Goal: Task Accomplishment & Management: Complete application form

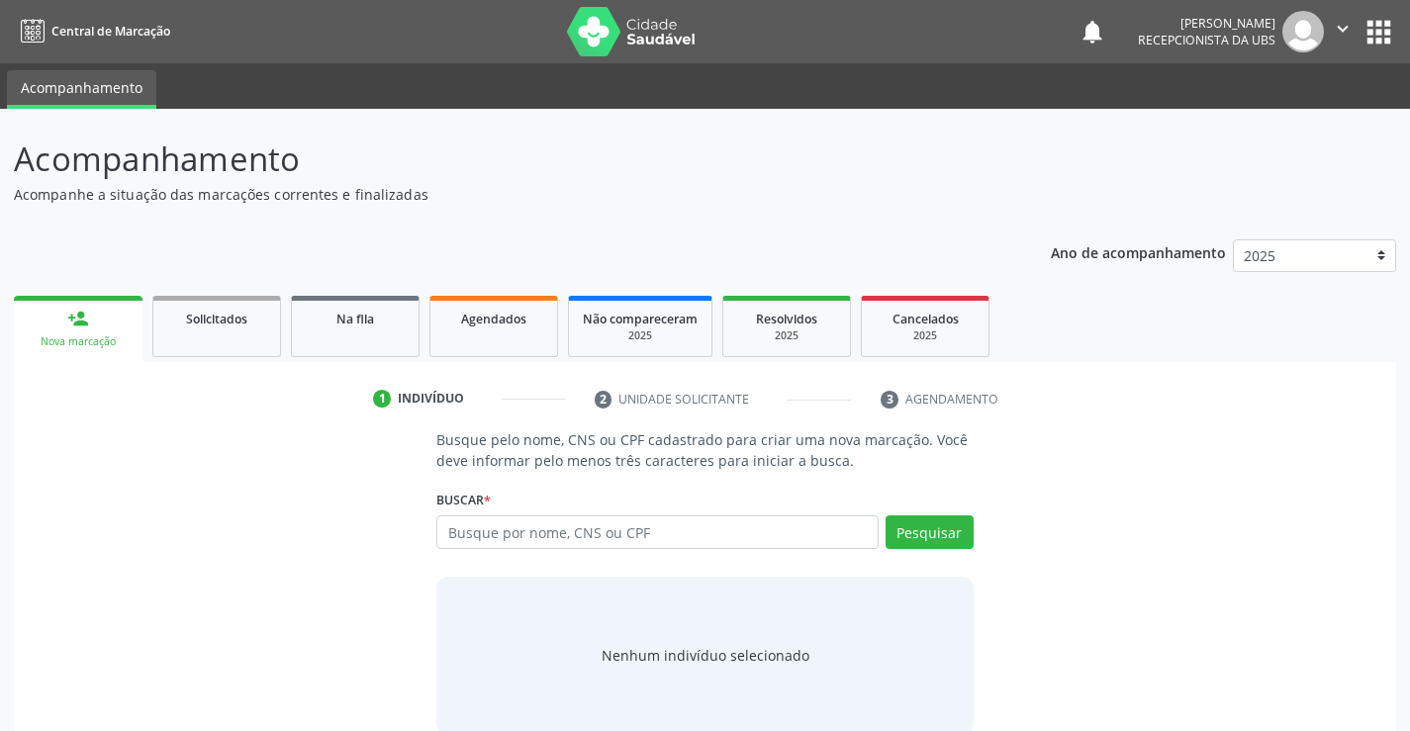
click at [498, 533] on input "text" at bounding box center [656, 532] width 441 height 34
click at [134, 328] on link "person_add Nova marcação" at bounding box center [78, 329] width 129 height 66
click at [537, 537] on input "text" at bounding box center [656, 532] width 441 height 34
click at [470, 527] on input "text" at bounding box center [656, 532] width 441 height 34
click at [480, 331] on link "Agendados" at bounding box center [493, 326] width 129 height 61
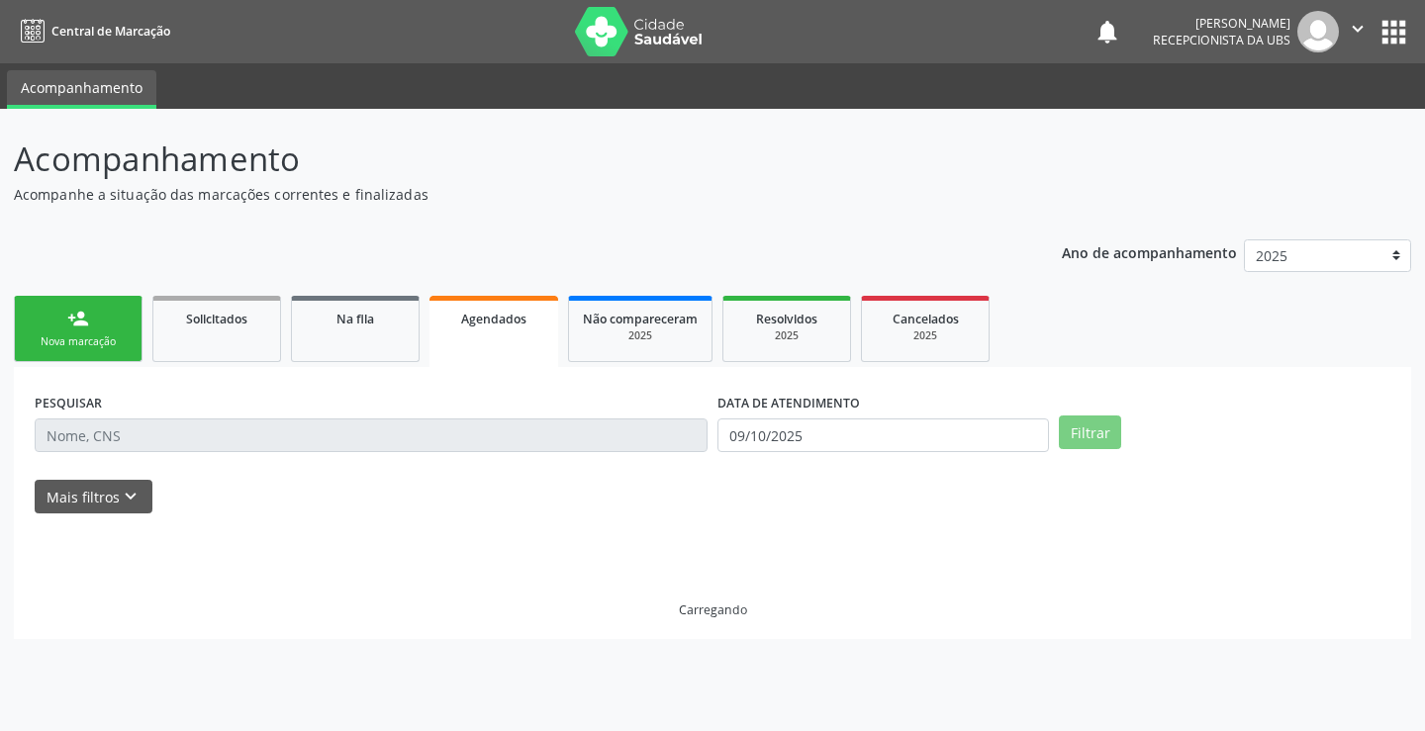
click at [476, 341] on link "Agendados" at bounding box center [493, 331] width 129 height 71
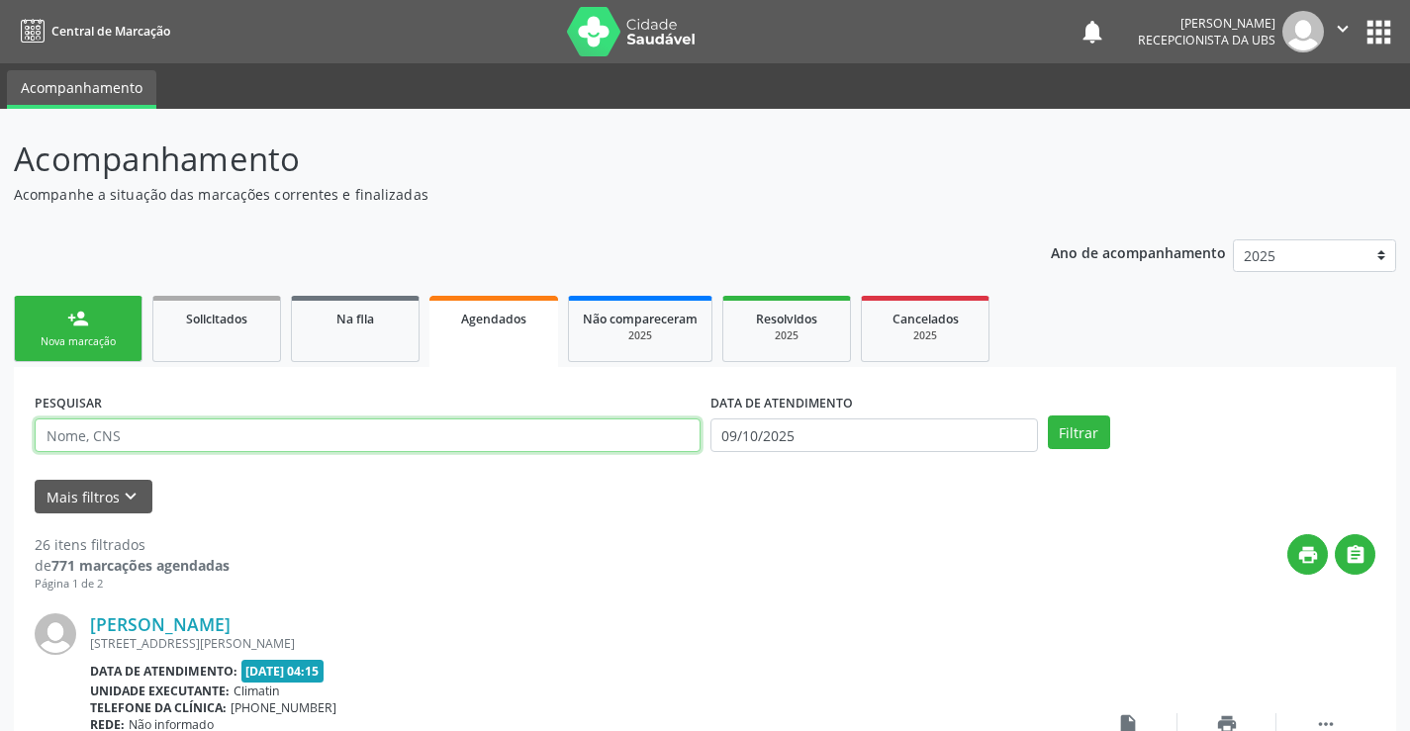
click at [381, 431] on input "text" at bounding box center [368, 435] width 666 height 34
type input "898004178369018"
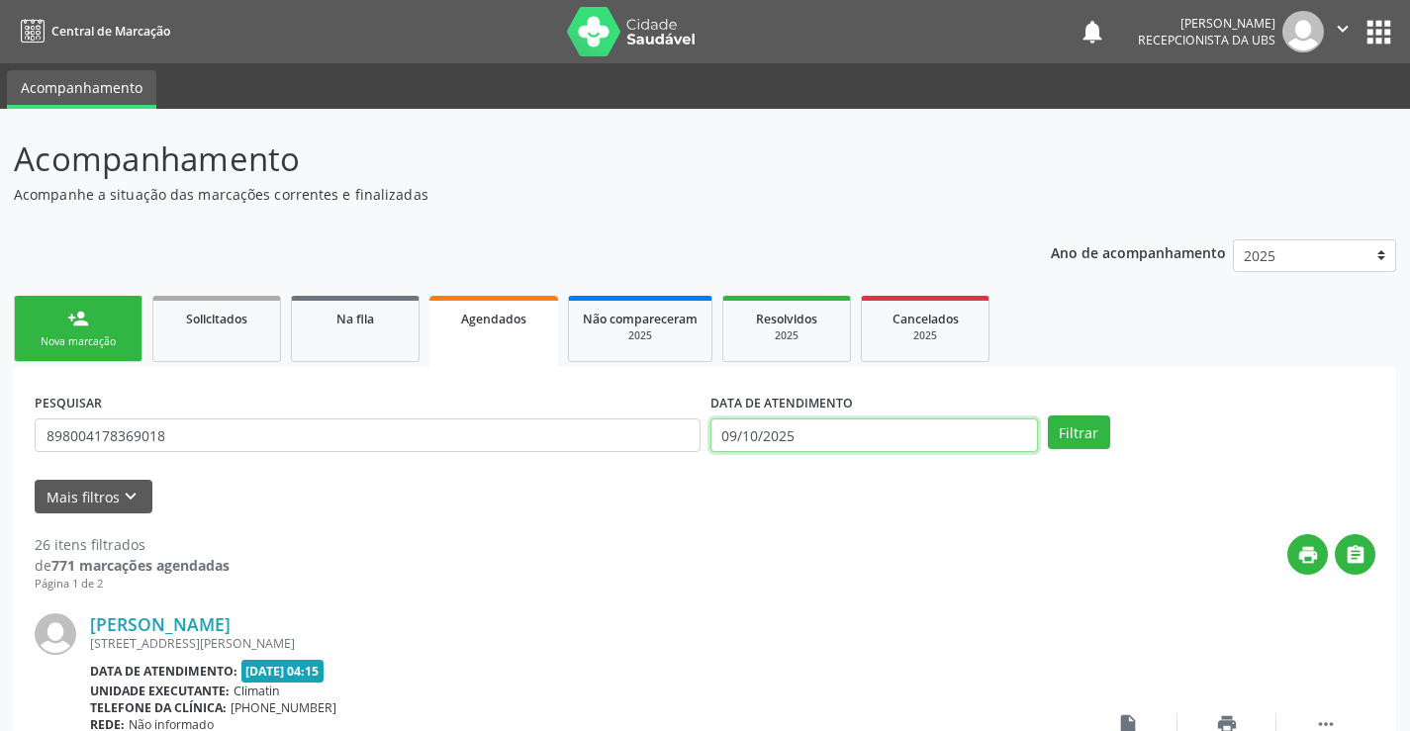
click at [985, 446] on input "09/10/2025" at bounding box center [873, 435] width 327 height 34
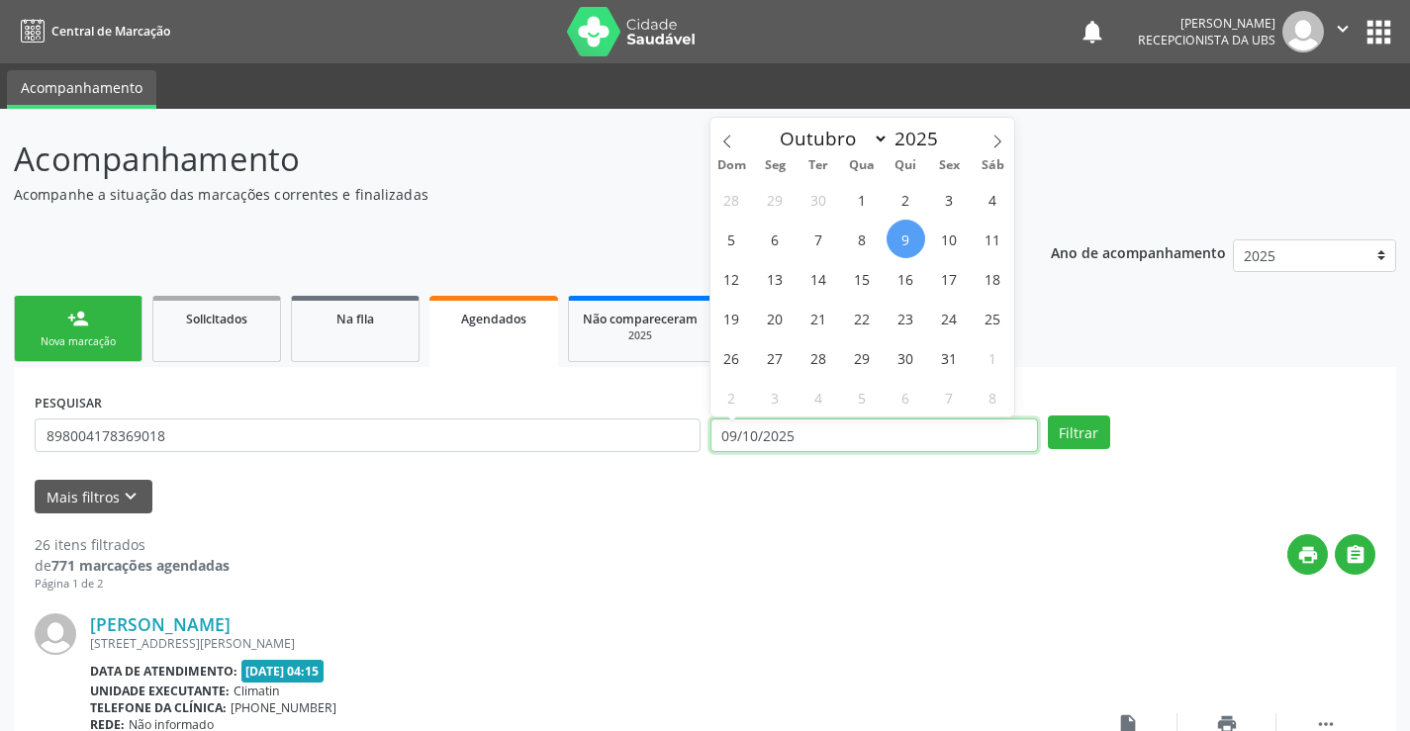
click at [985, 446] on input "09/10/2025" at bounding box center [873, 435] width 327 height 34
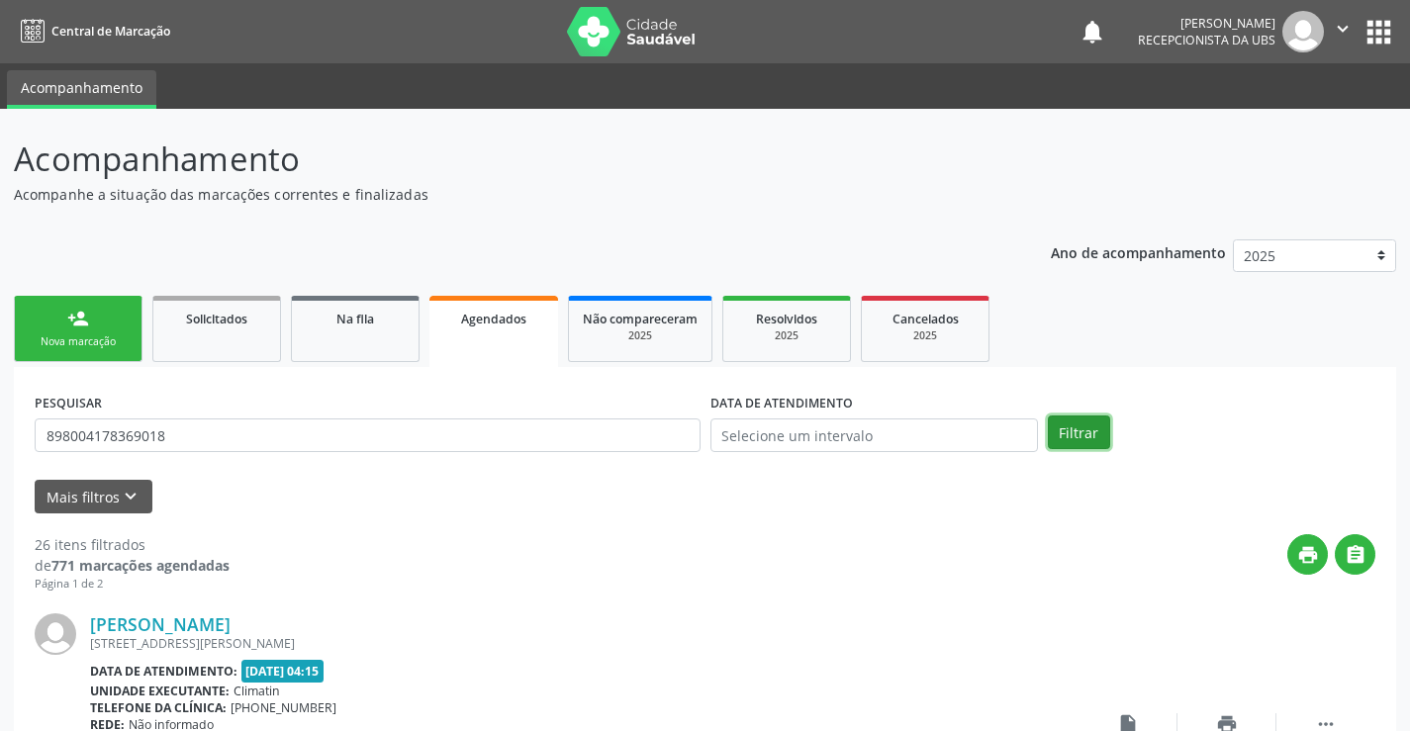
click at [1059, 422] on button "Filtrar" at bounding box center [1079, 432] width 62 height 34
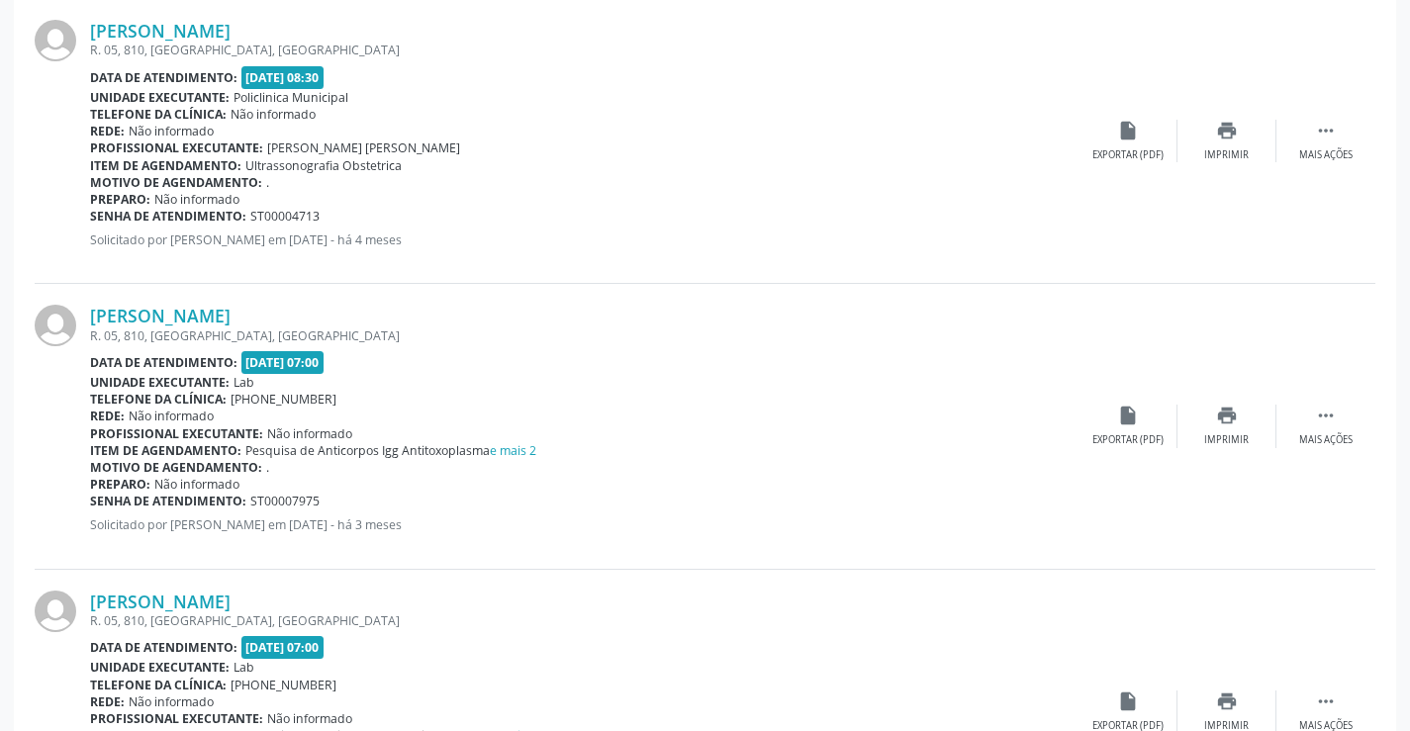
scroll to position [495, 0]
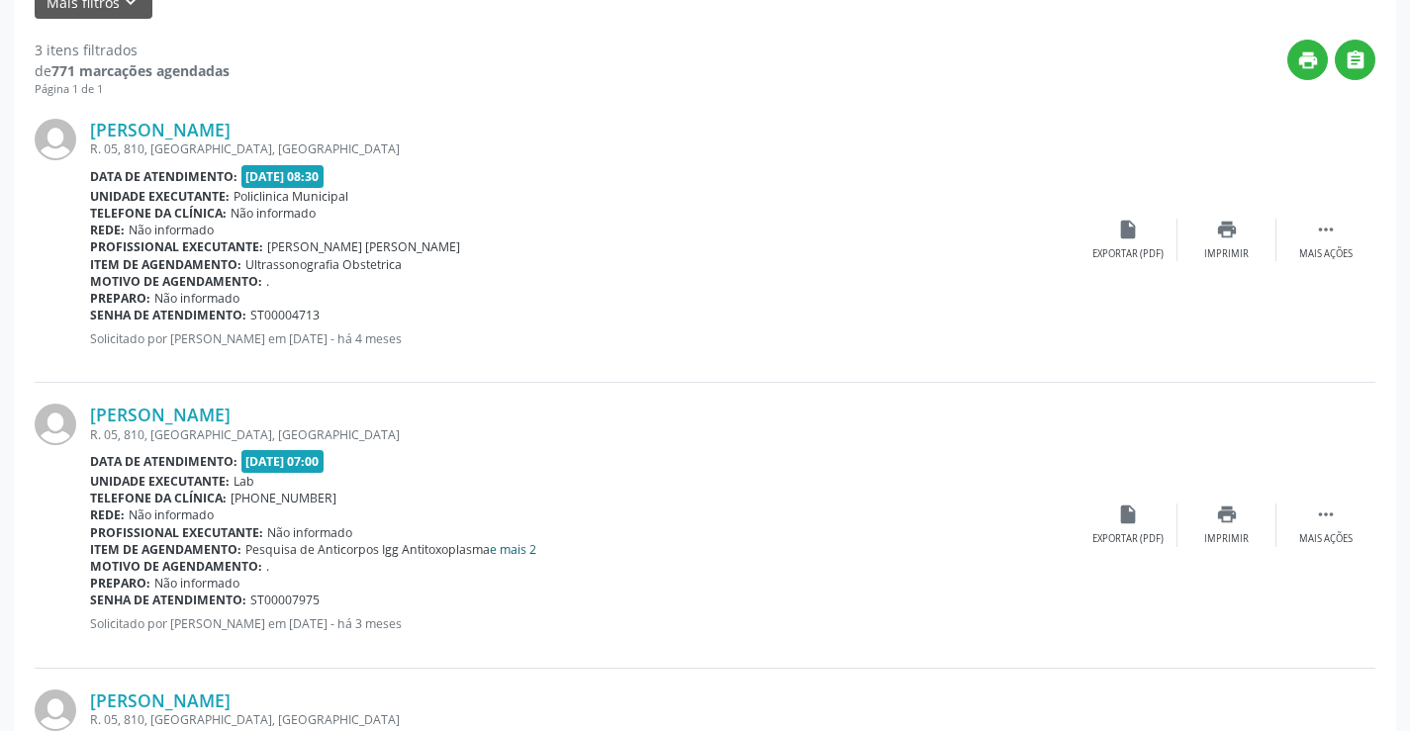
click at [496, 553] on link "e mais 2" at bounding box center [513, 549] width 46 height 17
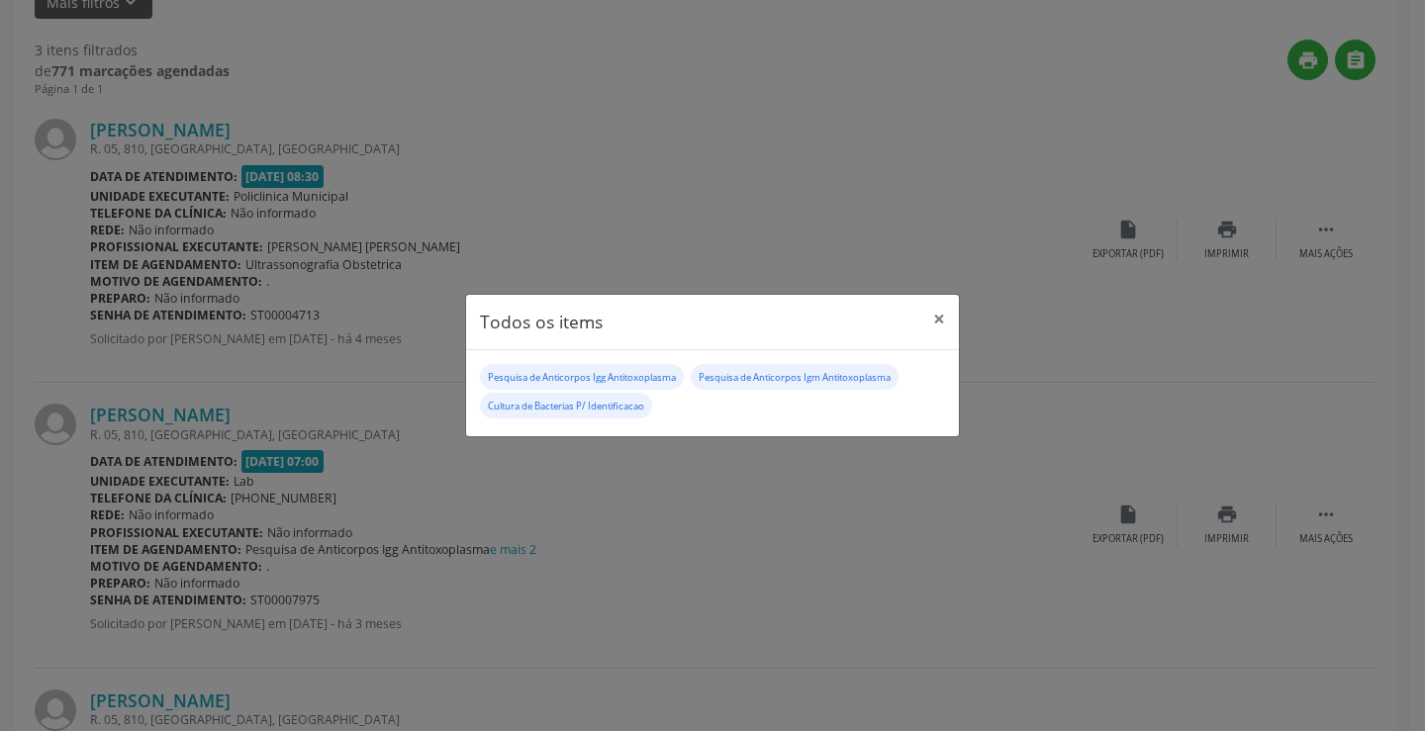
click at [688, 492] on div "Todos os items × Pesquisa de Anticorpos Igg Antitoxoplasma Pesquisa de Anticorp…" at bounding box center [712, 365] width 1425 height 731
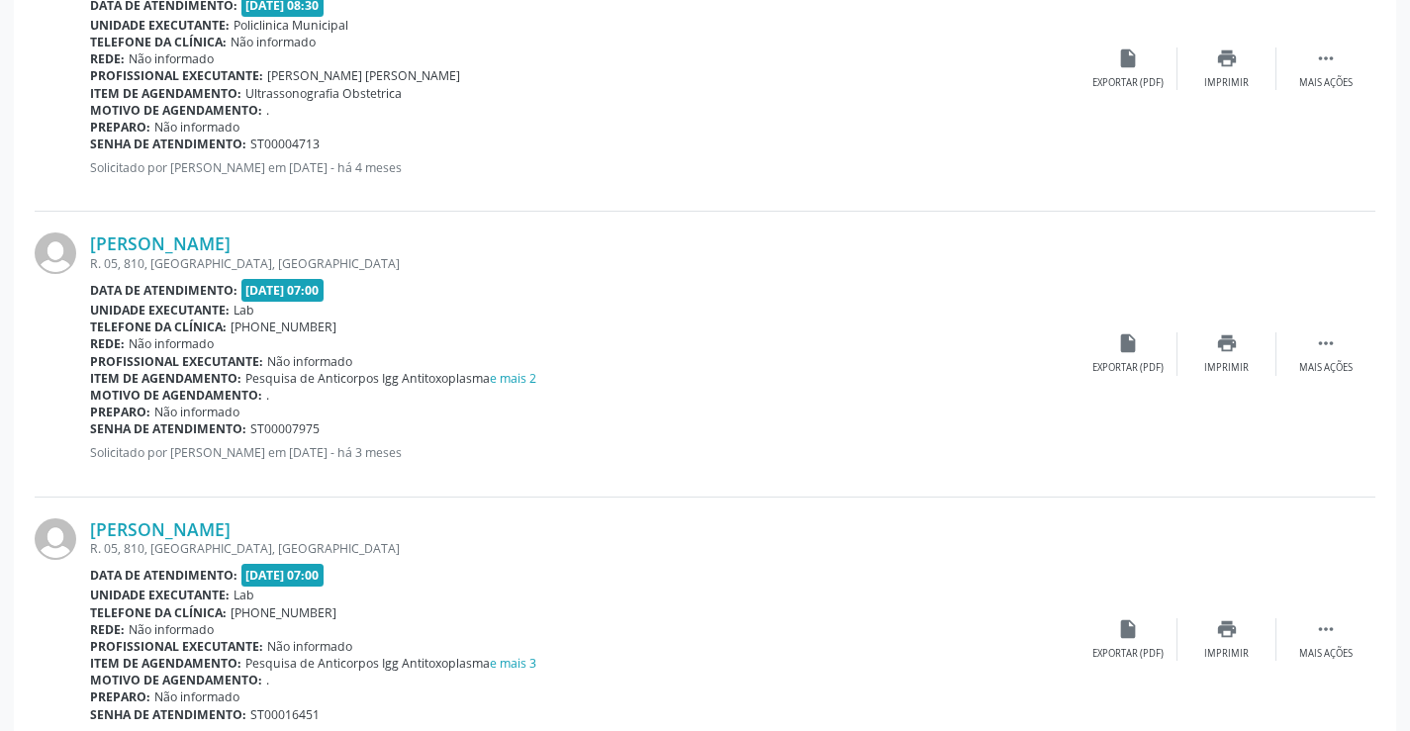
scroll to position [751, 0]
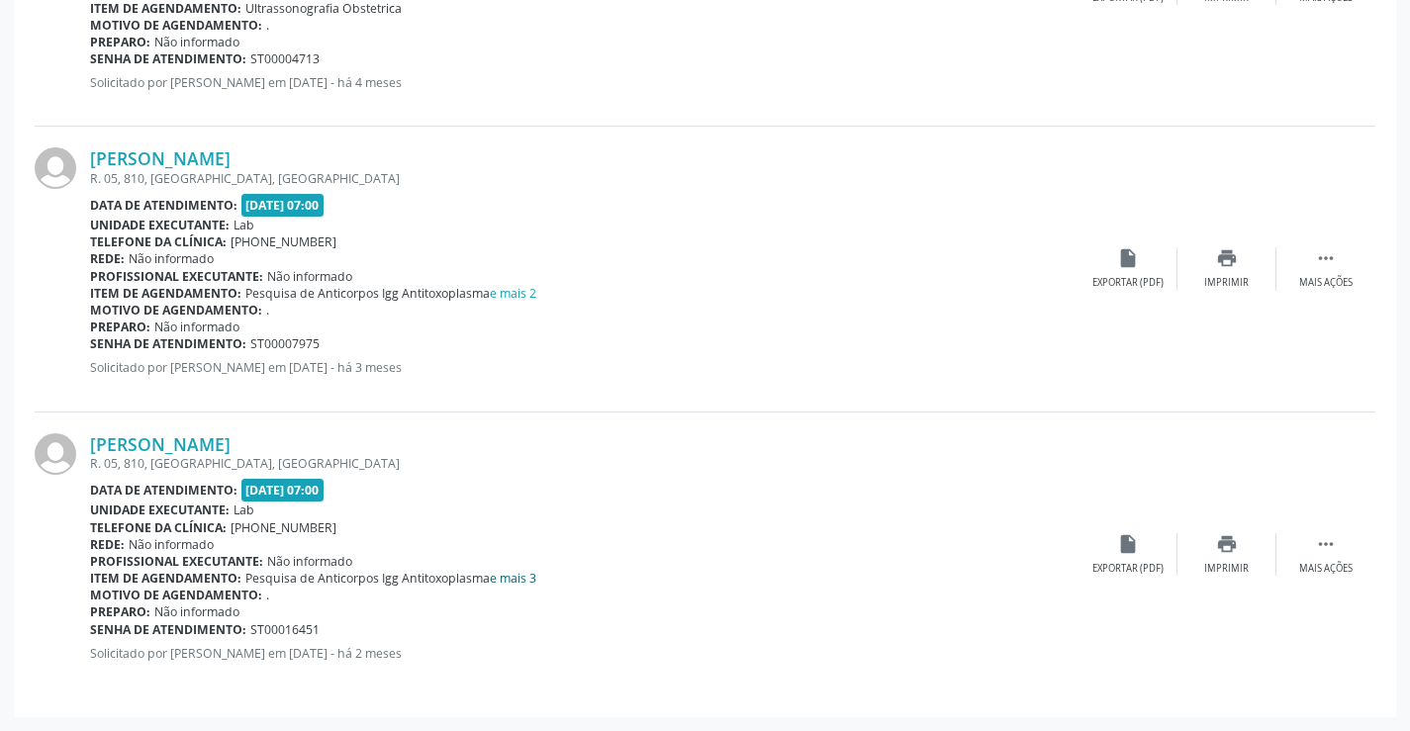
click at [520, 576] on link "e mais 3" at bounding box center [513, 578] width 46 height 17
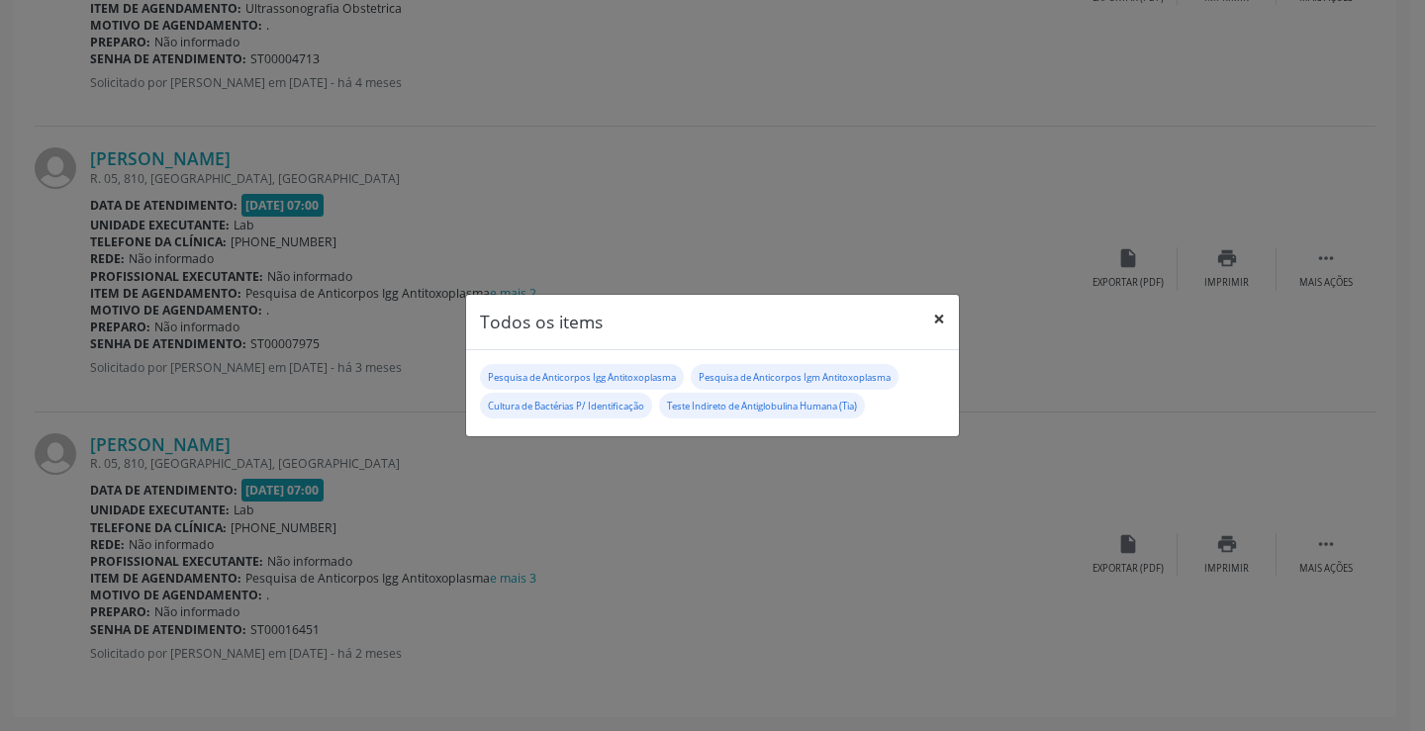
click at [950, 320] on button "×" at bounding box center [939, 319] width 40 height 48
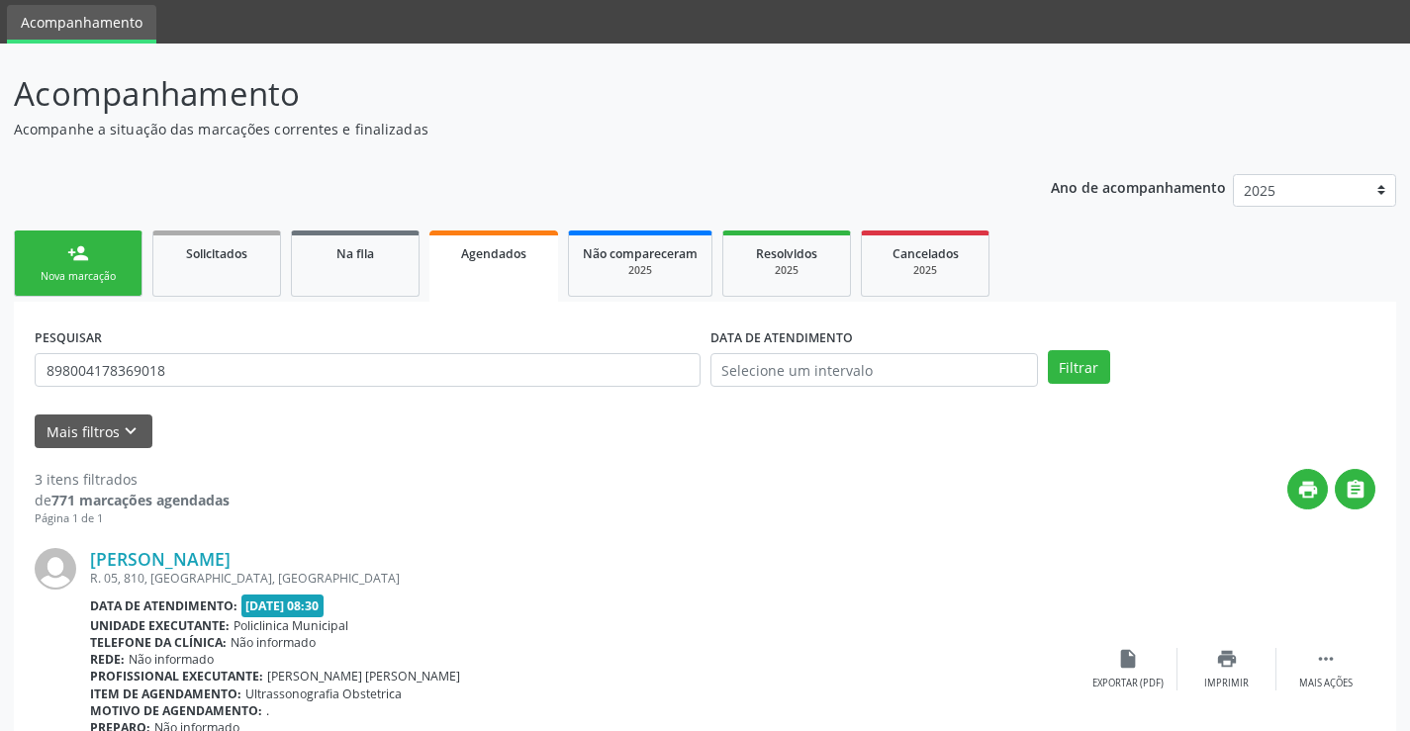
scroll to position [0, 0]
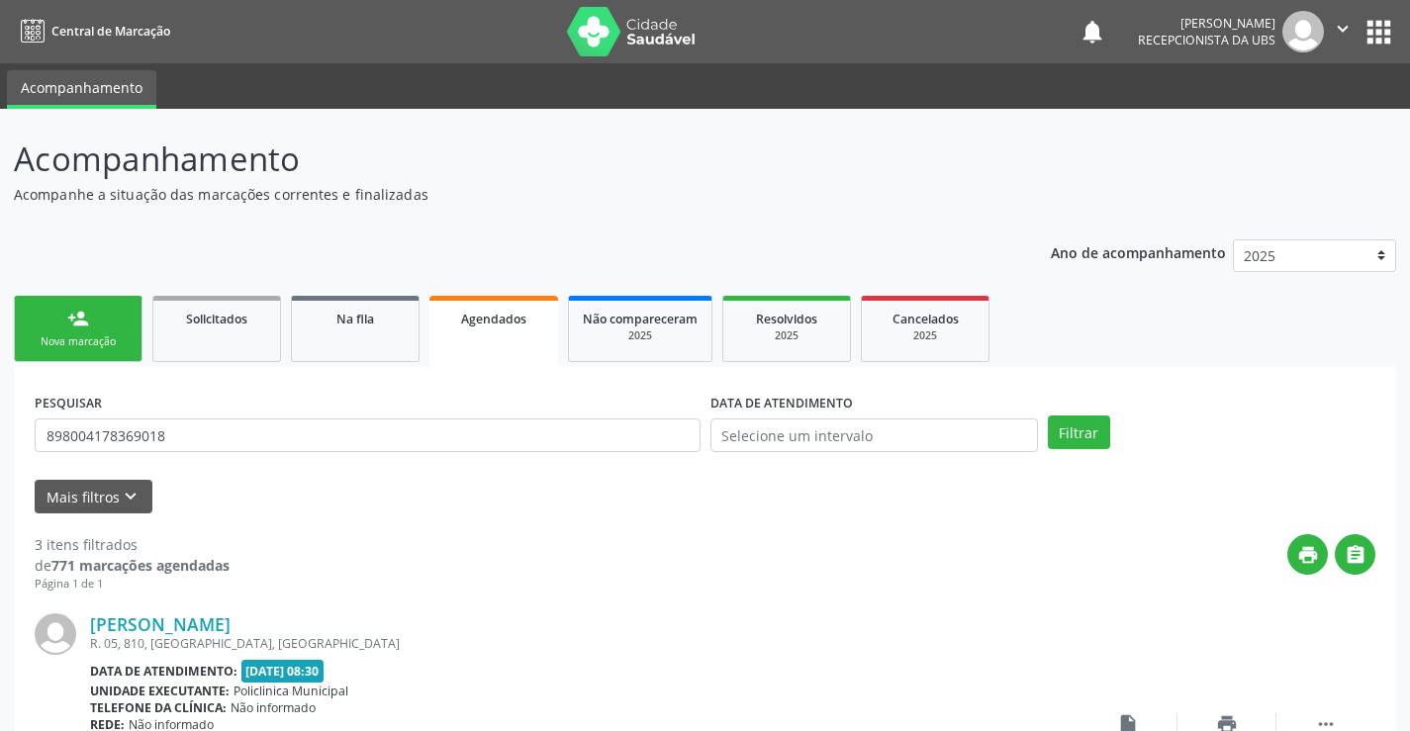
click at [500, 333] on link "Agendados" at bounding box center [493, 331] width 129 height 71
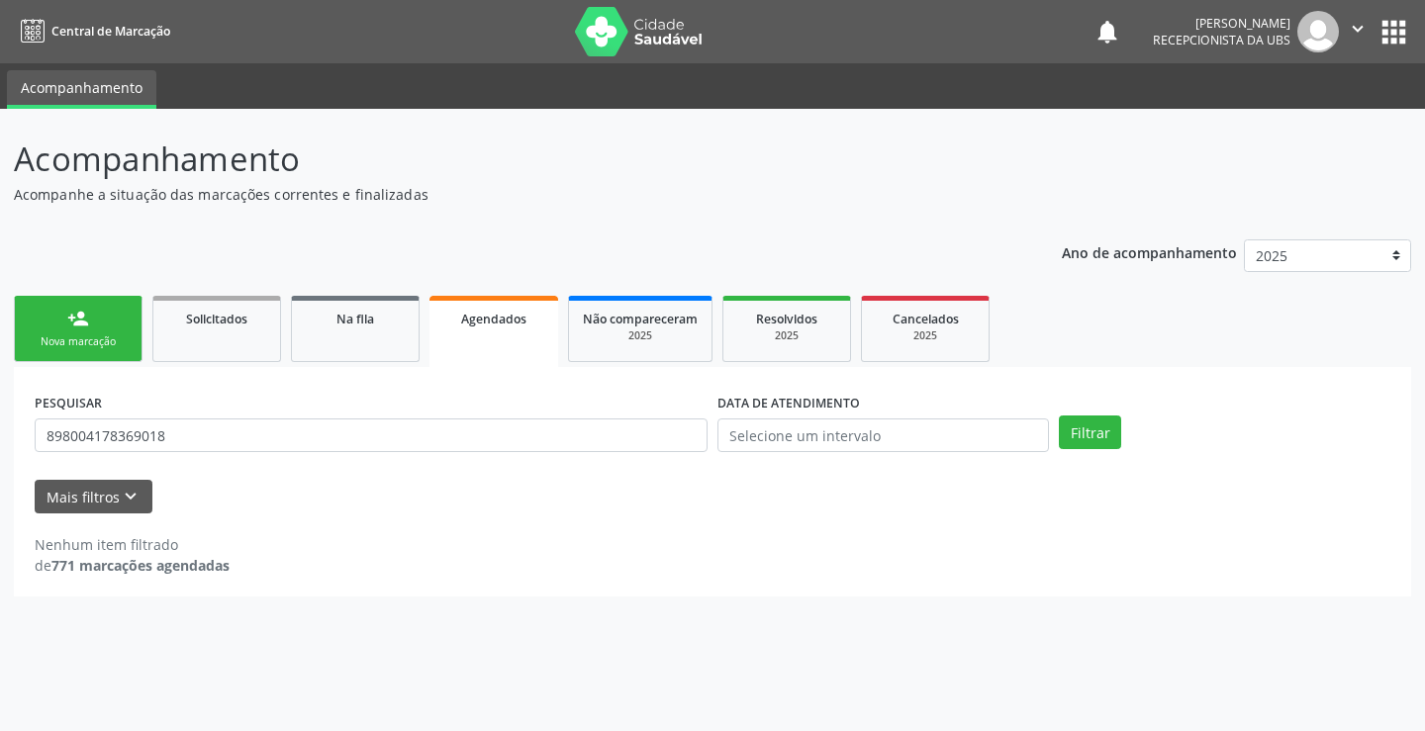
click at [87, 358] on link "person_add Nova marcação" at bounding box center [78, 329] width 129 height 66
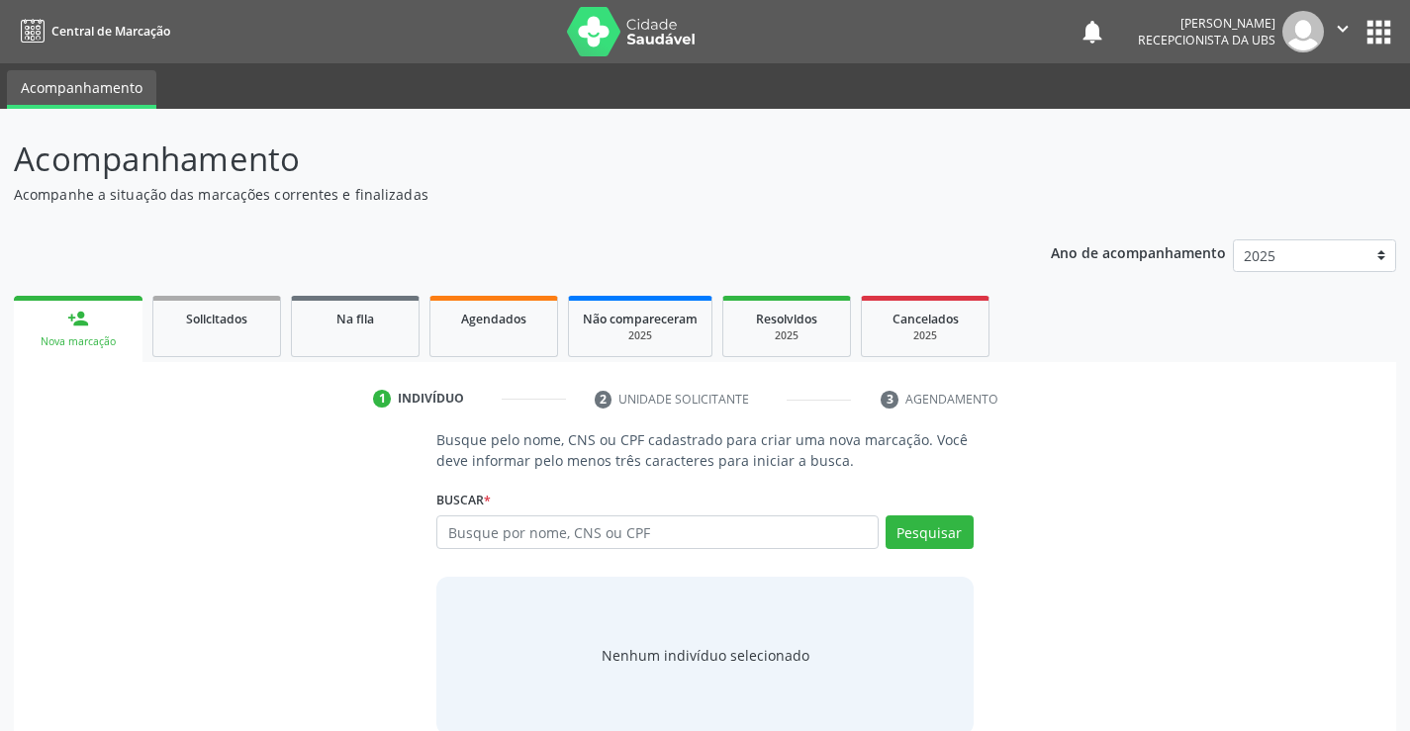
click at [97, 352] on link "person_add Nova marcação" at bounding box center [78, 329] width 129 height 66
click at [503, 530] on input "text" at bounding box center [656, 532] width 441 height 34
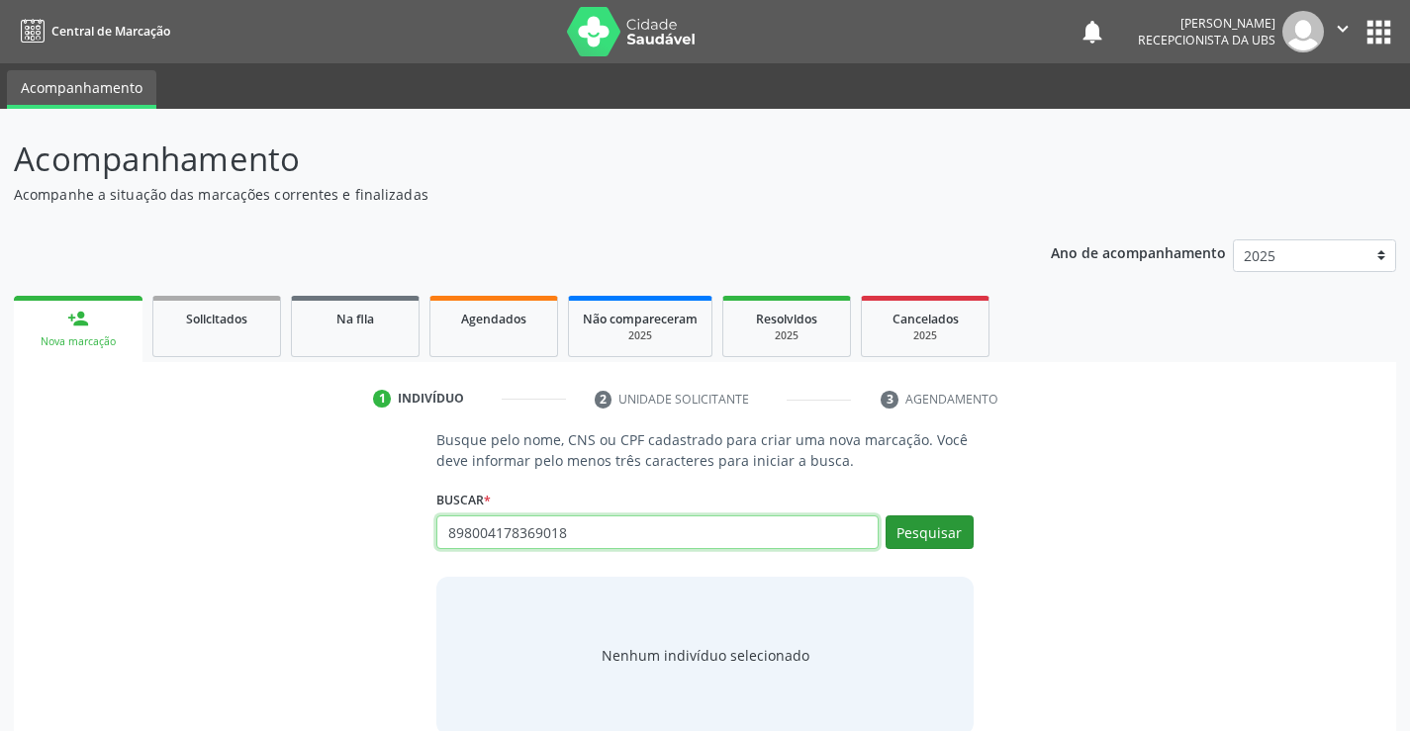
type input "898004178369018"
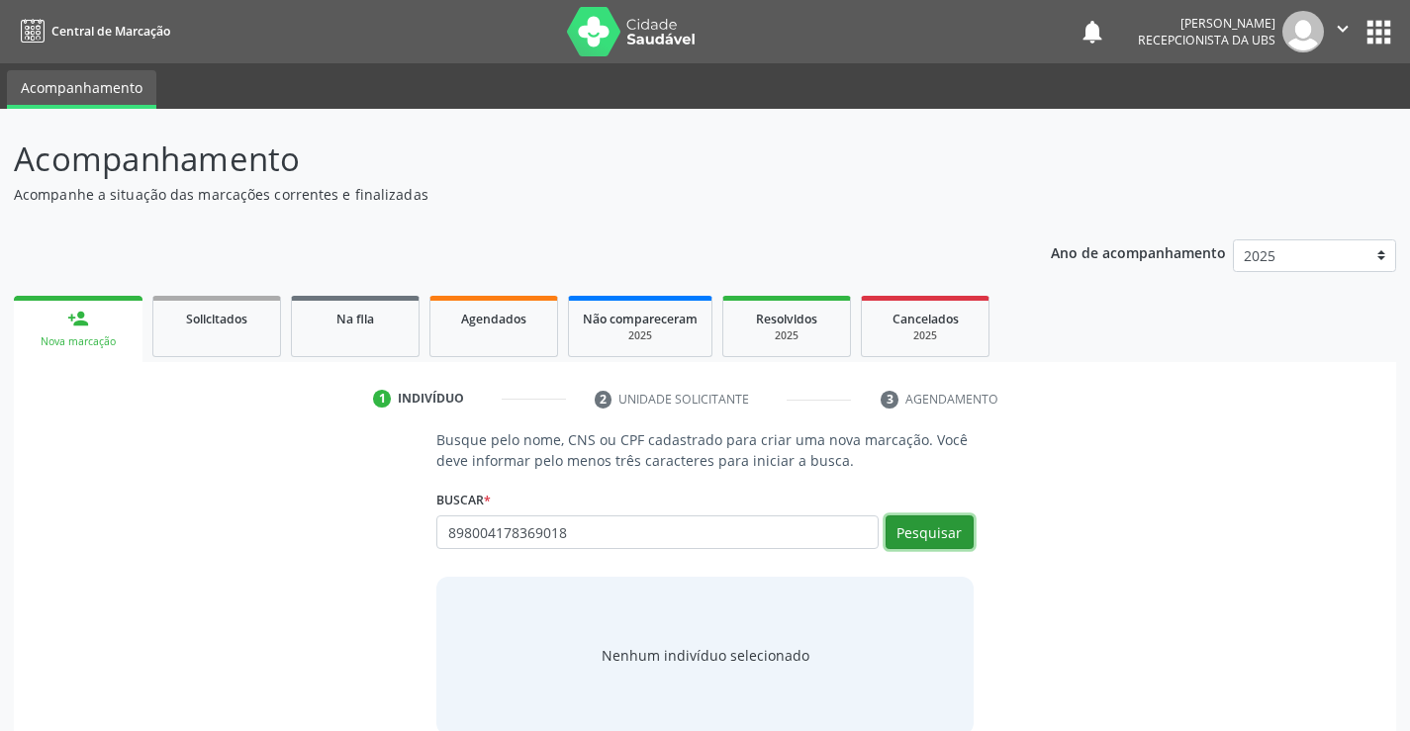
click at [896, 519] on button "Pesquisar" at bounding box center [929, 532] width 88 height 34
type input "898004178369018"
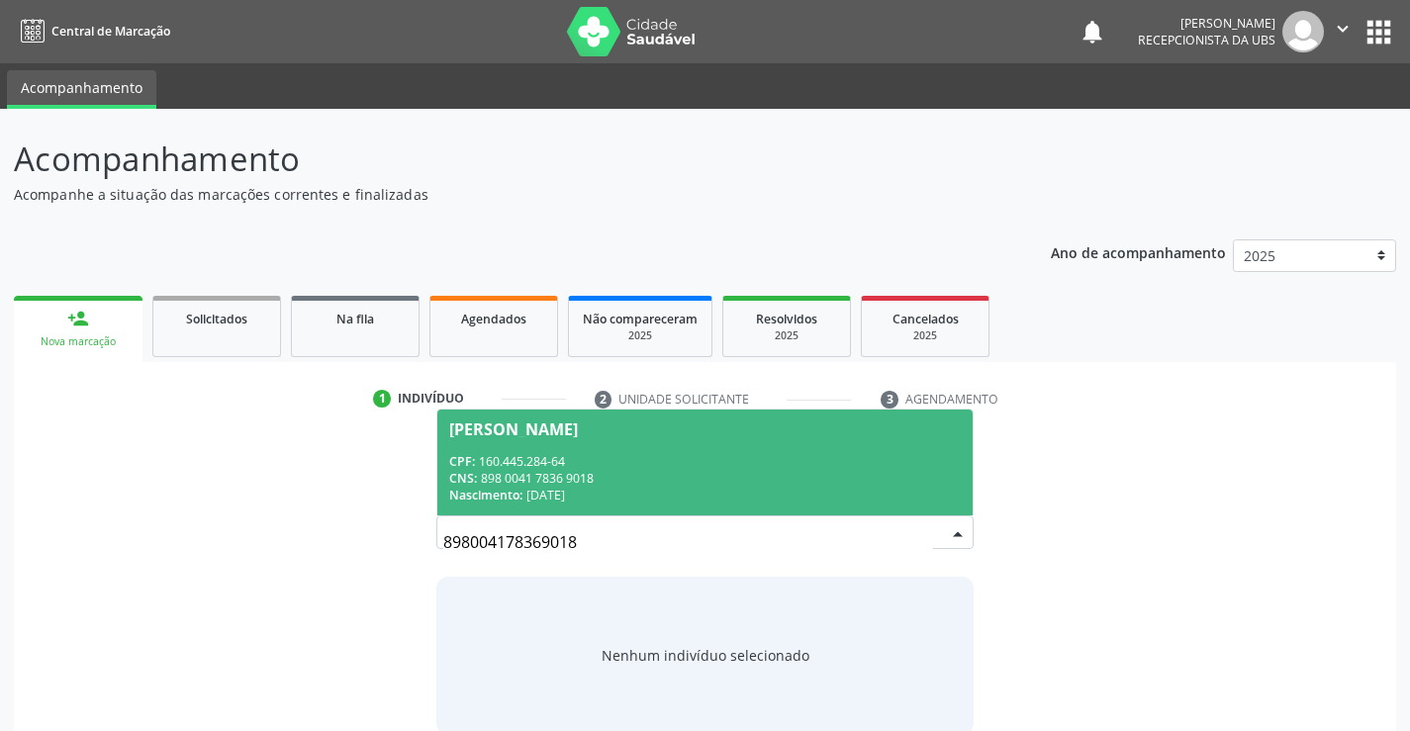
click at [704, 468] on div "CPF: 160.445.284-64" at bounding box center [704, 461] width 510 height 17
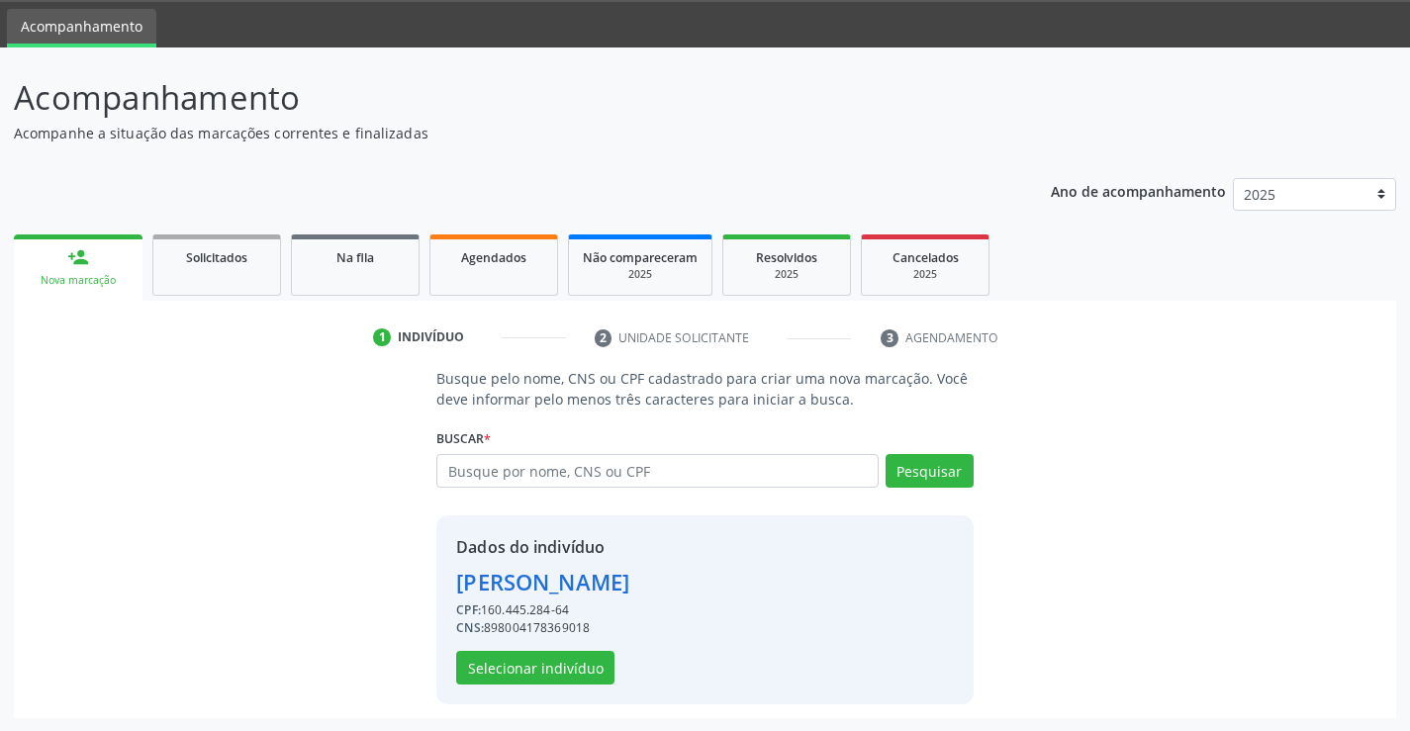
scroll to position [62, 0]
click at [536, 661] on button "Selecionar indivíduo" at bounding box center [535, 667] width 158 height 34
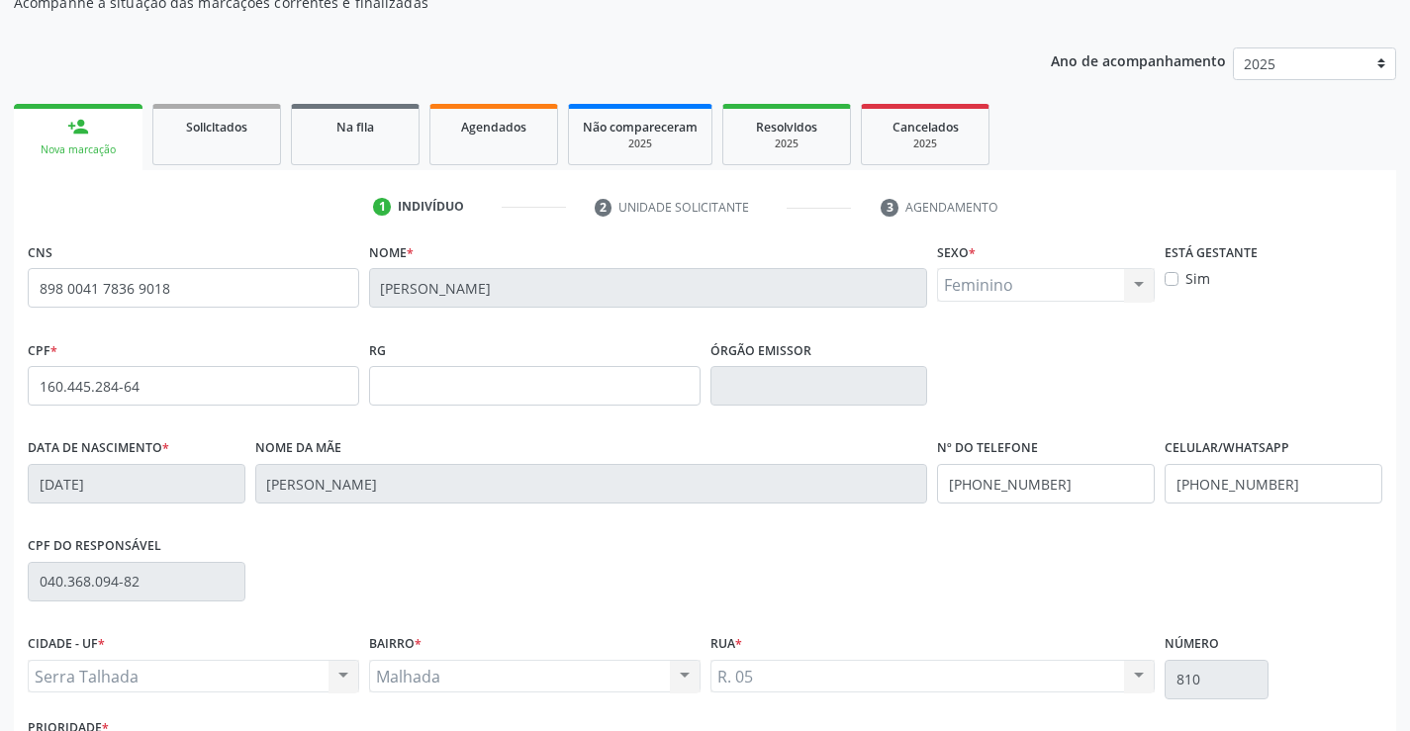
scroll to position [341, 0]
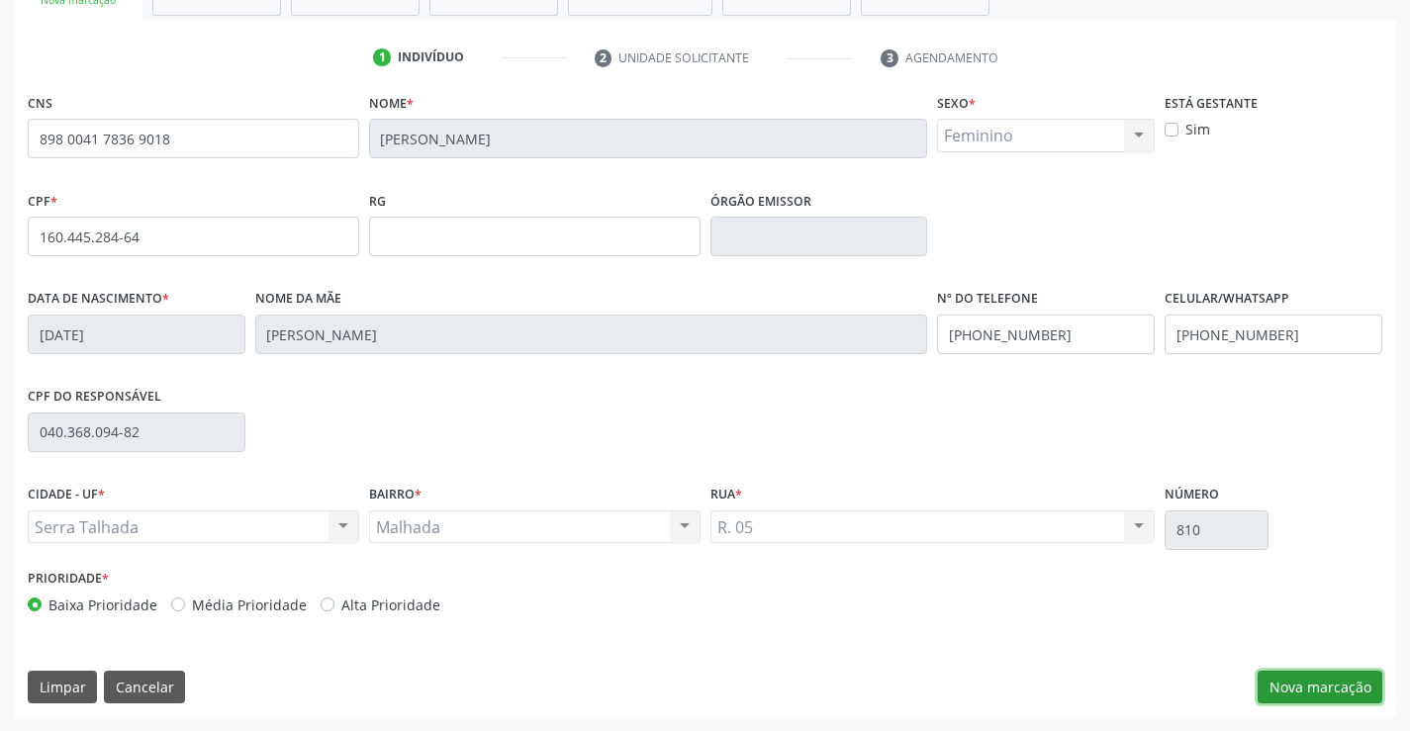
click at [1282, 683] on button "Nova marcação" at bounding box center [1319, 688] width 125 height 34
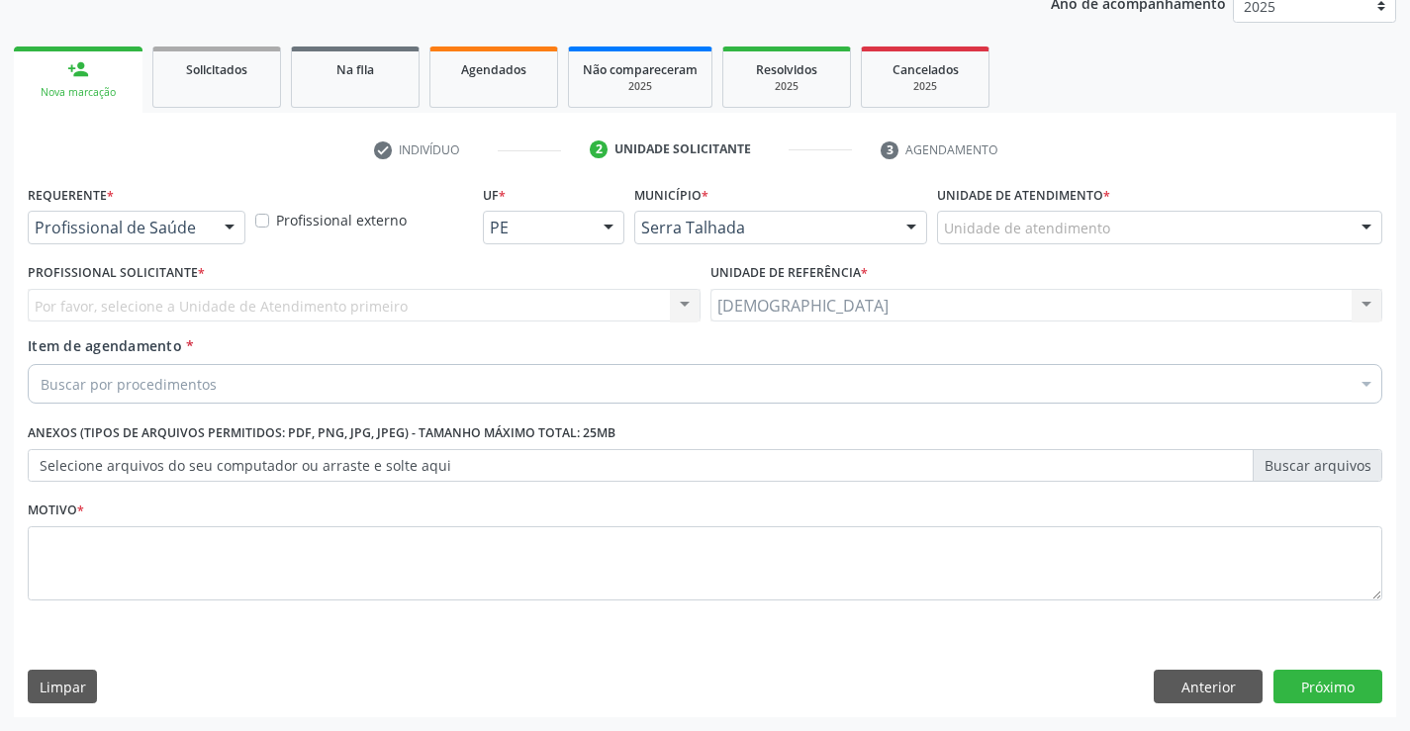
click at [232, 219] on div at bounding box center [230, 229] width 30 height 34
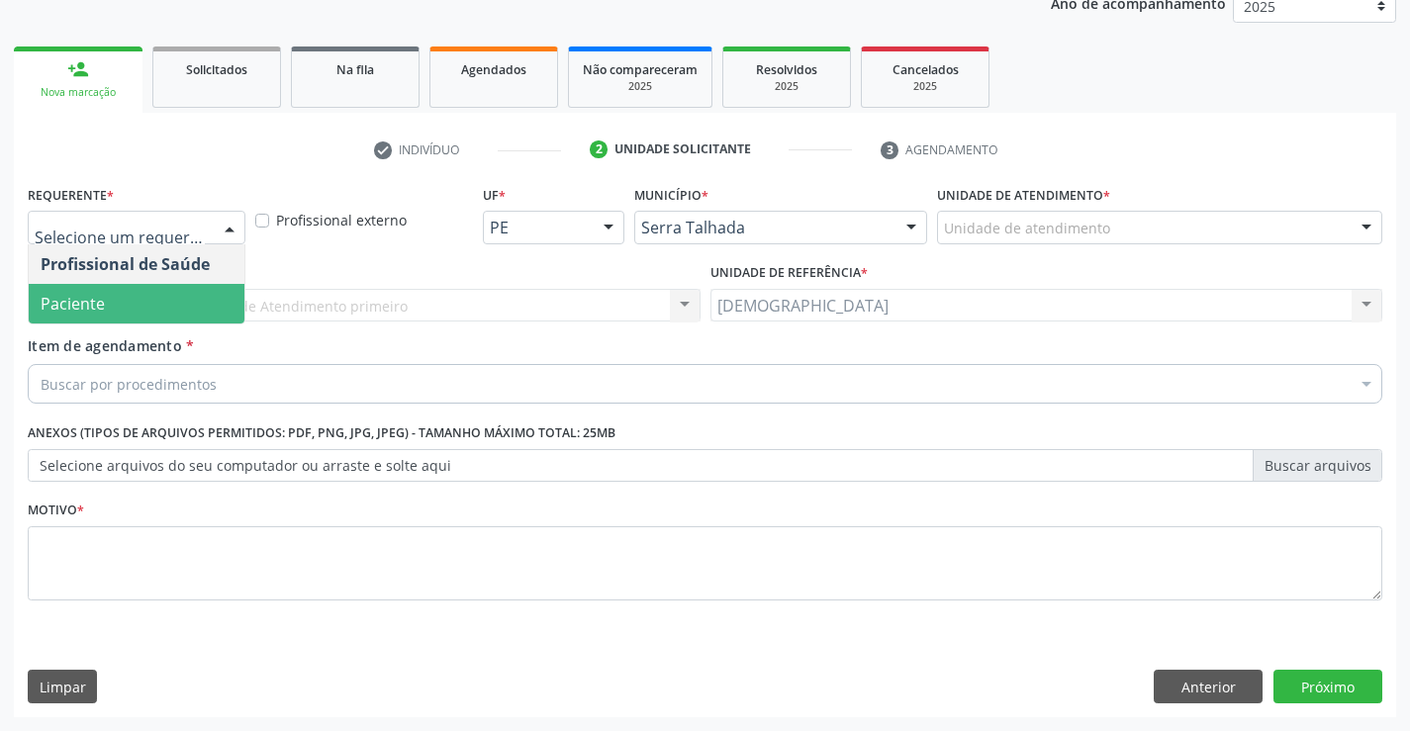
click at [184, 303] on span "Paciente" at bounding box center [137, 304] width 216 height 40
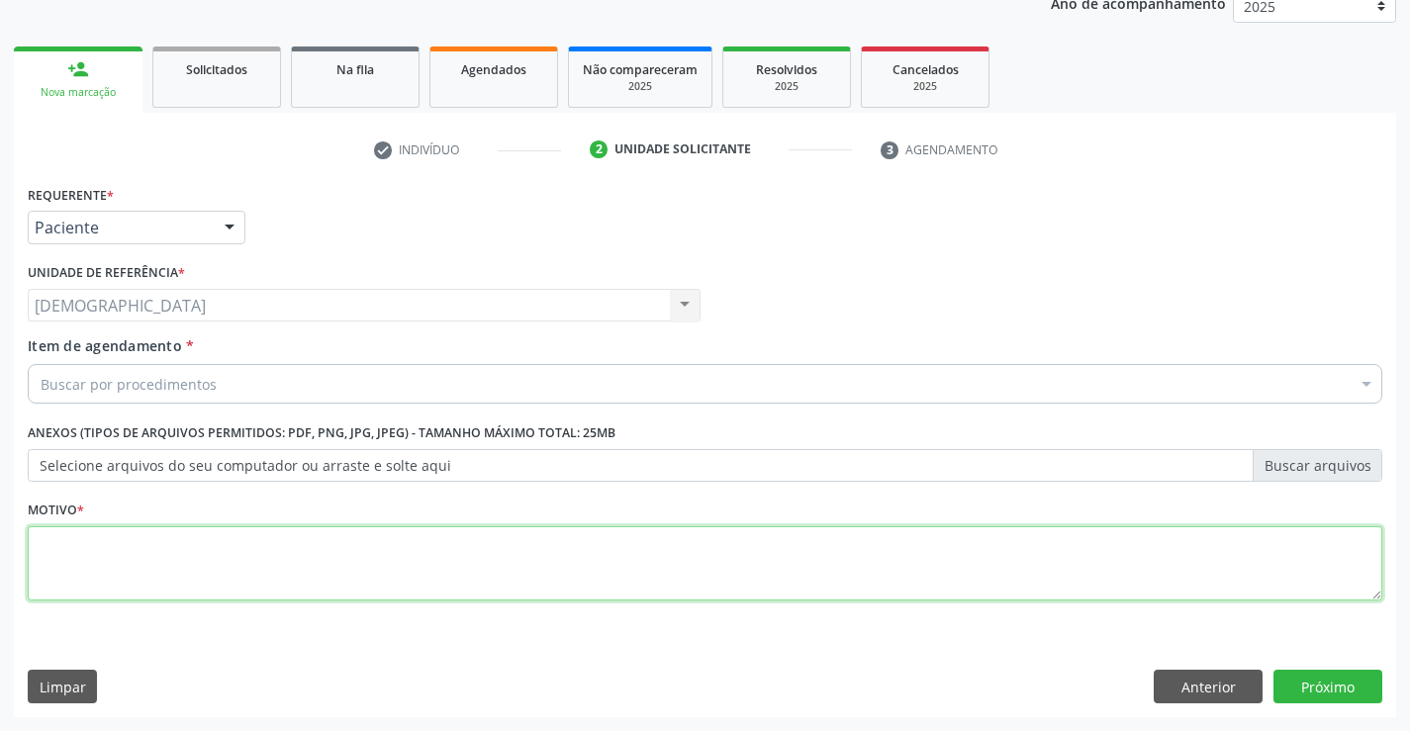
click at [176, 534] on textarea at bounding box center [705, 563] width 1354 height 75
type textarea "."
click at [252, 394] on div "Buscar por procedimentos" at bounding box center [705, 384] width 1354 height 40
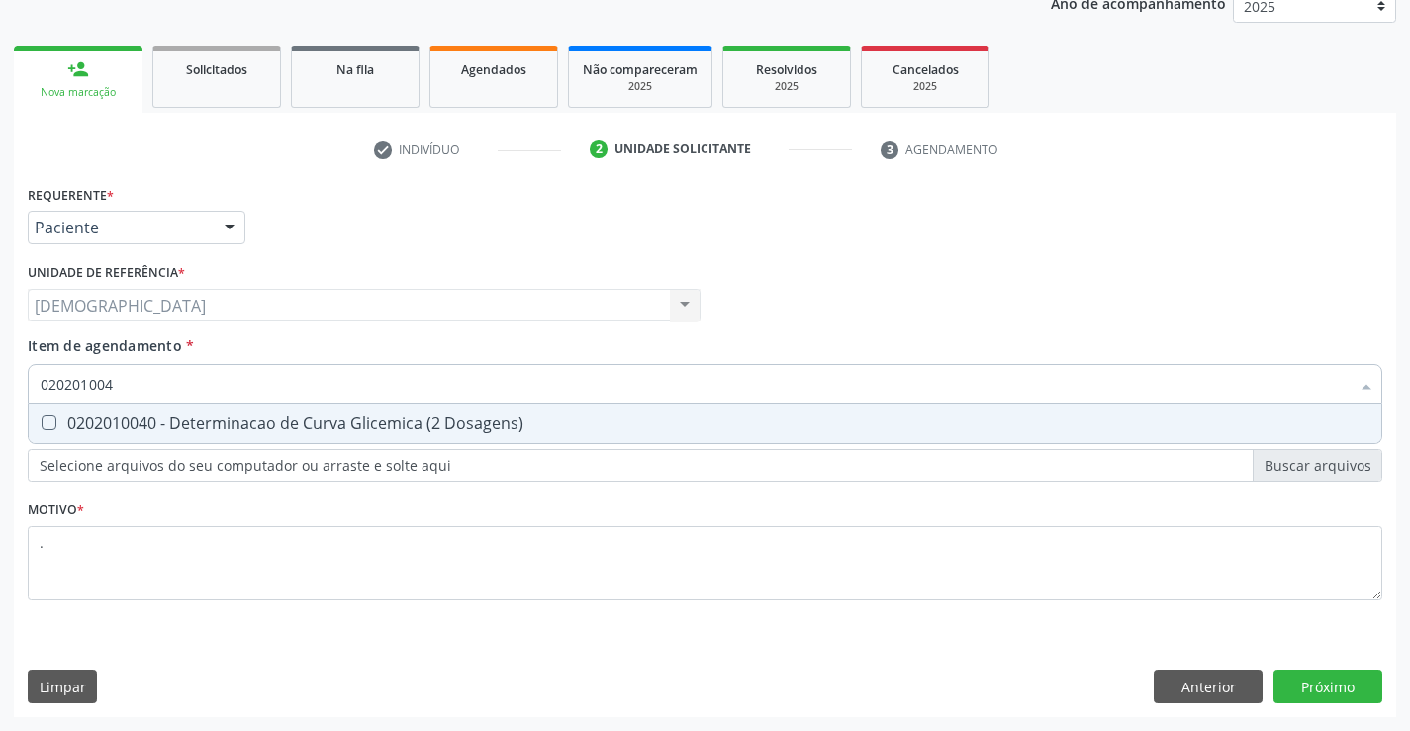
type input "0202010040"
click at [332, 419] on div "0202010040 - Determinacao de Curva Glicemica (2 Dosagens)" at bounding box center [705, 423] width 1329 height 16
checkbox Dosagens\) "true"
type input "02020100"
checkbox Dosagens\) "false"
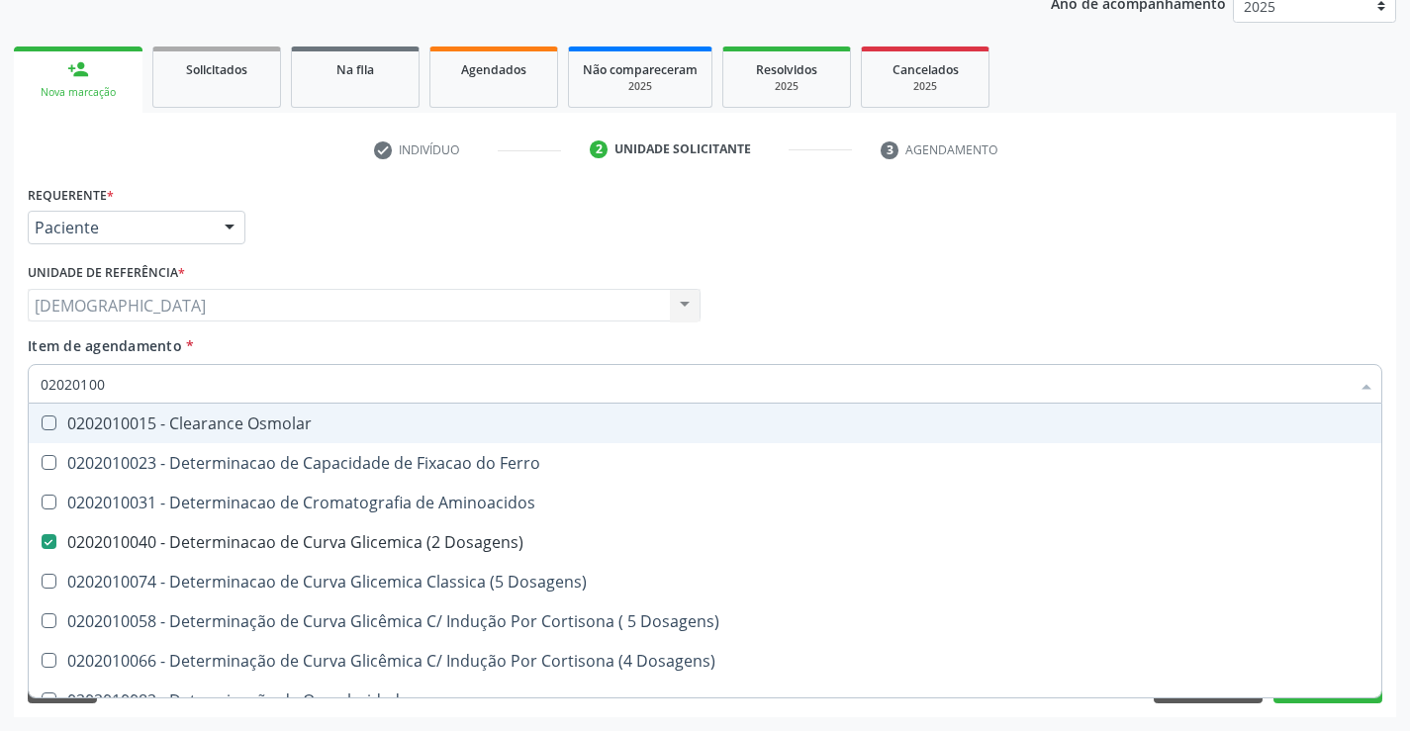
type input "0202010"
checkbox Dosagens\) "false"
checkbox Dosagens\) "true"
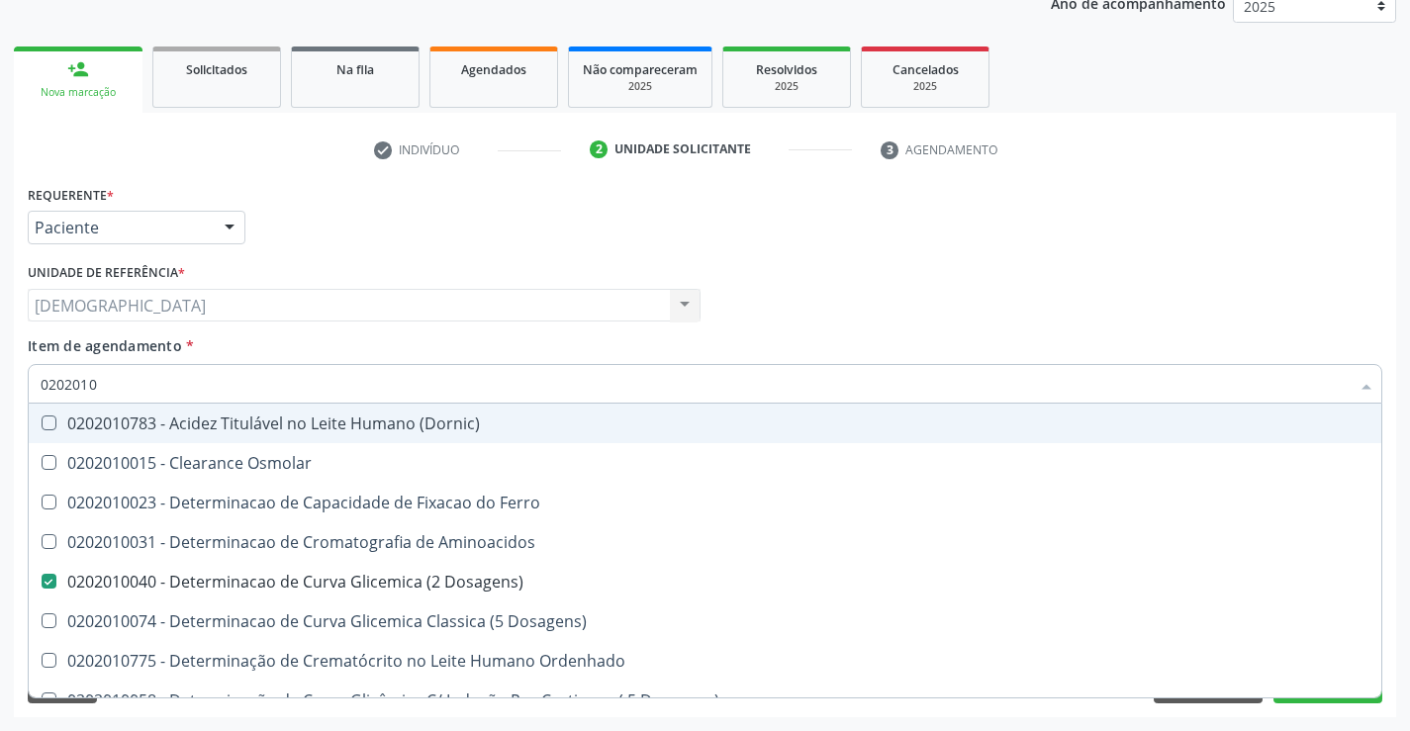
type input "020201"
checkbox Dosagens\) "false"
checkbox Ordenhado "true"
type input "02020"
checkbox Ordenhado "false"
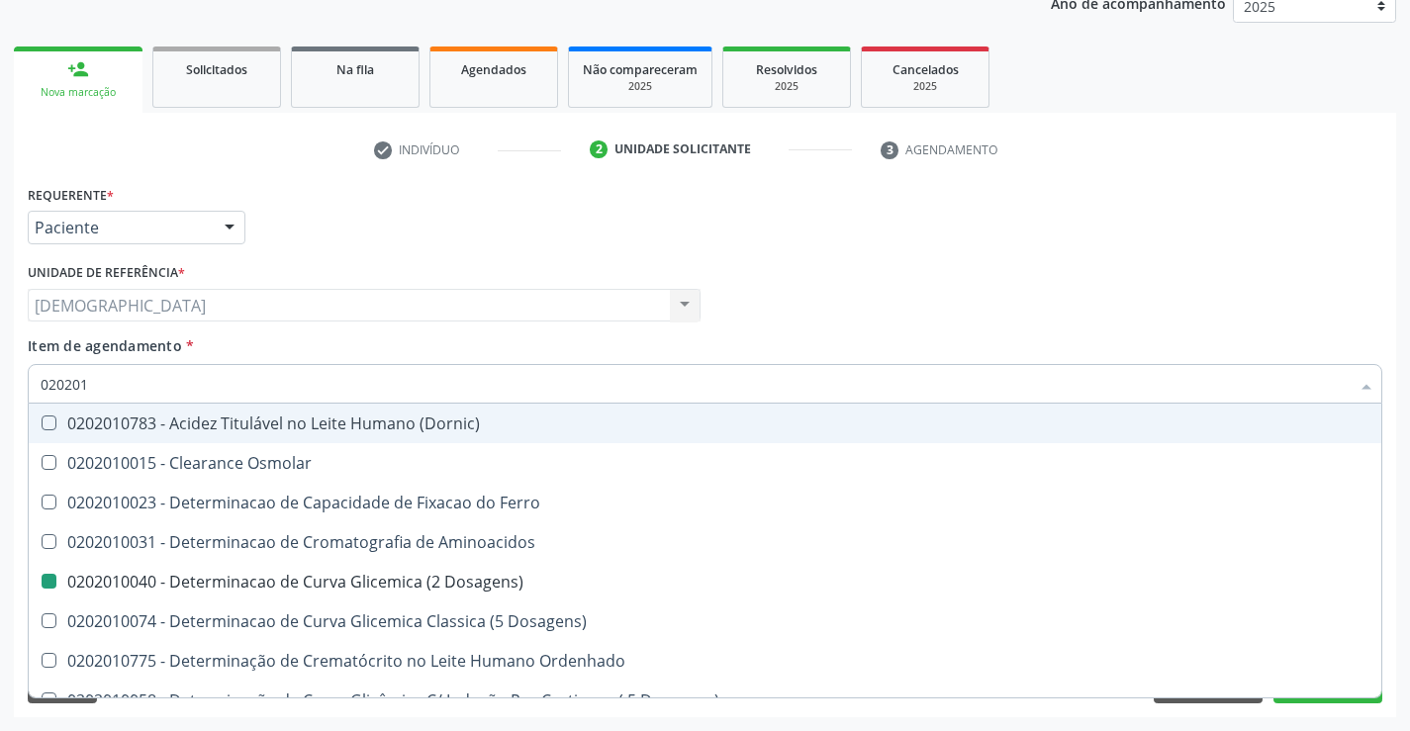
checkbox Galactose "true"
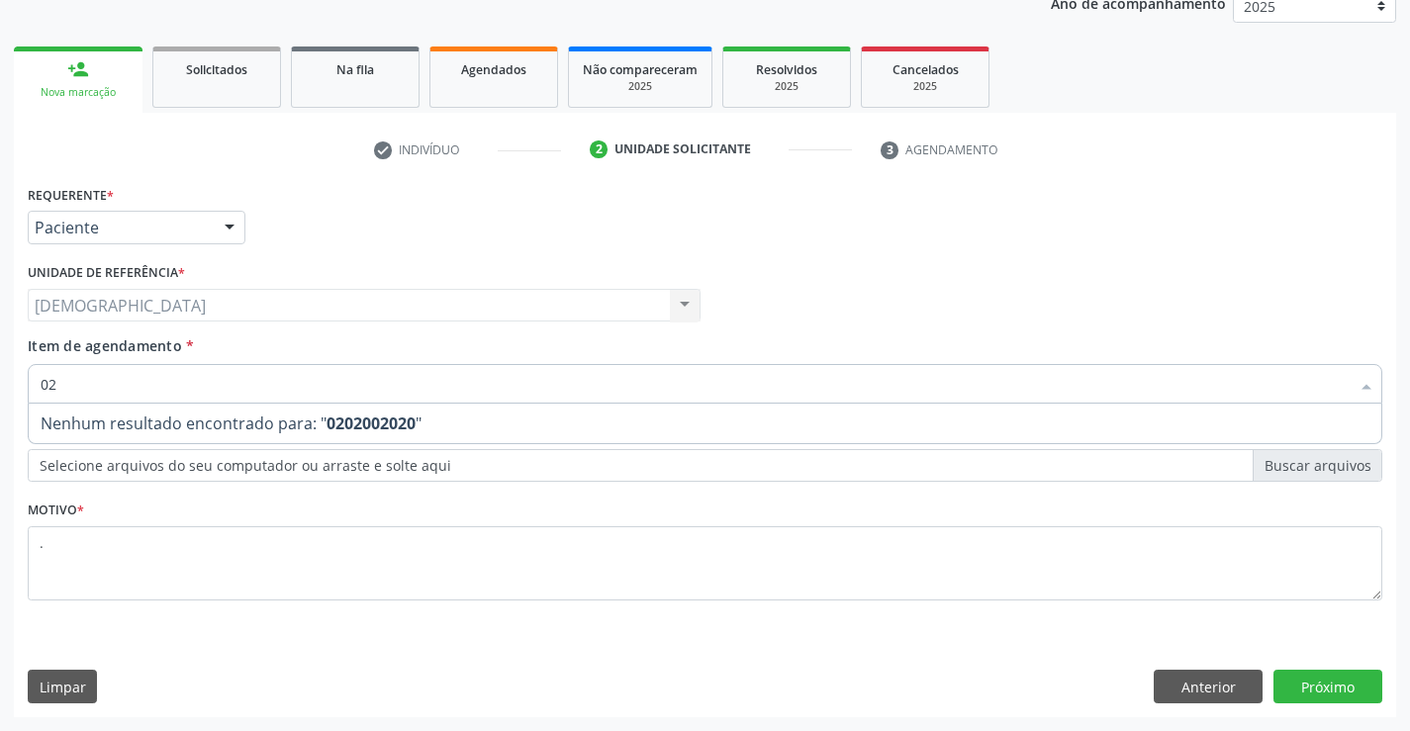
type input "0"
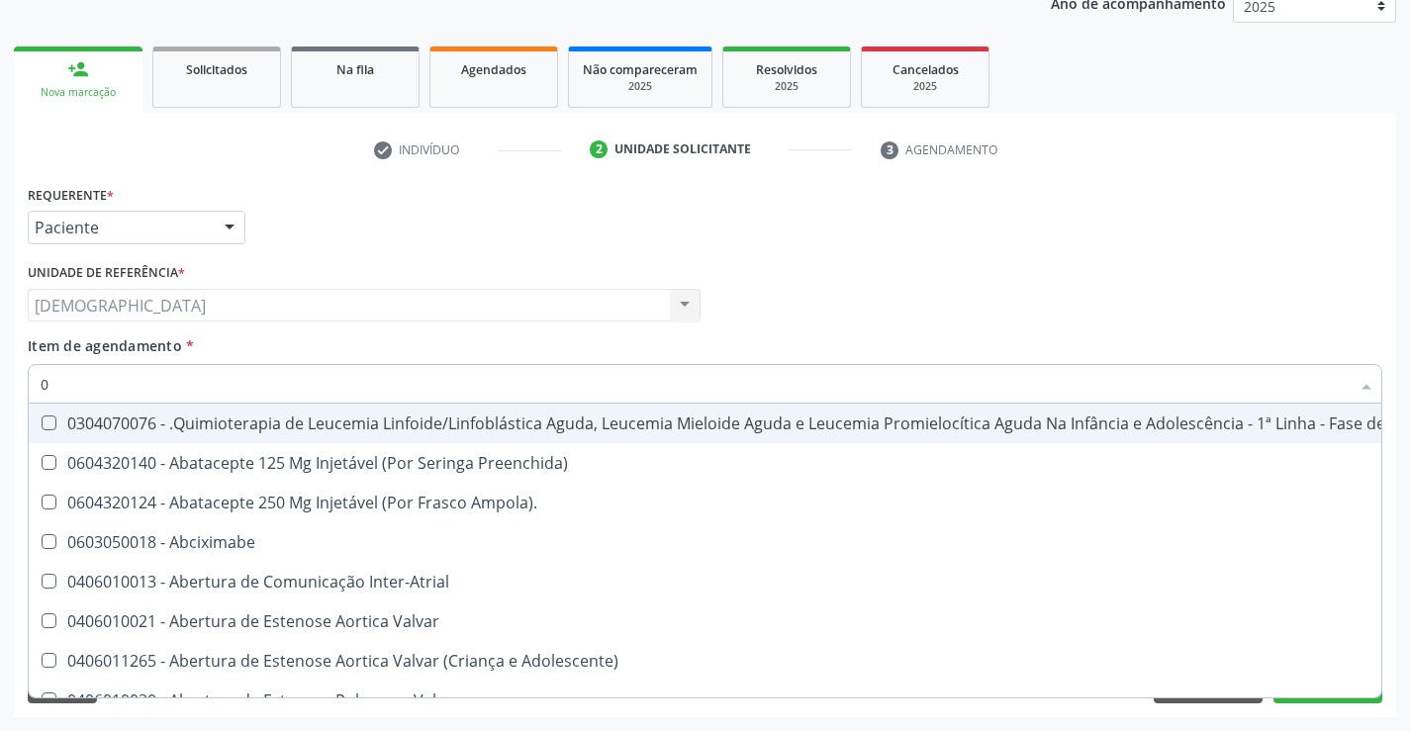
type input "02"
checkbox Próstata "true"
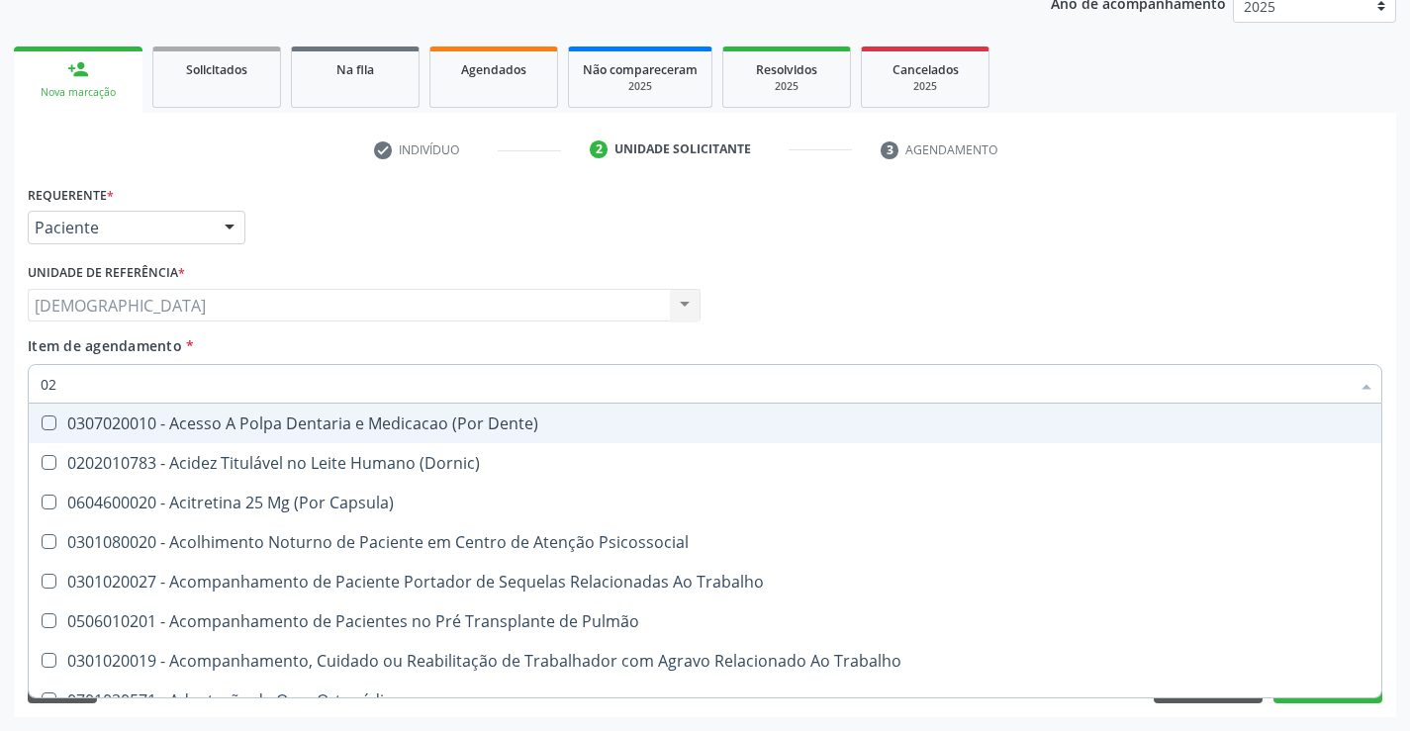
type input "020"
checkbox Dosagens\) "true"
checkbox 37Oc "false"
type input "0202"
checkbox Arquitetura "true"
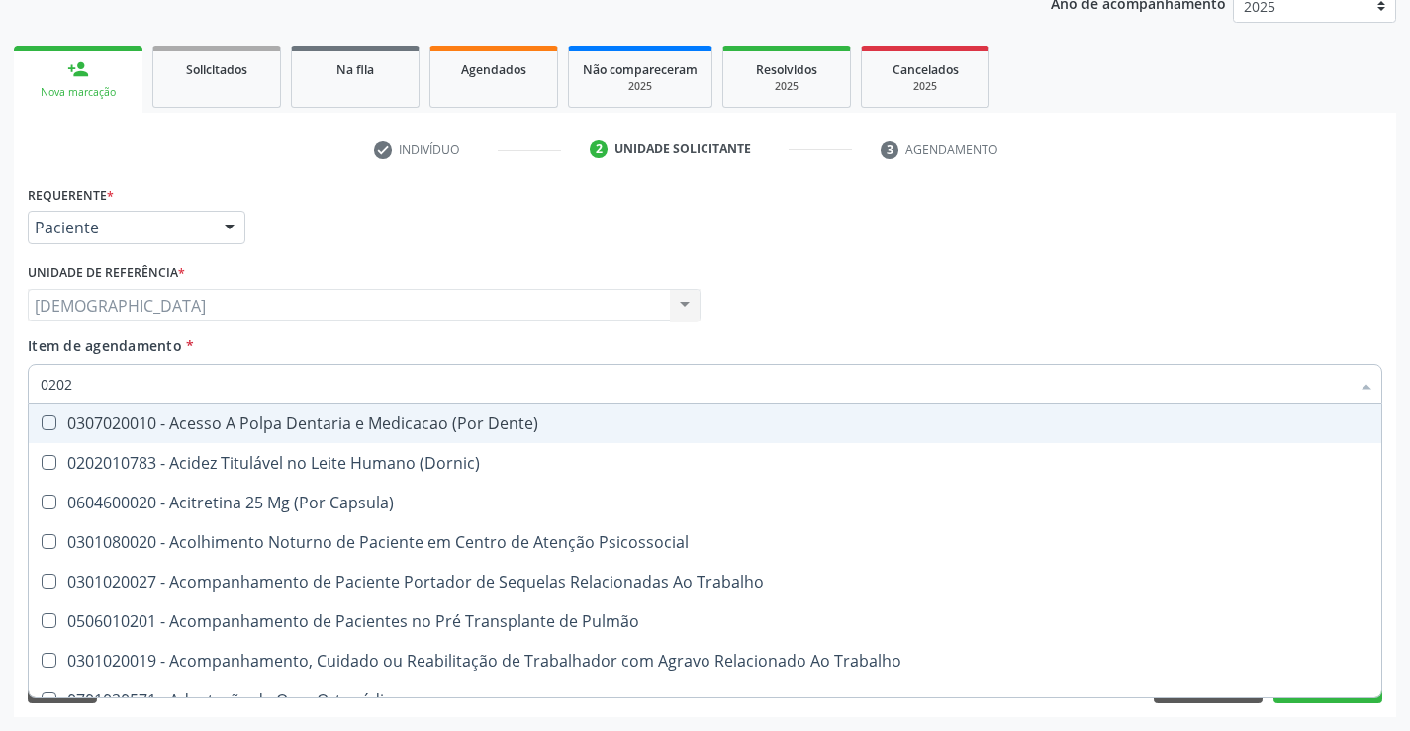
checkbox Dosagens\) "false"
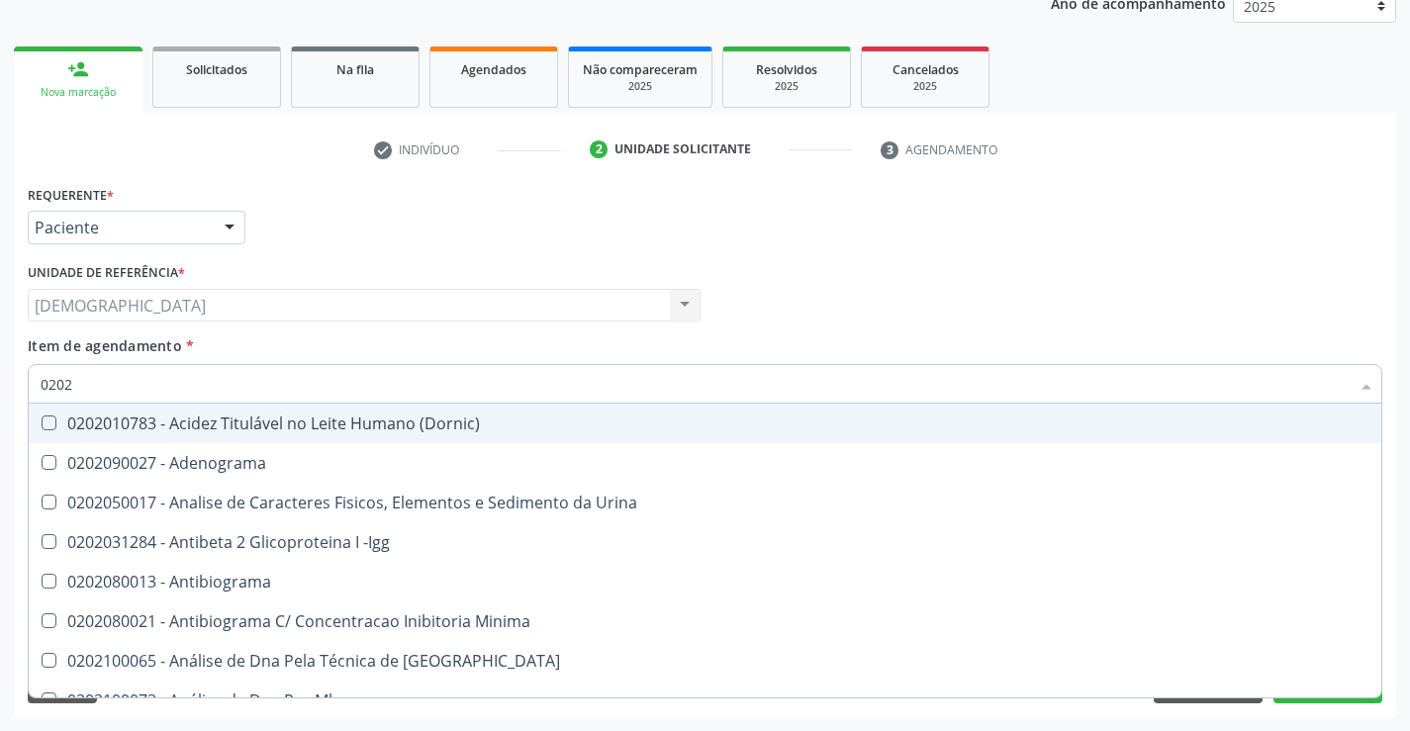
type input "02020"
checkbox Parceria\) "true"
checkbox Dosagens\) "false"
type input "020203"
checkbox Dosagens\) "false"
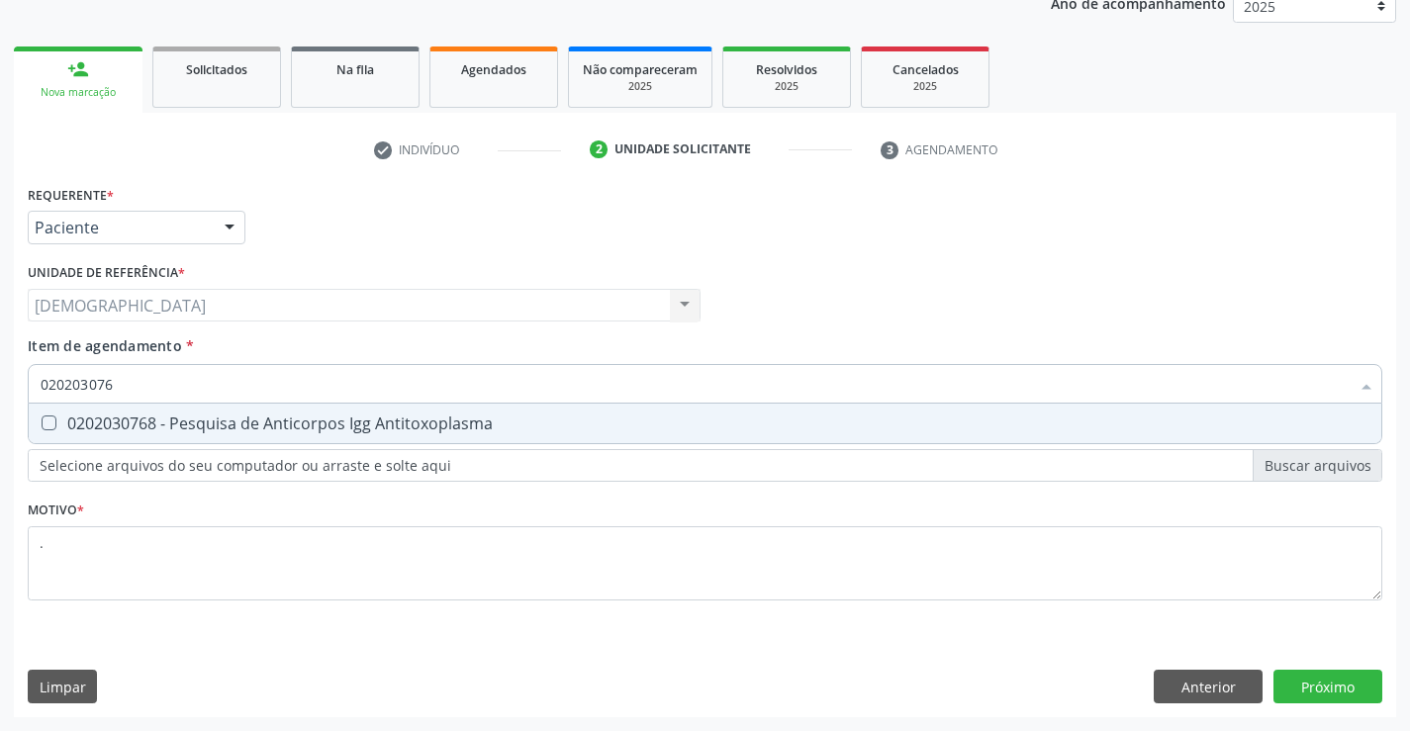
type input "0202030768"
click at [250, 415] on div "0202030768 - Pesquisa de Anticorpos Igg Antitoxoplasma" at bounding box center [705, 423] width 1329 height 16
checkbox Antitoxoplasma "true"
type input "02020307"
checkbox Antitoxoplasma "false"
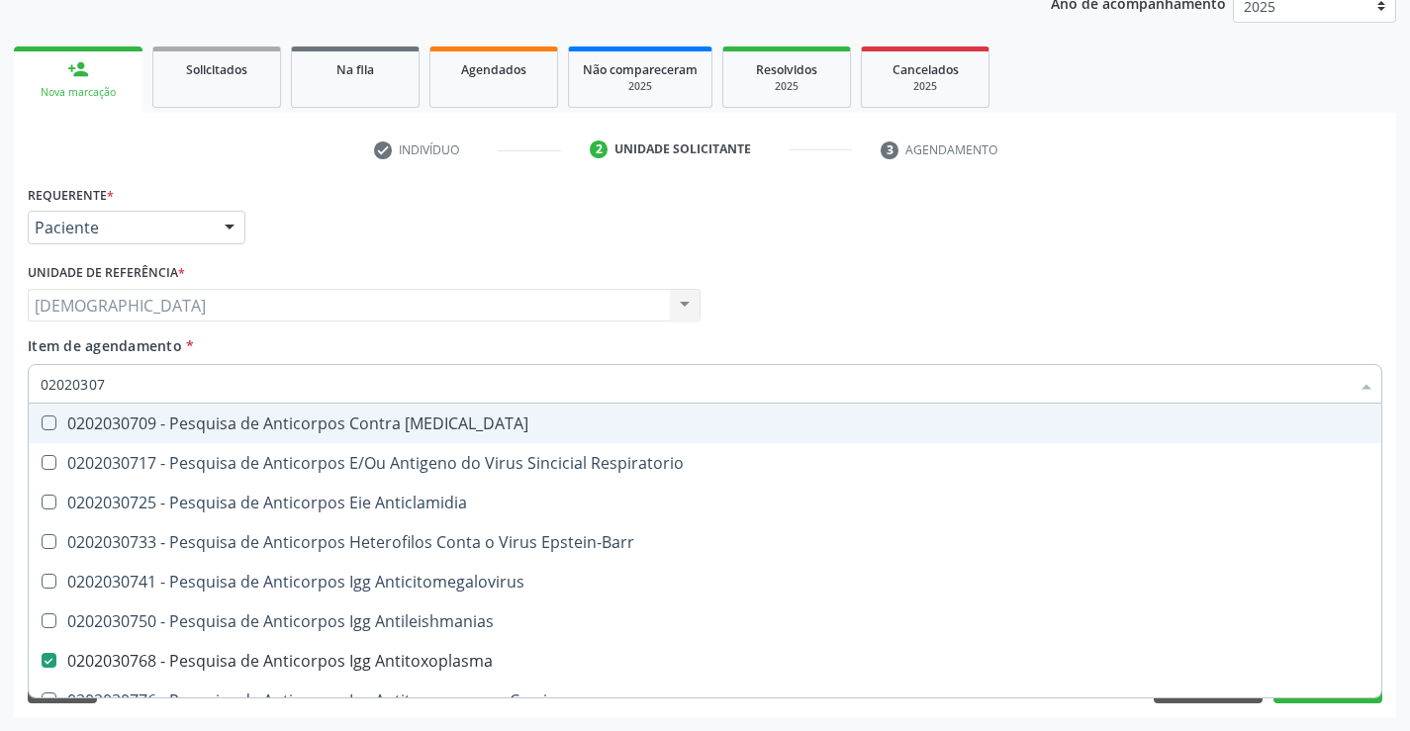
type input "0202030"
checkbox Antitoxoplasma "false"
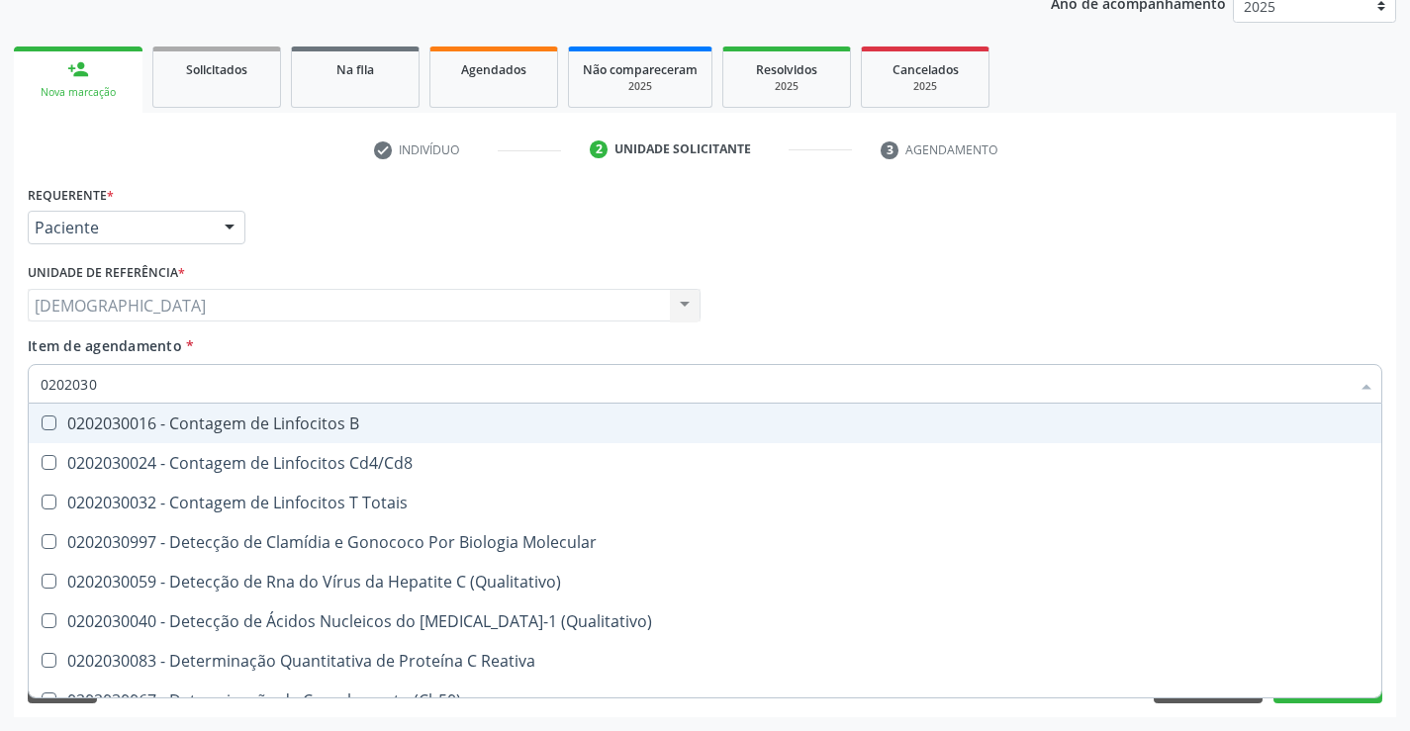
type input "020203"
checkbox Antitoxoplasma "false"
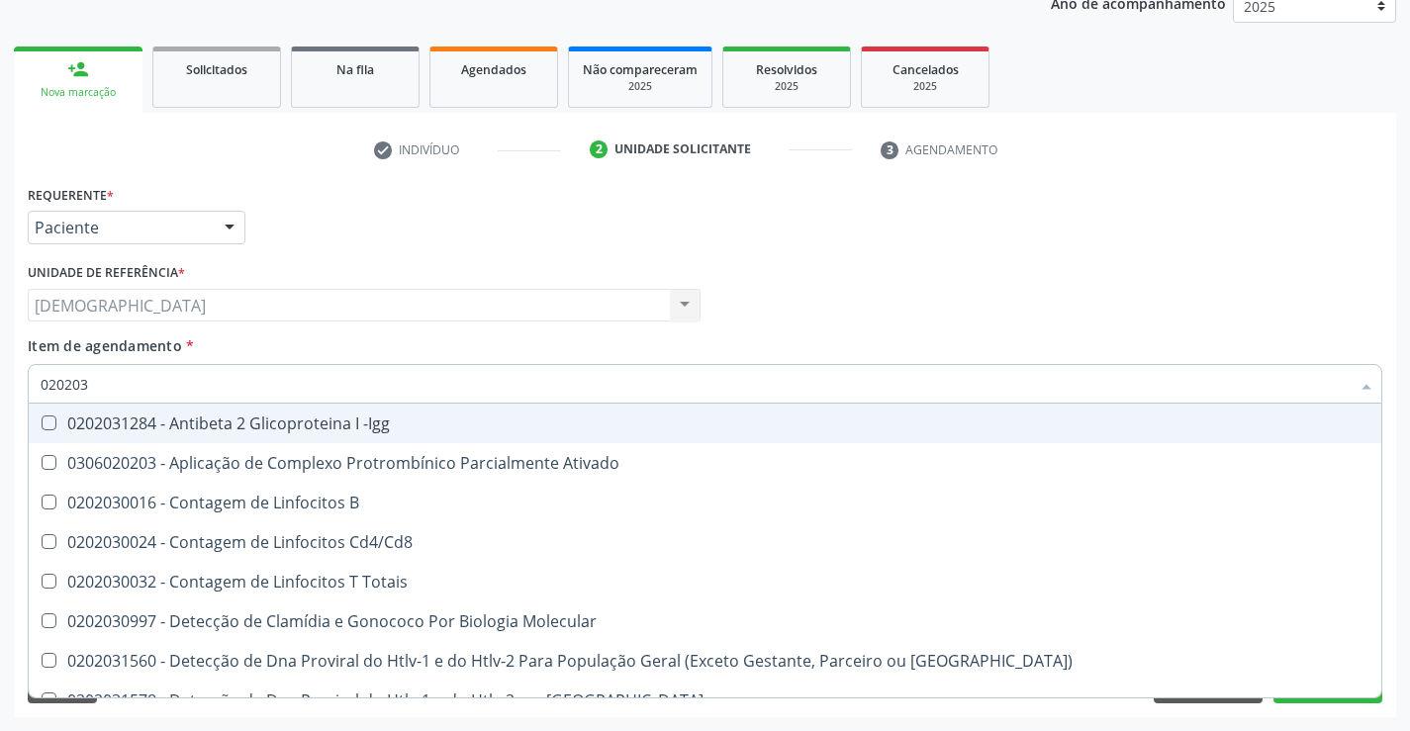
type input "02020"
checkbox Proteinas "true"
checkbox Antitoxoplasma "false"
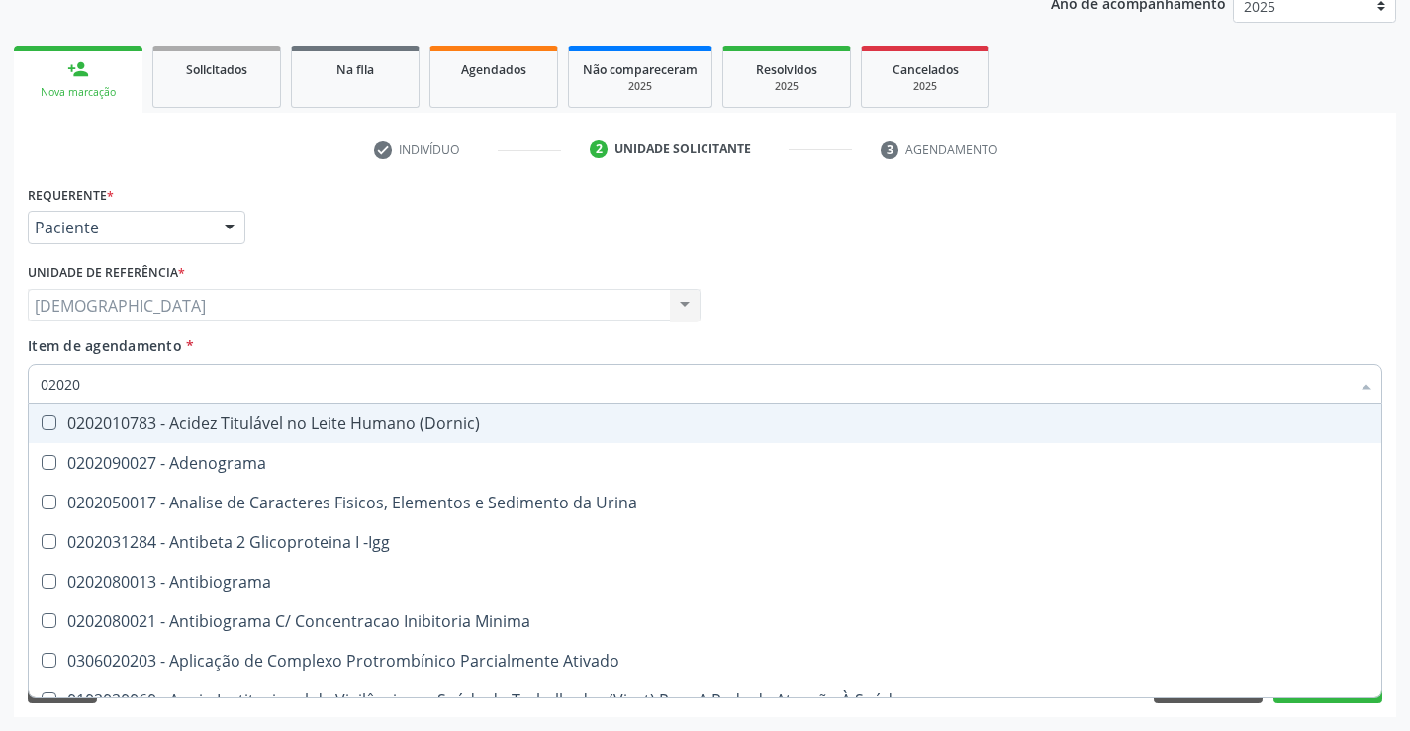
type input "020203"
checkbox Dosagens\) "false"
checkbox Anti-Achr "true"
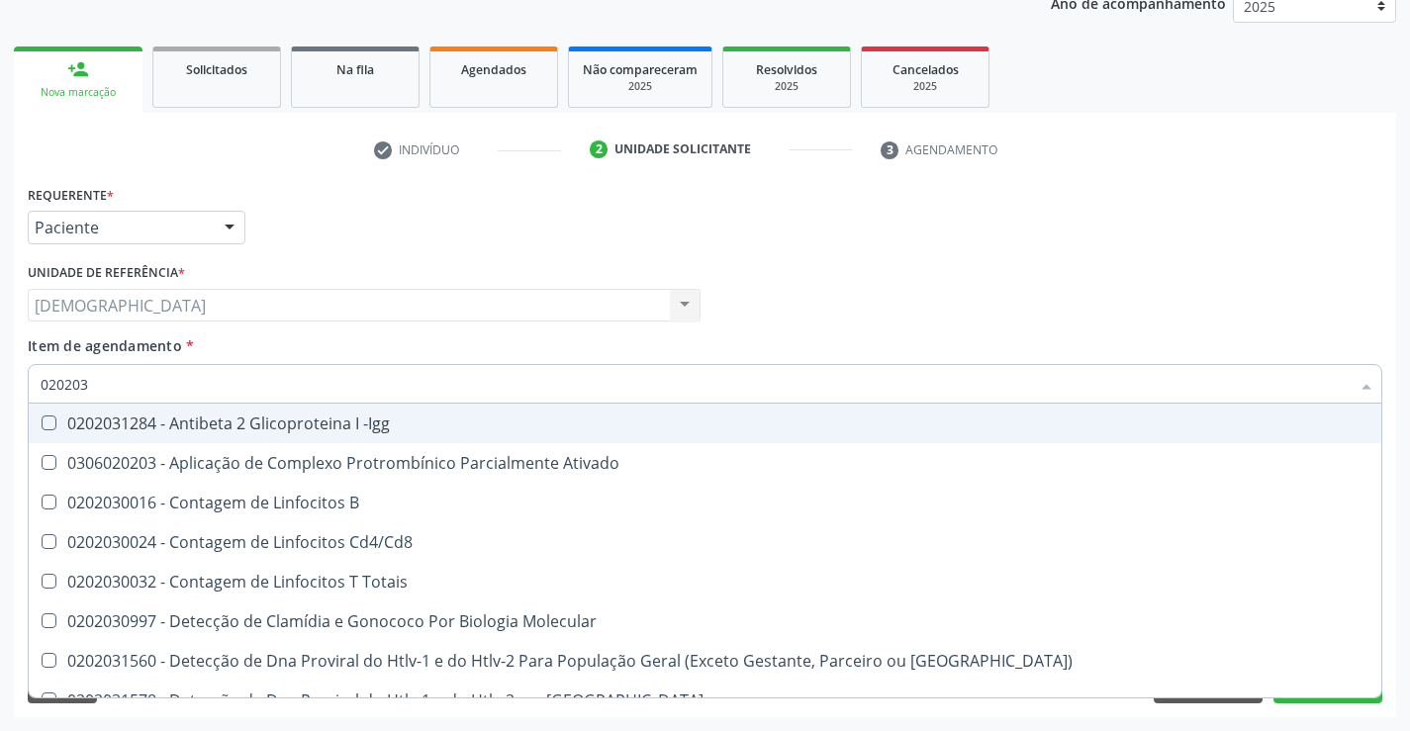
type input "0202030"
checkbox \(Ro\) "true"
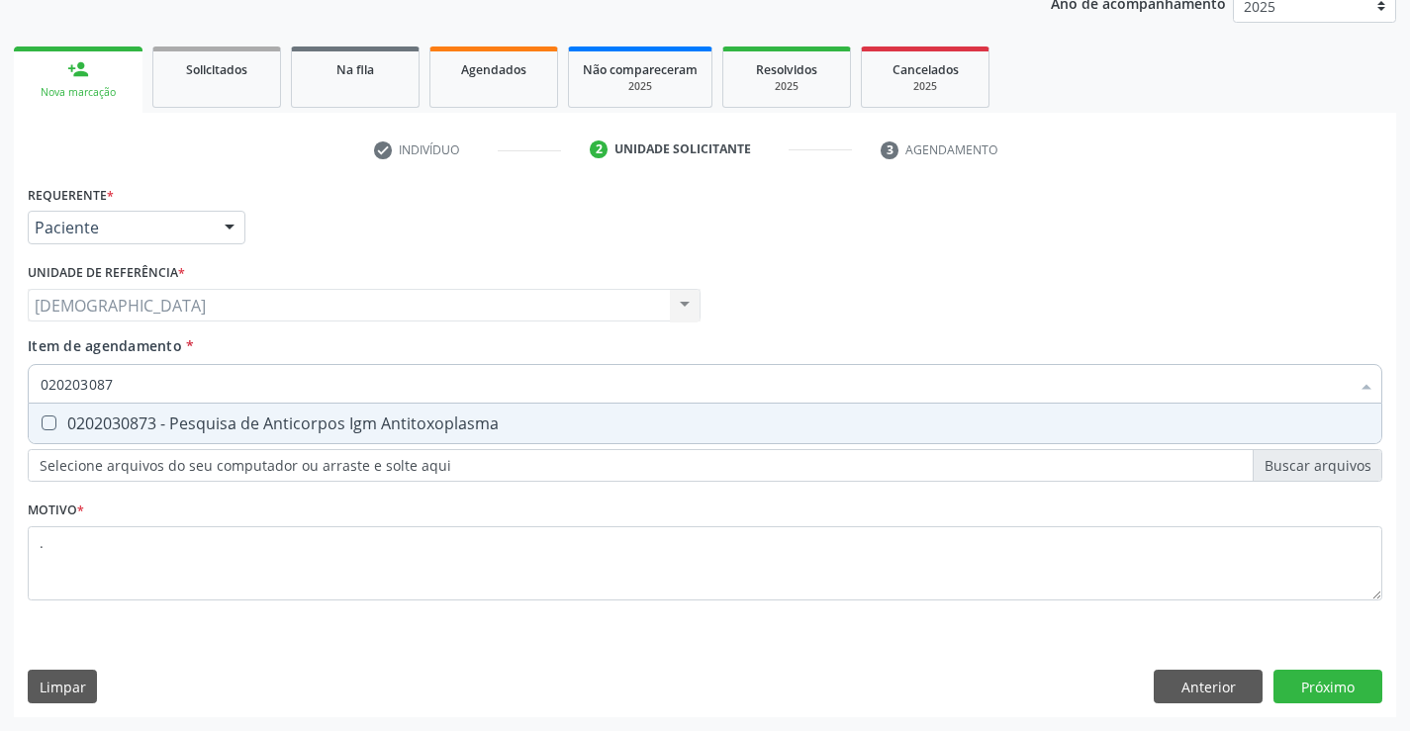
type input "0202030873"
click at [250, 423] on div "0202030873 - Pesquisa de Anticorpos Igm Antitoxoplasma" at bounding box center [705, 423] width 1329 height 16
checkbox Antitoxoplasma "true"
type input "02020308"
checkbox Antitoxoplasma "false"
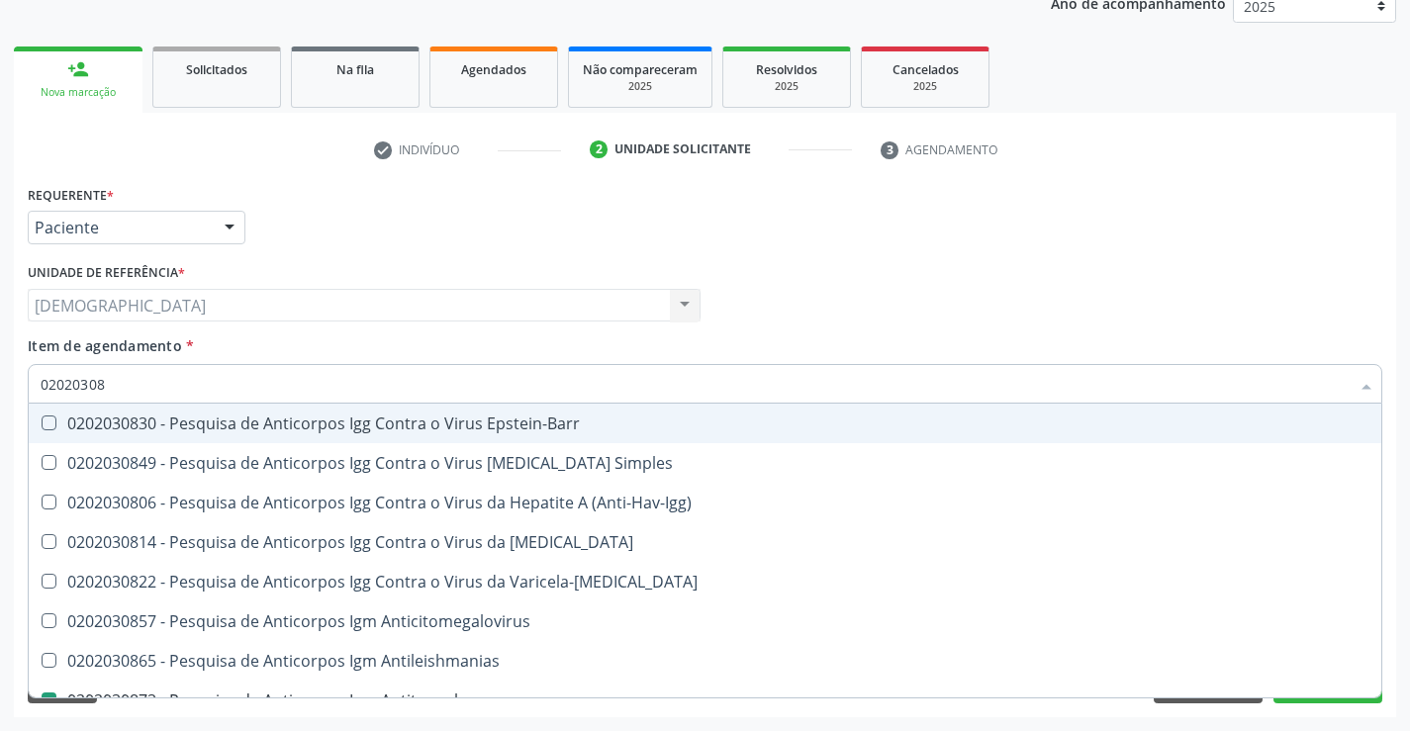
type input "0202030"
checkbox Antitoxoplasma "false"
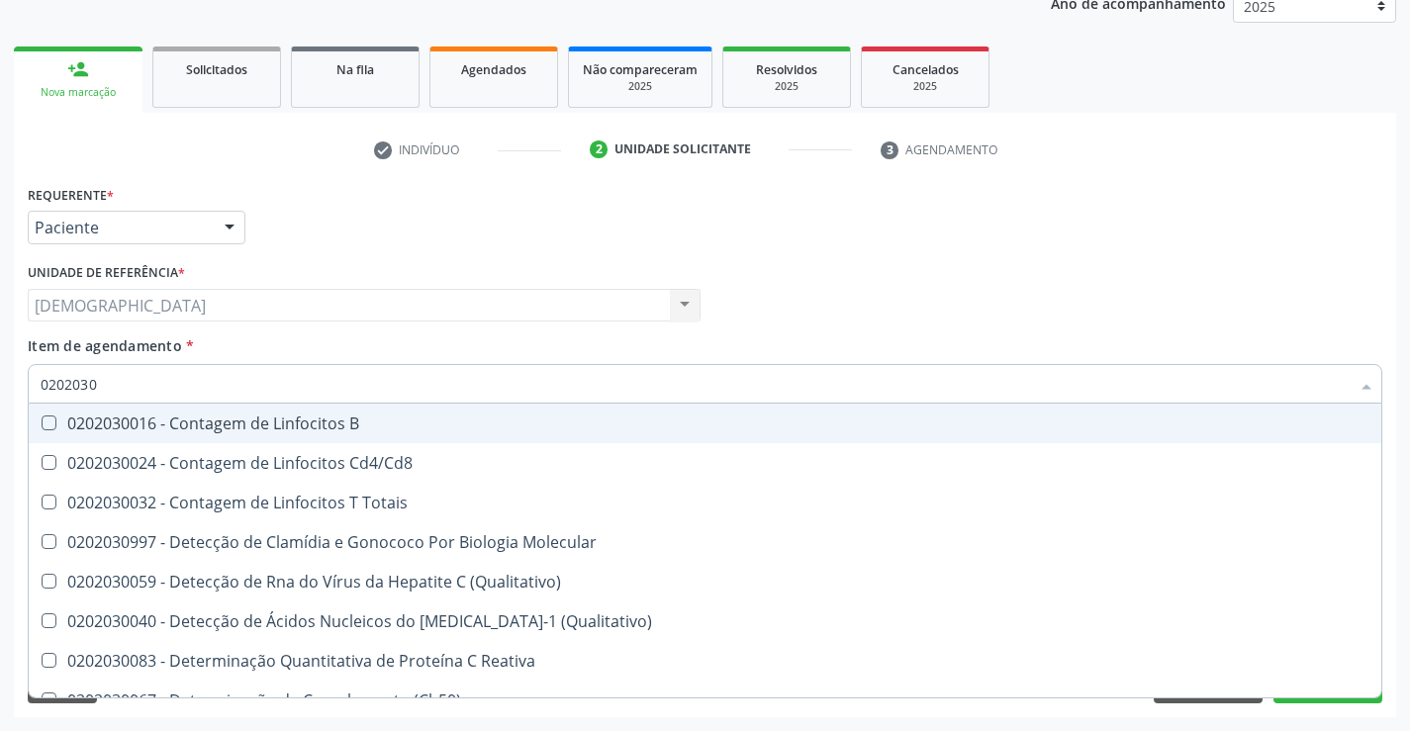
type input "020203"
checkbox Antitoxoplasma "false"
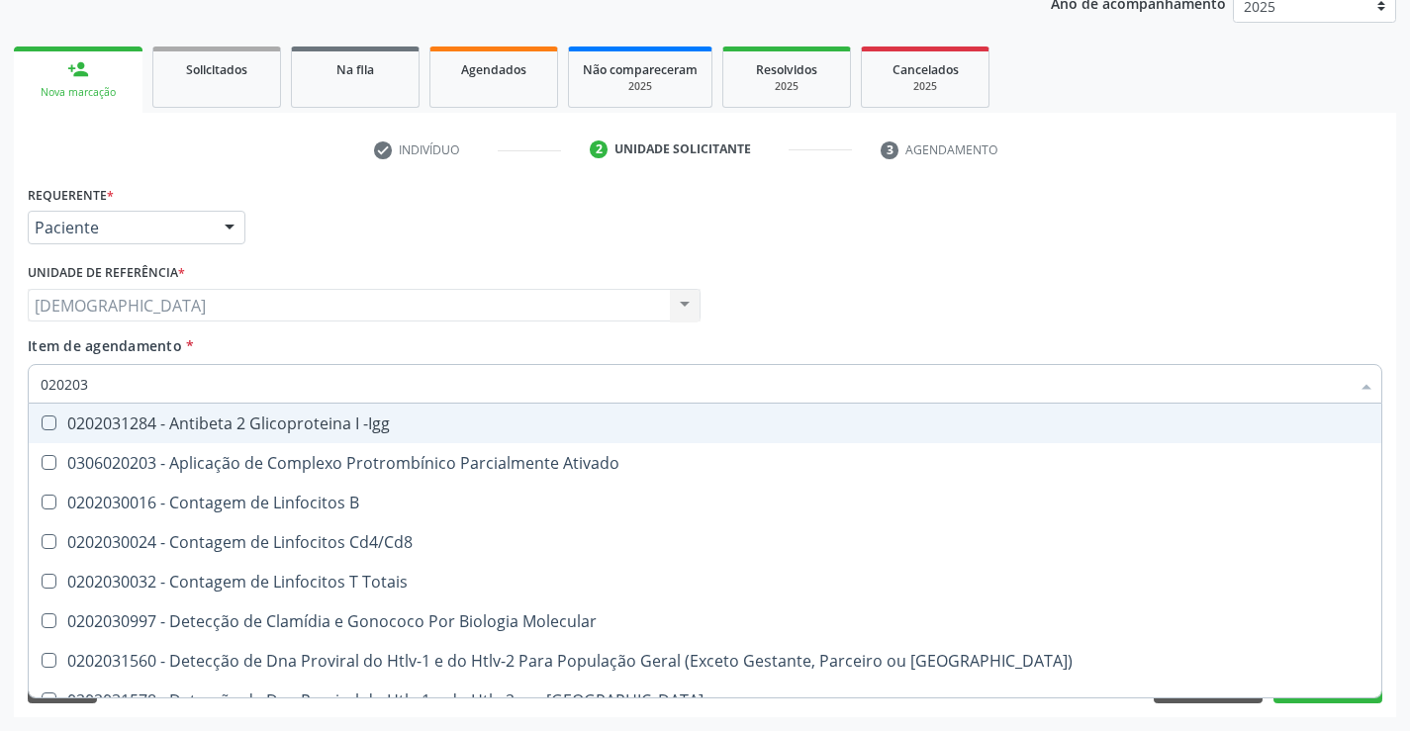
type input "02020"
checkbox Proteinas "true"
checkbox Antitoxoplasma "false"
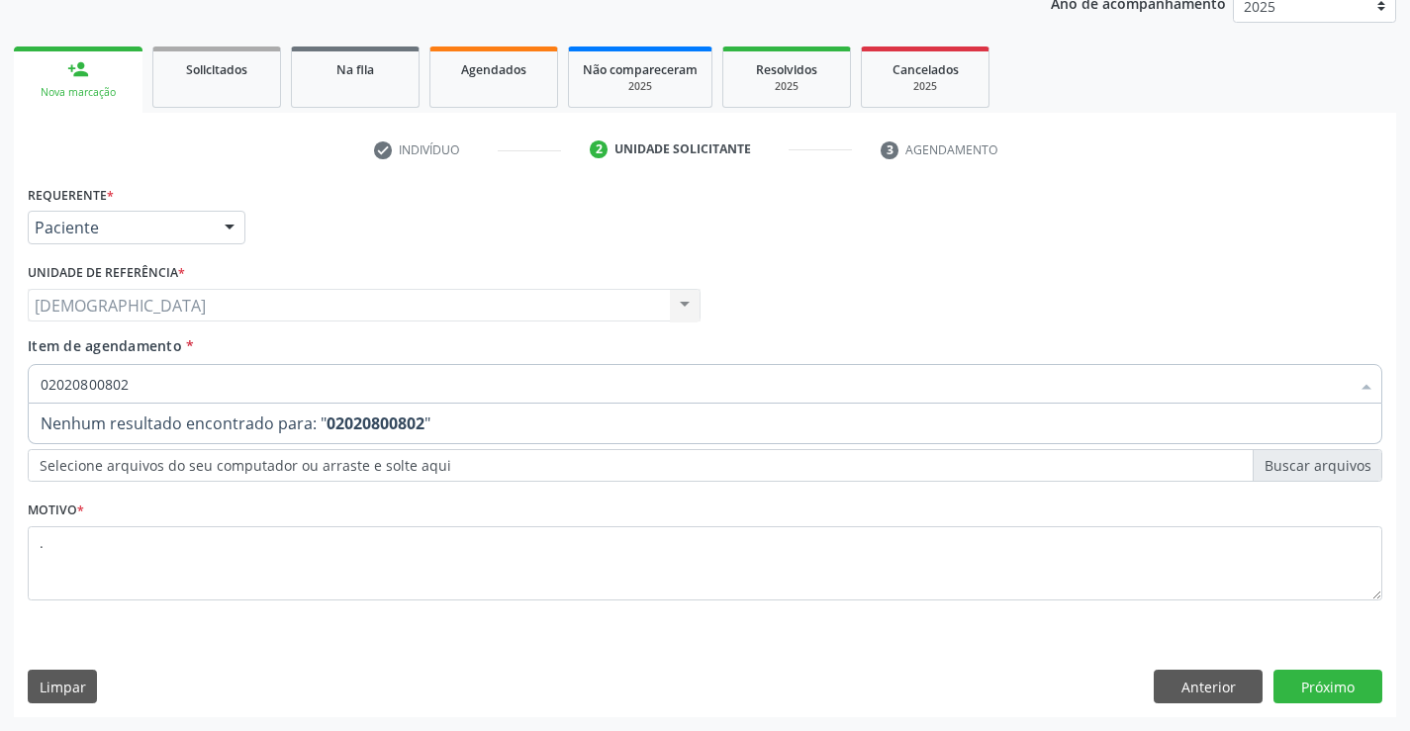
type input "0202080080"
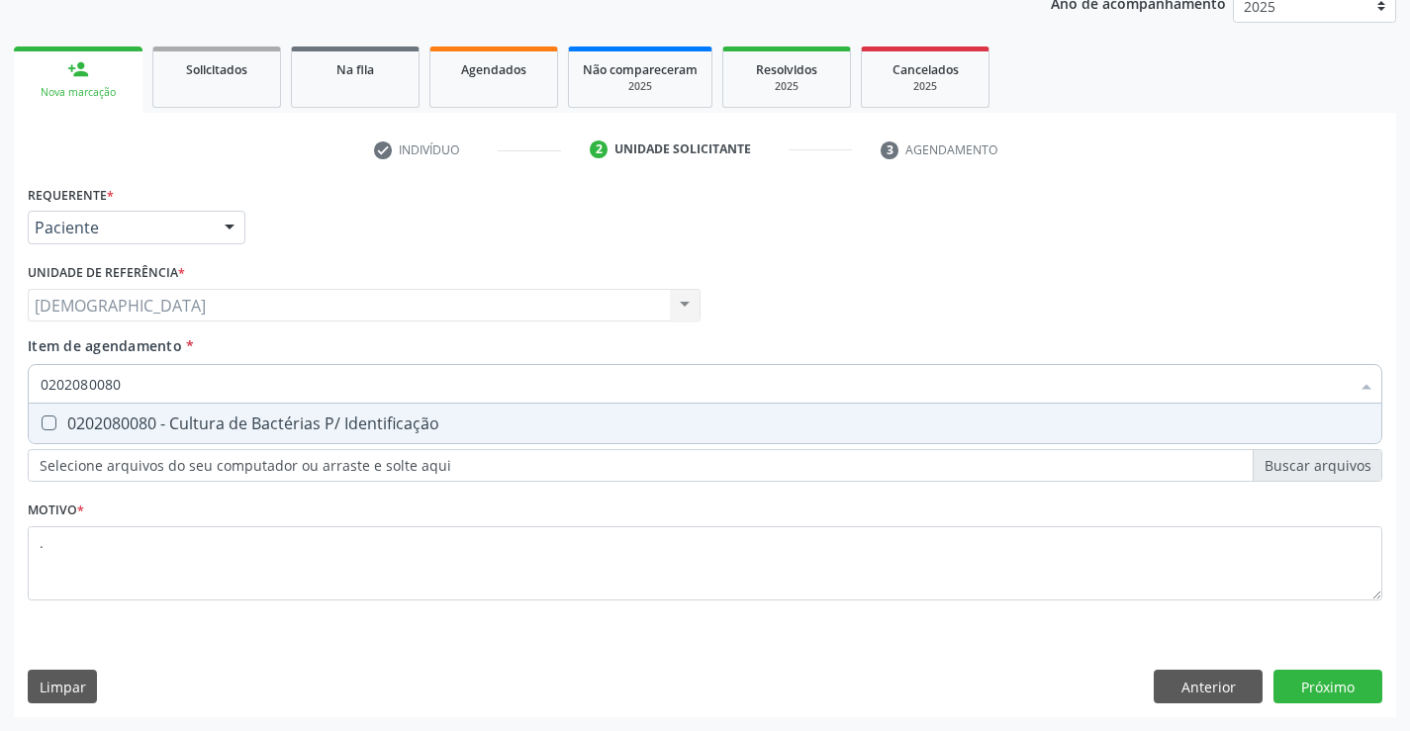
click at [250, 423] on div "0202080080 - Cultura de Bactérias P/ Identificação" at bounding box center [705, 423] width 1329 height 16
checkbox Identificação "true"
click at [1353, 695] on div "Requerente * Paciente Profissional de Saúde Paciente Nenhum resultado encontrad…" at bounding box center [705, 448] width 1382 height 537
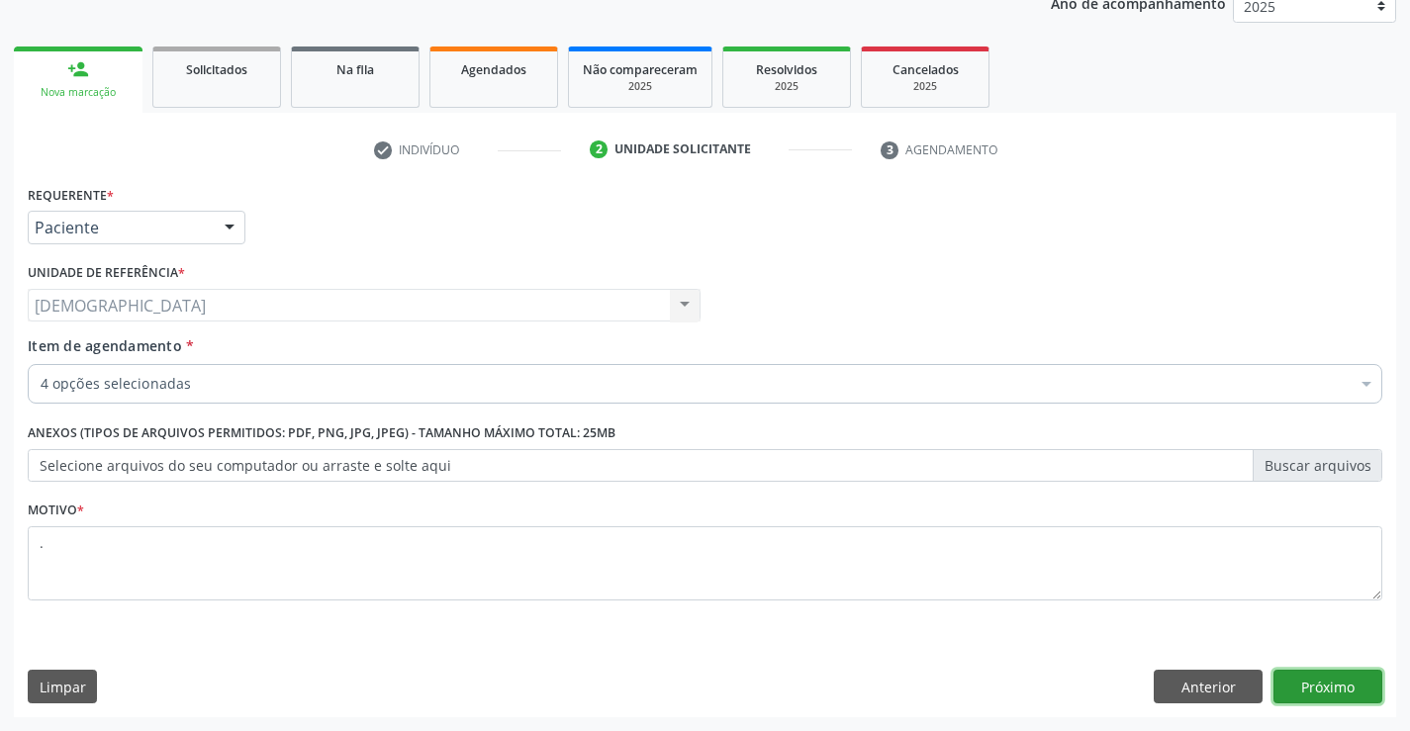
click at [1353, 694] on button "Próximo" at bounding box center [1327, 687] width 109 height 34
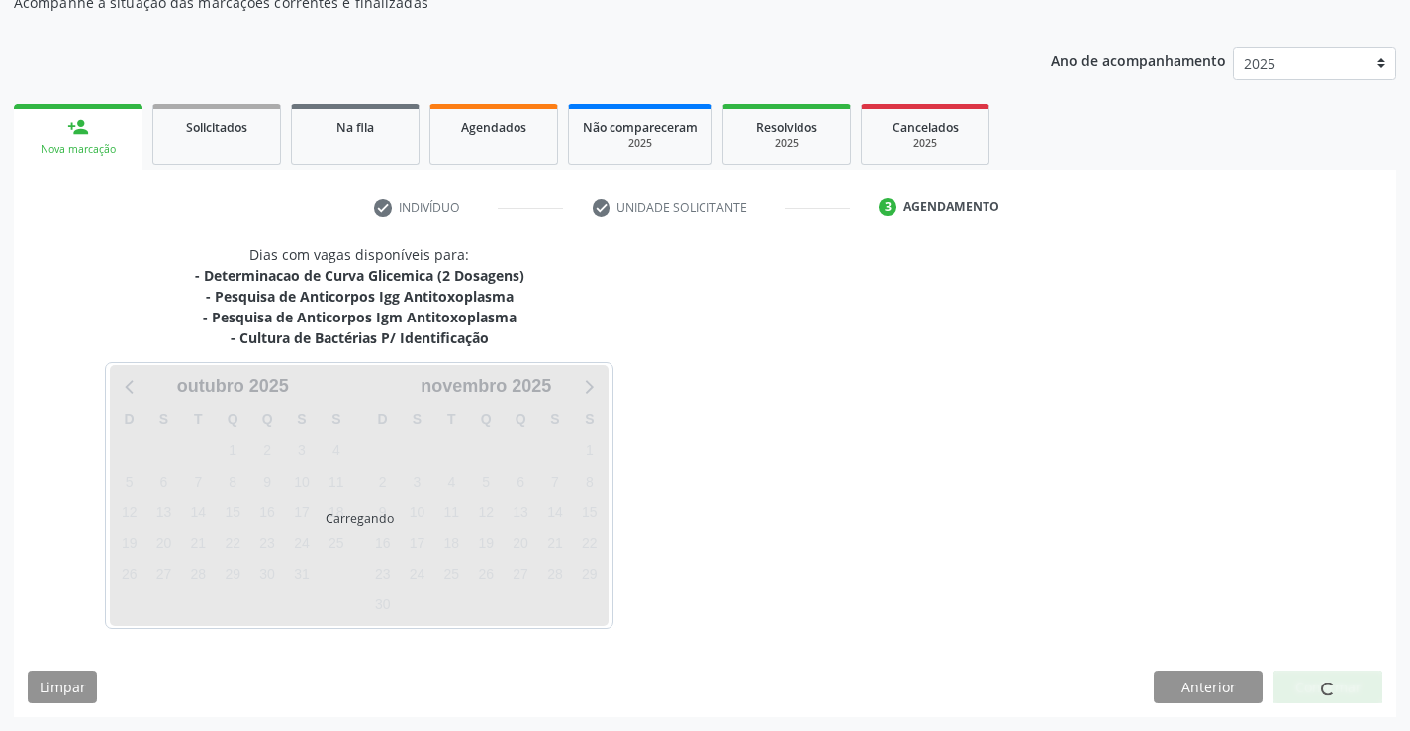
scroll to position [192, 0]
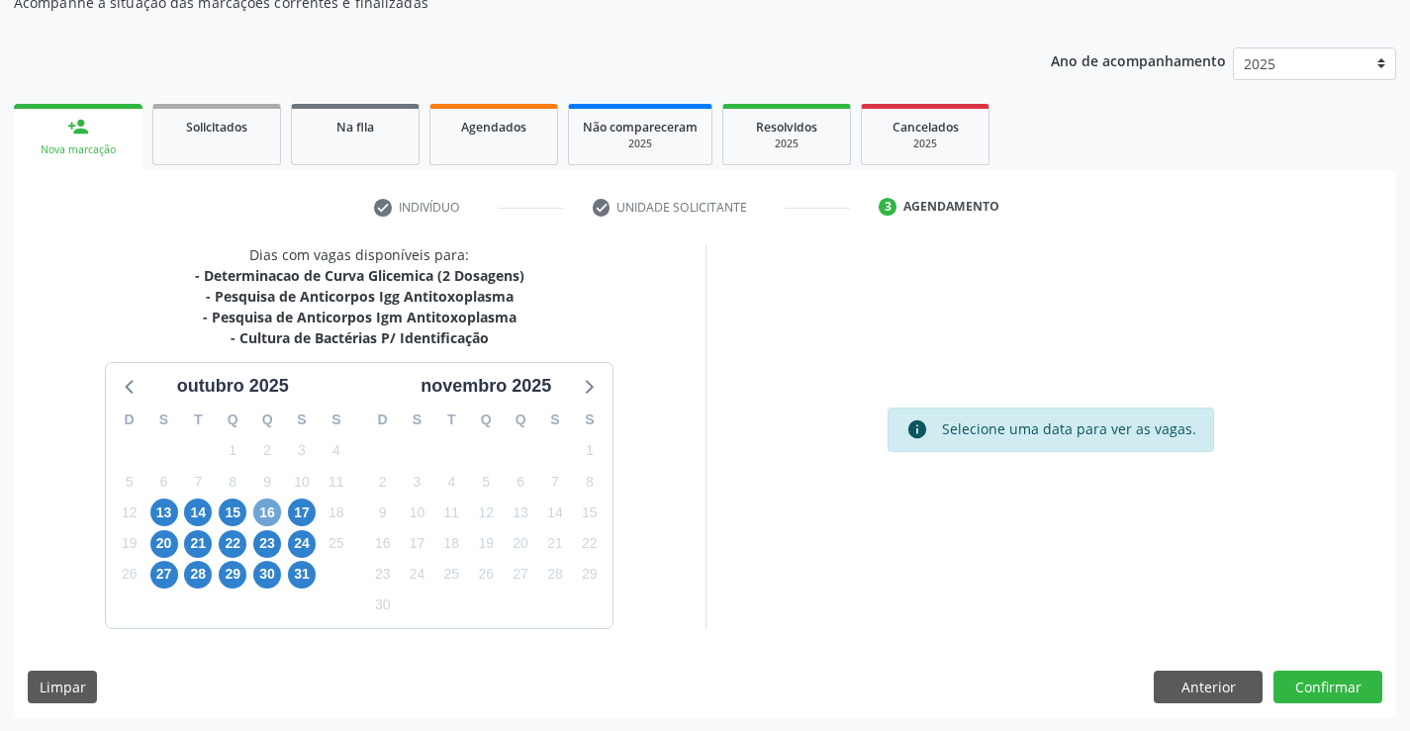
click at [261, 507] on span "16" at bounding box center [267, 513] width 28 height 28
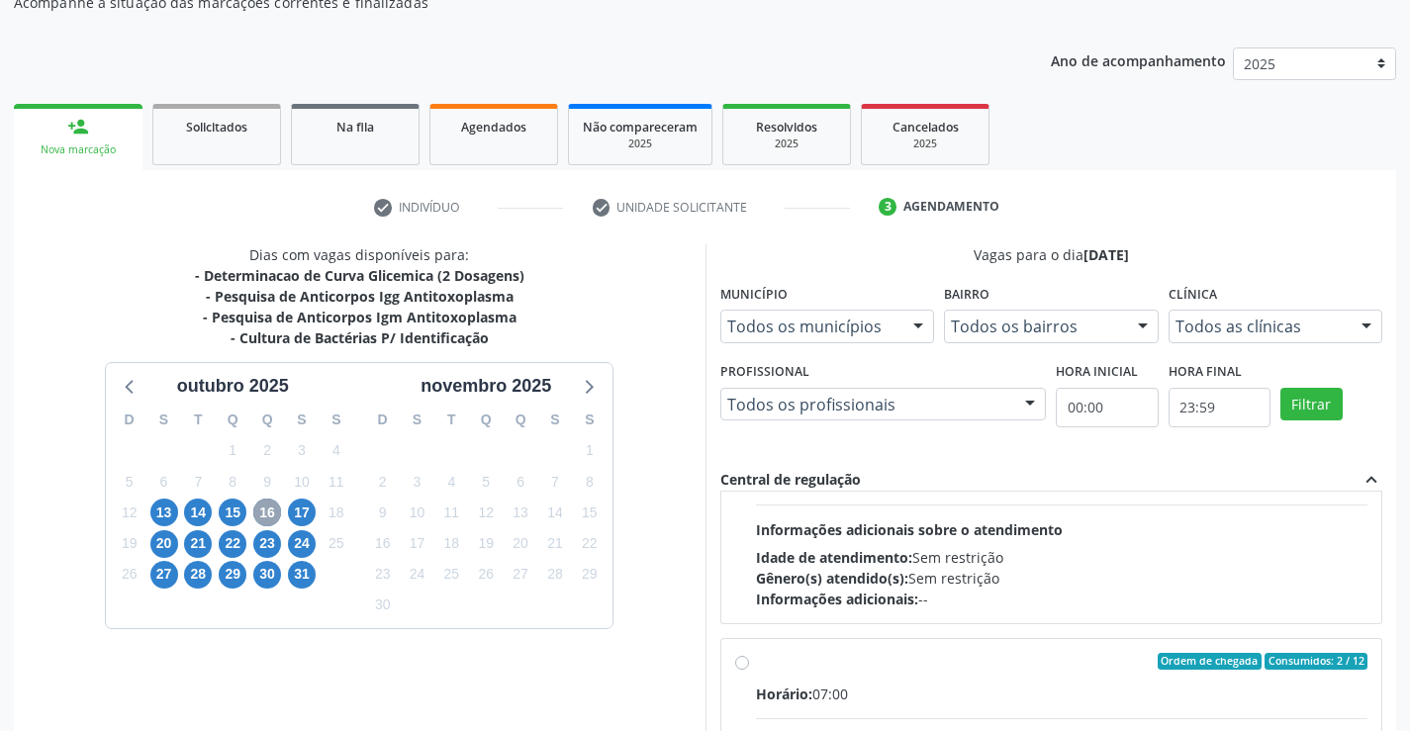
scroll to position [251, 0]
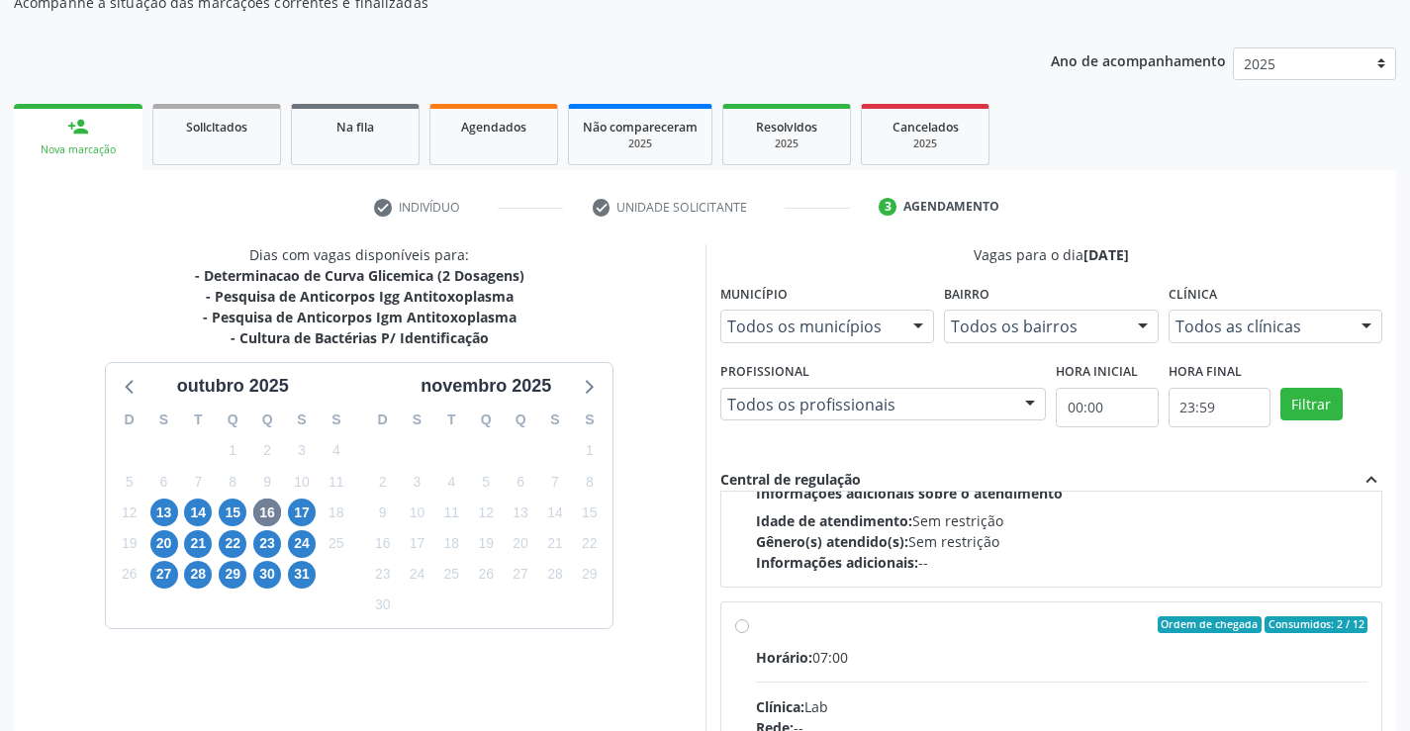
click at [756, 628] on div "Ordem de chegada Consumidos: 2 / 12" at bounding box center [1062, 625] width 612 height 18
click at [749, 628] on input "Ordem de chegada Consumidos: 2 / 12 Horário: 07:00 Clínica: Lab Rede: -- Endere…" at bounding box center [742, 625] width 14 height 18
radio input "true"
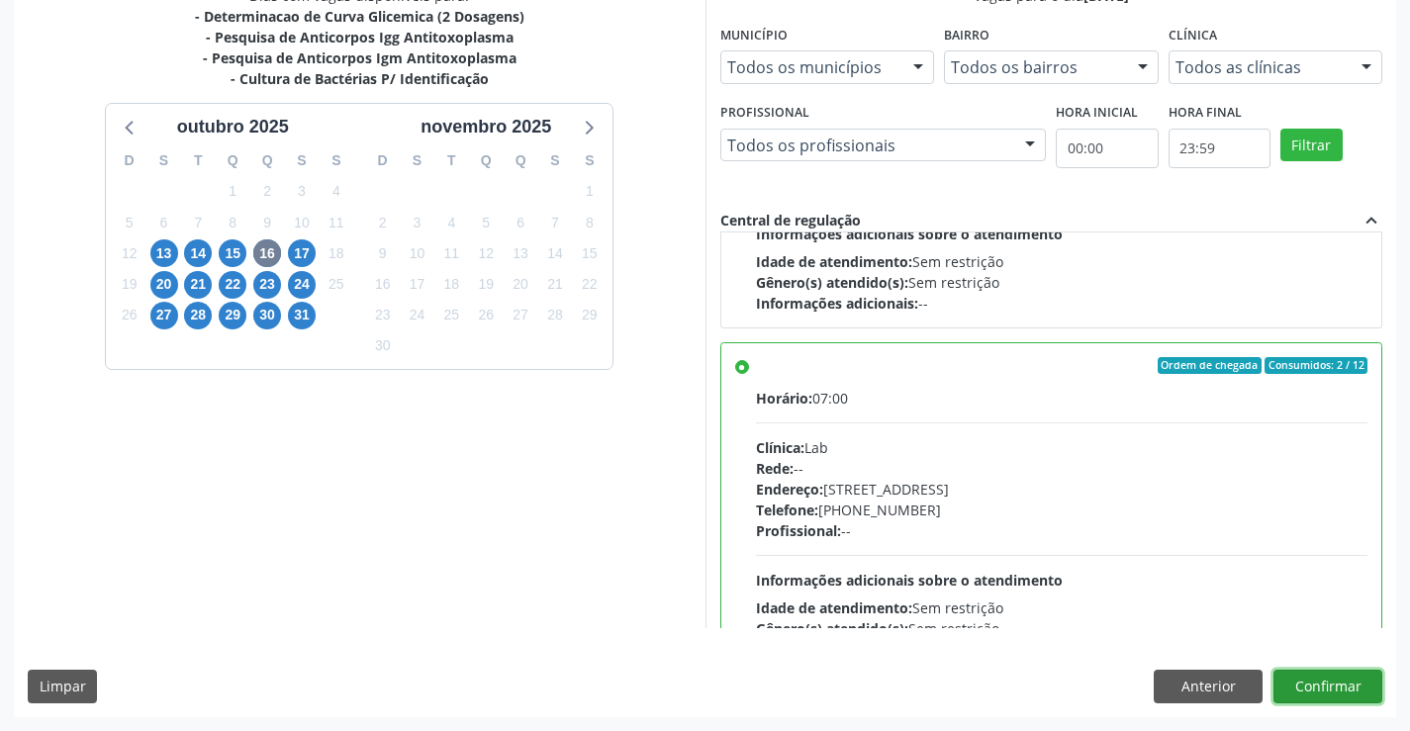
click at [1354, 688] on button "Confirmar" at bounding box center [1327, 687] width 109 height 34
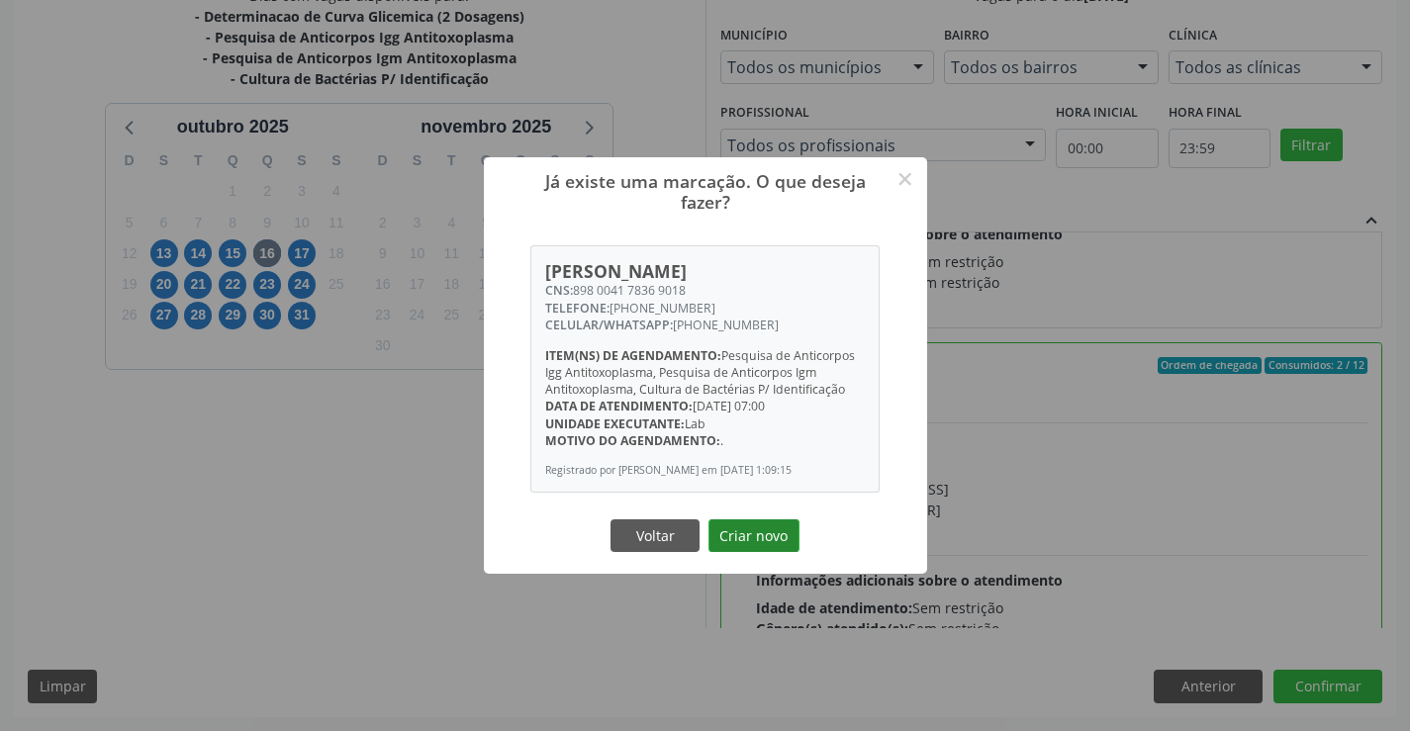
click at [773, 553] on button "Criar novo" at bounding box center [753, 536] width 91 height 34
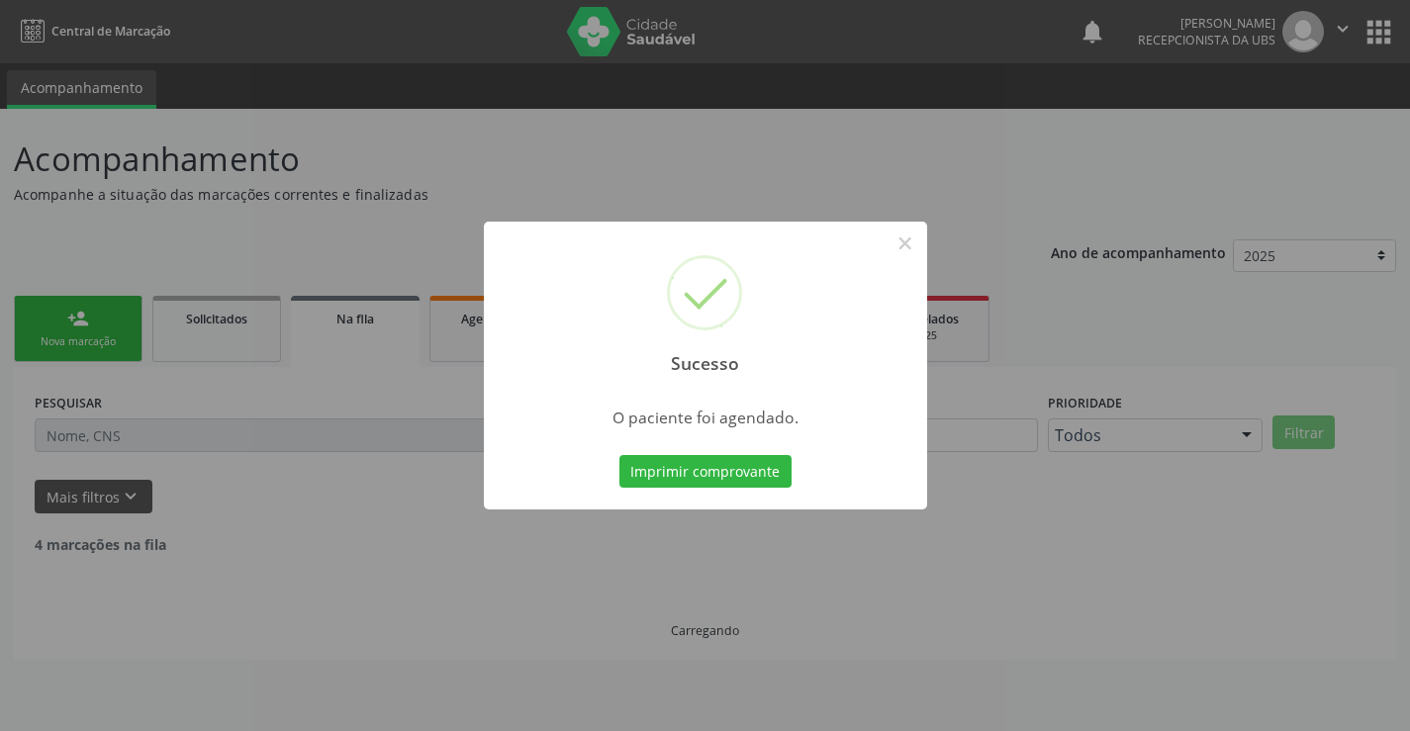
scroll to position [0, 0]
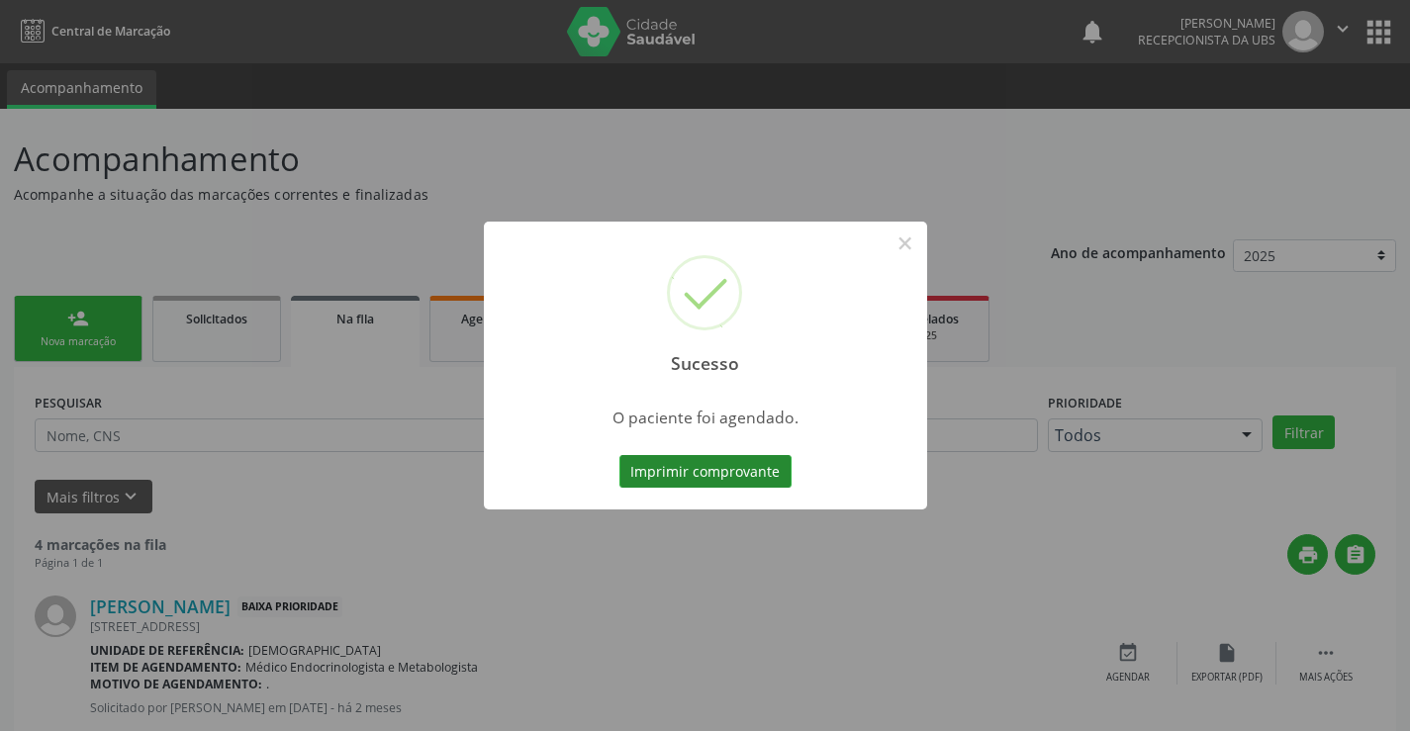
click at [743, 462] on button "Imprimir comprovante" at bounding box center [705, 472] width 172 height 34
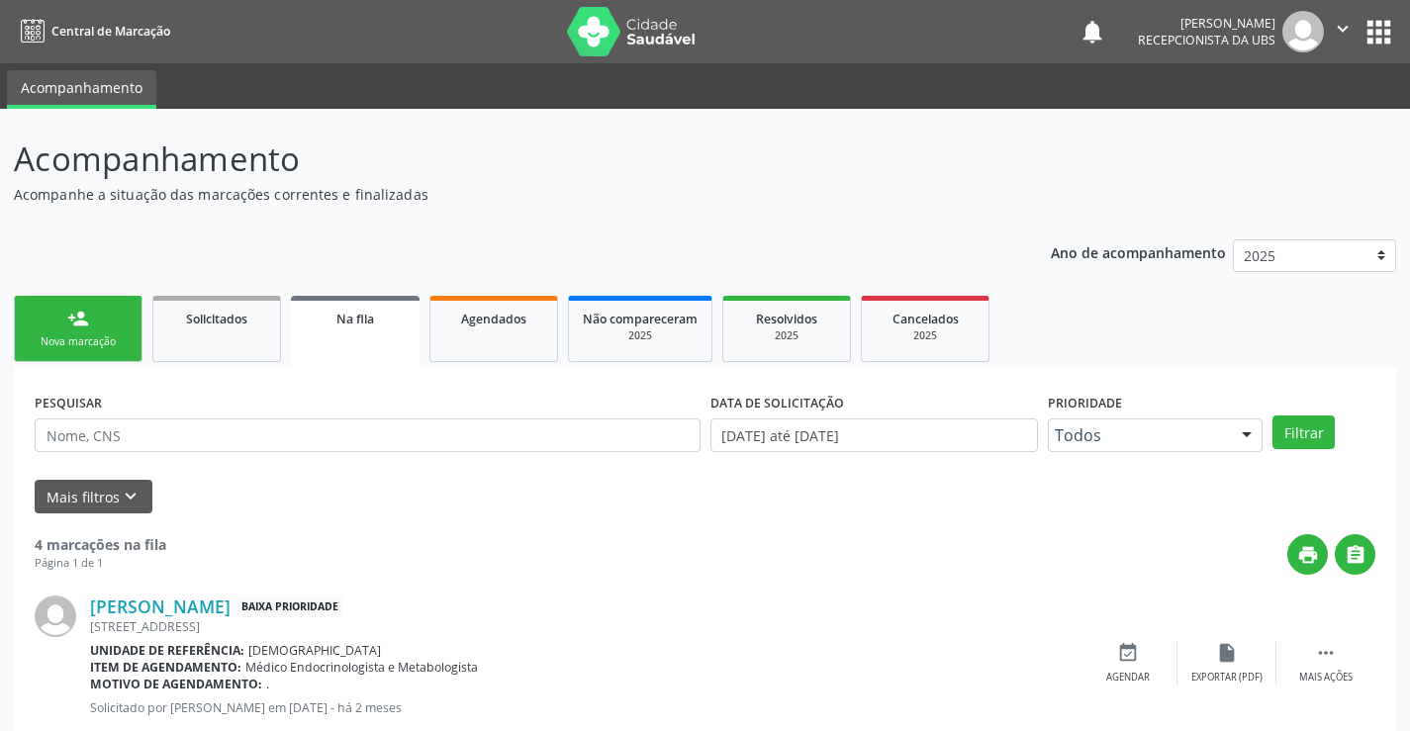
click at [90, 305] on link "person_add Nova marcação" at bounding box center [78, 329] width 129 height 66
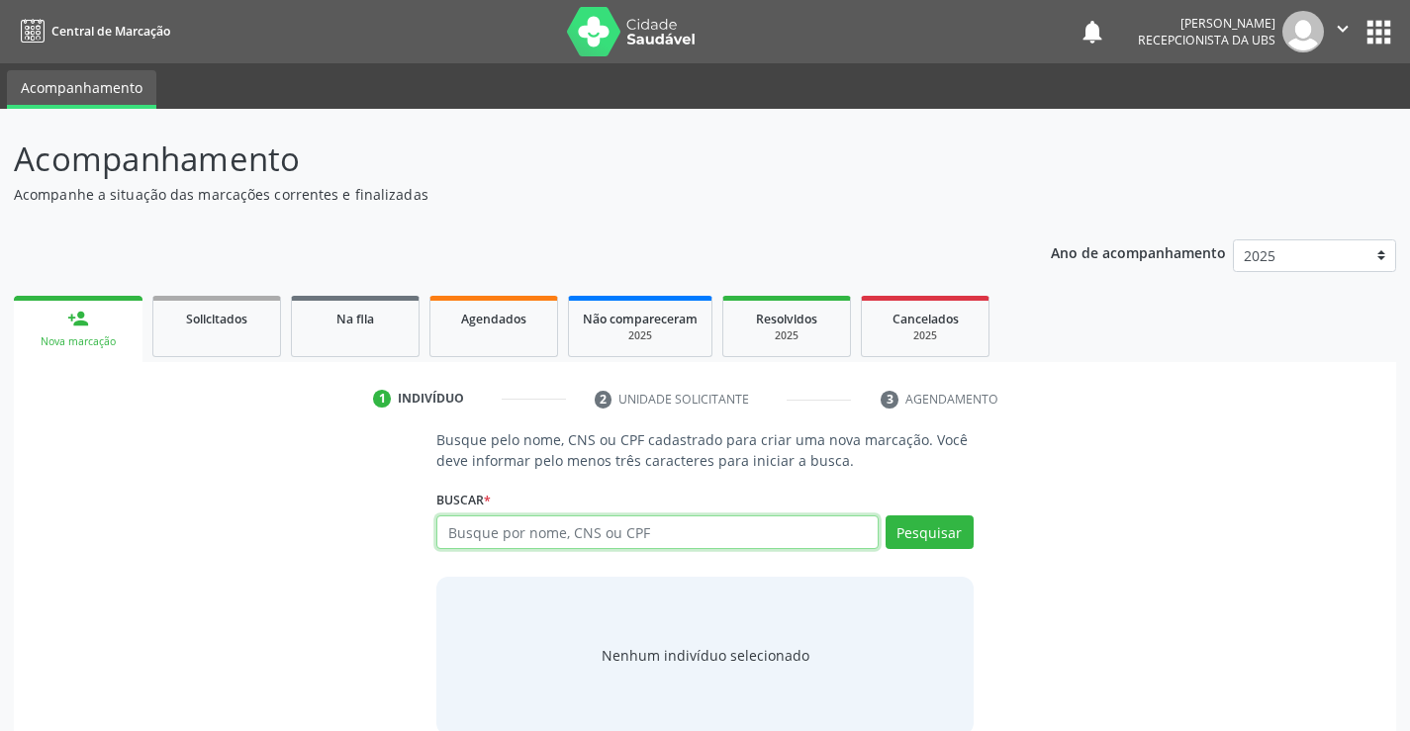
click at [555, 527] on input "text" at bounding box center [656, 532] width 441 height 34
type input "898004178369018"
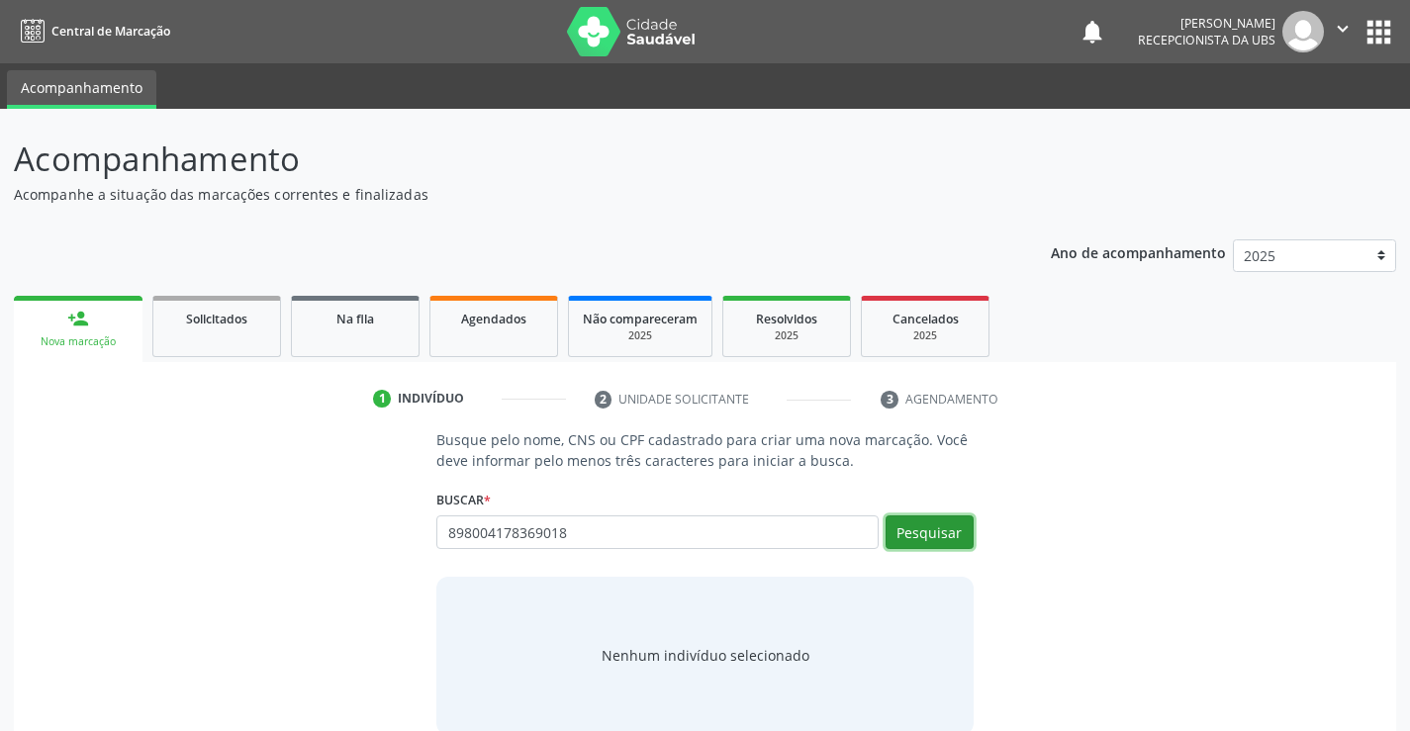
click at [938, 541] on button "Pesquisar" at bounding box center [929, 532] width 88 height 34
type input "898004178369018"
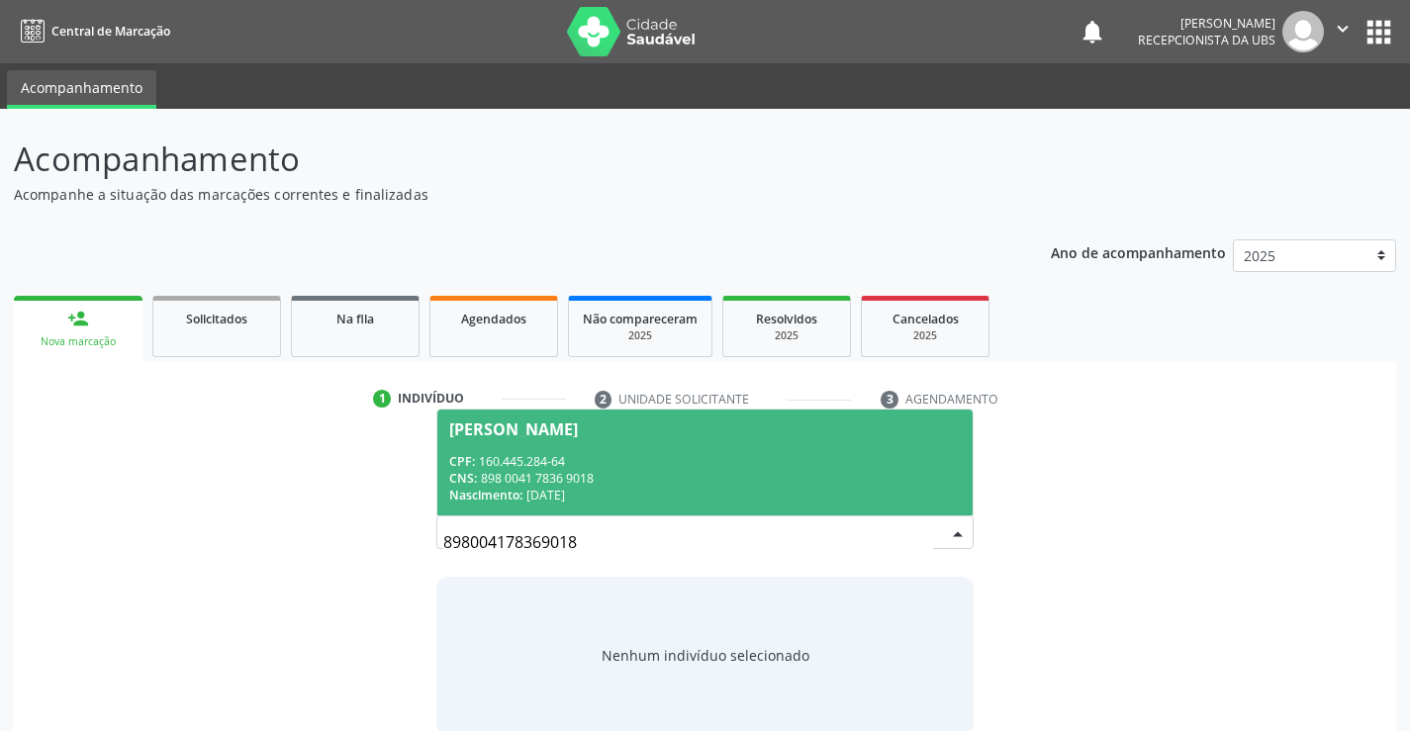
click at [787, 487] on div "Nascimento: 27/06/2006" at bounding box center [704, 495] width 510 height 17
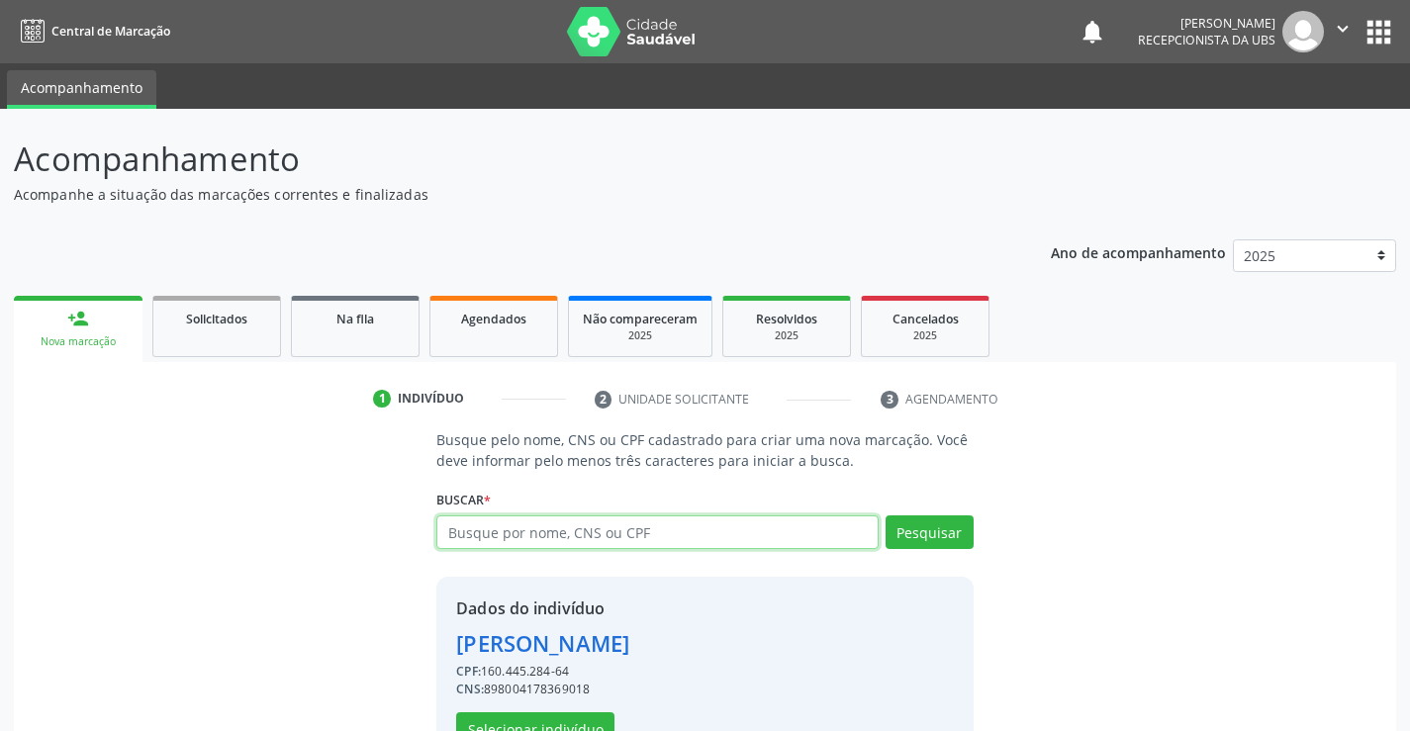
click at [568, 538] on input "text" at bounding box center [656, 532] width 441 height 34
type input "898004178369018"
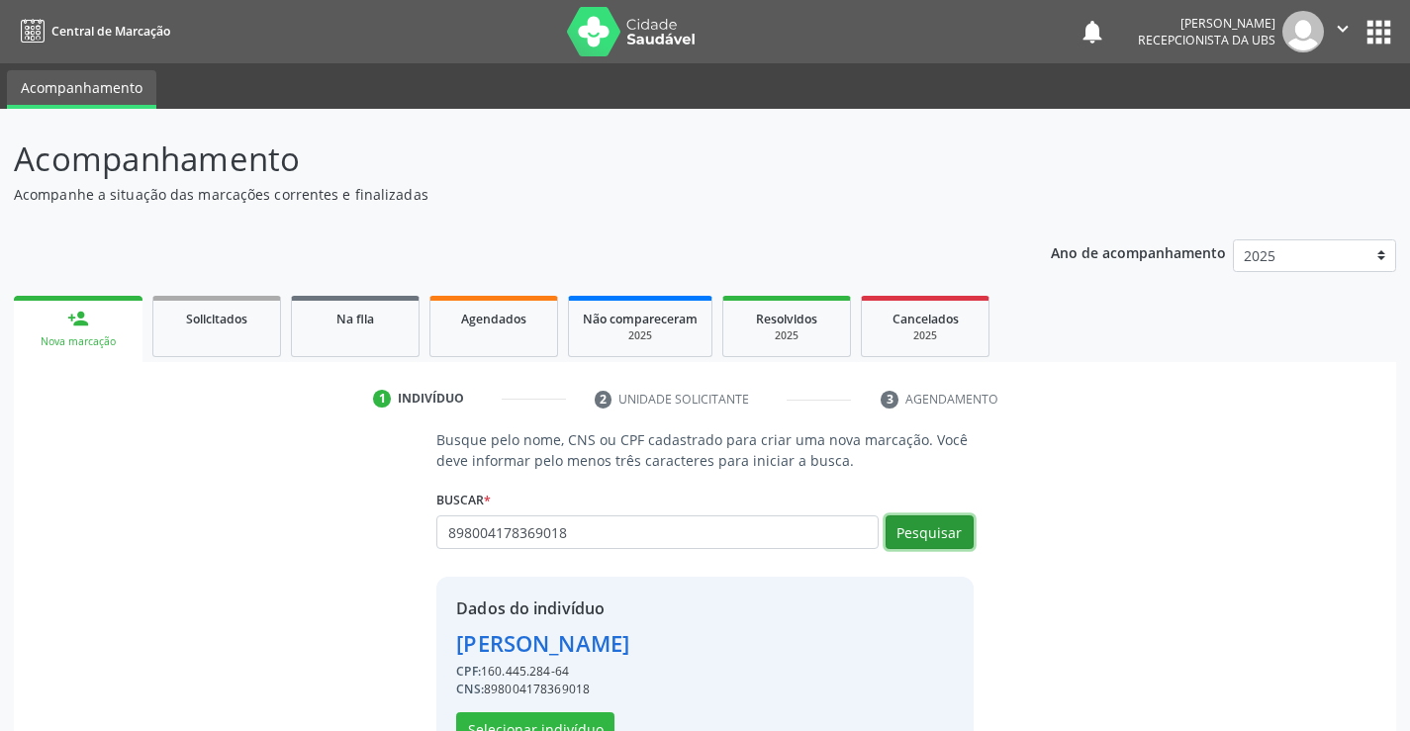
click at [923, 533] on button "Pesquisar" at bounding box center [929, 532] width 88 height 34
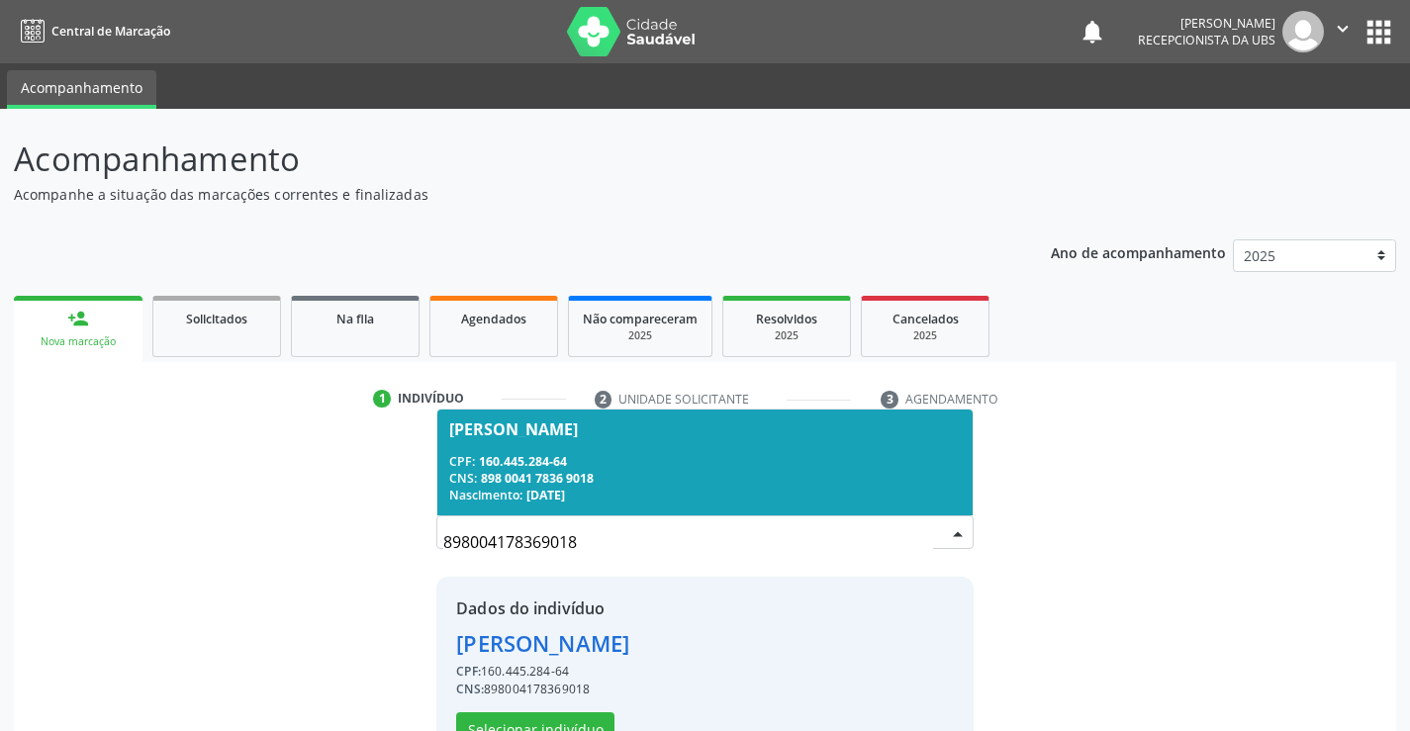
click at [598, 474] on div "CNS: 898 0041 7836 9018" at bounding box center [704, 478] width 510 height 17
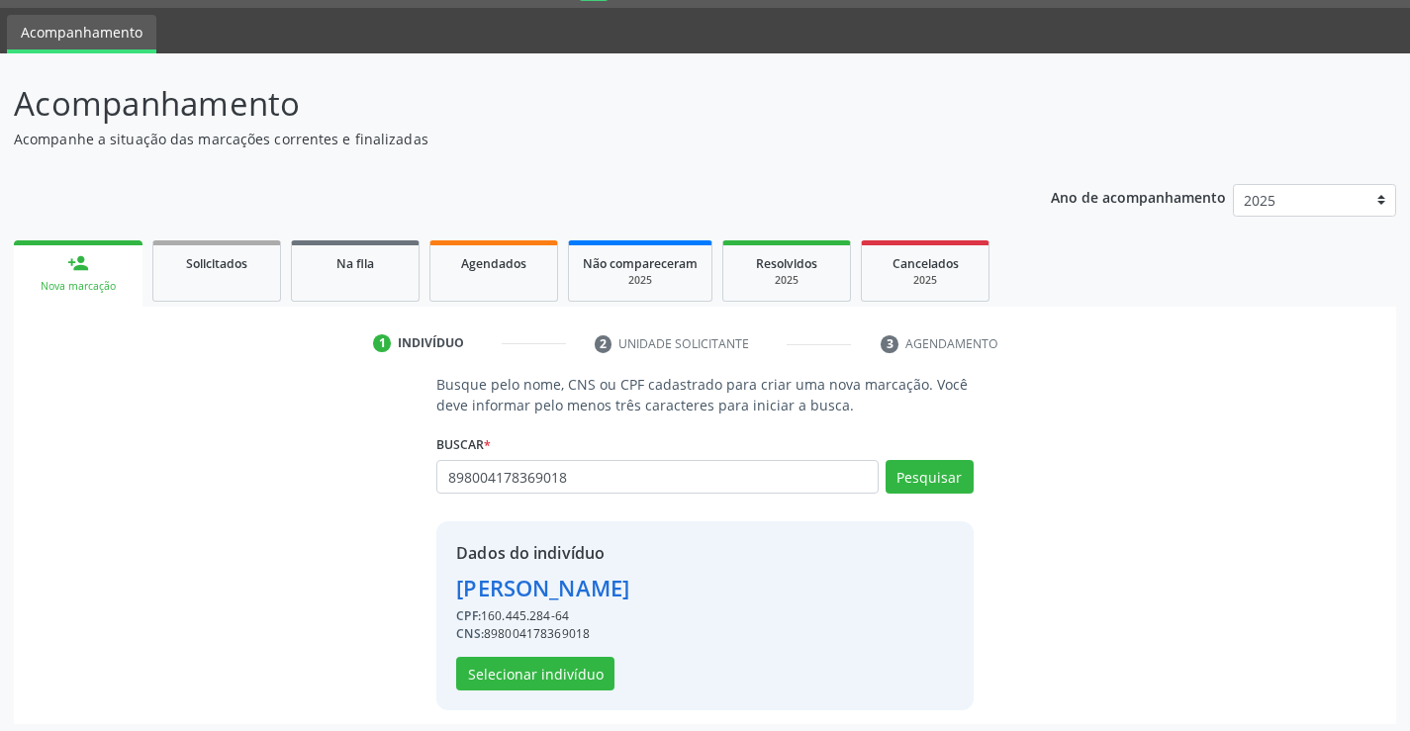
scroll to position [62, 0]
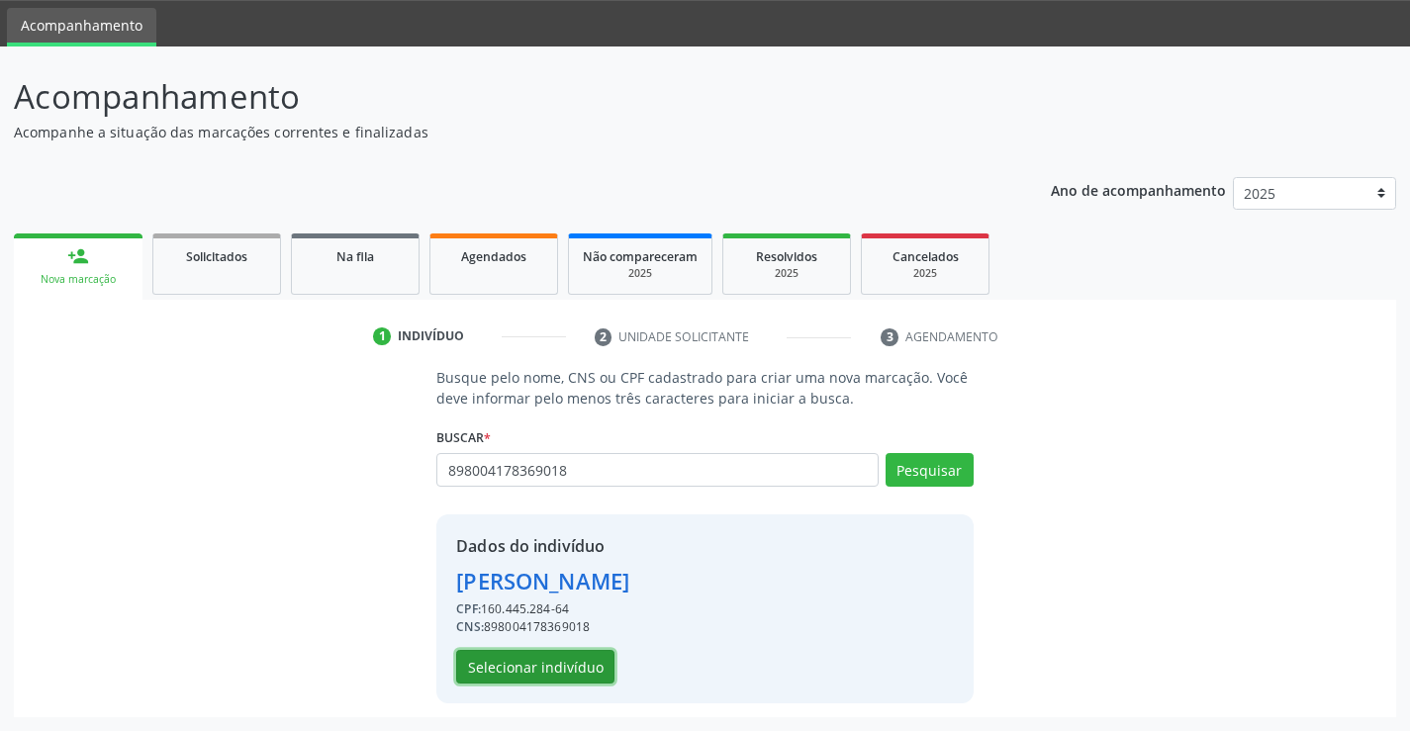
click at [520, 670] on button "Selecionar indivíduo" at bounding box center [535, 667] width 158 height 34
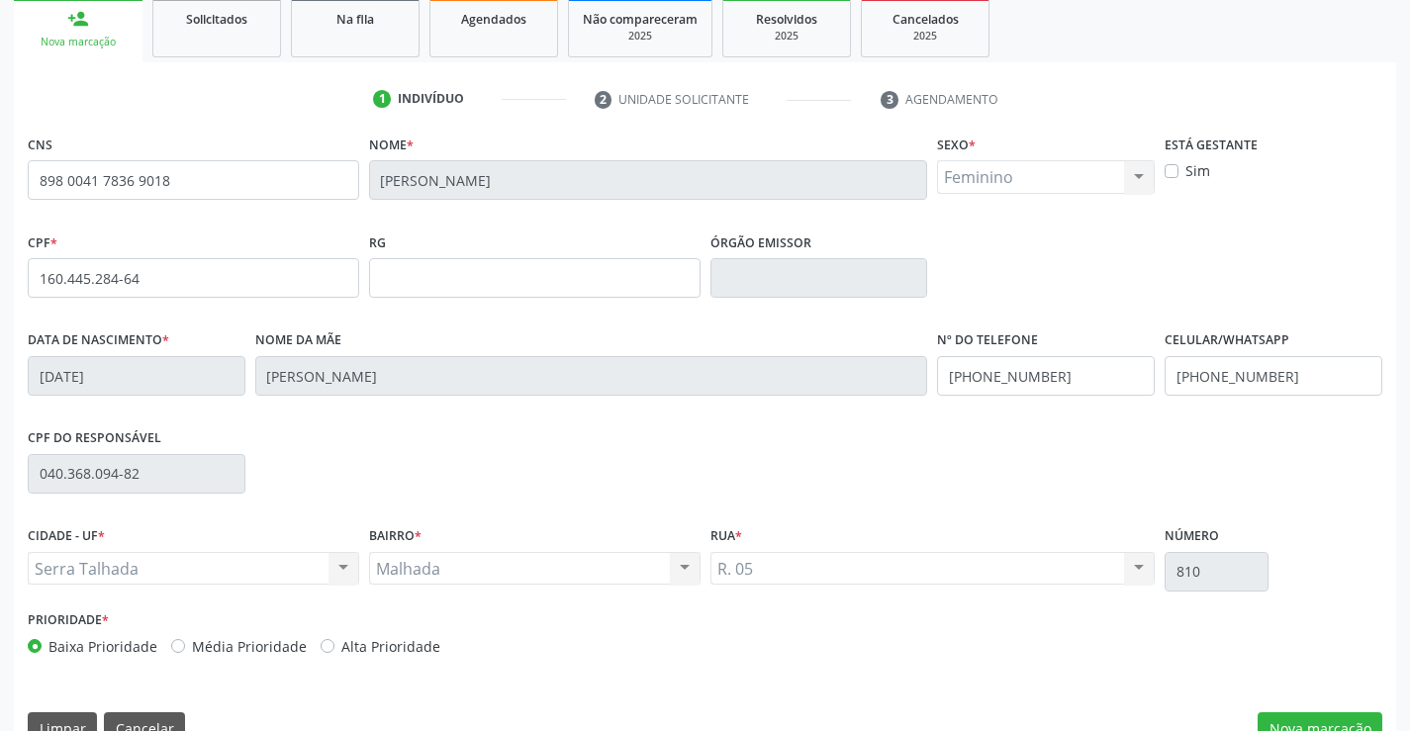
scroll to position [317, 0]
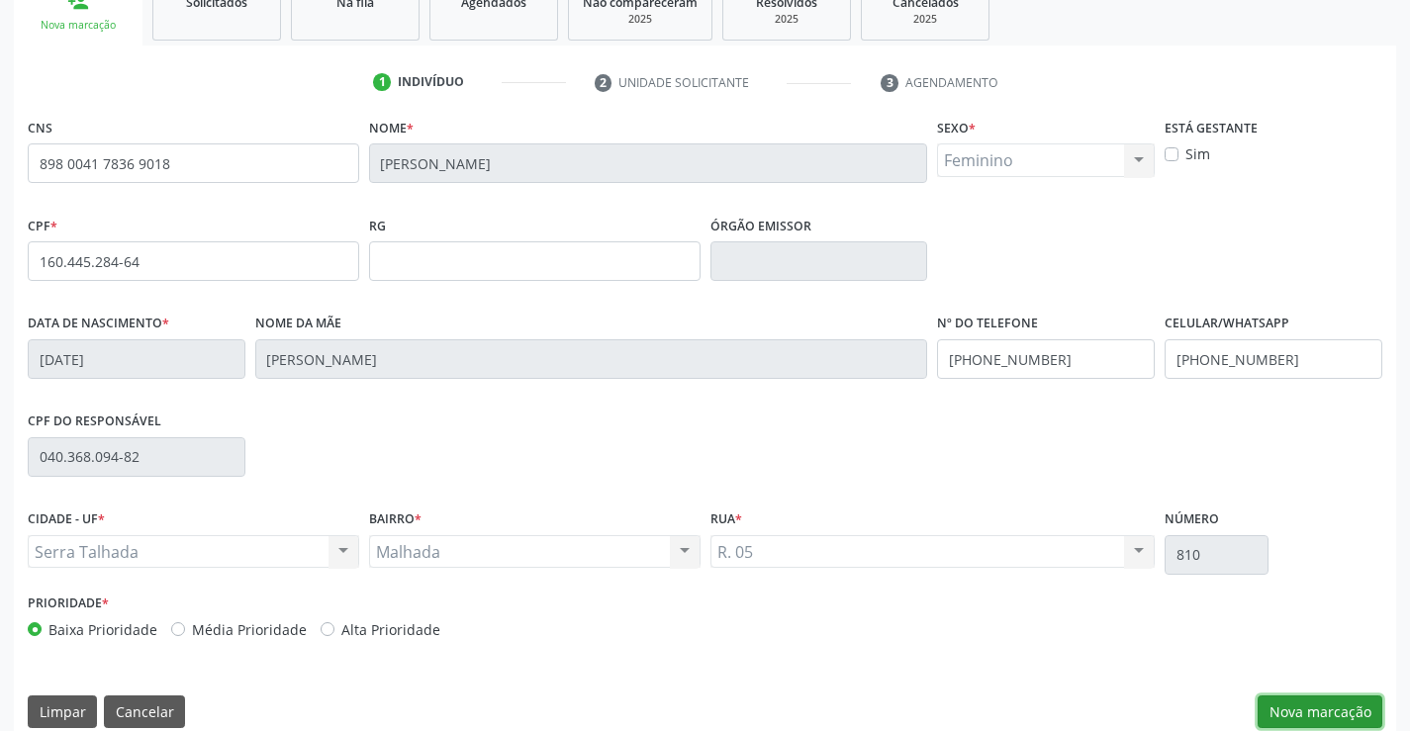
click at [1345, 705] on button "Nova marcação" at bounding box center [1319, 712] width 125 height 34
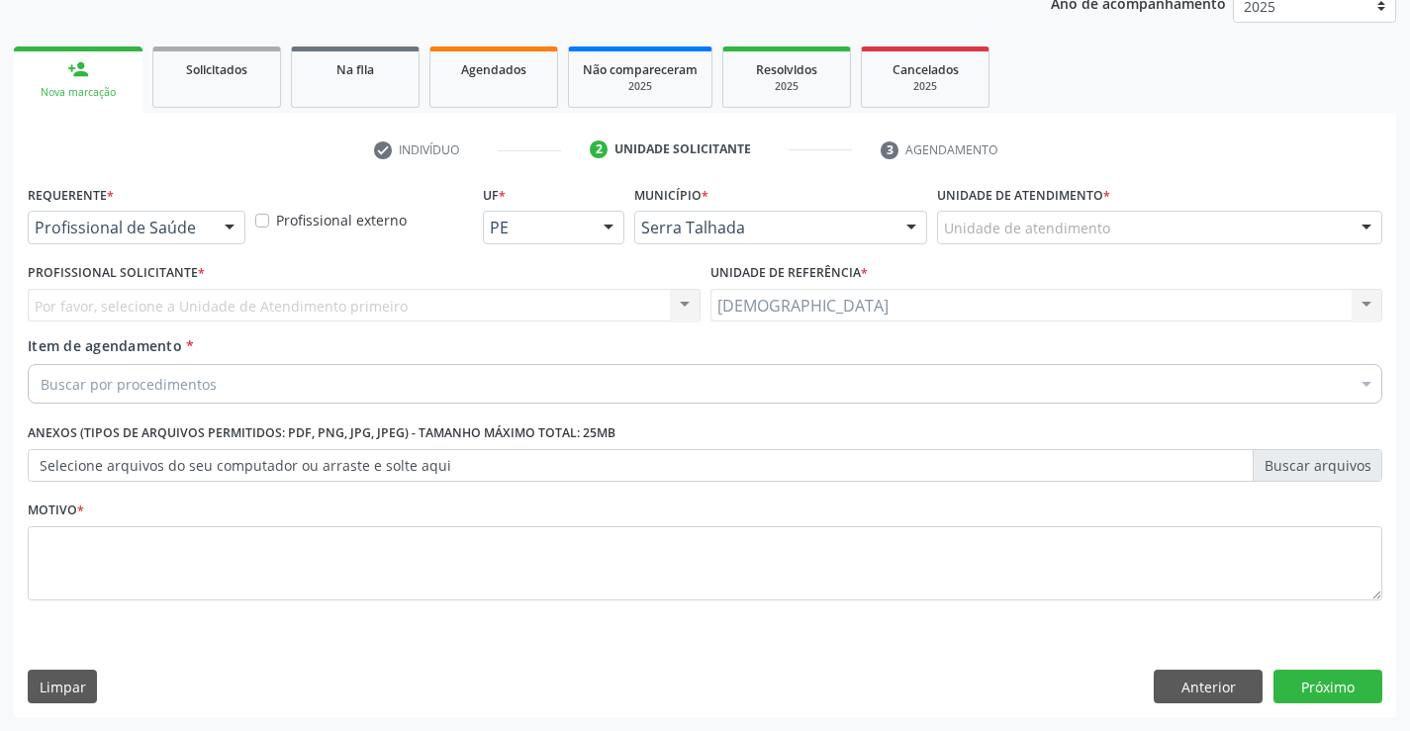
scroll to position [249, 0]
click at [1234, 687] on button "Anterior" at bounding box center [1207, 687] width 109 height 34
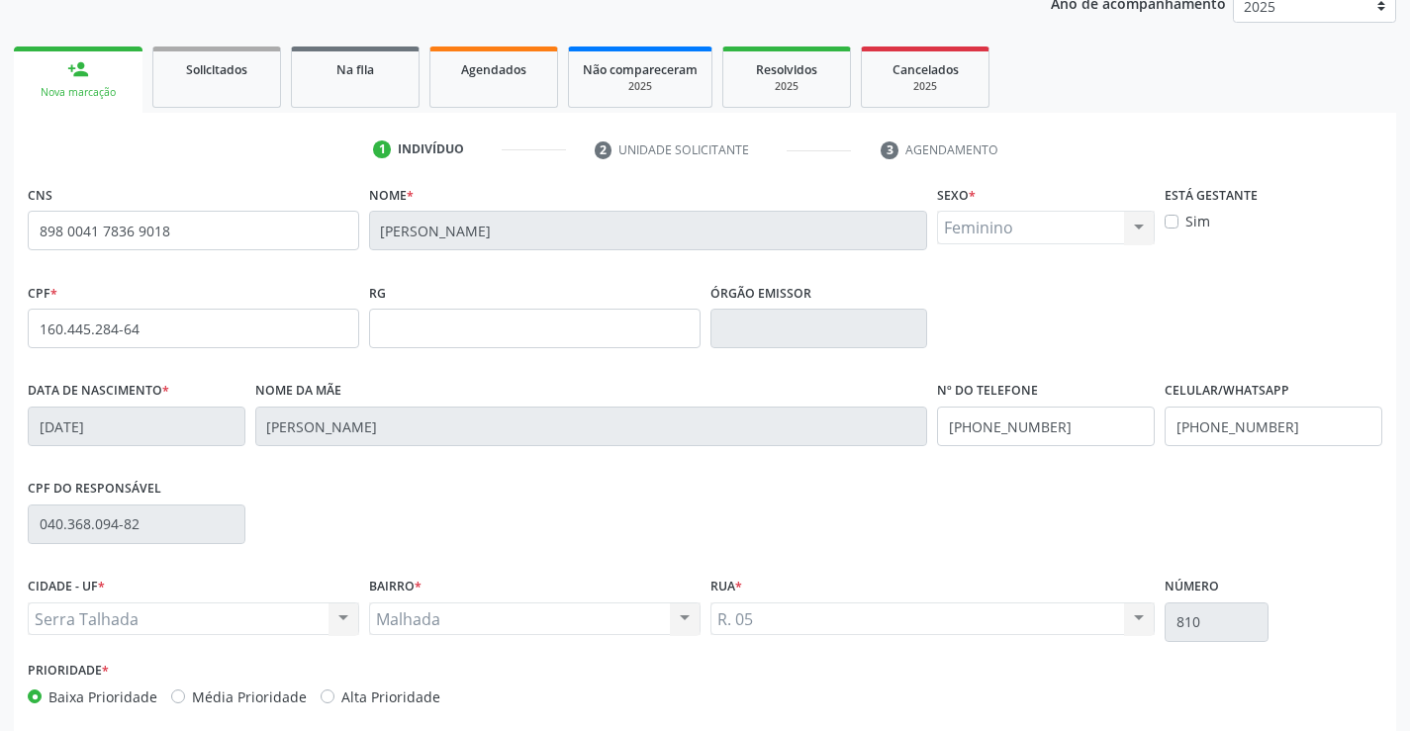
scroll to position [341, 0]
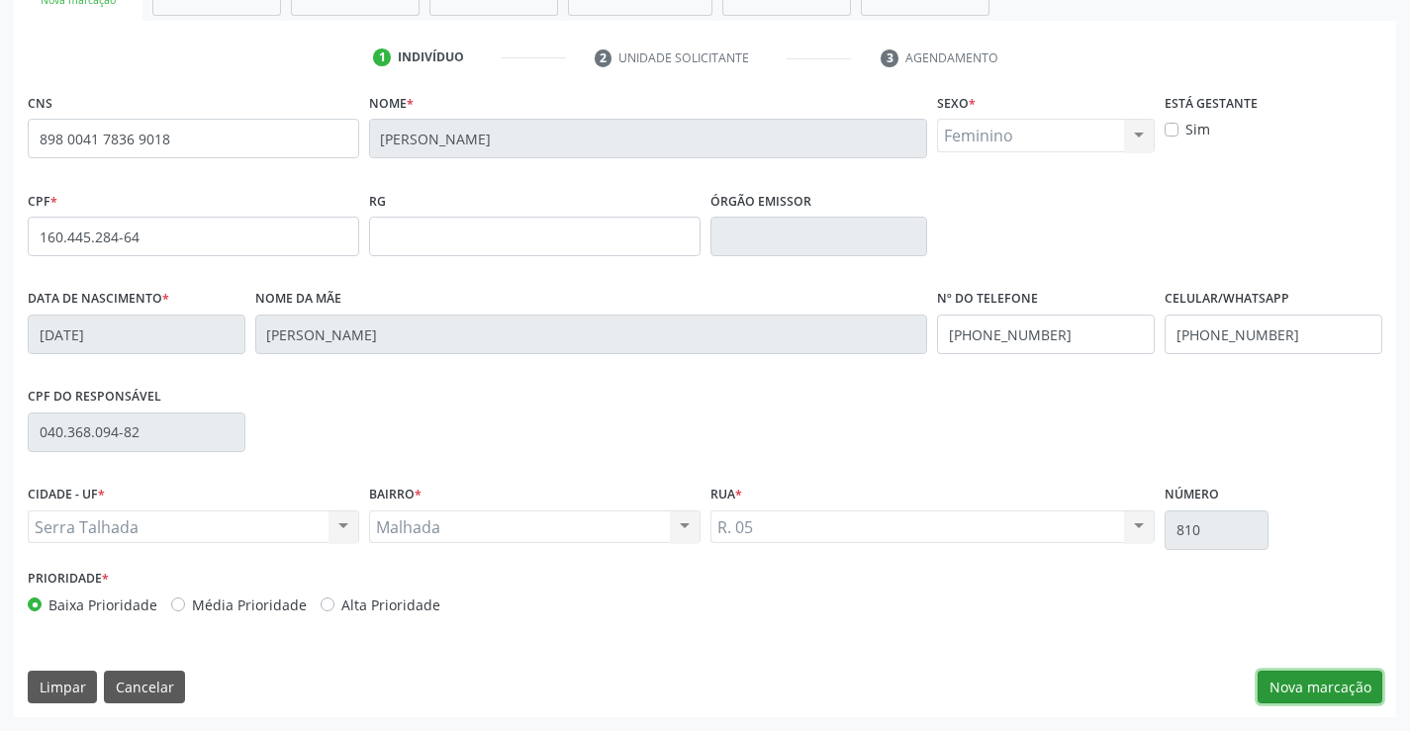
click at [1294, 690] on button "Nova marcação" at bounding box center [1319, 688] width 125 height 34
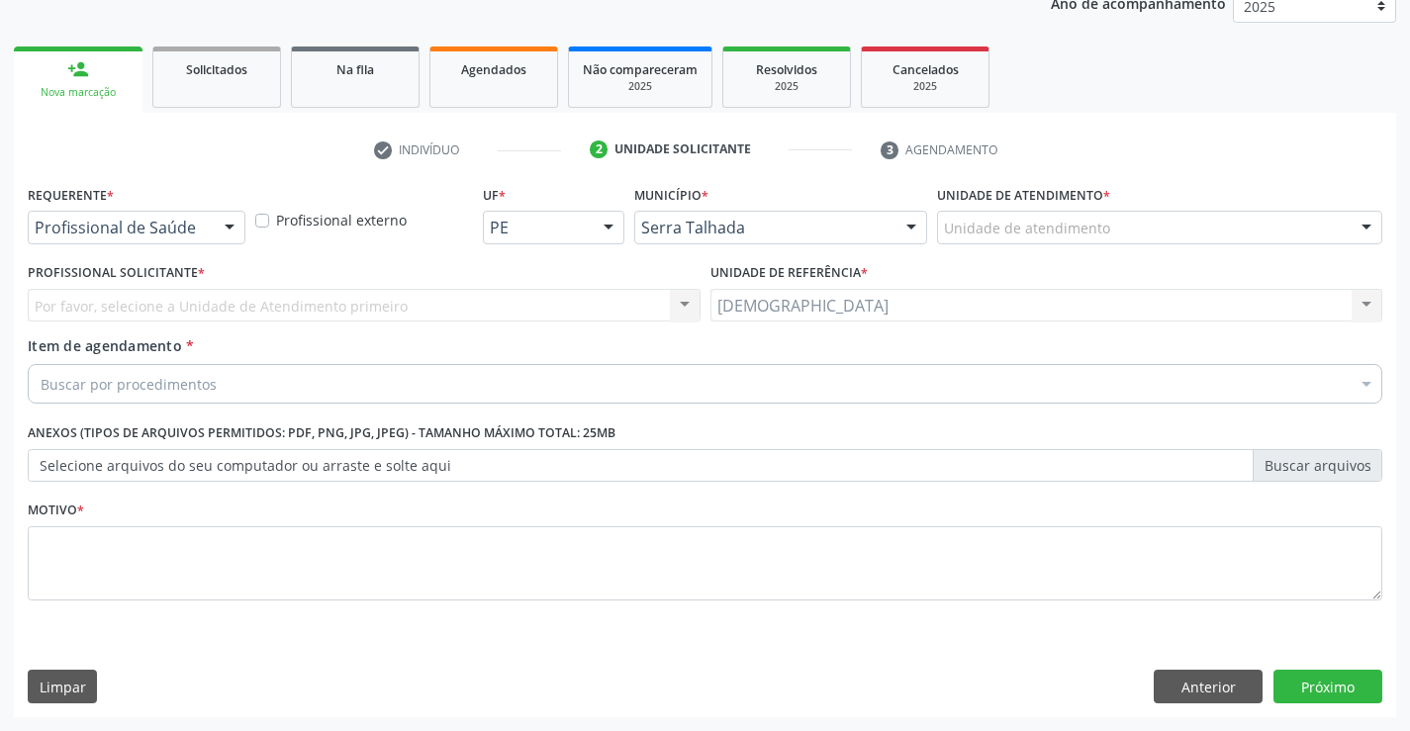
scroll to position [249, 0]
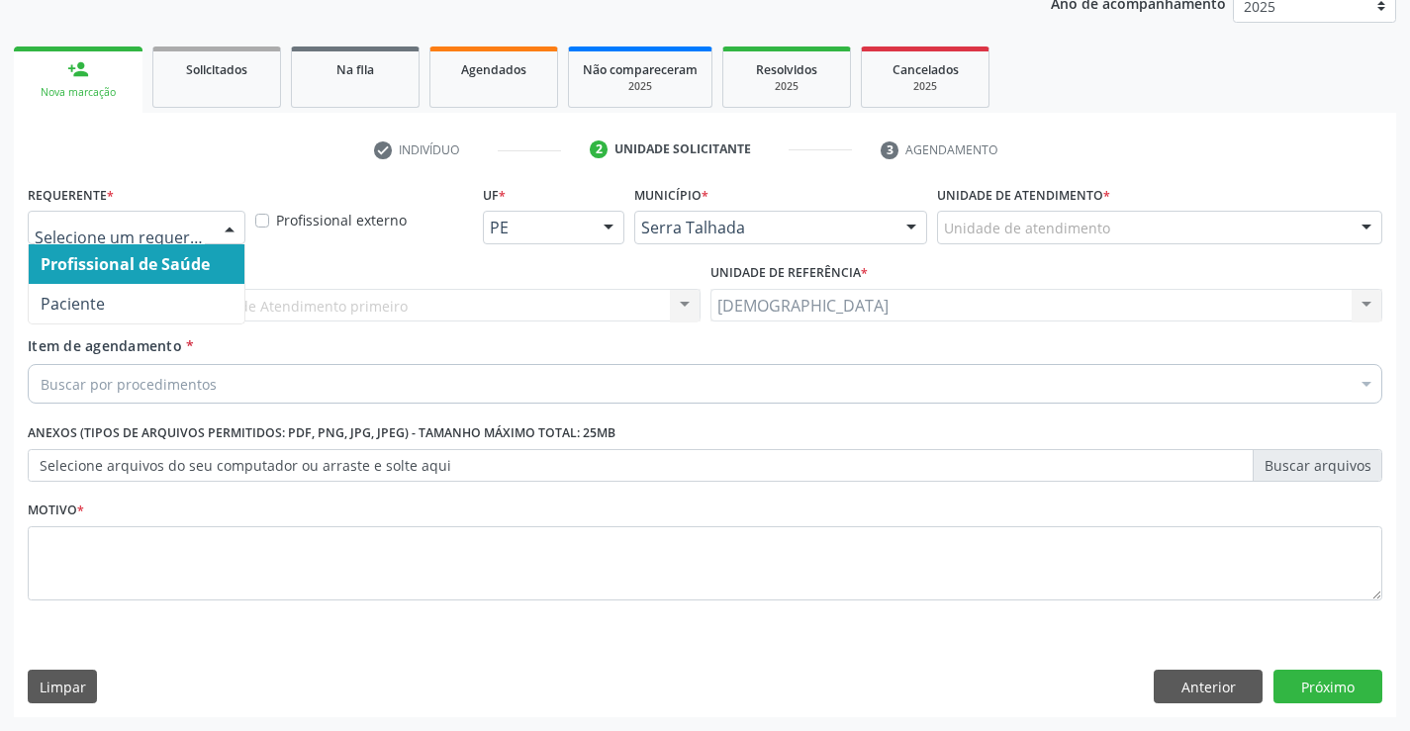
click at [216, 226] on div at bounding box center [230, 229] width 30 height 34
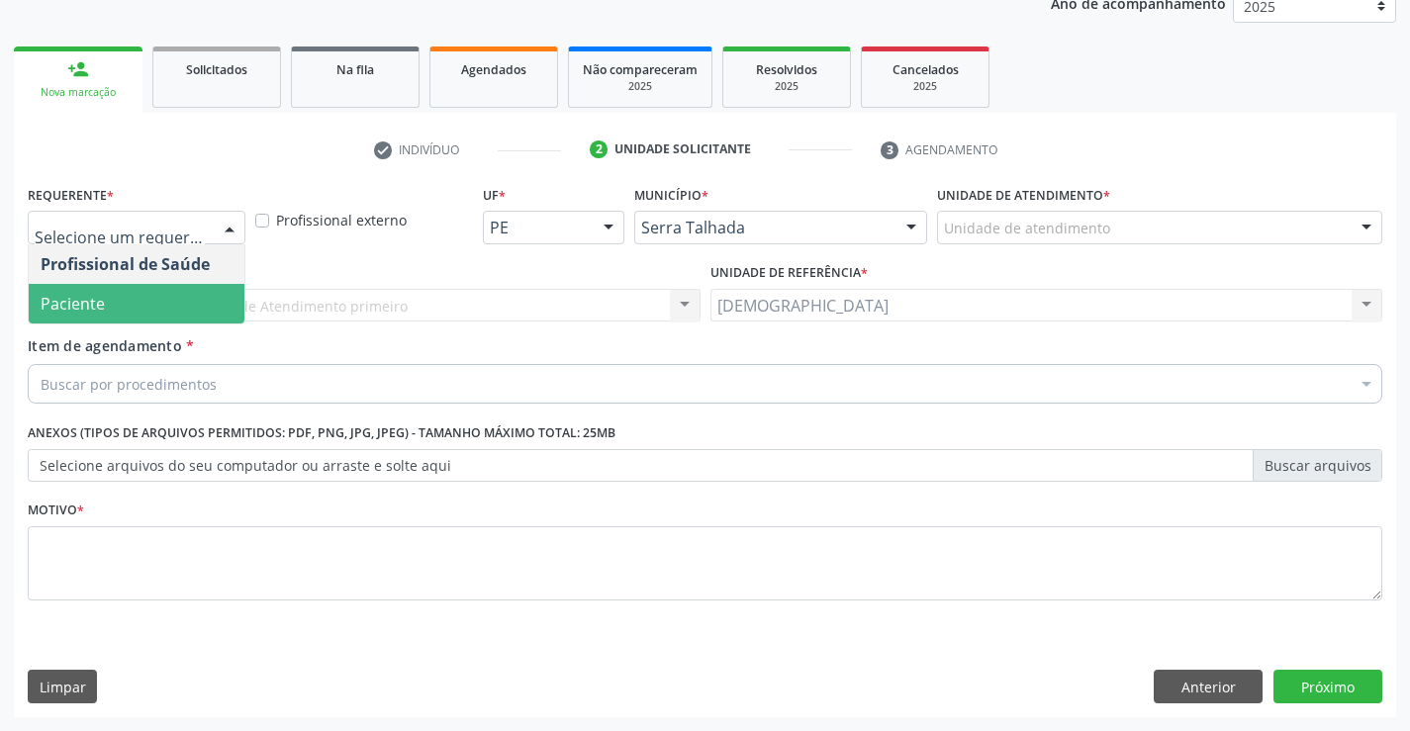
click at [207, 294] on span "Paciente" at bounding box center [137, 304] width 216 height 40
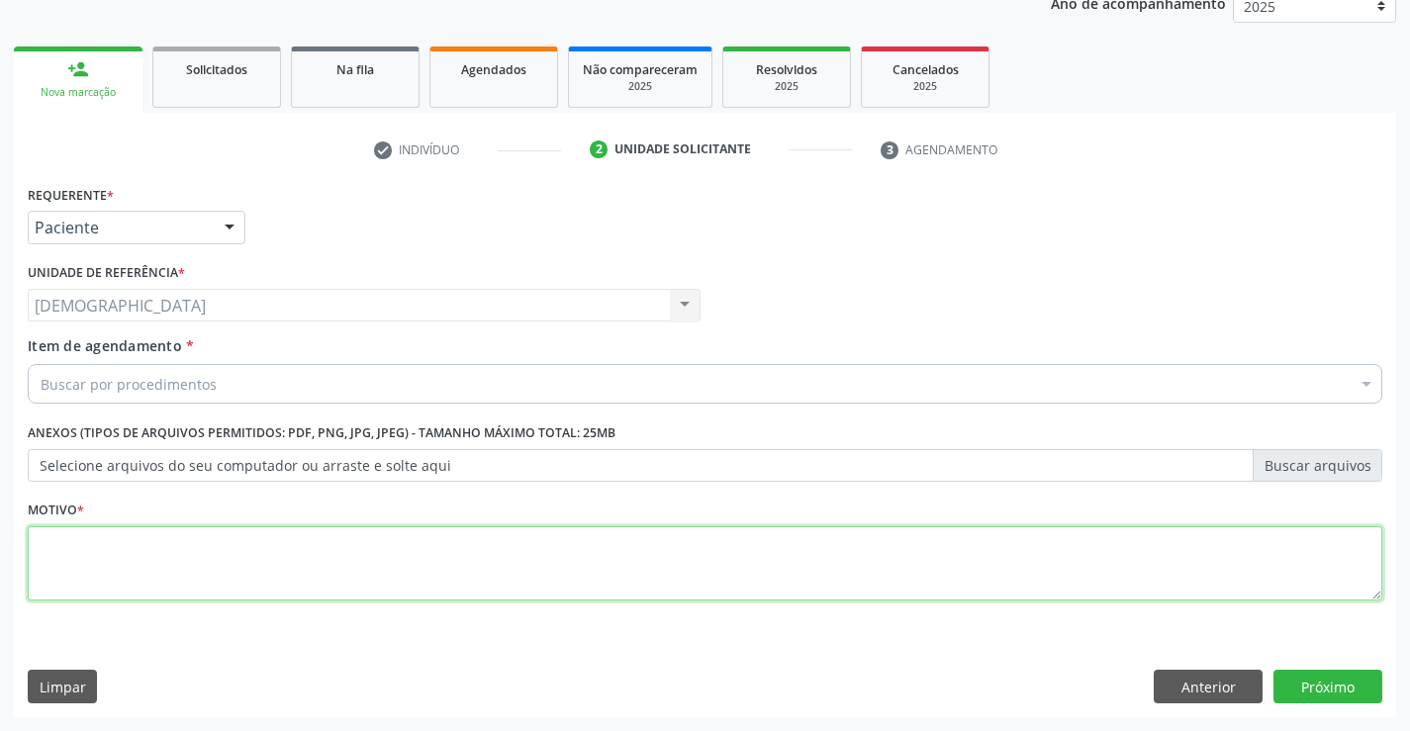
click at [123, 543] on textarea at bounding box center [705, 563] width 1354 height 75
type textarea "."
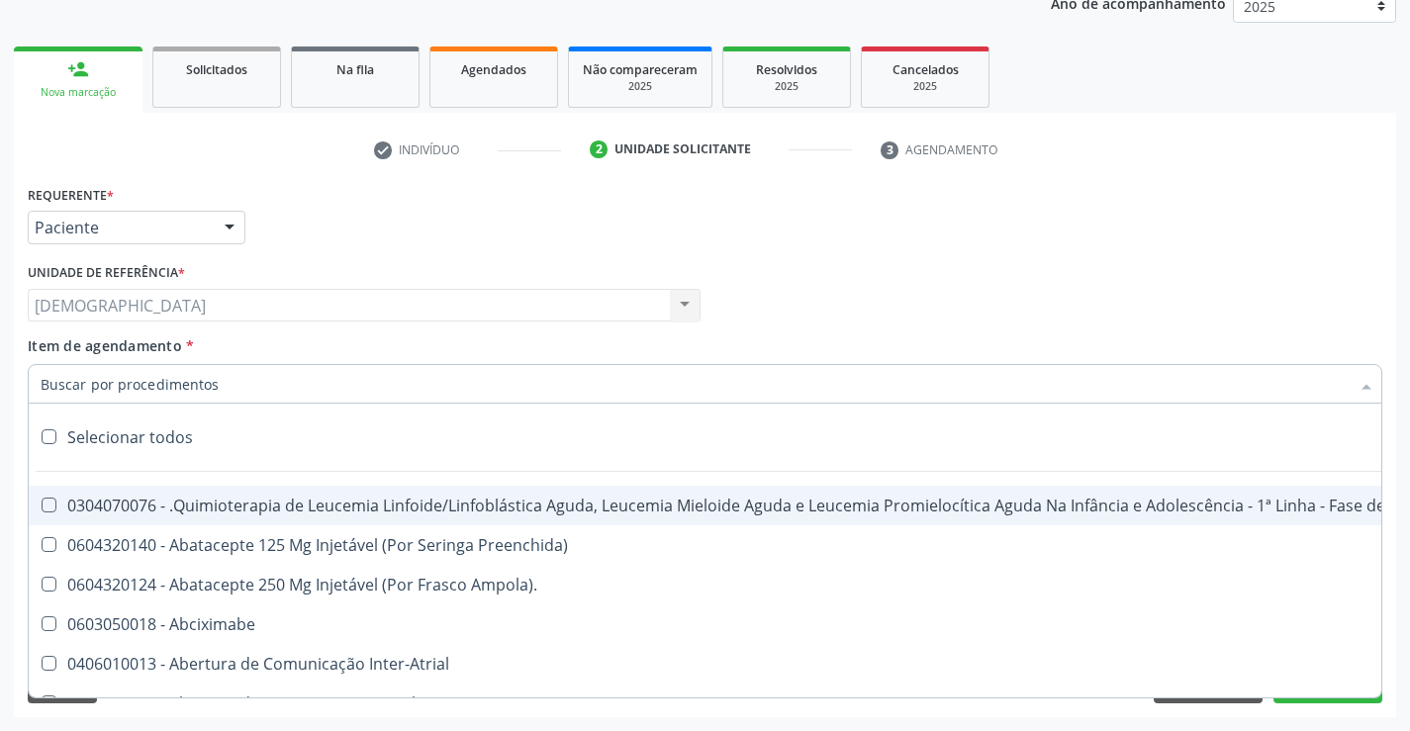
click at [219, 385] on div at bounding box center [705, 384] width 1354 height 40
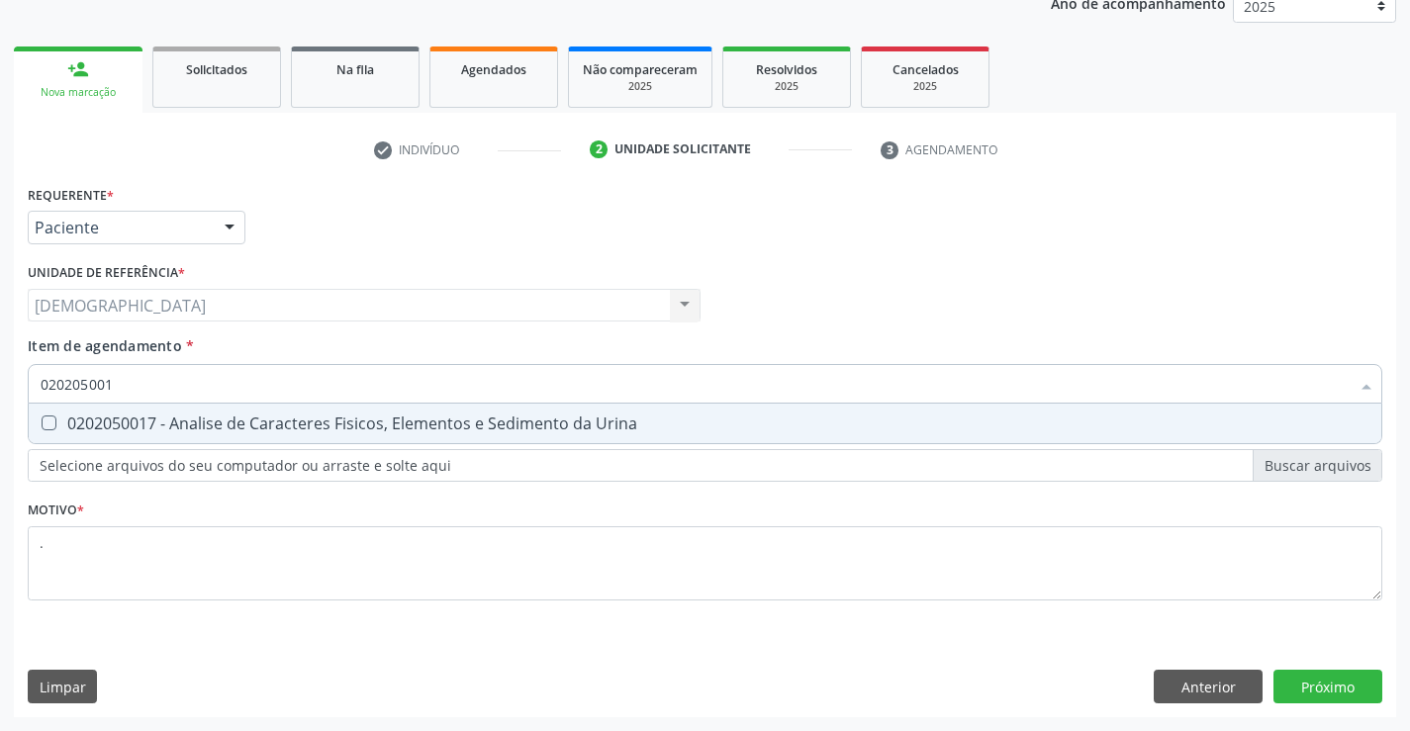
type input "0202050017"
click at [222, 426] on div "0202050017 - Analise de Caracteres Fisicos, Elementos e Sedimento da Urina" at bounding box center [705, 423] width 1329 height 16
checkbox Urina "true"
click at [260, 382] on input "0202050017" at bounding box center [695, 384] width 1309 height 40
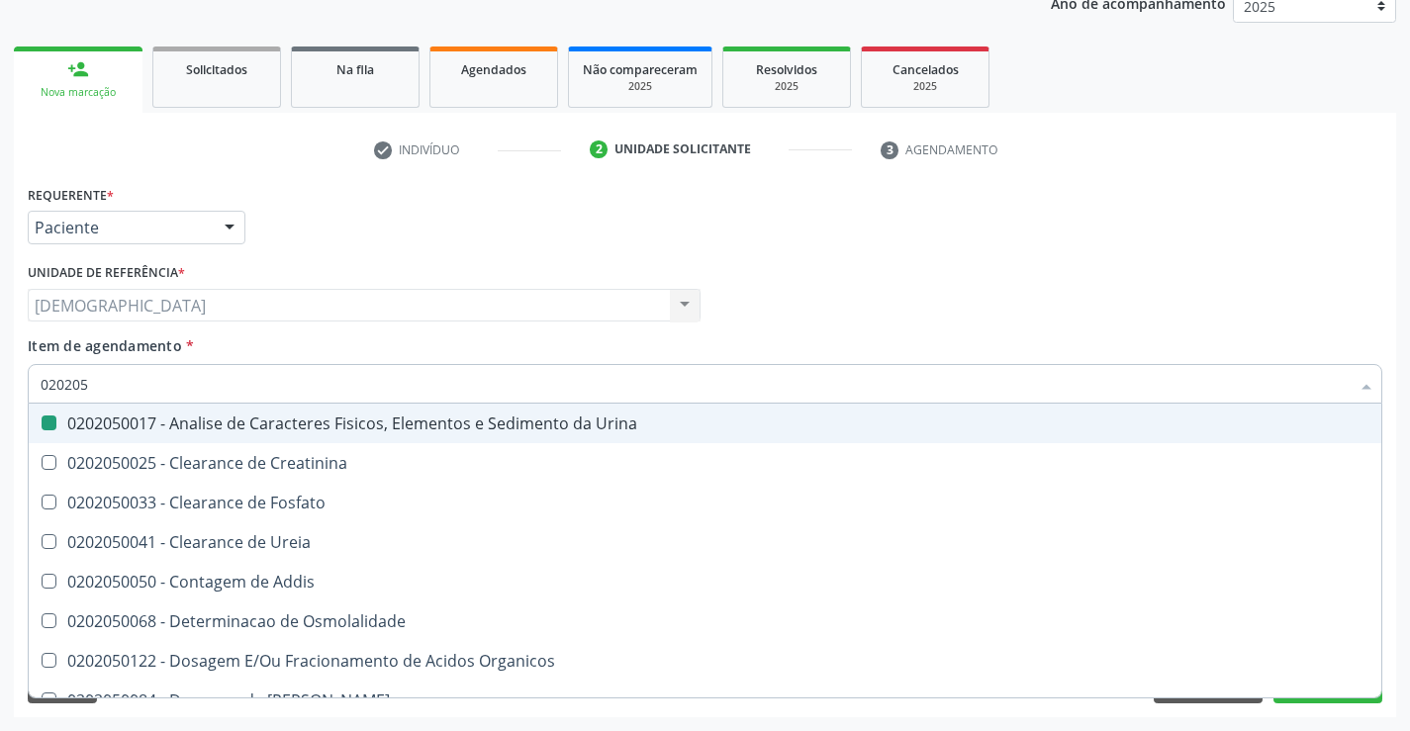
type input "02020"
checkbox Urina "false"
checkbox Fosfato "true"
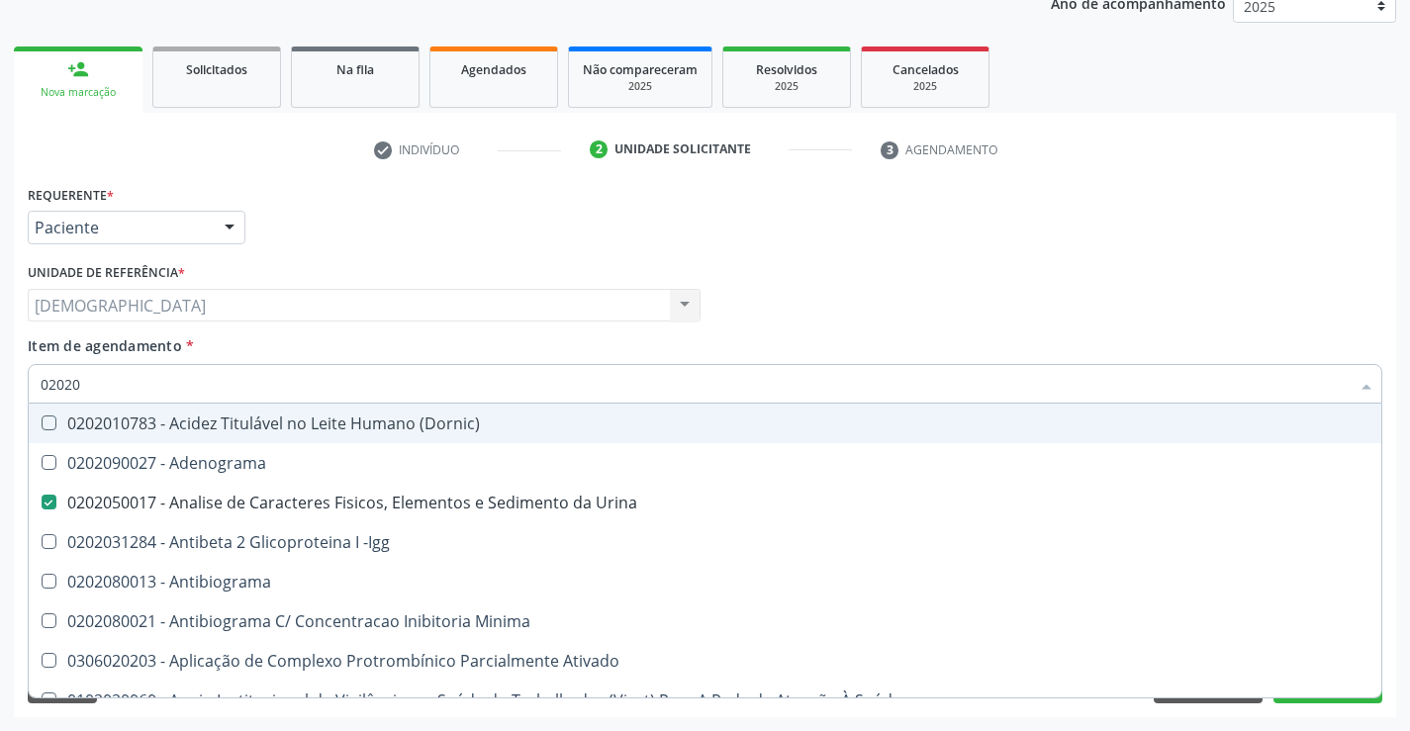
type input "020202"
checkbox Urina "false"
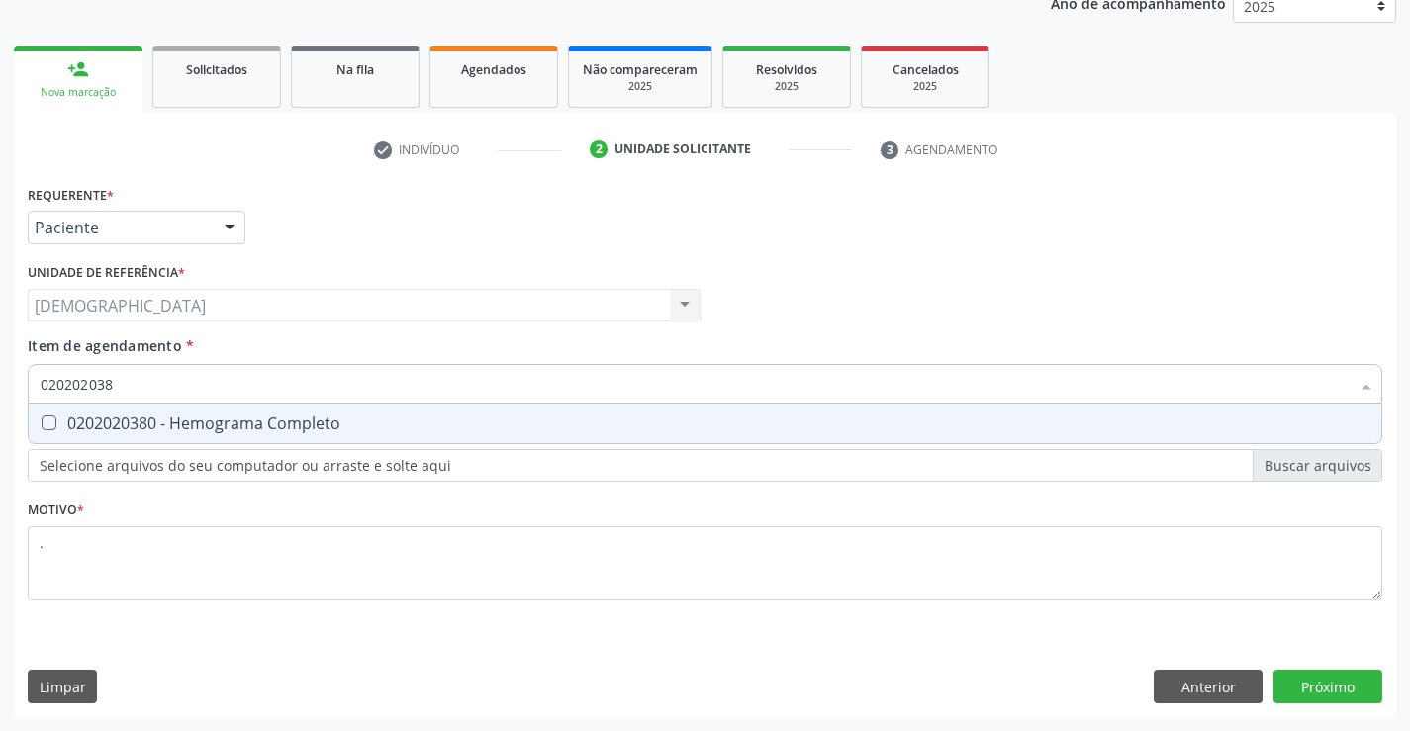
type input "0202020380"
click at [254, 417] on div "0202020380 - Hemograma Completo" at bounding box center [705, 423] width 1329 height 16
checkbox Completo "true"
click at [1338, 677] on div "Requerente * Paciente Profissional de Saúde Paciente Nenhum resultado encontrad…" at bounding box center [705, 448] width 1382 height 537
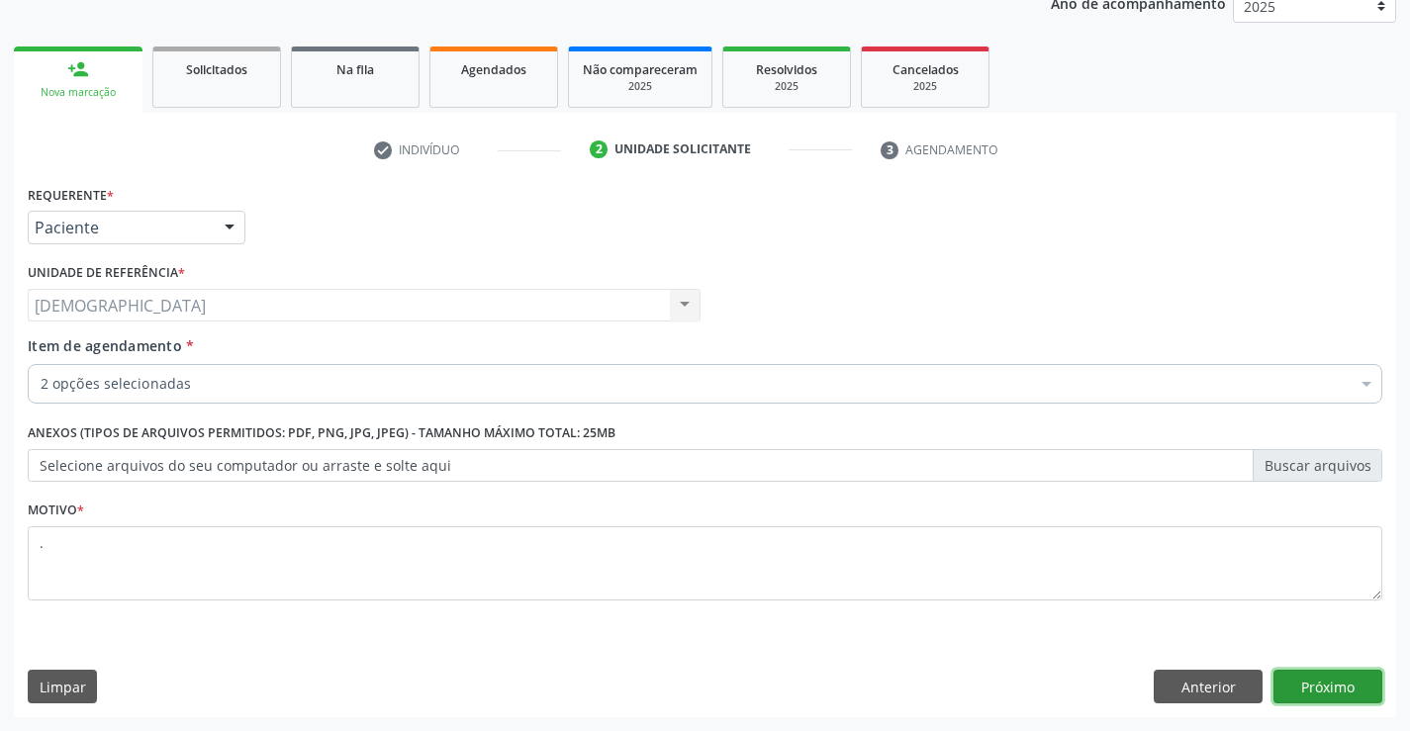
click at [1338, 677] on button "Próximo" at bounding box center [1327, 687] width 109 height 34
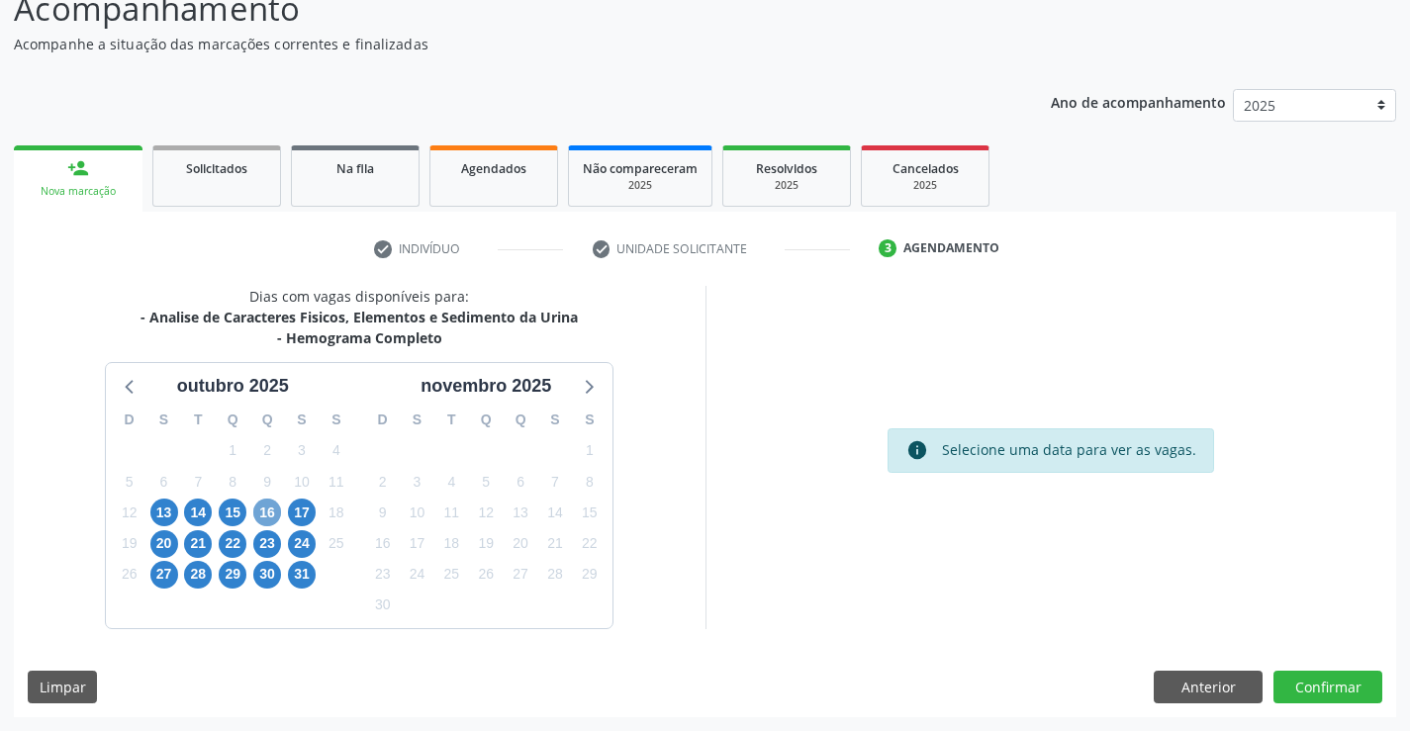
click at [270, 513] on span "16" at bounding box center [267, 513] width 28 height 28
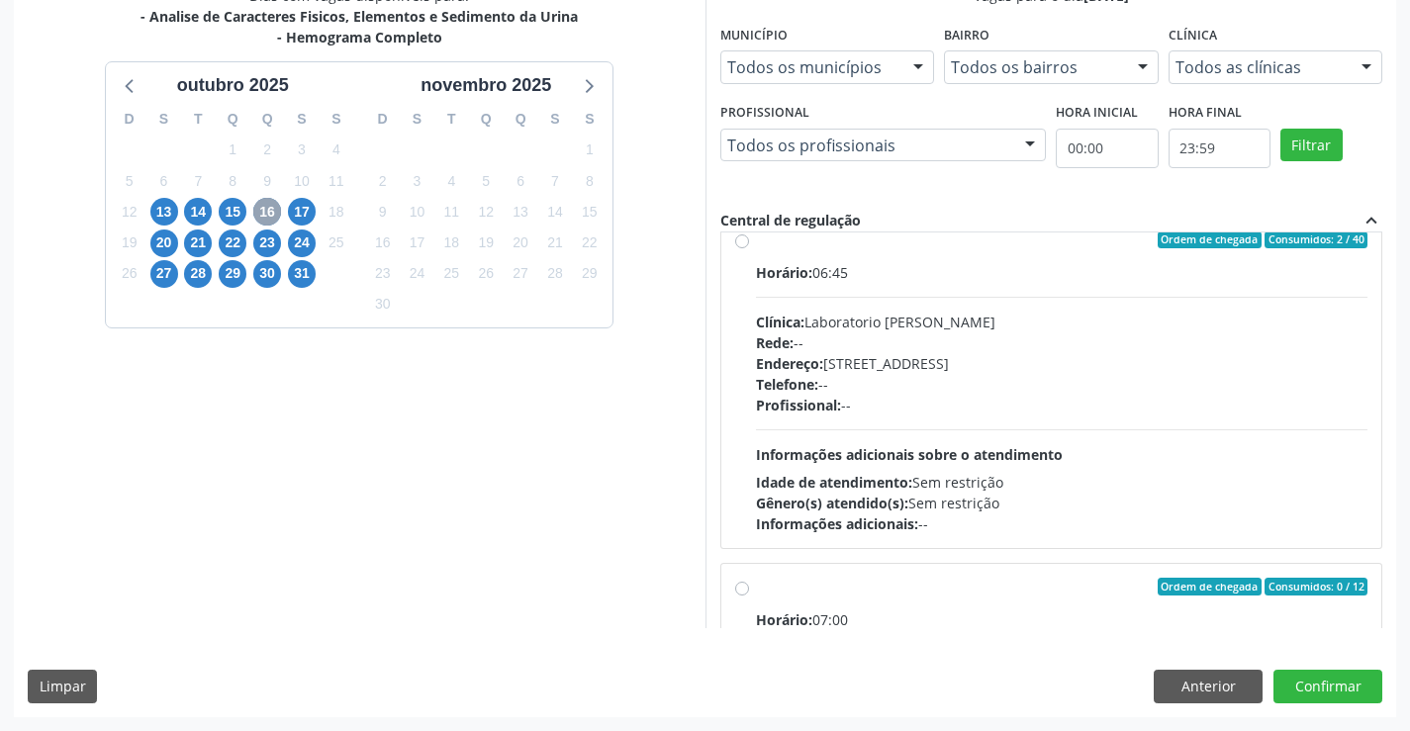
scroll to position [331, 0]
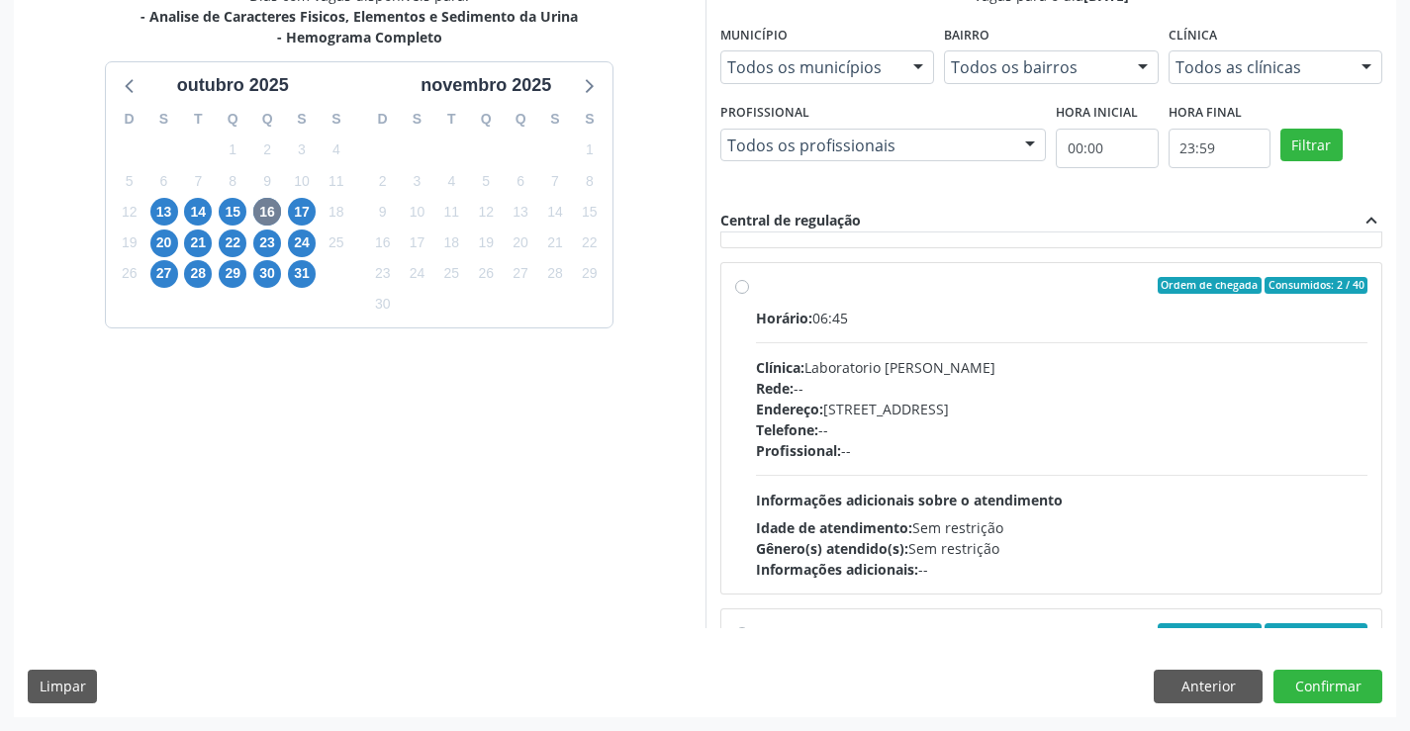
click at [806, 291] on div "Ordem de chegada Consumidos: 2 / 40" at bounding box center [1062, 286] width 612 height 18
click at [749, 291] on input "Ordem de chegada Consumidos: 2 / 40 Horário: 06:45 Clínica: Laboratorio Jose Pa…" at bounding box center [742, 286] width 14 height 18
radio input "true"
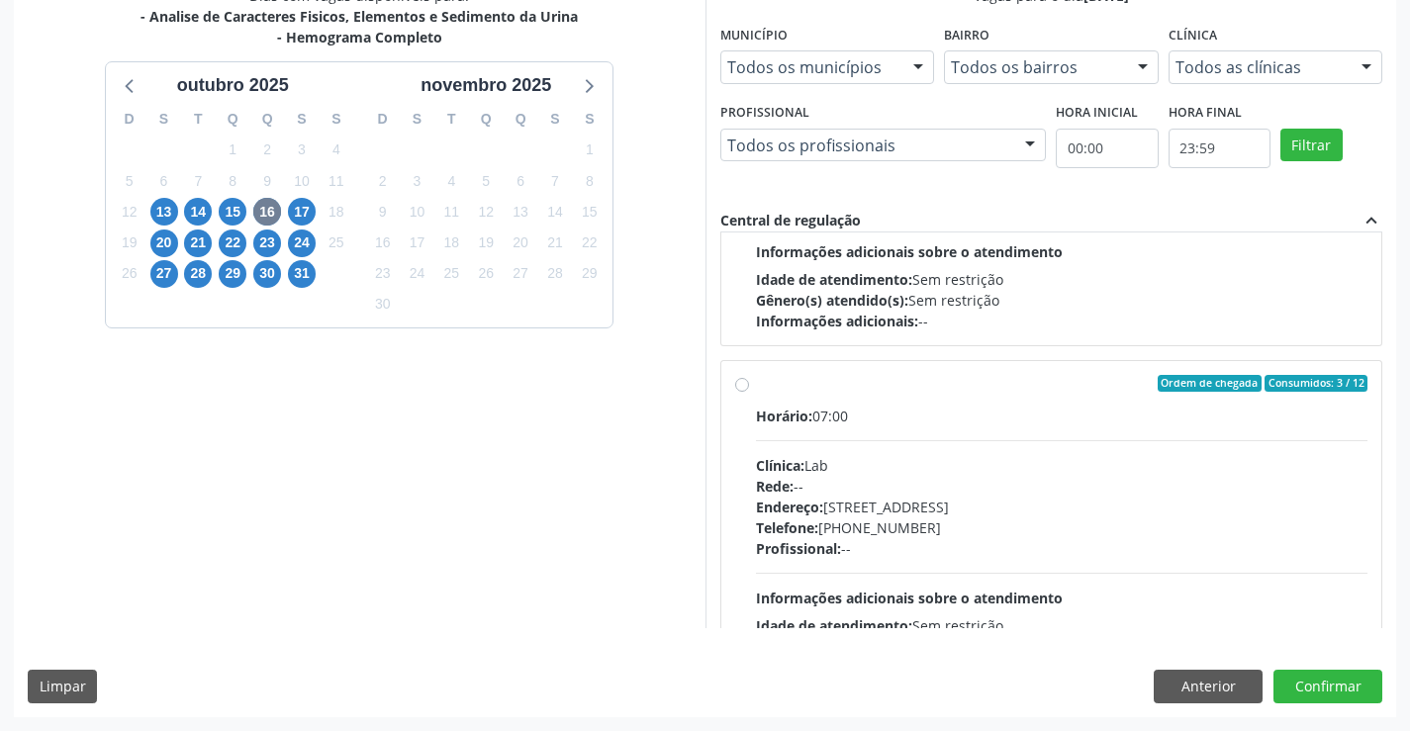
scroll to position [1069, 0]
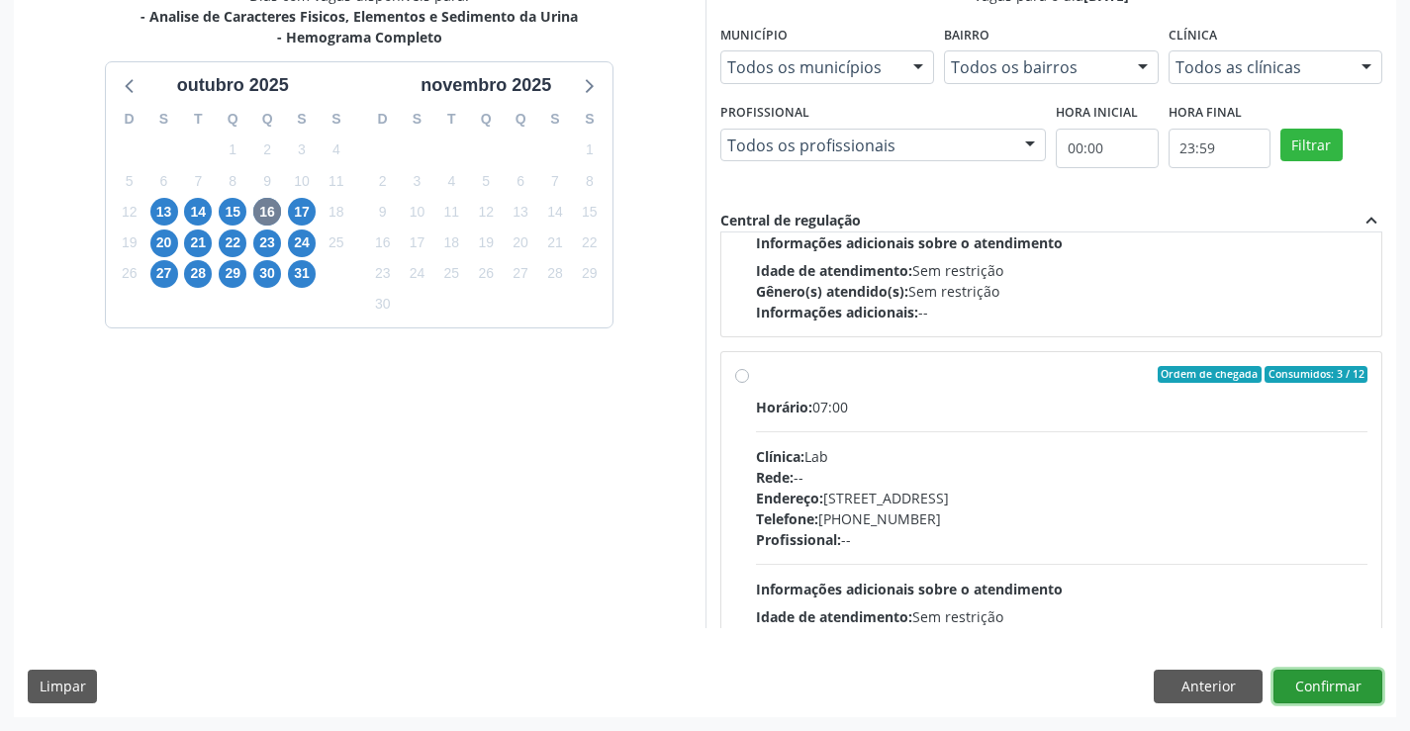
click at [1336, 683] on button "Confirmar" at bounding box center [1327, 687] width 109 height 34
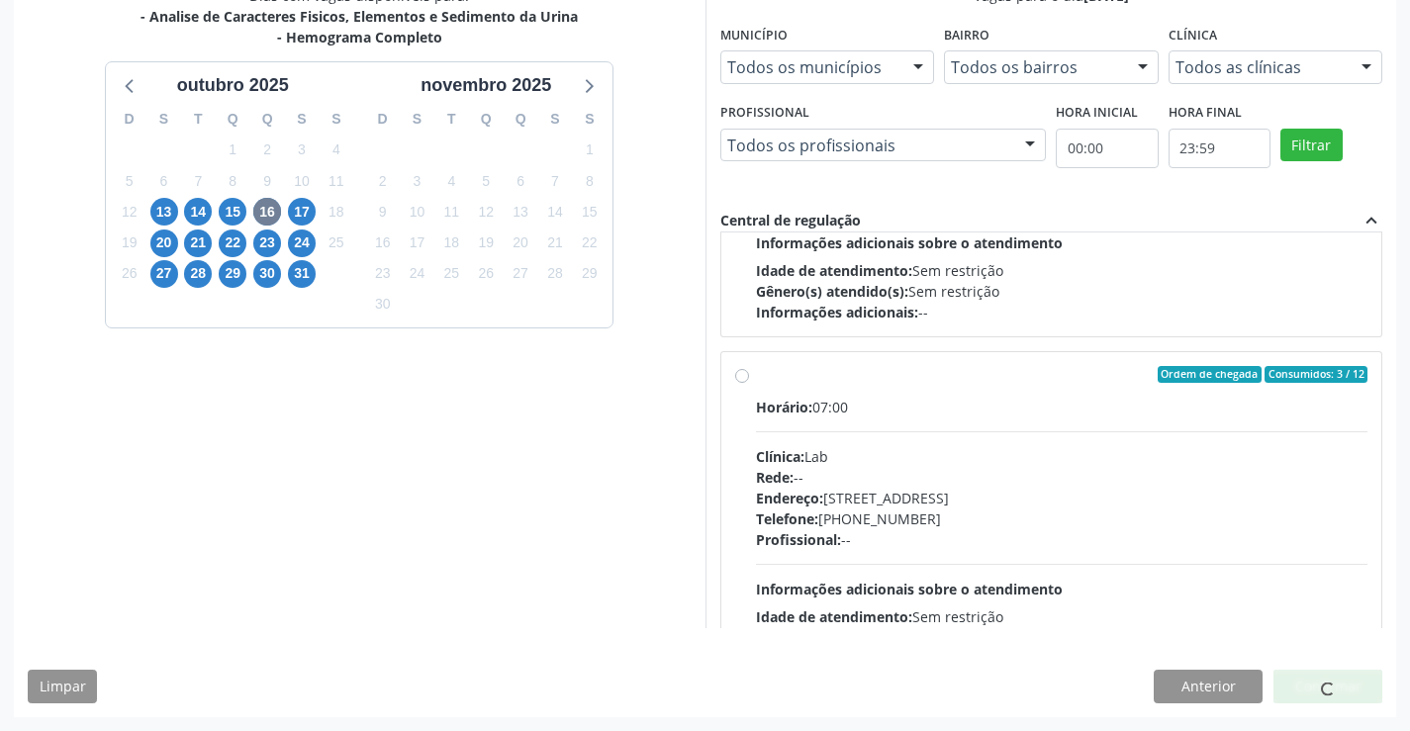
scroll to position [0, 0]
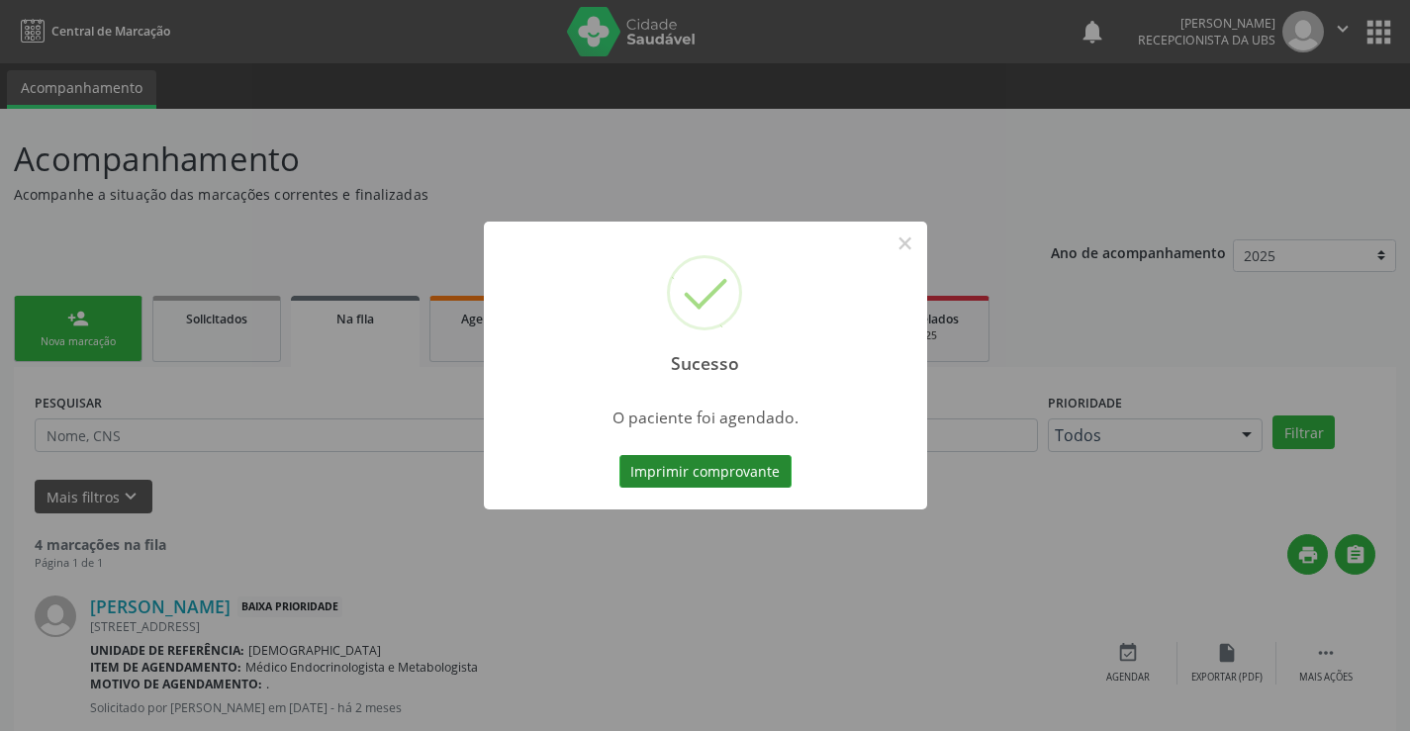
click at [720, 463] on button "Imprimir comprovante" at bounding box center [705, 472] width 172 height 34
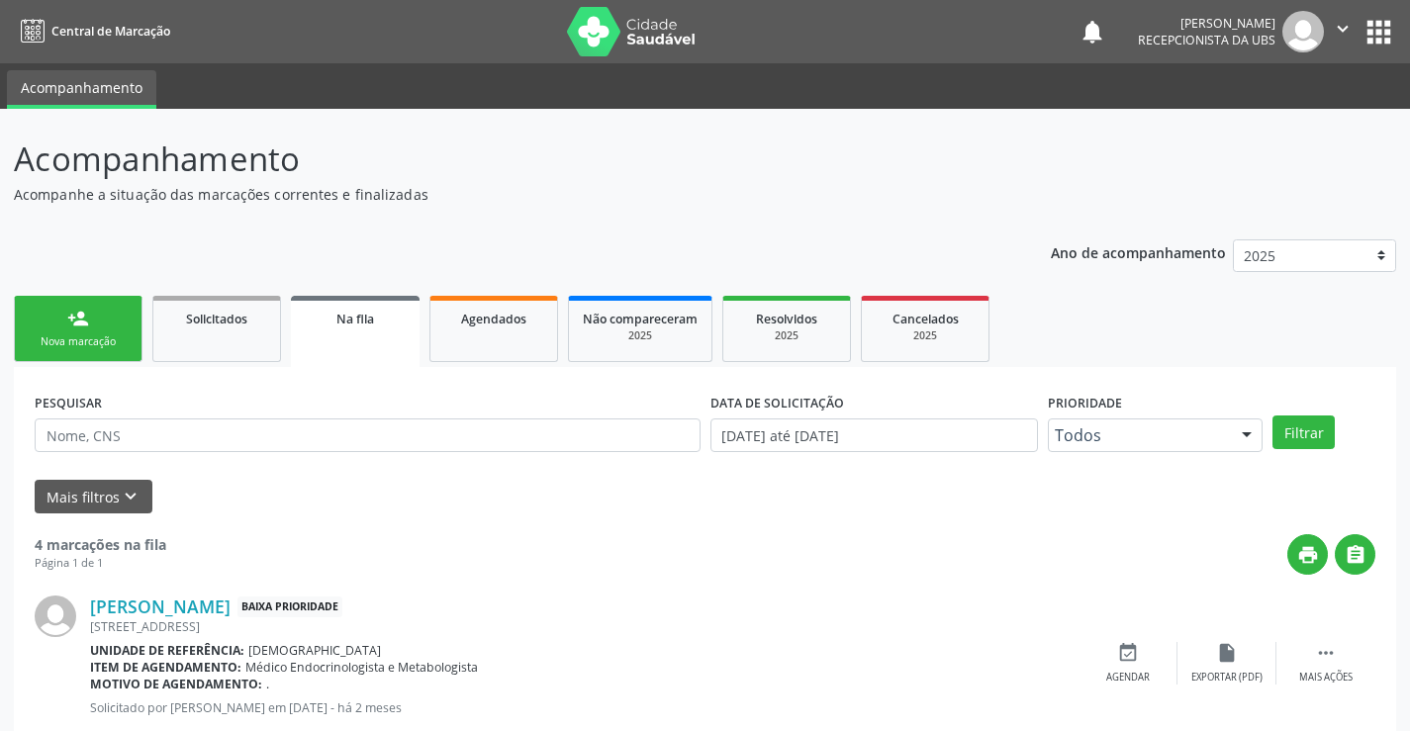
click at [92, 331] on link "person_add Nova marcação" at bounding box center [78, 329] width 129 height 66
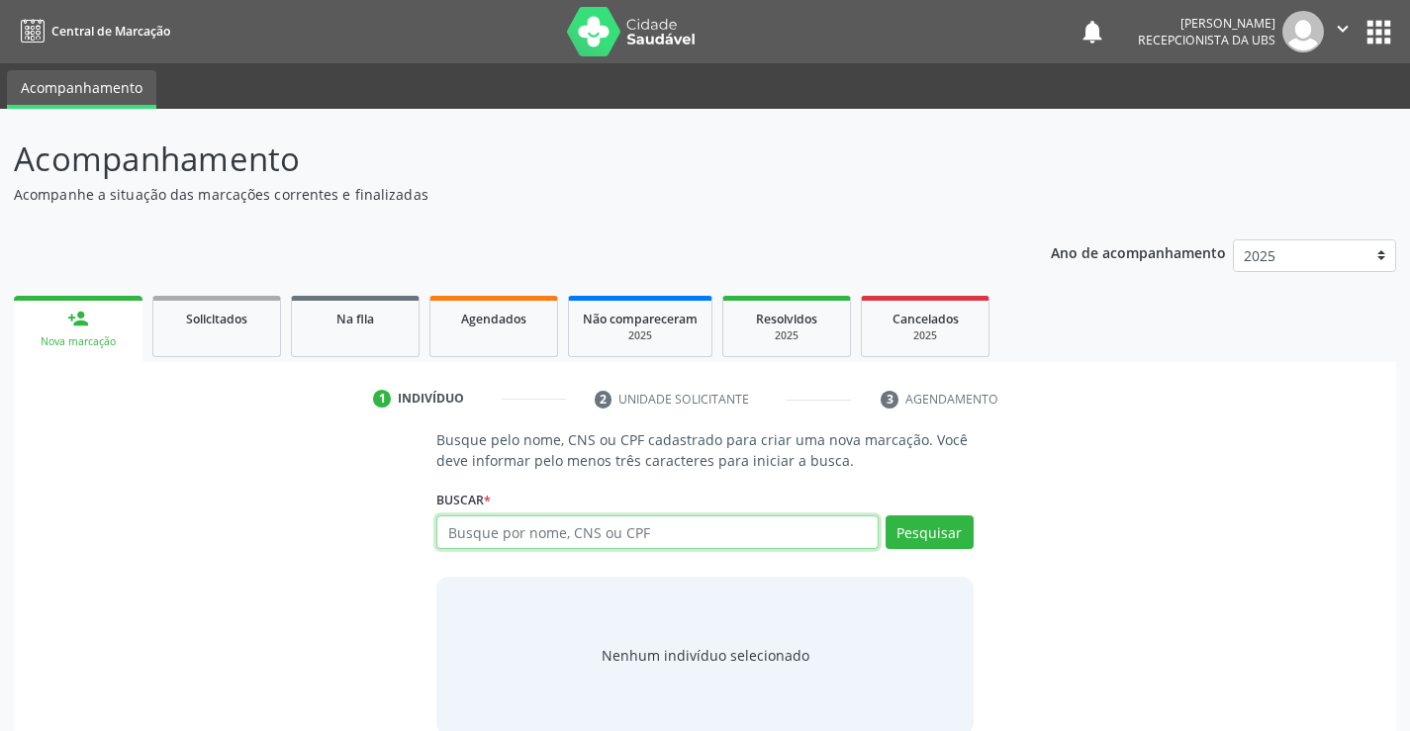
click at [689, 527] on input "text" at bounding box center [656, 532] width 441 height 34
click at [705, 541] on input "898" at bounding box center [656, 532] width 441 height 34
type input "8"
click at [777, 516] on input "JOSIANE" at bounding box center [656, 532] width 441 height 34
type input "J"
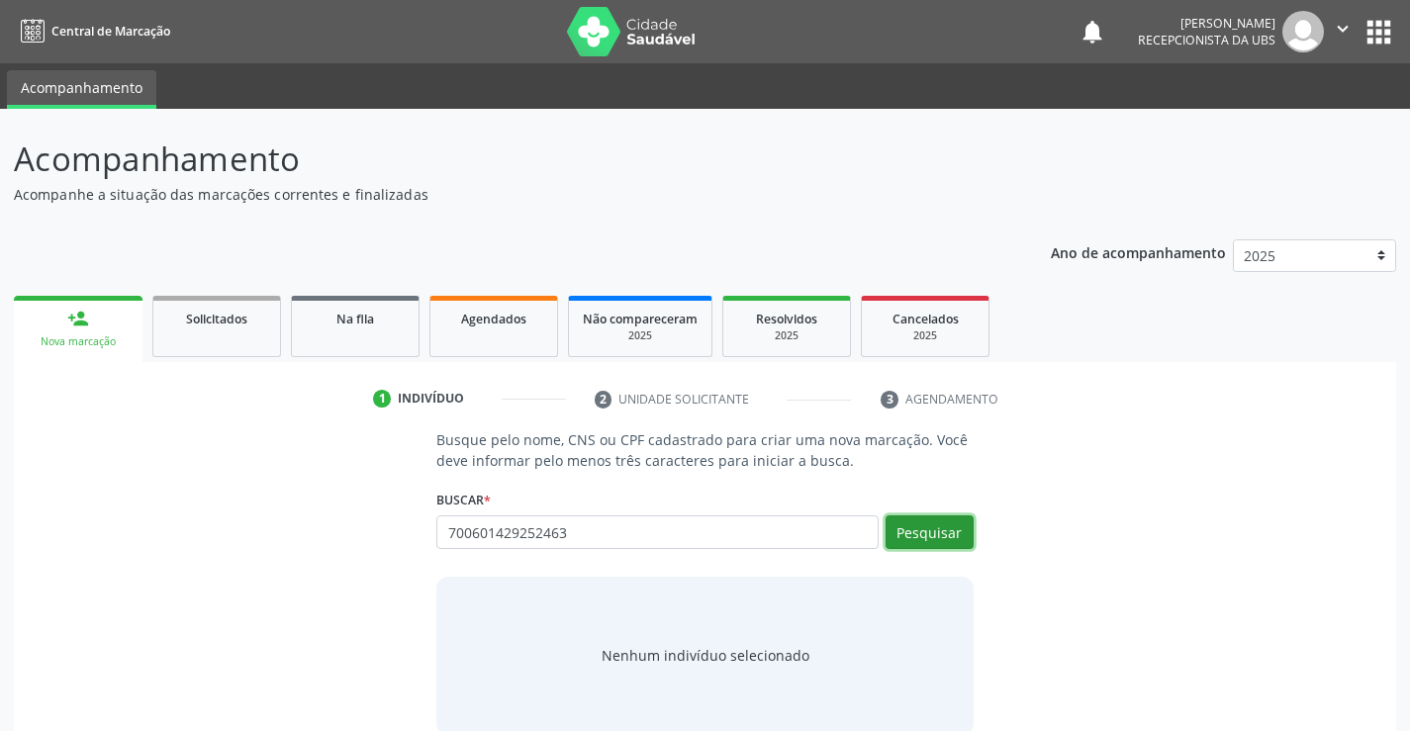
click at [946, 527] on button "Pesquisar" at bounding box center [929, 532] width 88 height 34
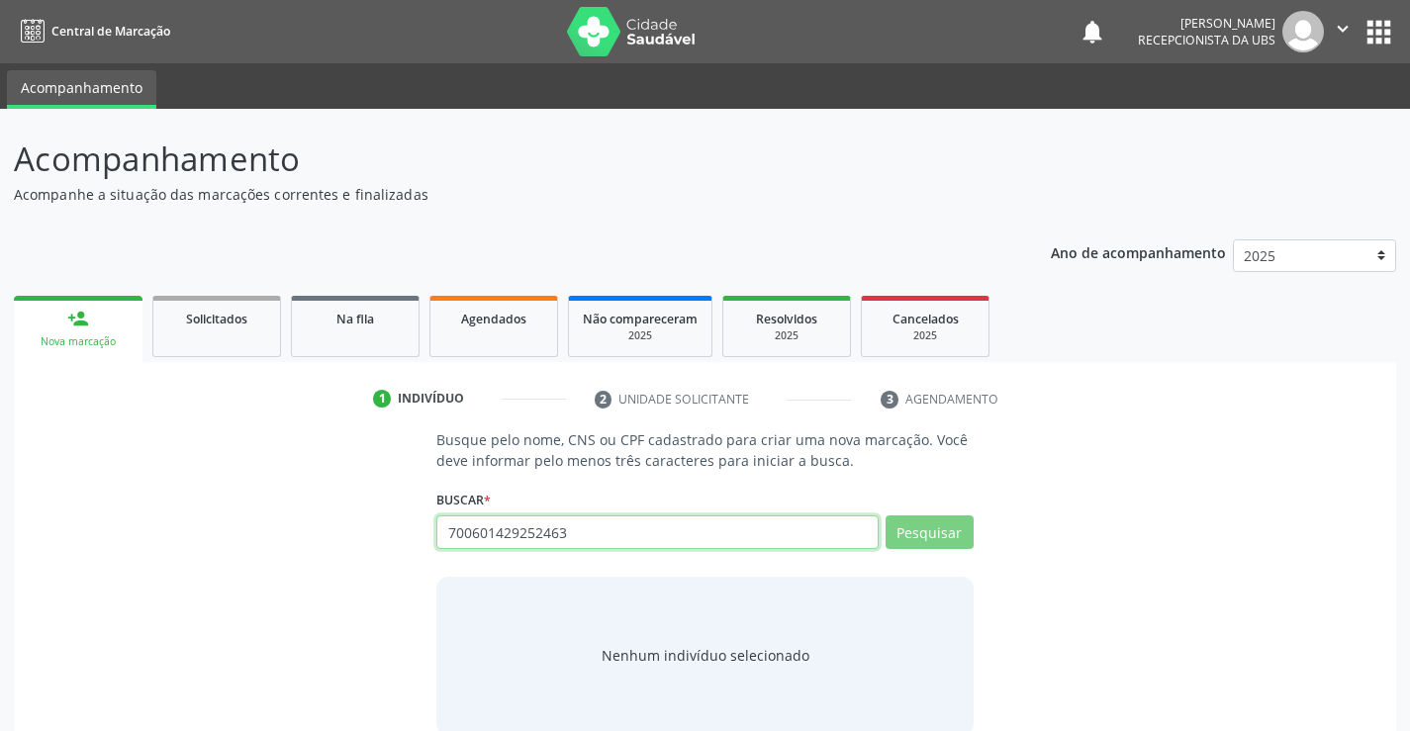
click at [695, 546] on input "700601429252463" at bounding box center [656, 532] width 441 height 34
type input "7"
type input "[PERSON_NAME]"
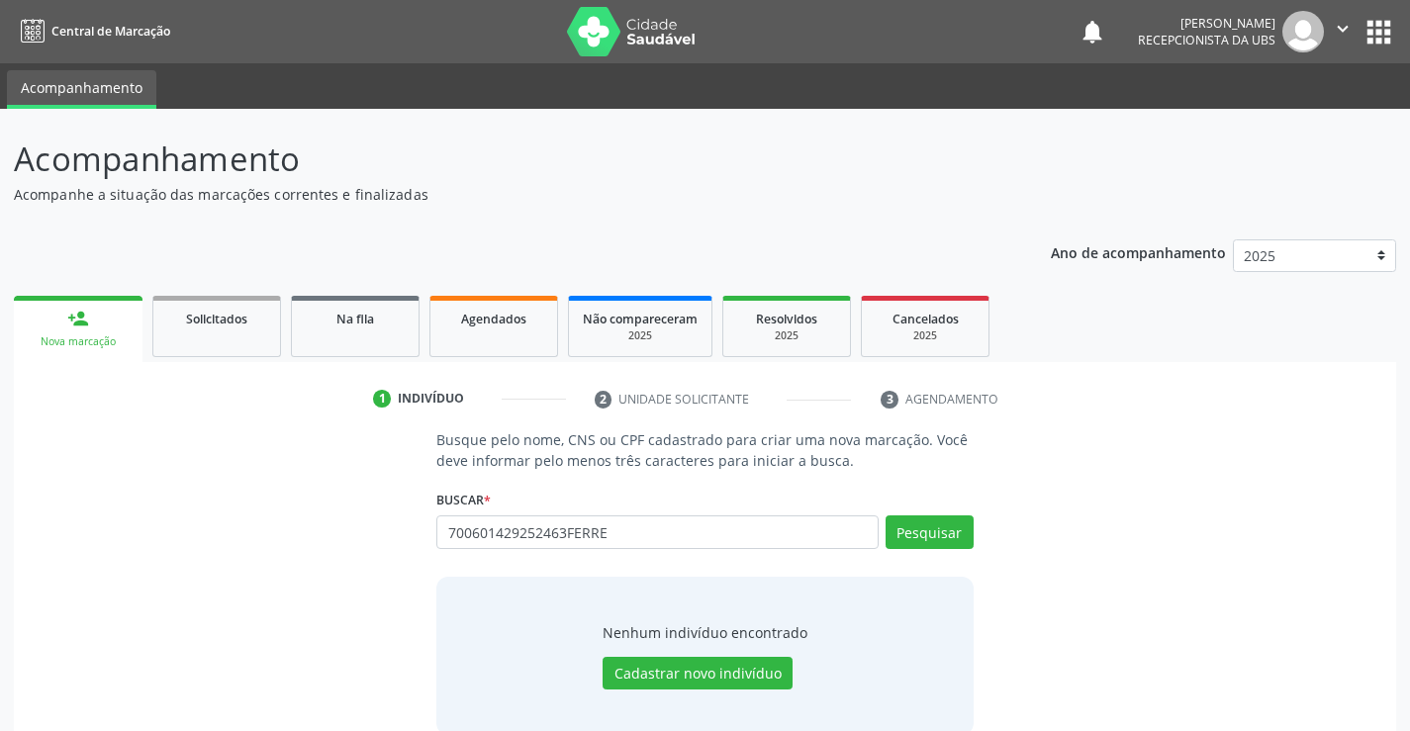
click at [702, 543] on input "700601429252463FERRE" at bounding box center [656, 532] width 441 height 34
type input "7"
type input "[PERSON_NAME]"
click at [905, 534] on button "Pesquisar" at bounding box center [929, 532] width 88 height 34
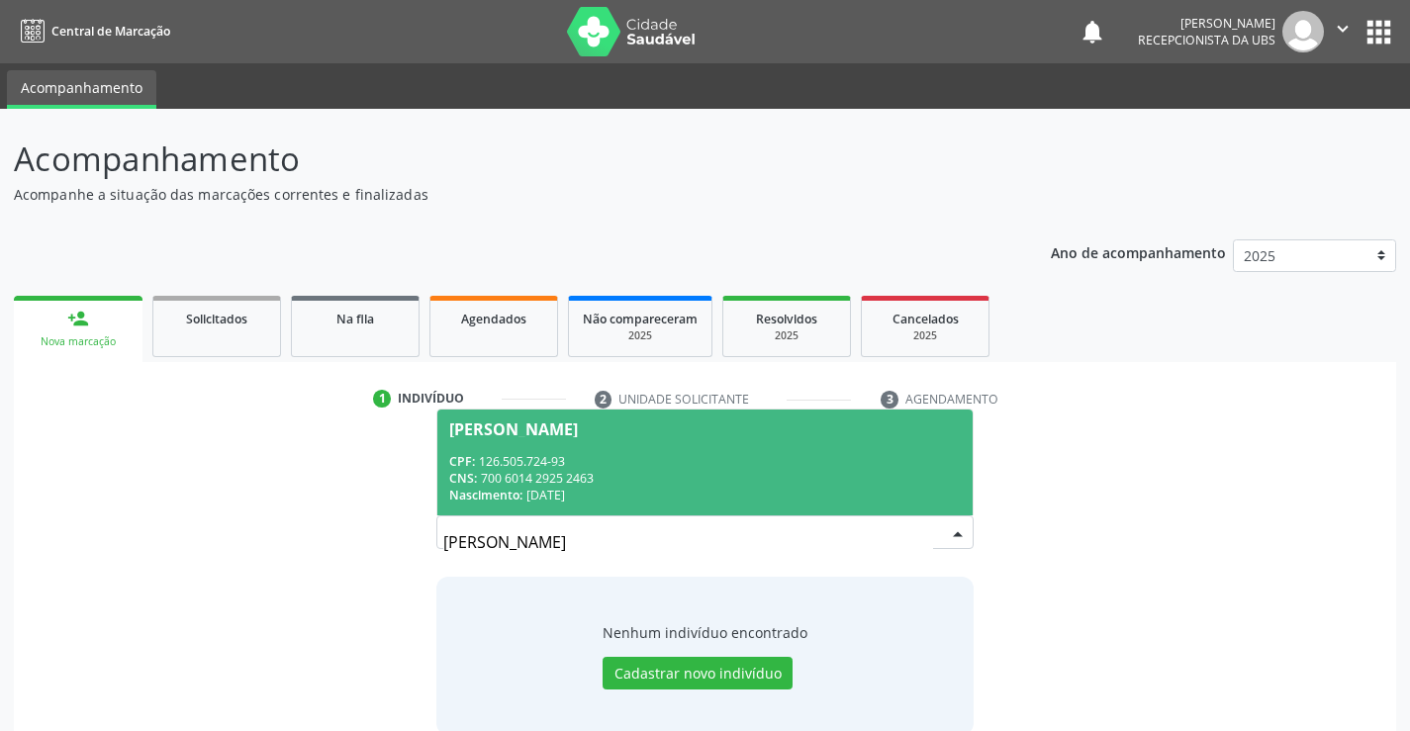
click at [839, 488] on div "Nascimento: [DATE]" at bounding box center [704, 495] width 510 height 17
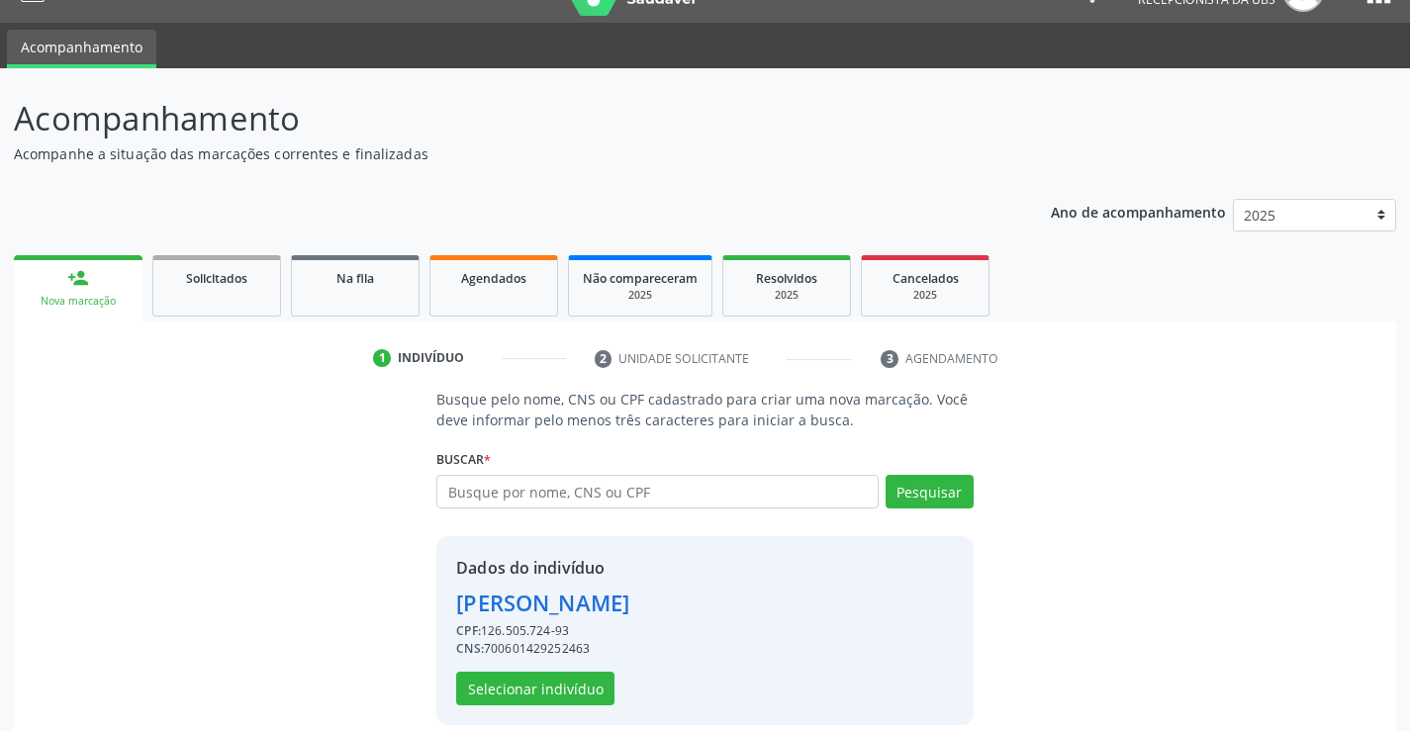
scroll to position [62, 0]
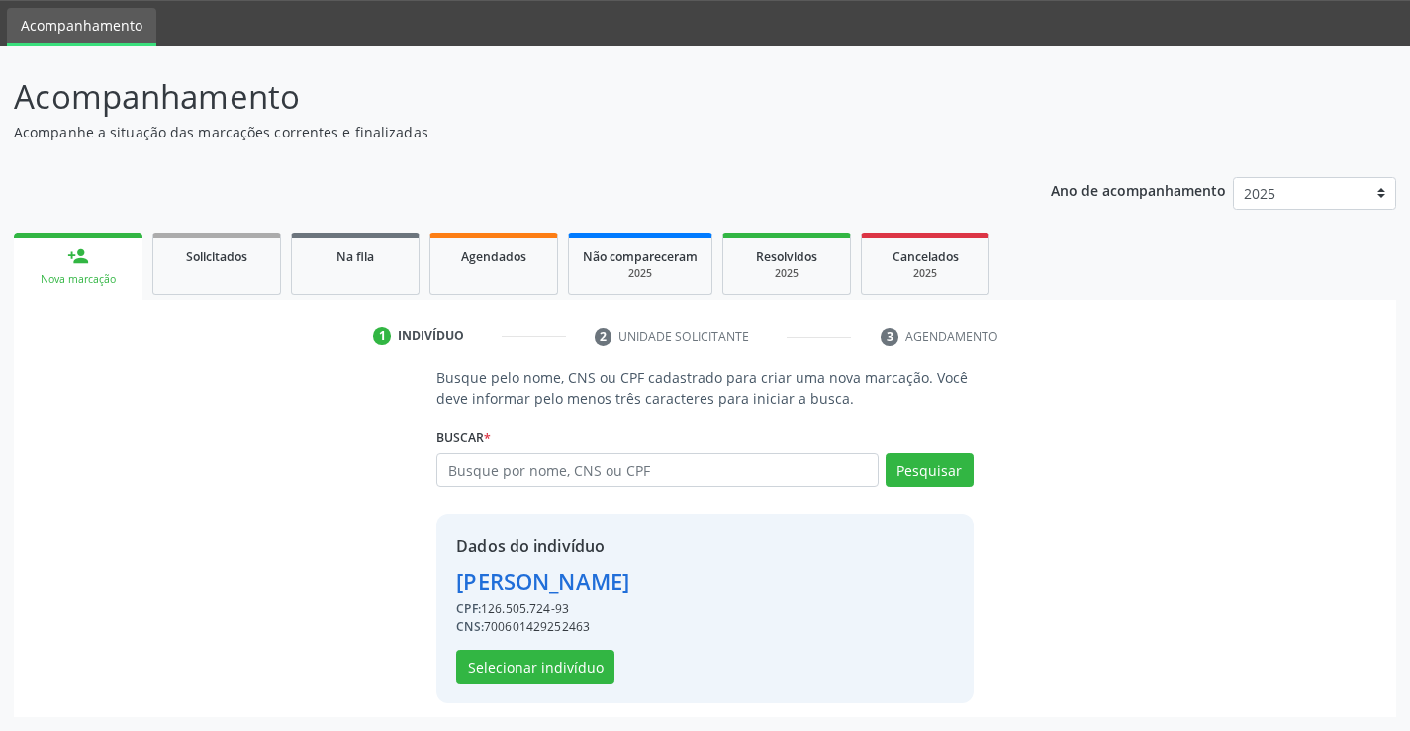
click at [519, 684] on div "Dados do indivíduo Luana Sotero Ferreira Oliveira CPF: 126.505.724-93 CNS: 7006…" at bounding box center [704, 608] width 536 height 189
click at [530, 671] on button "Selecionar indivíduo" at bounding box center [535, 667] width 158 height 34
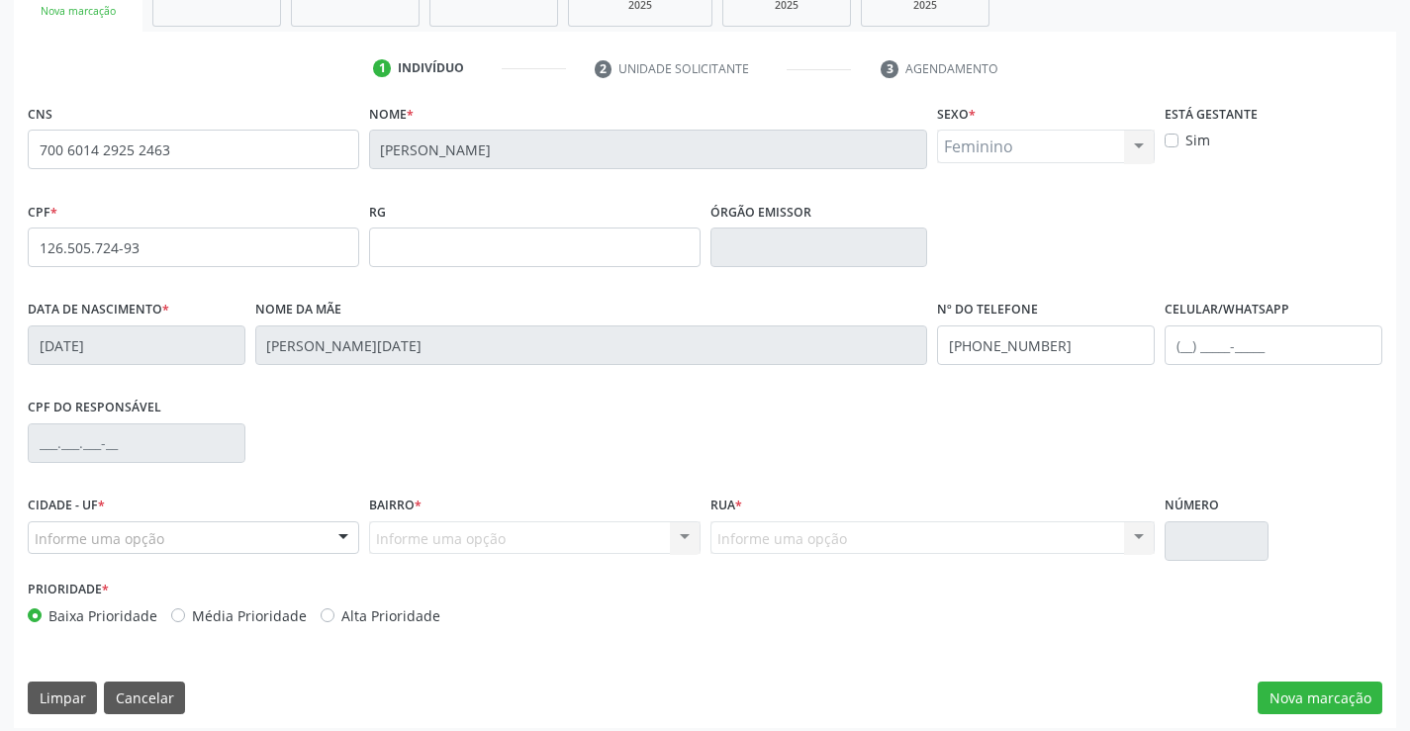
scroll to position [341, 0]
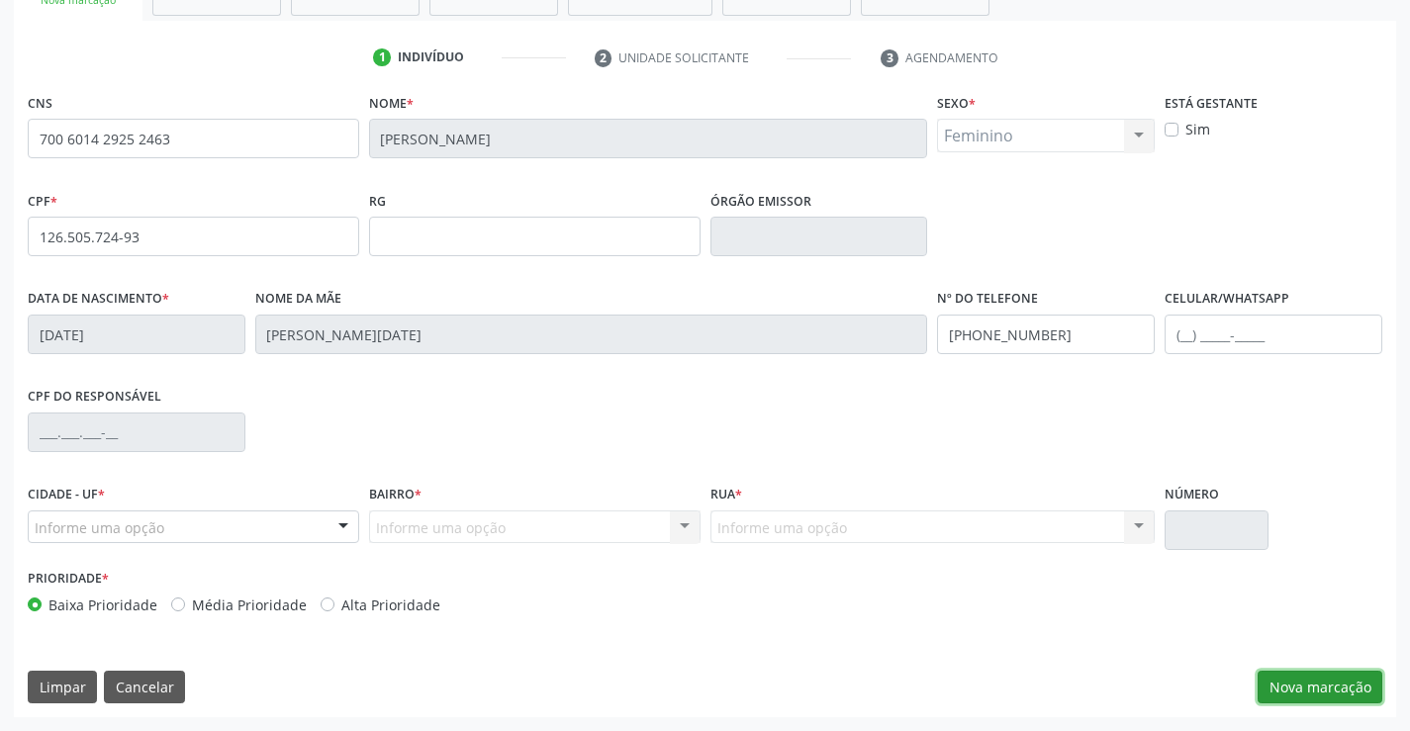
click at [1300, 678] on button "Nova marcação" at bounding box center [1319, 688] width 125 height 34
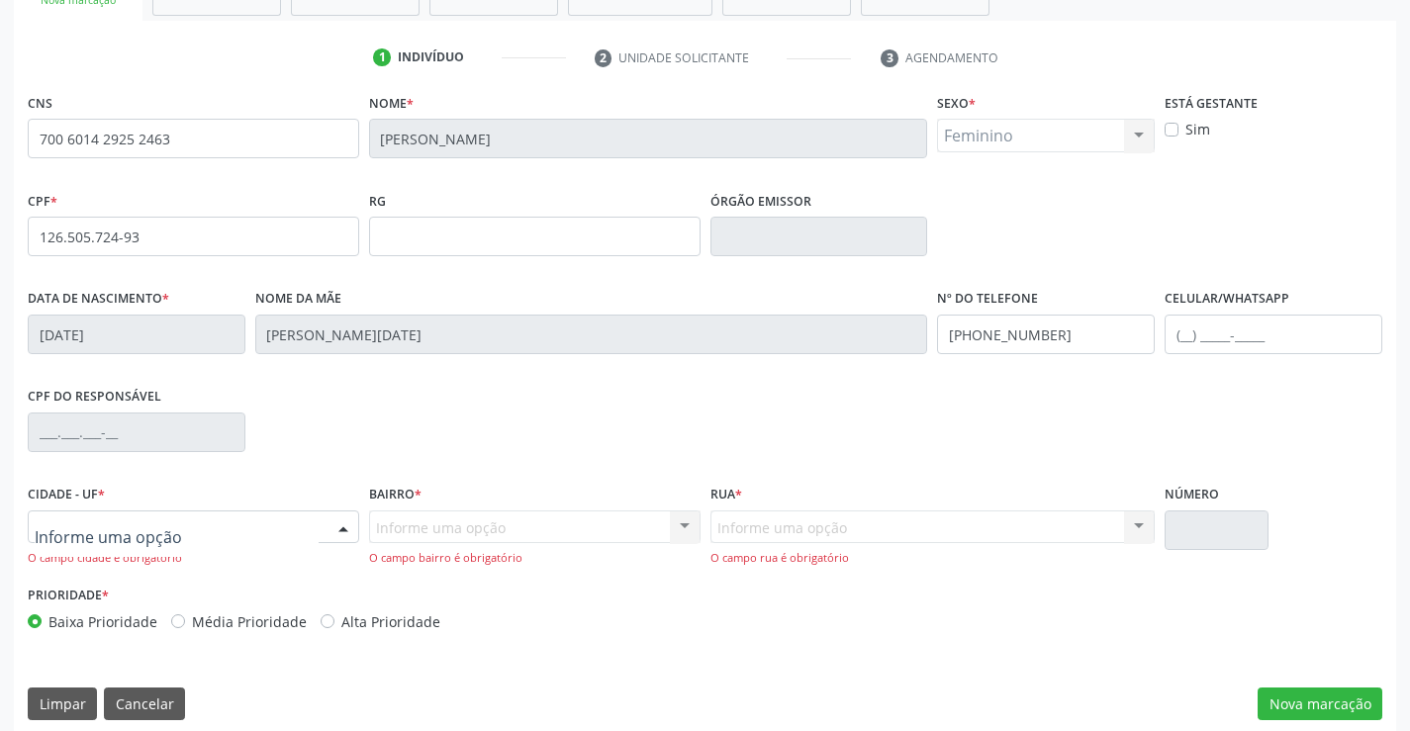
click at [342, 525] on div at bounding box center [343, 528] width 30 height 34
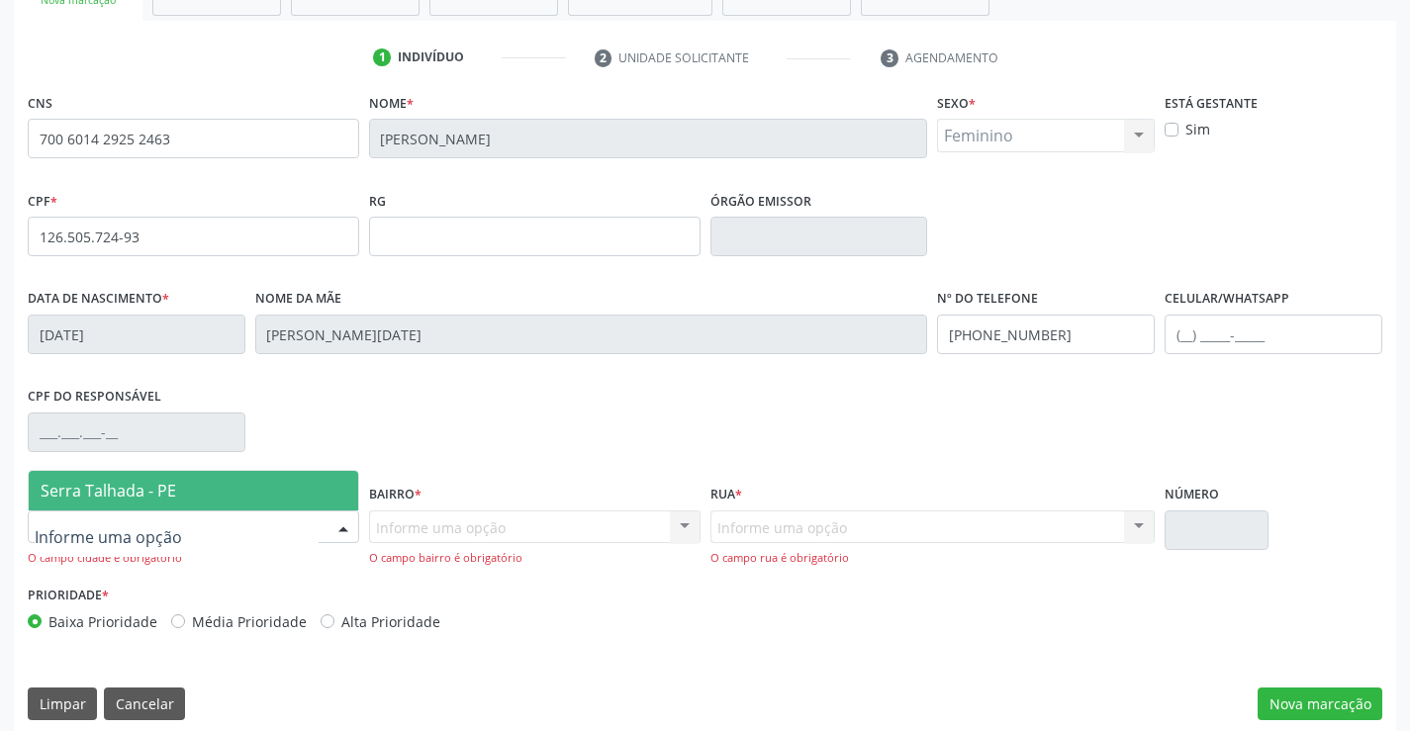
click at [255, 487] on span "Serra Talhada - PE" at bounding box center [193, 491] width 329 height 40
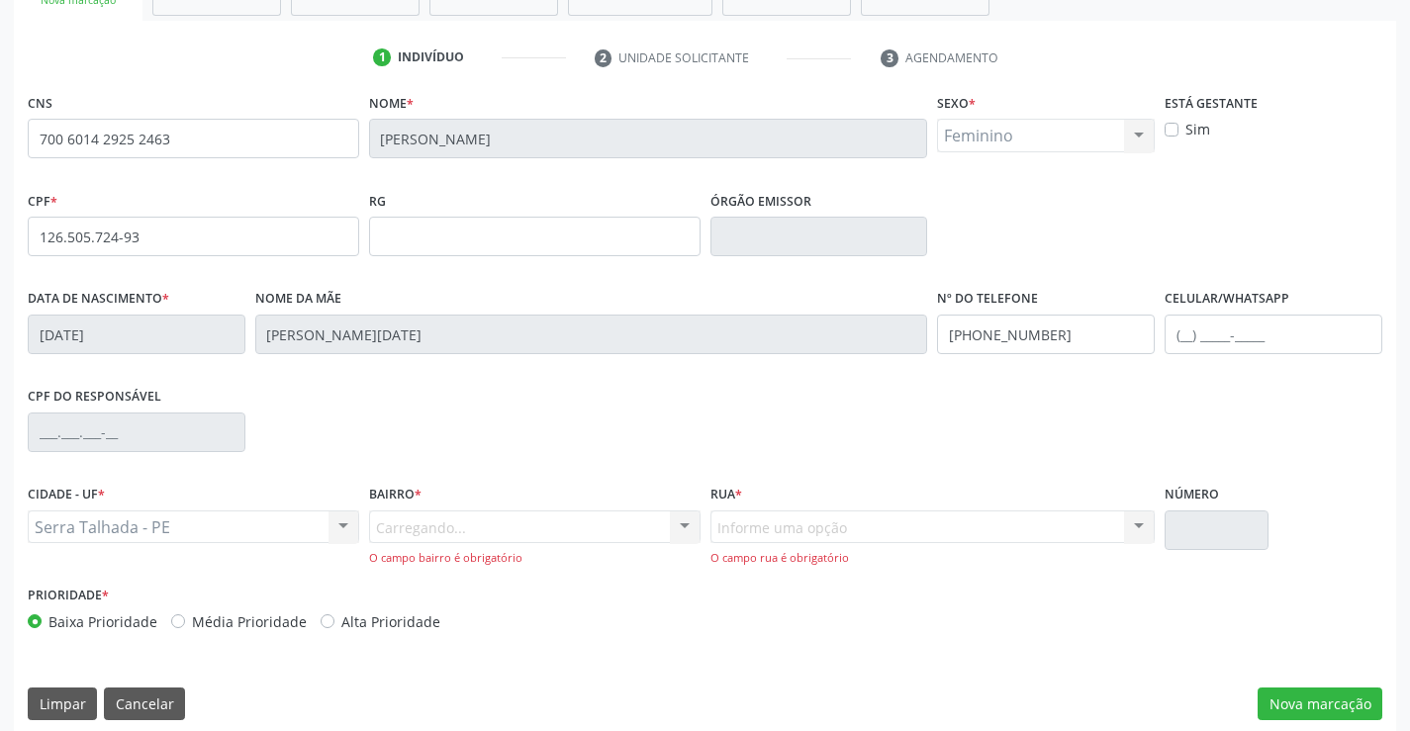
click at [419, 533] on div "Carregando... Nenhum resultado encontrado para: " " Nenhuma opção encontrada. D…" at bounding box center [534, 538] width 331 height 56
click at [424, 518] on div "Carregando... Nenhum resultado encontrado para: " " Nenhuma opção encontrada. D…" at bounding box center [534, 538] width 331 height 56
click at [621, 537] on div "Informe uma opção" at bounding box center [534, 527] width 331 height 34
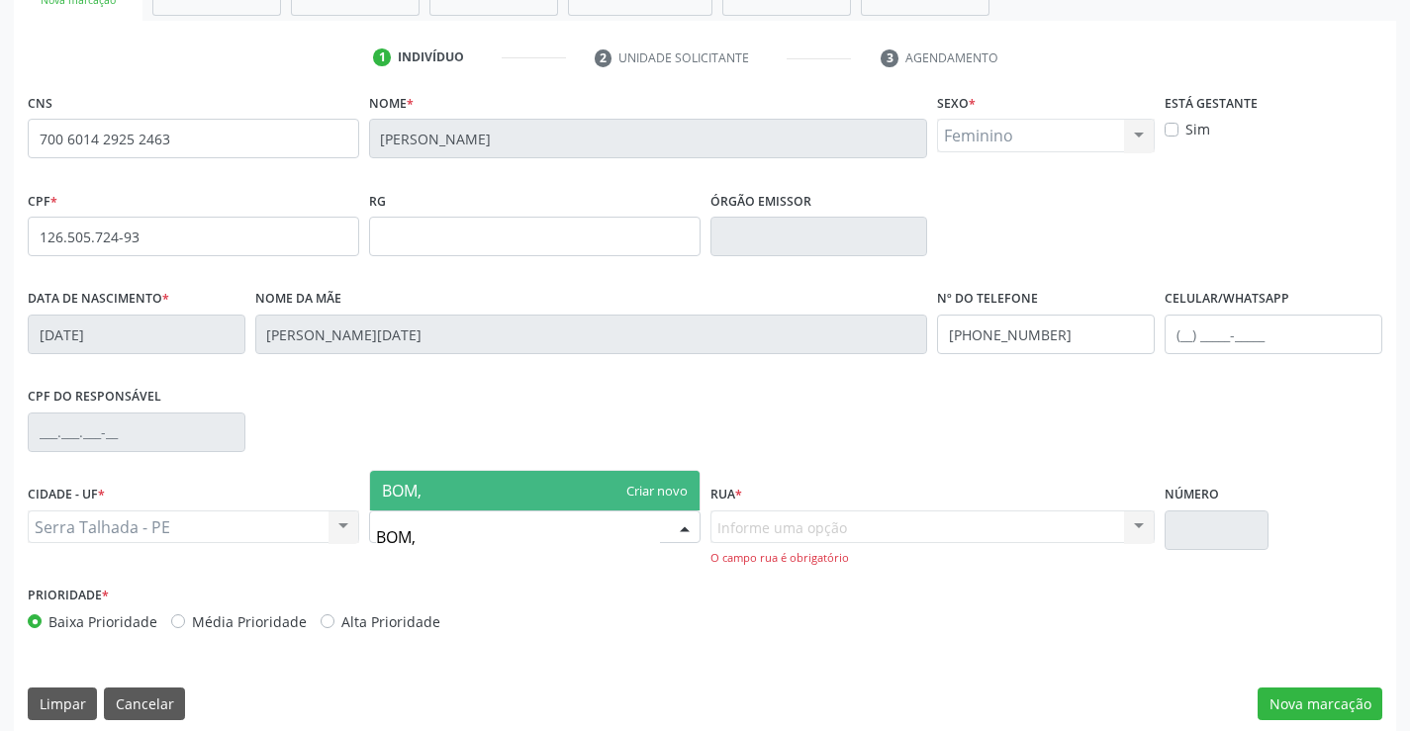
type input "BOM"
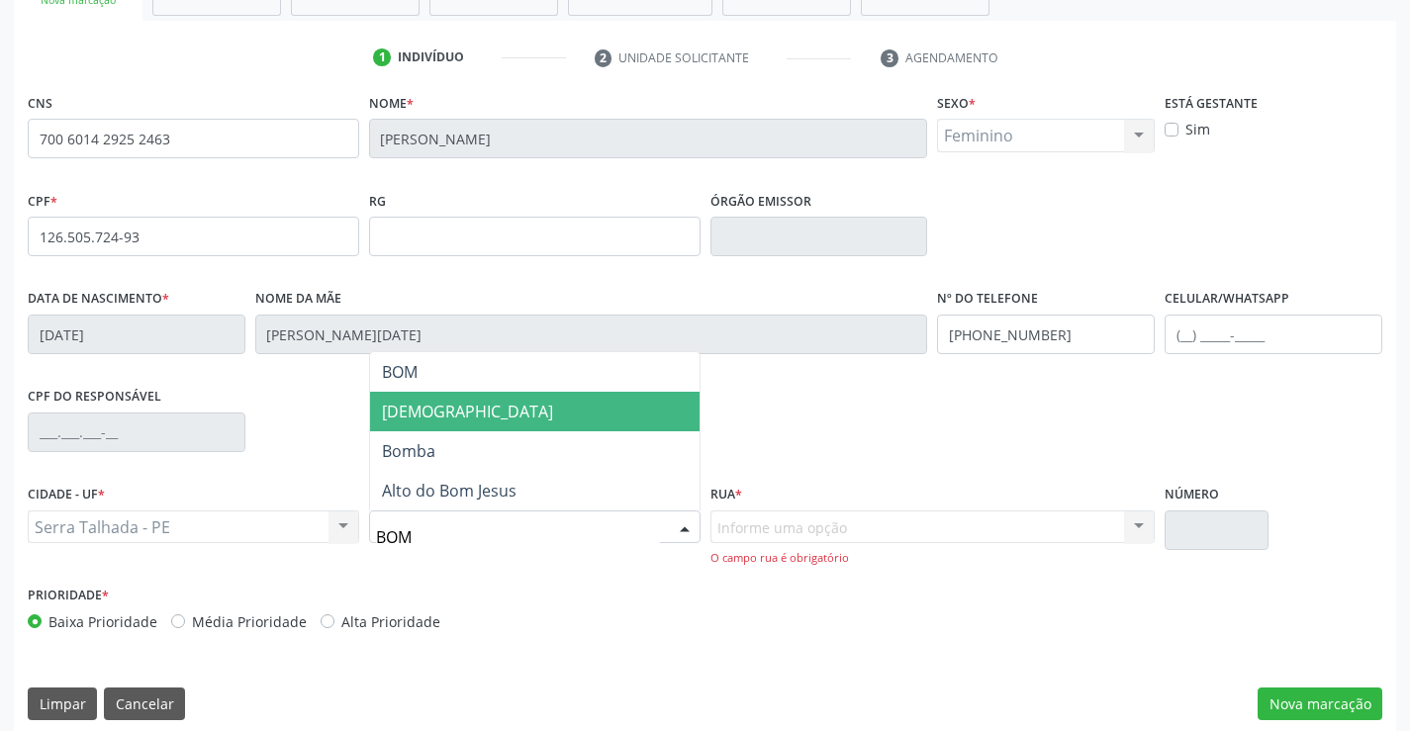
click at [617, 419] on span "[DEMOGRAPHIC_DATA]" at bounding box center [534, 412] width 329 height 40
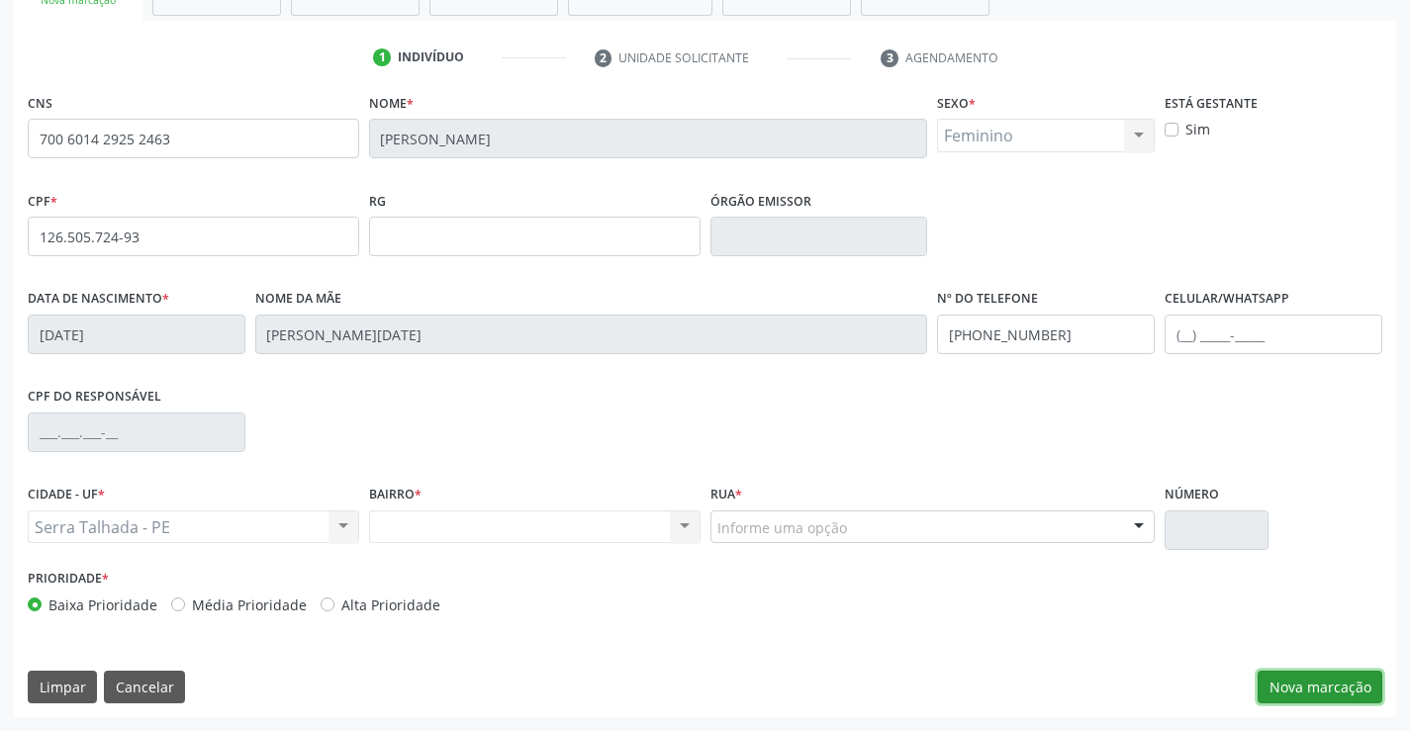
click at [1299, 689] on button "Nova marcação" at bounding box center [1319, 688] width 125 height 34
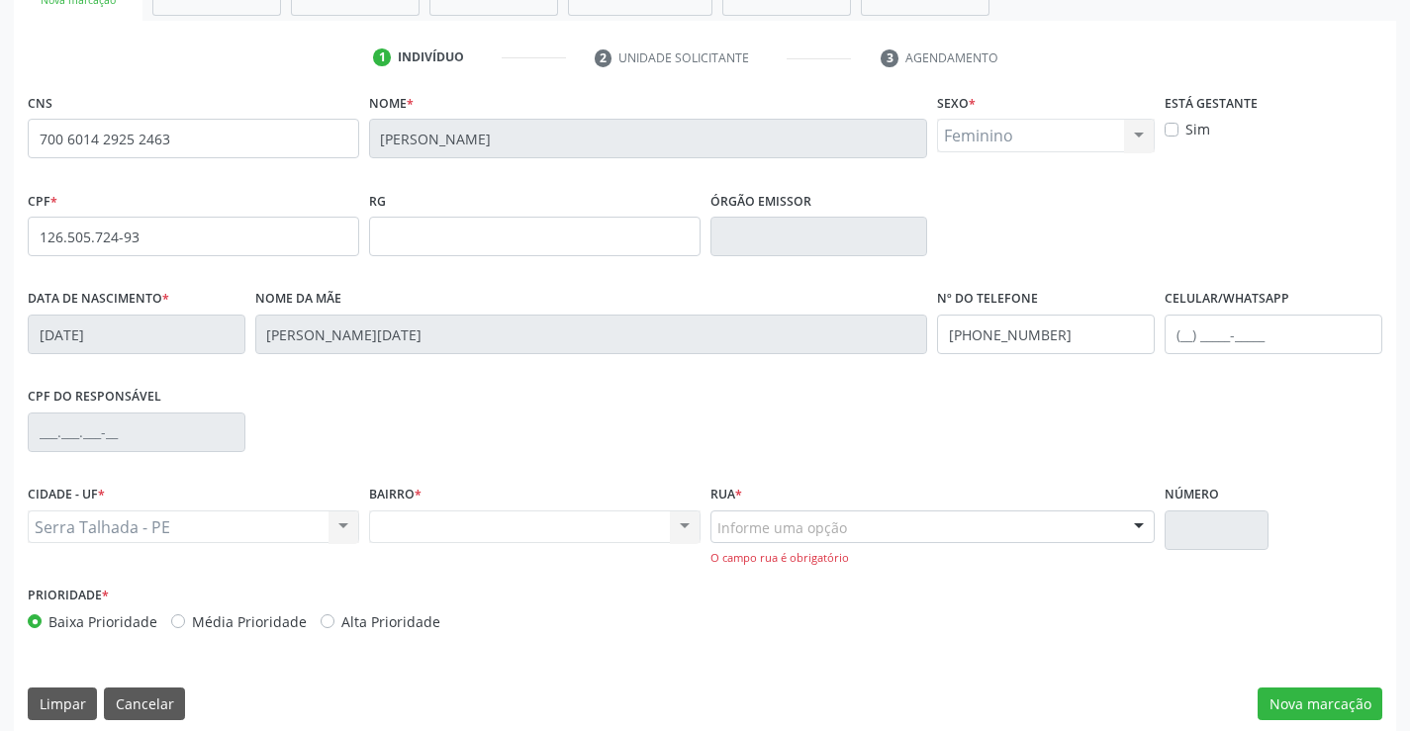
click at [931, 507] on div "Rua * Informe uma opção Rua Manoel Inacio de Medeiros (Rua 01) Travessa Antonio…" at bounding box center [932, 523] width 445 height 87
click at [1344, 717] on button "Nova marcação" at bounding box center [1319, 705] width 125 height 34
click at [1340, 692] on button "Nova marcação" at bounding box center [1319, 705] width 125 height 34
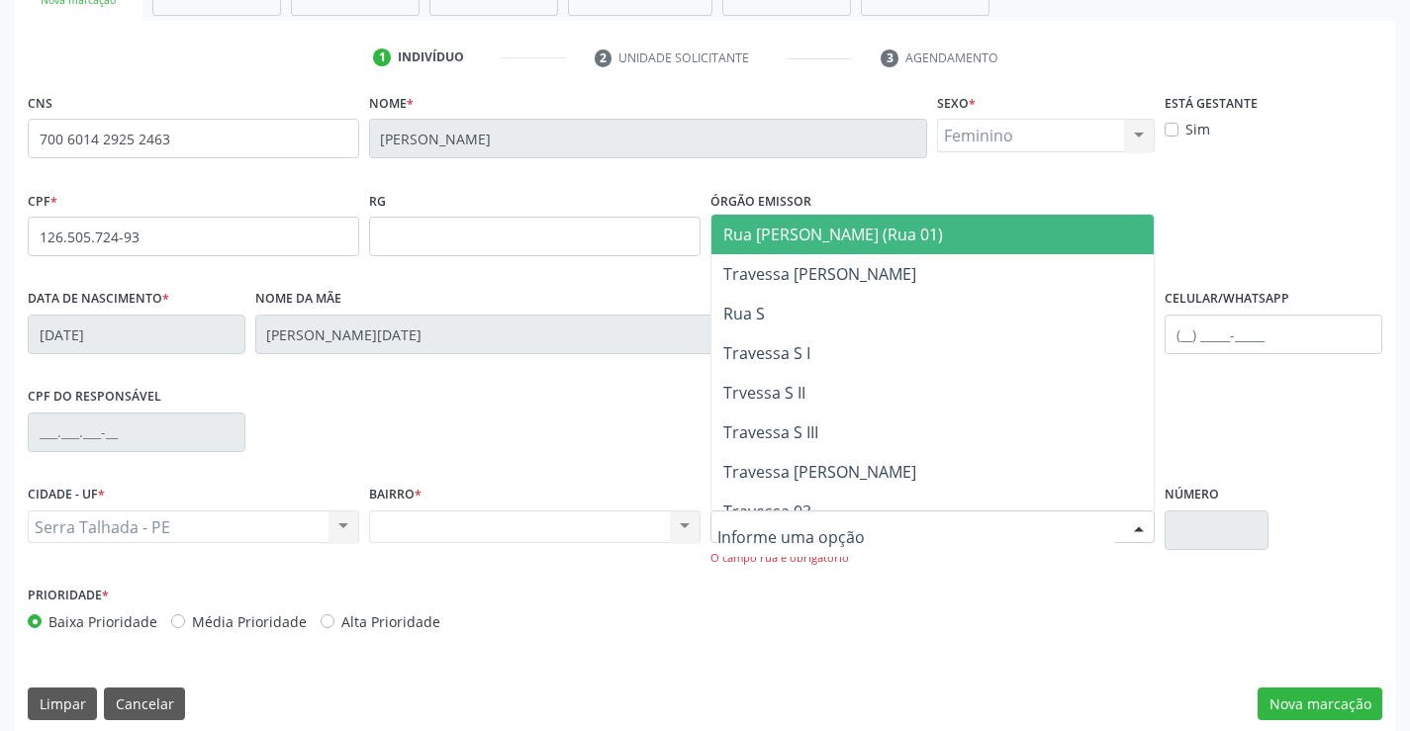
click at [1131, 524] on div at bounding box center [1139, 528] width 30 height 34
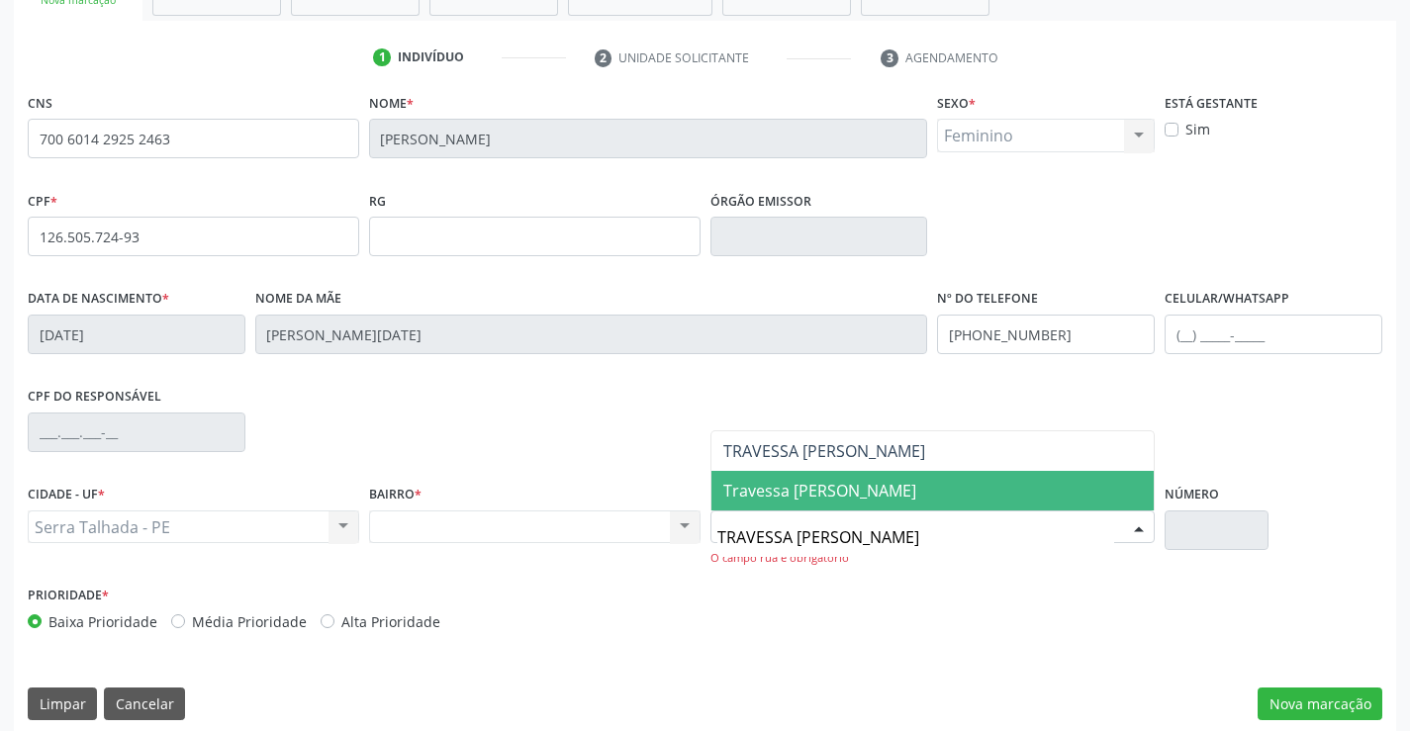
type input "TRAVESSA LIVINO"
click at [772, 475] on span "Travessa [PERSON_NAME]" at bounding box center [932, 491] width 443 height 40
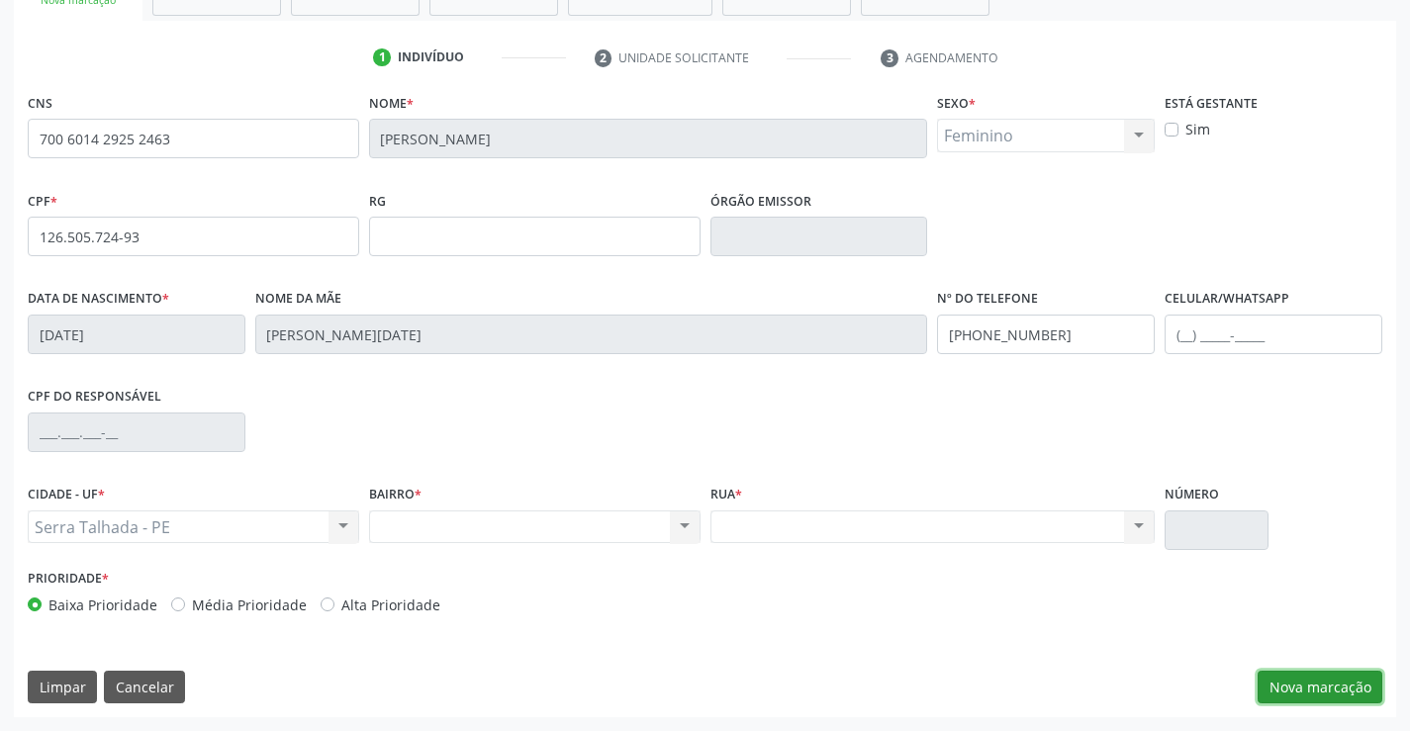
click at [1331, 683] on button "Nova marcação" at bounding box center [1319, 688] width 125 height 34
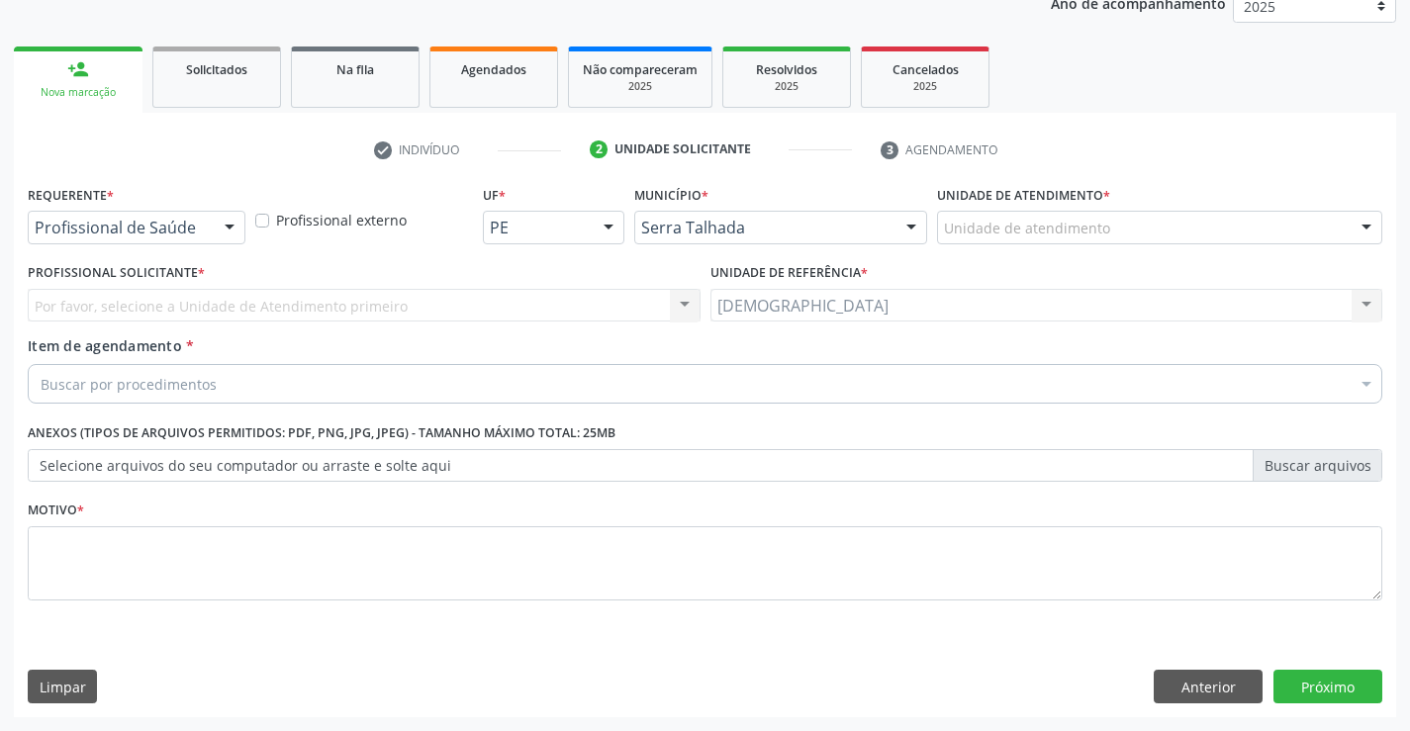
scroll to position [249, 0]
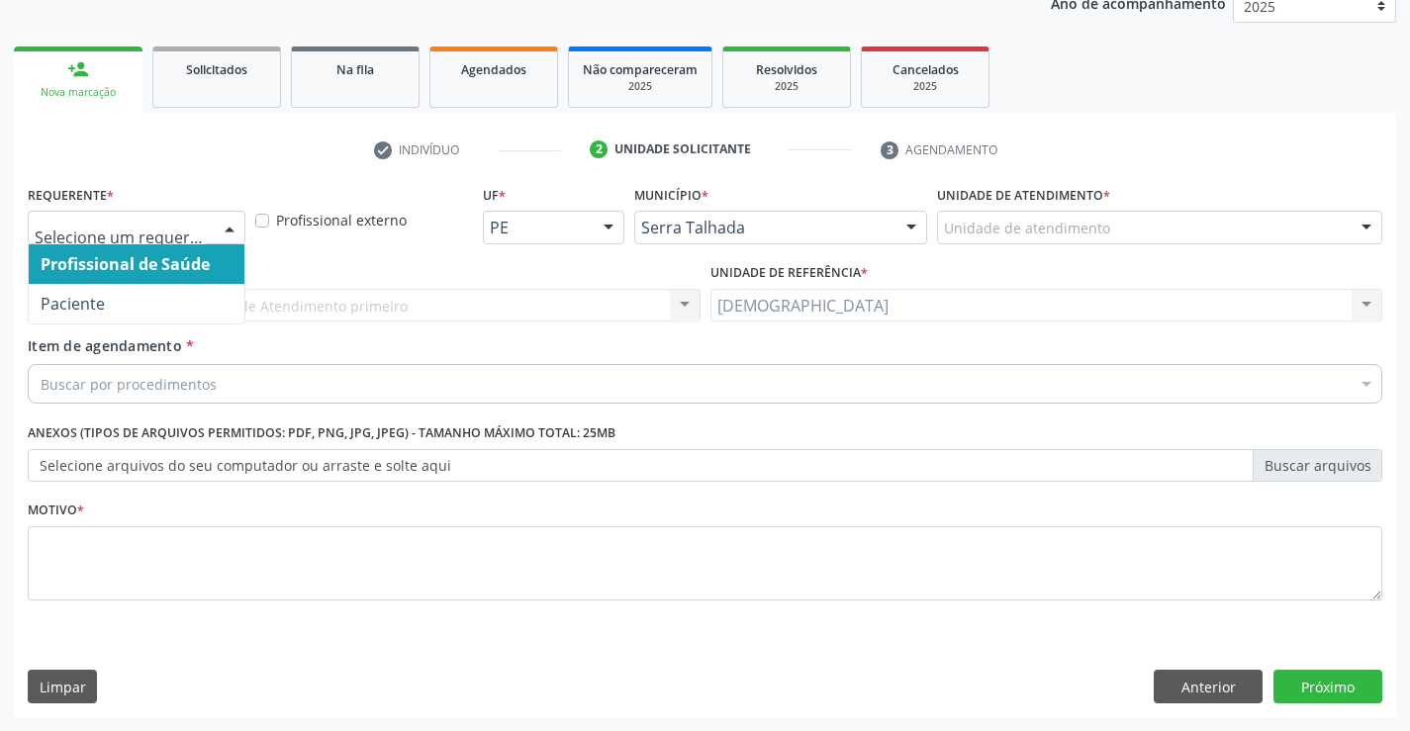
click at [227, 228] on div at bounding box center [230, 229] width 30 height 34
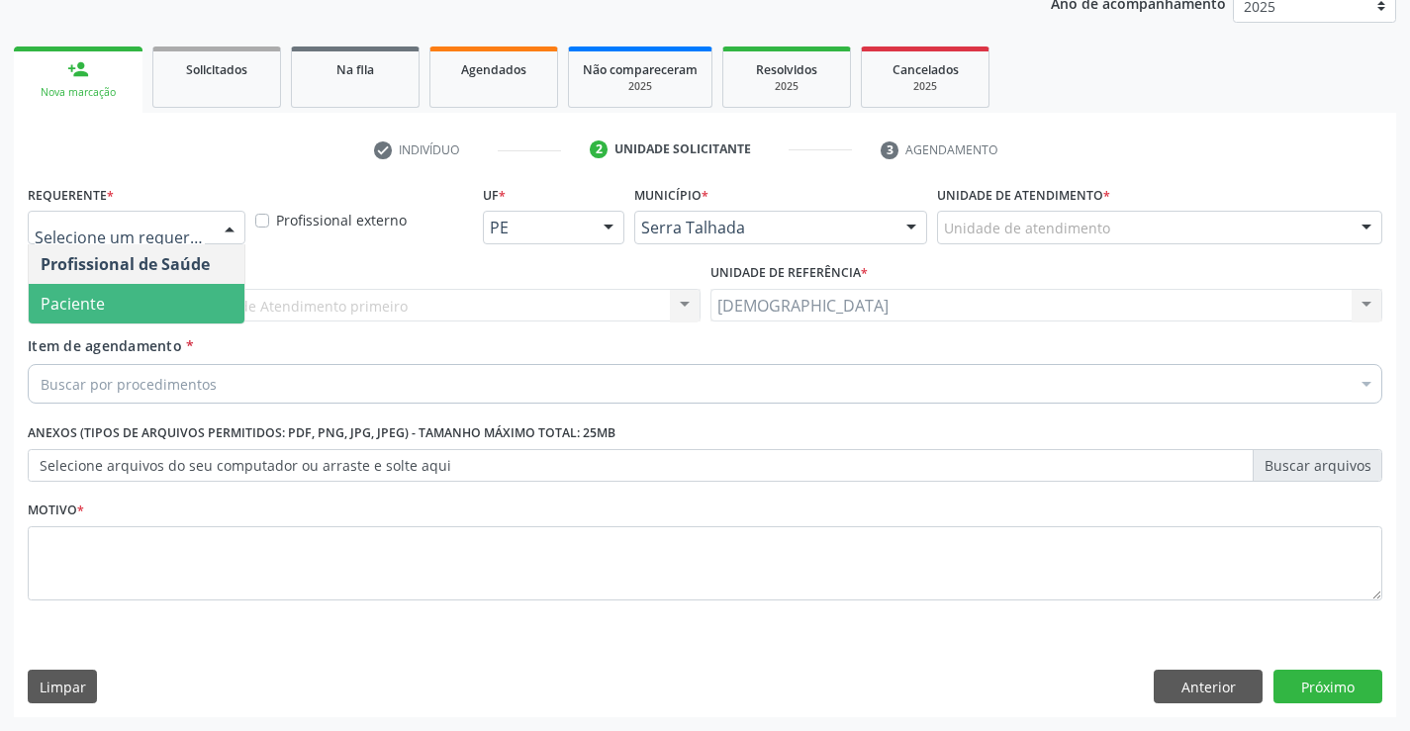
click at [134, 292] on span "Paciente" at bounding box center [137, 304] width 216 height 40
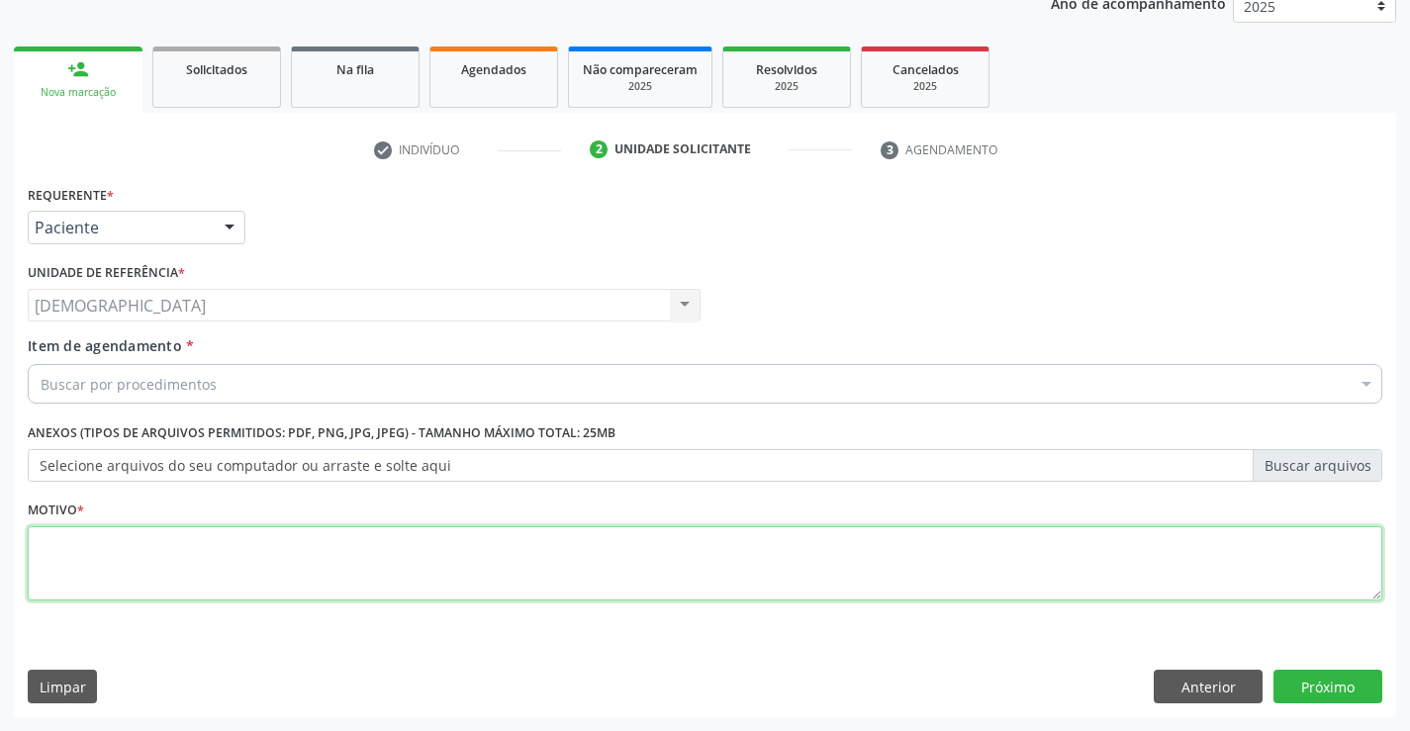
click at [319, 548] on textarea at bounding box center [705, 563] width 1354 height 75
type textarea "."
click at [1285, 691] on button "Próximo" at bounding box center [1327, 687] width 109 height 34
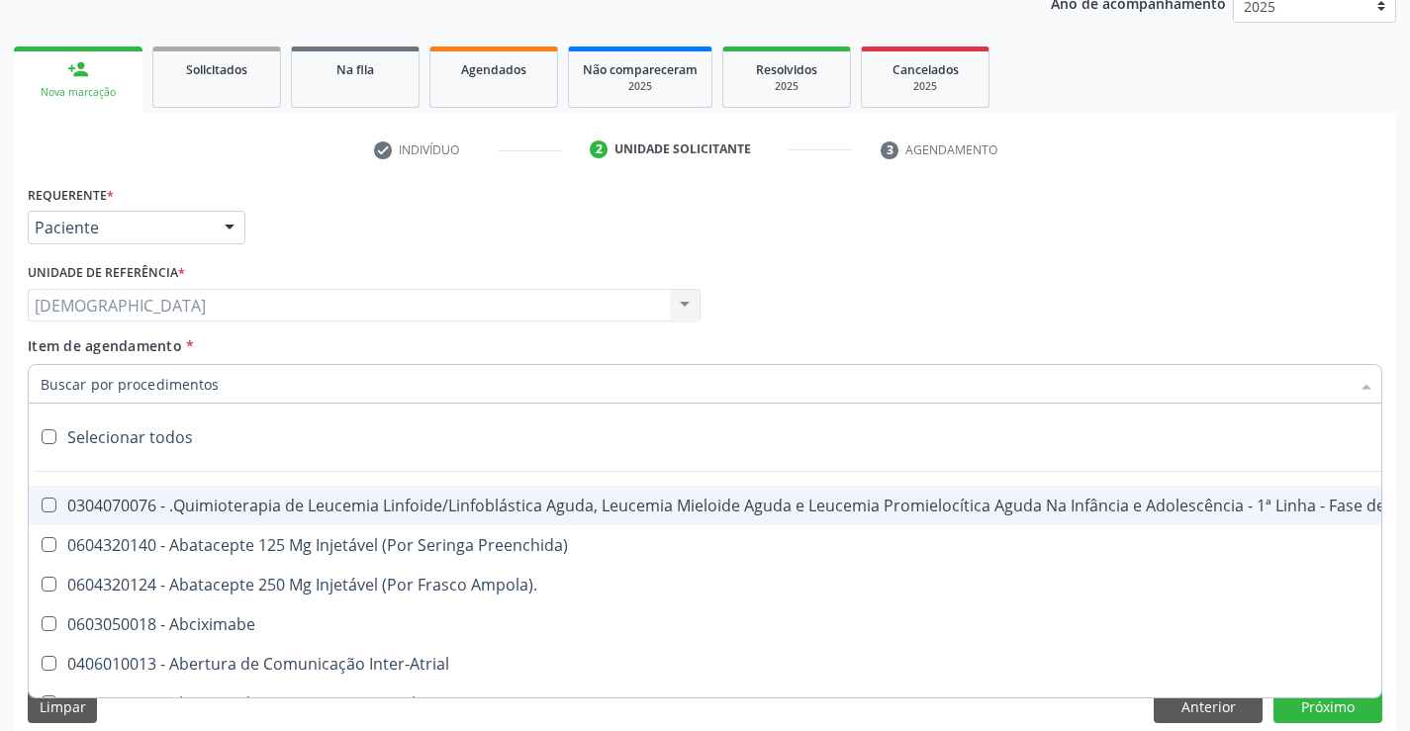
click at [1271, 390] on div at bounding box center [705, 384] width 1354 height 40
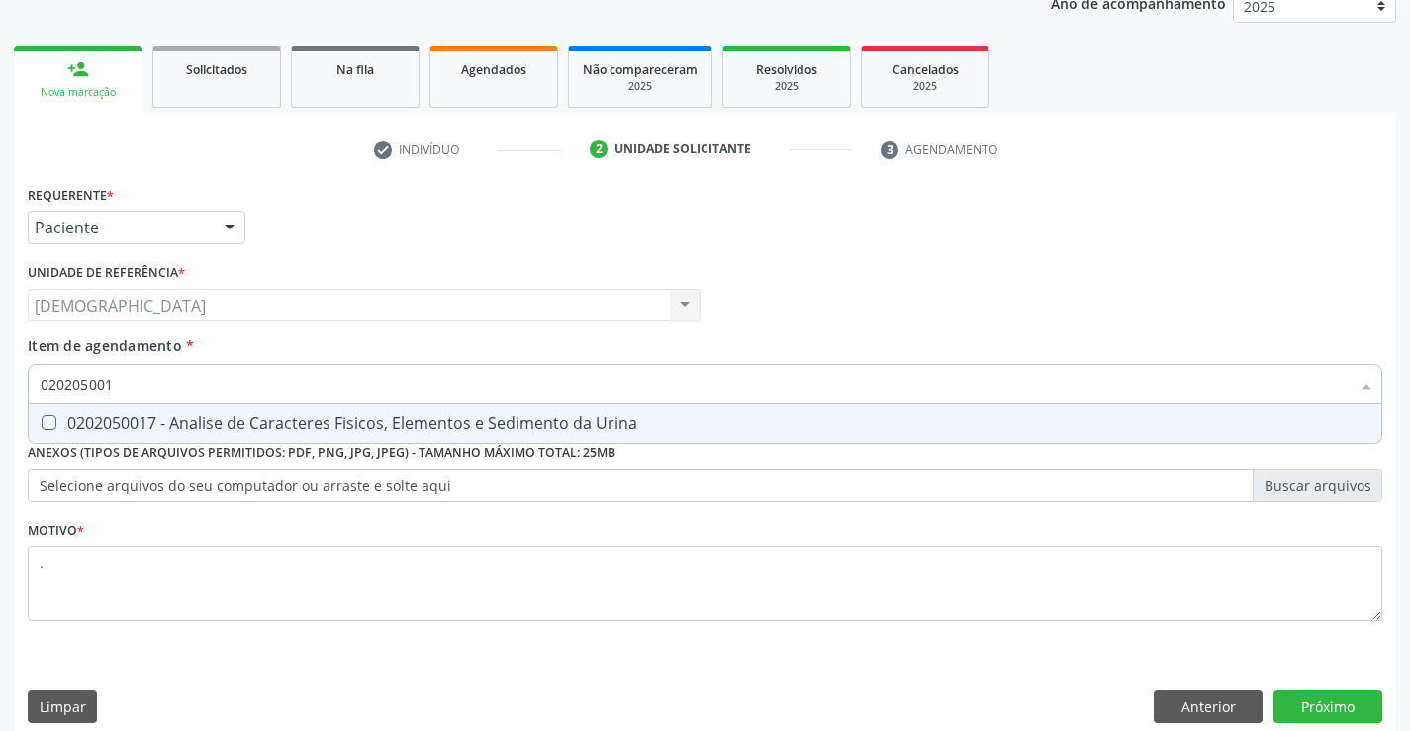
type input "0202050017"
click at [684, 414] on span "0202050017 - Analise de Caracteres Fisicos, Elementos e Sedimento da Urina" at bounding box center [705, 424] width 1352 height 40
checkbox Urina "true"
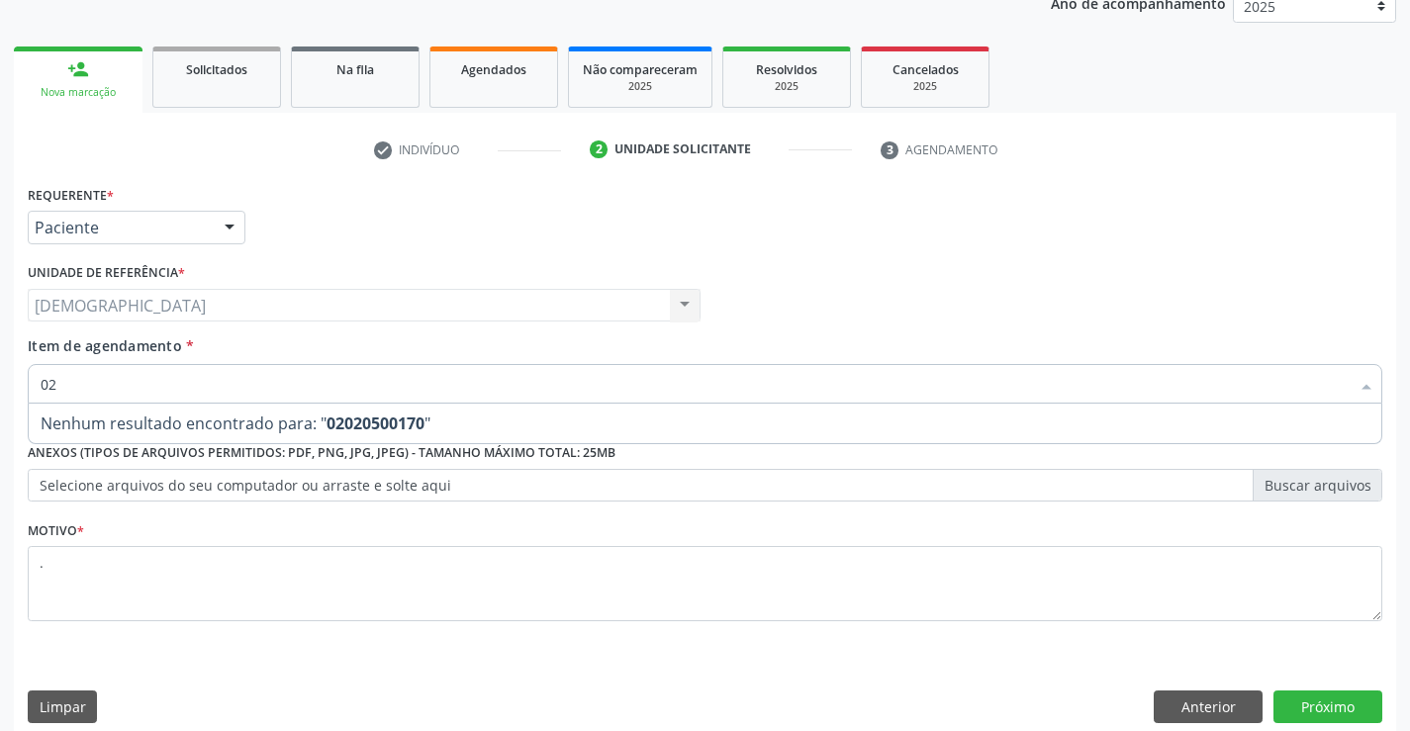
type input "0"
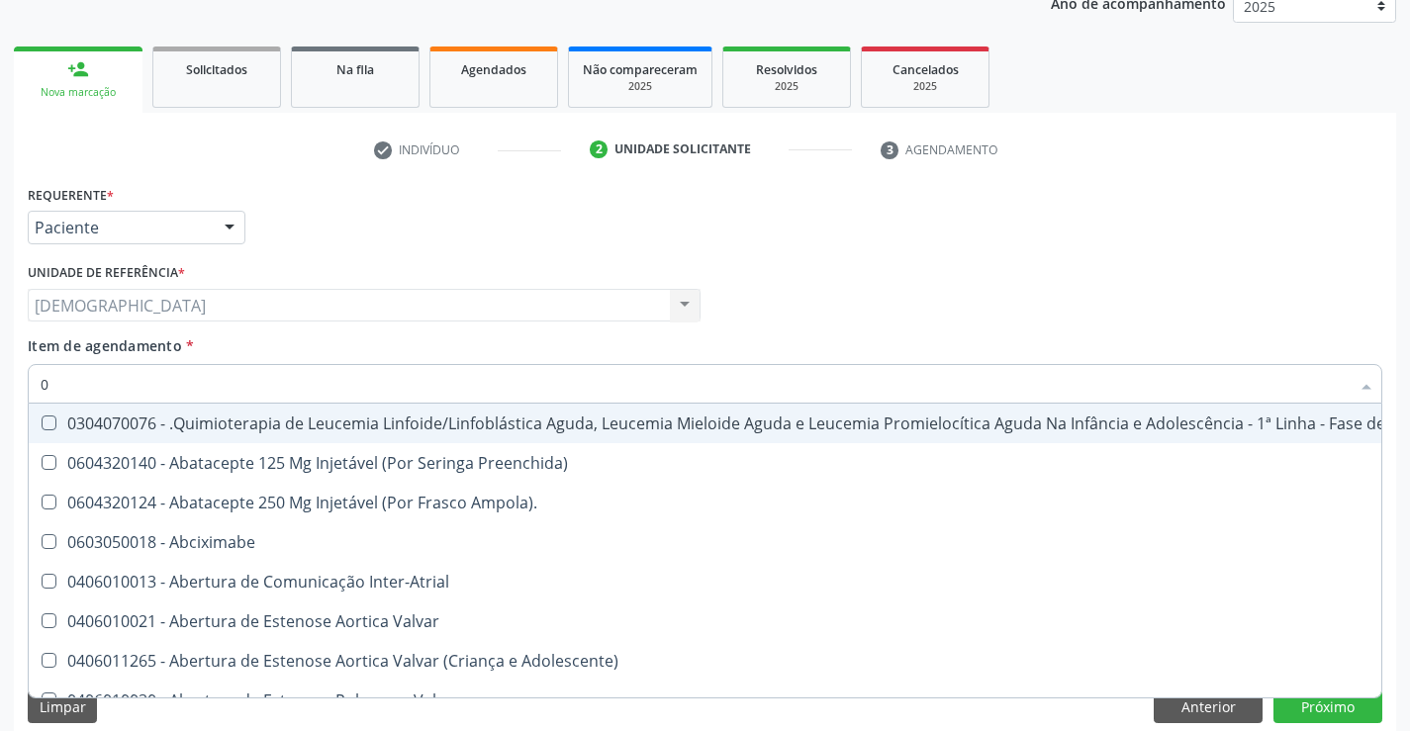
type input "02"
checkbox Coração "true"
checkbox Urina "false"
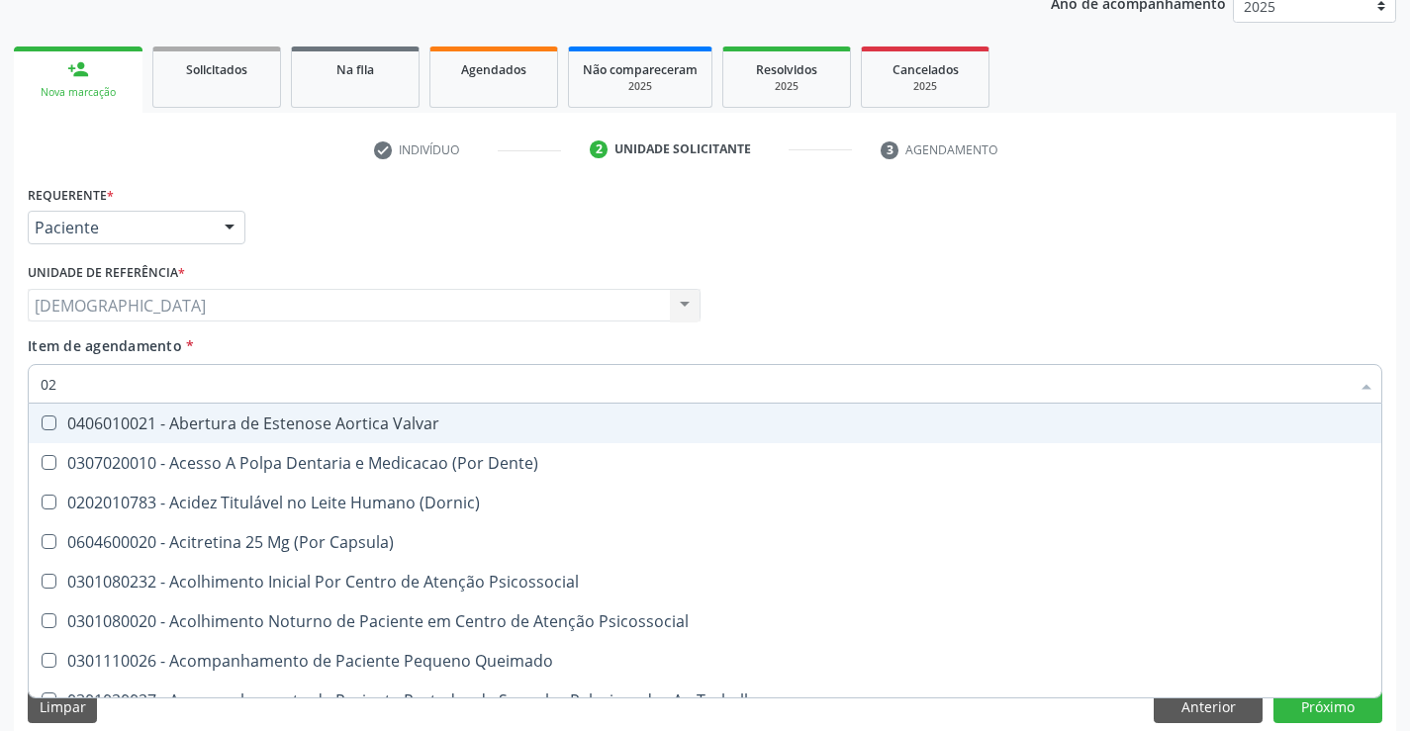
type input "020"
checkbox Terapeutica "true"
checkbox Urina "false"
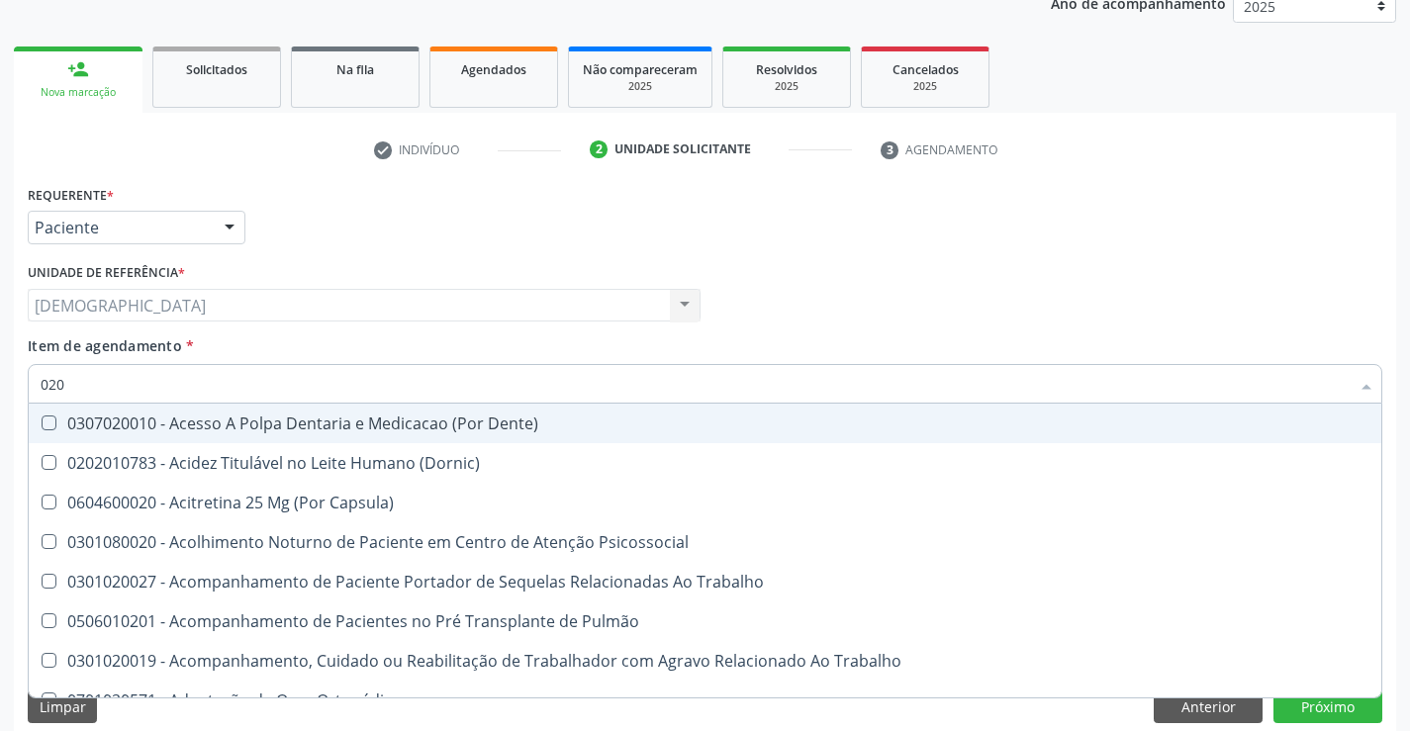
type input "0202"
checkbox Capsula\) "true"
checkbox Urina "false"
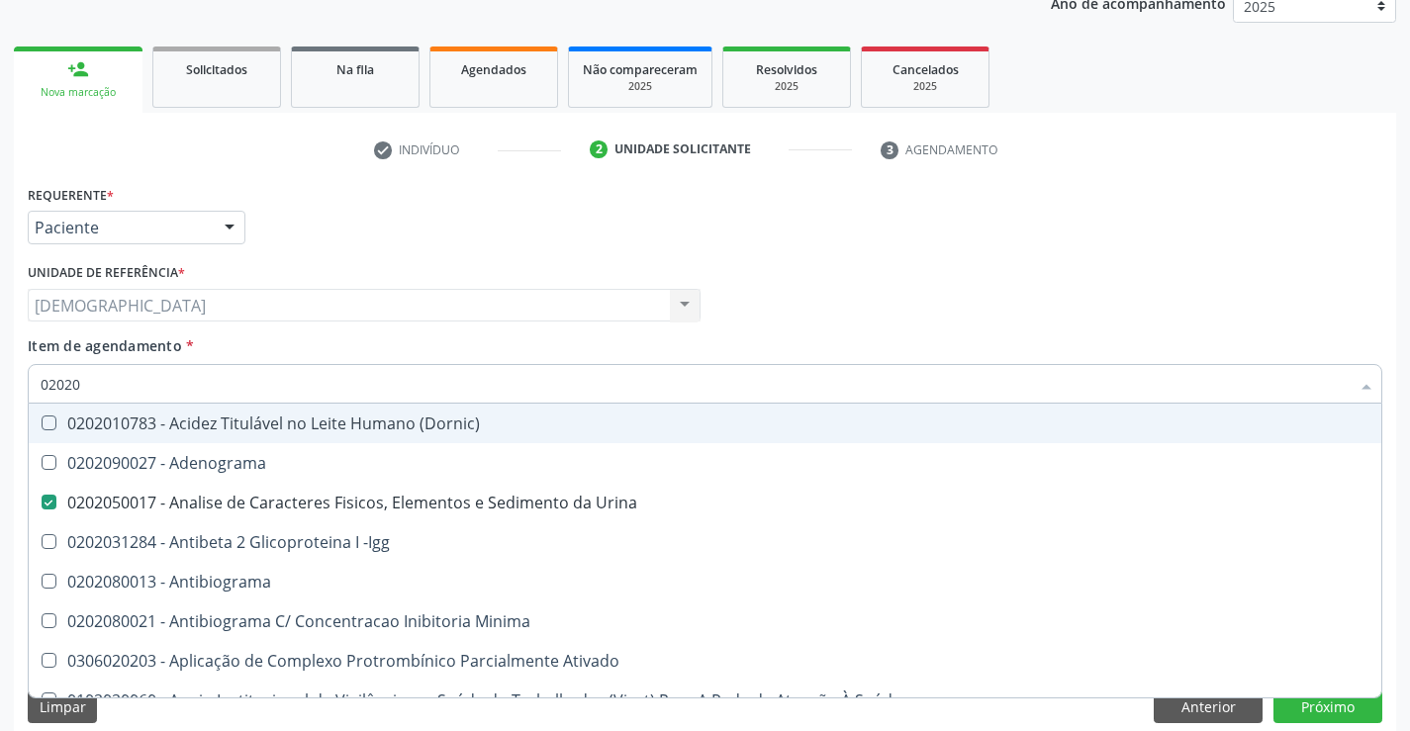
type input "020202"
checkbox Urina "false"
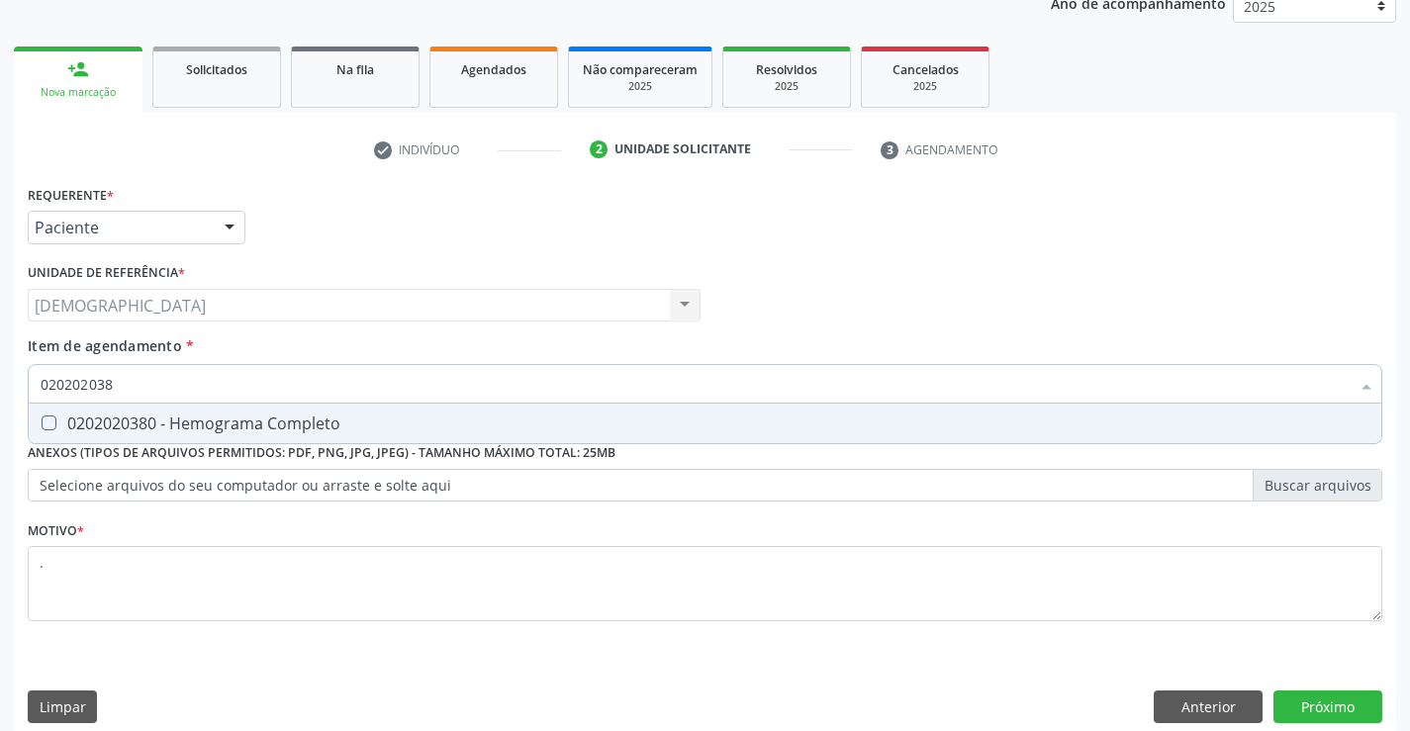
type input "0202020380"
click at [662, 429] on div "0202020380 - Hemograma Completo" at bounding box center [705, 423] width 1329 height 16
checkbox Completo "true"
click at [1343, 703] on button "Próximo" at bounding box center [1327, 707] width 109 height 34
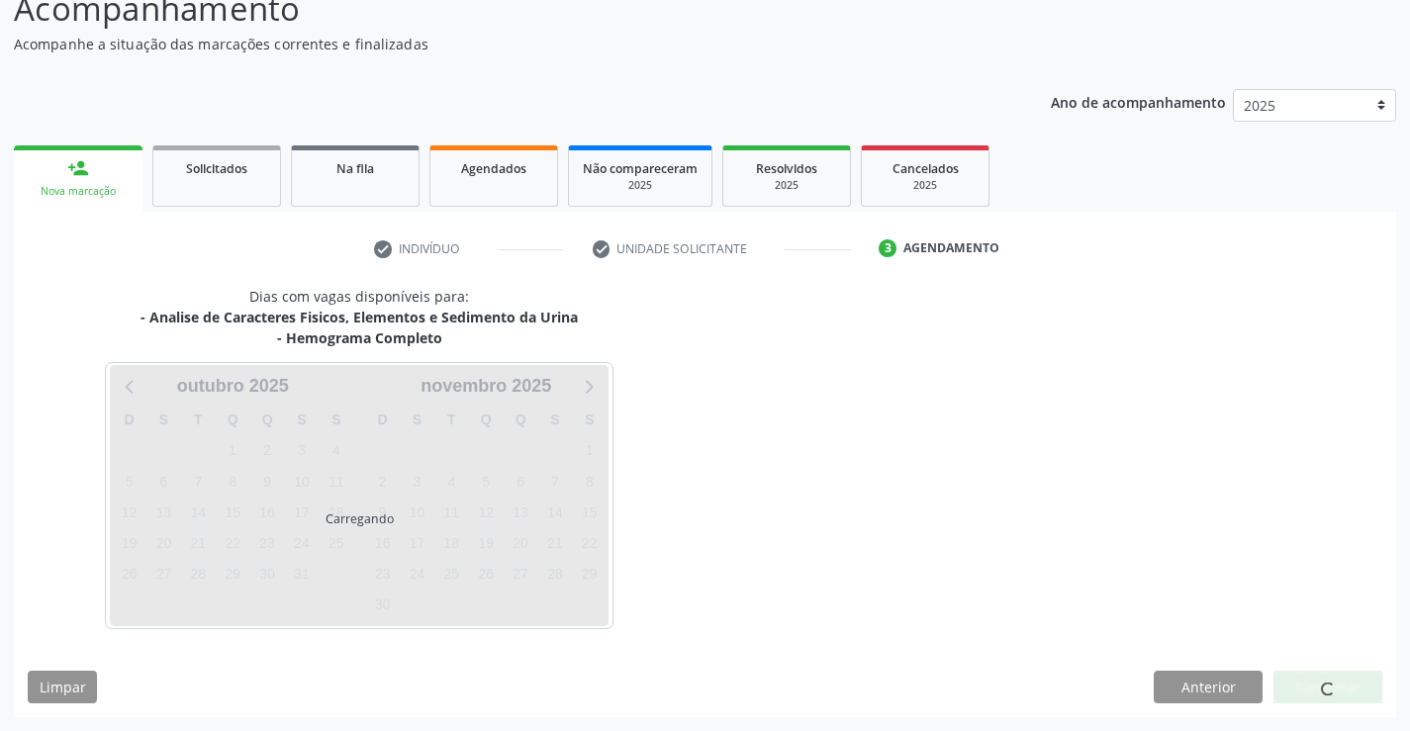
scroll to position [150, 0]
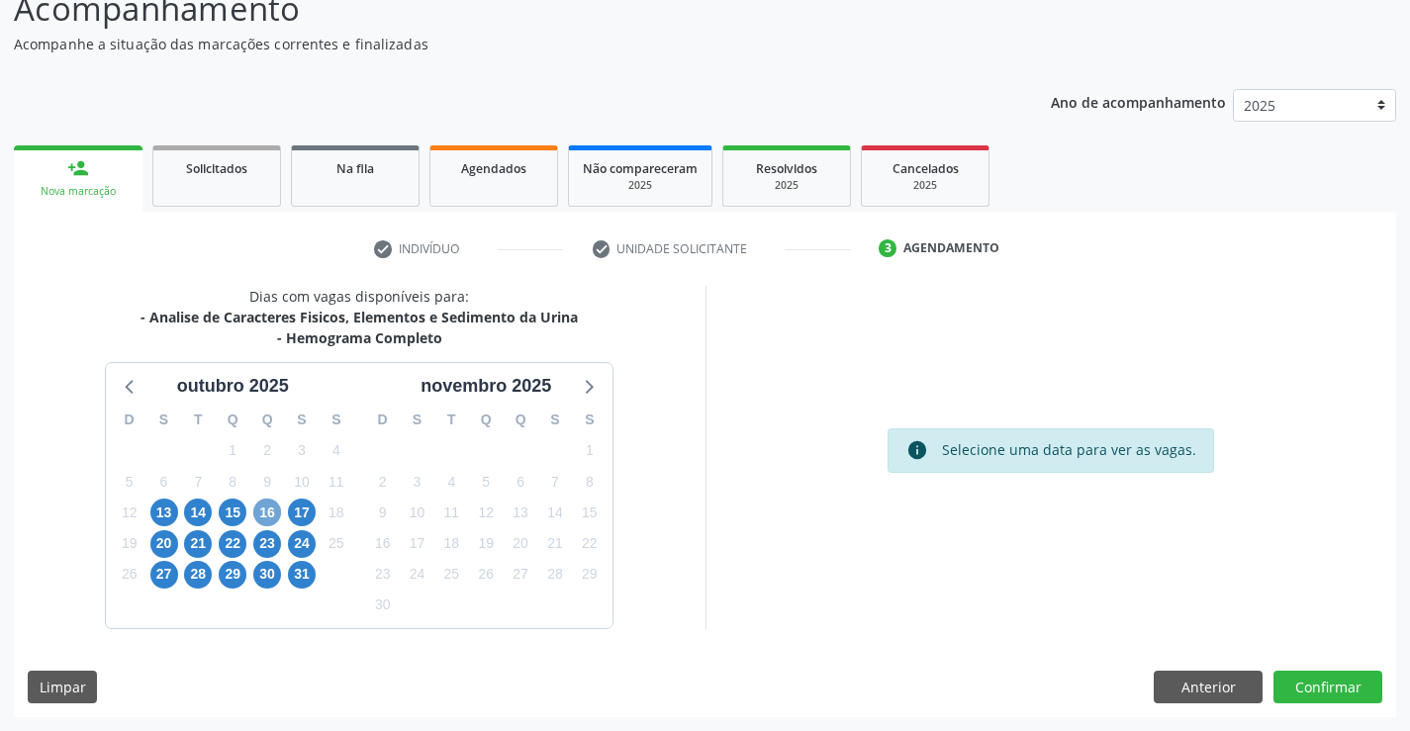
click at [267, 511] on span "16" at bounding box center [267, 513] width 28 height 28
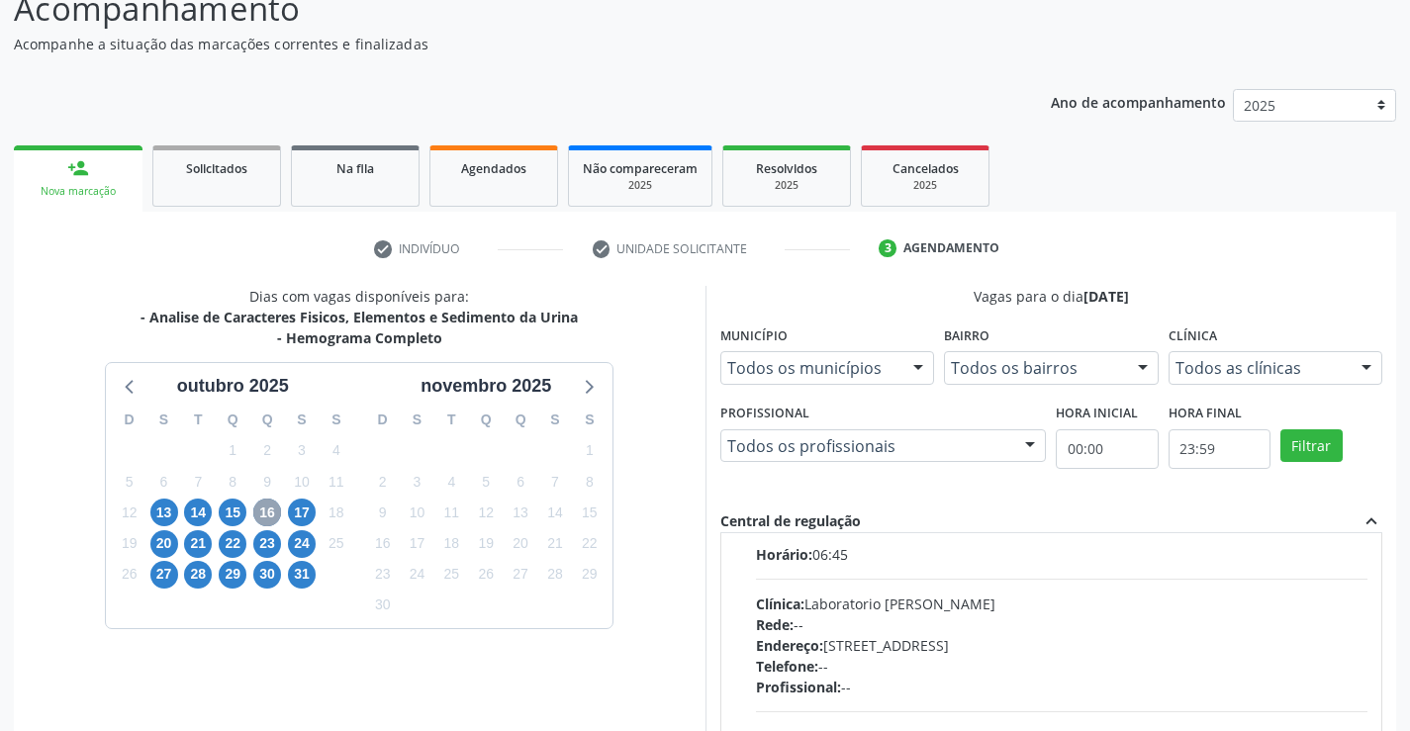
scroll to position [297, 0]
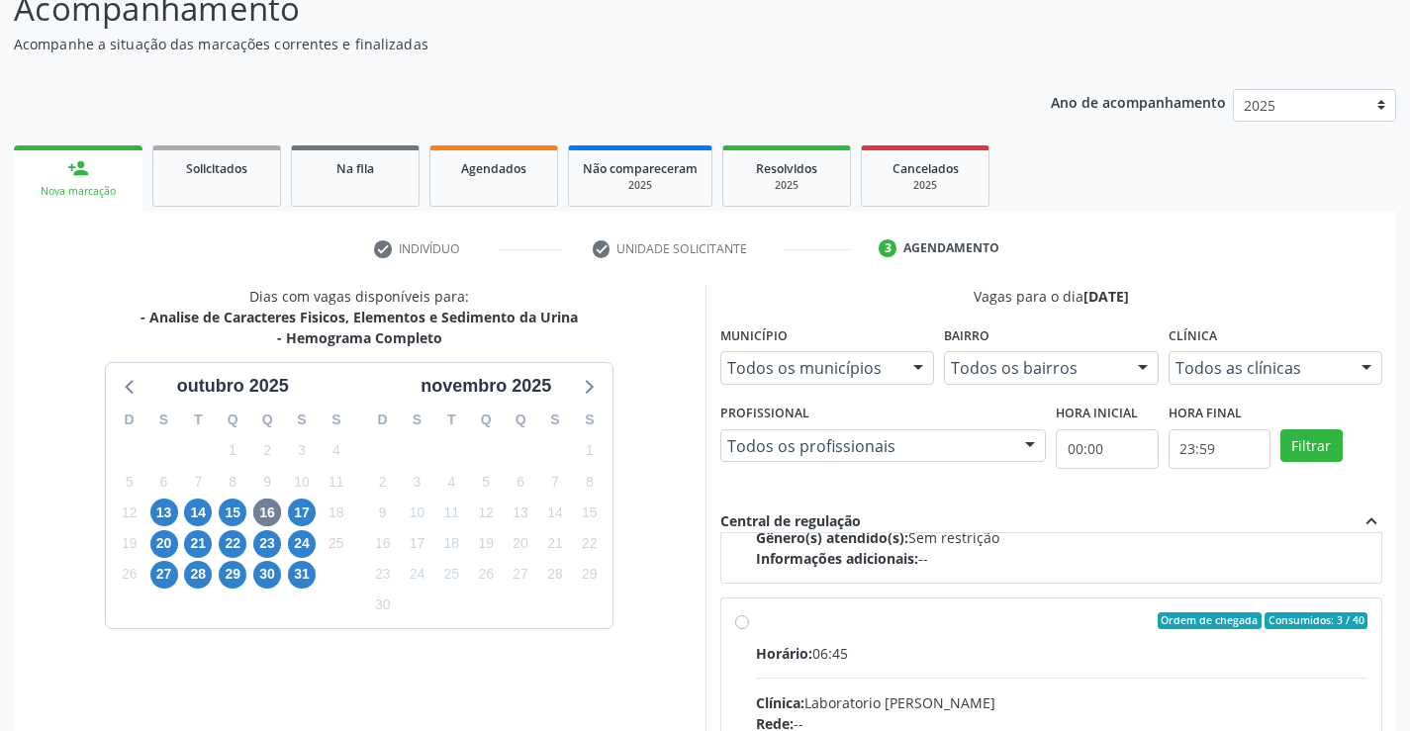
click at [735, 622] on input "Ordem de chegada Consumidos: 3 / 40 Horário: 06:45 Clínica: Laboratorio Jose Pa…" at bounding box center [742, 621] width 14 height 18
radio input "true"
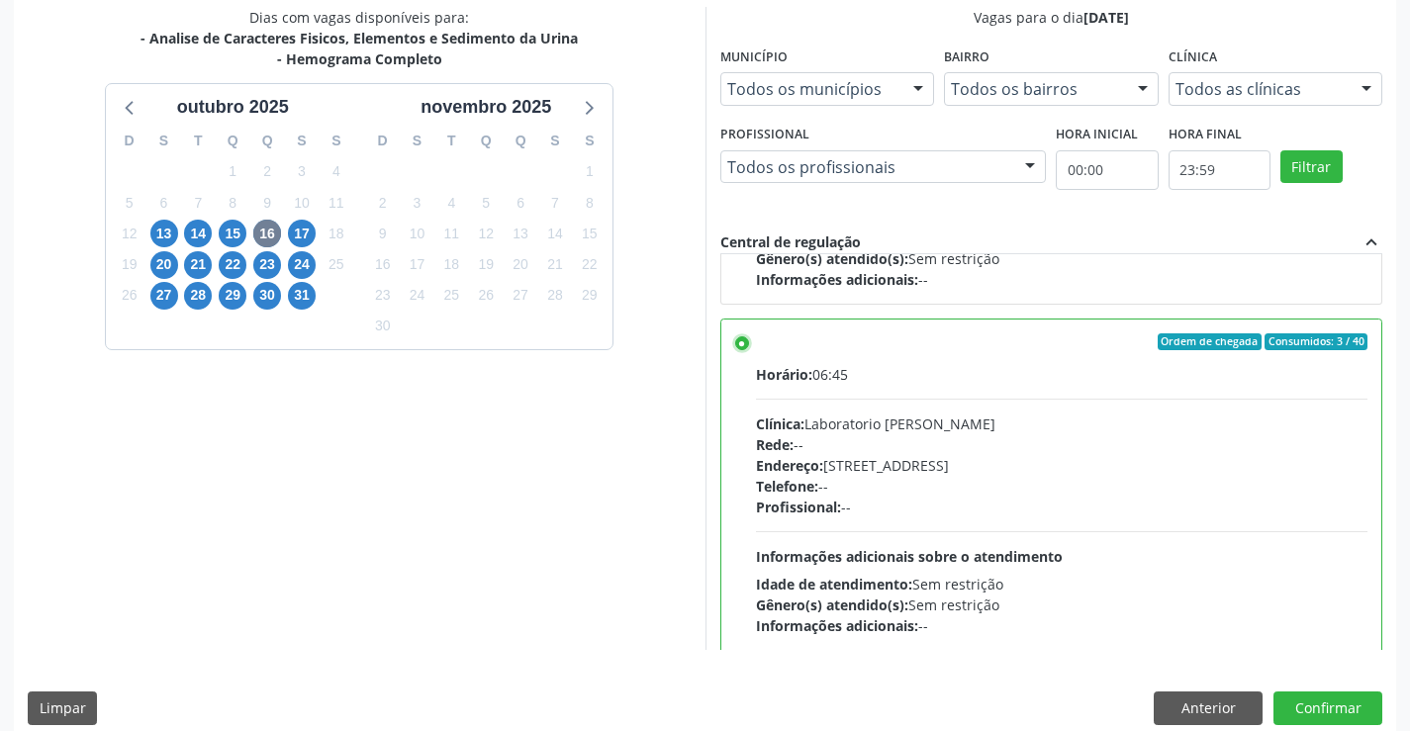
scroll to position [451, 0]
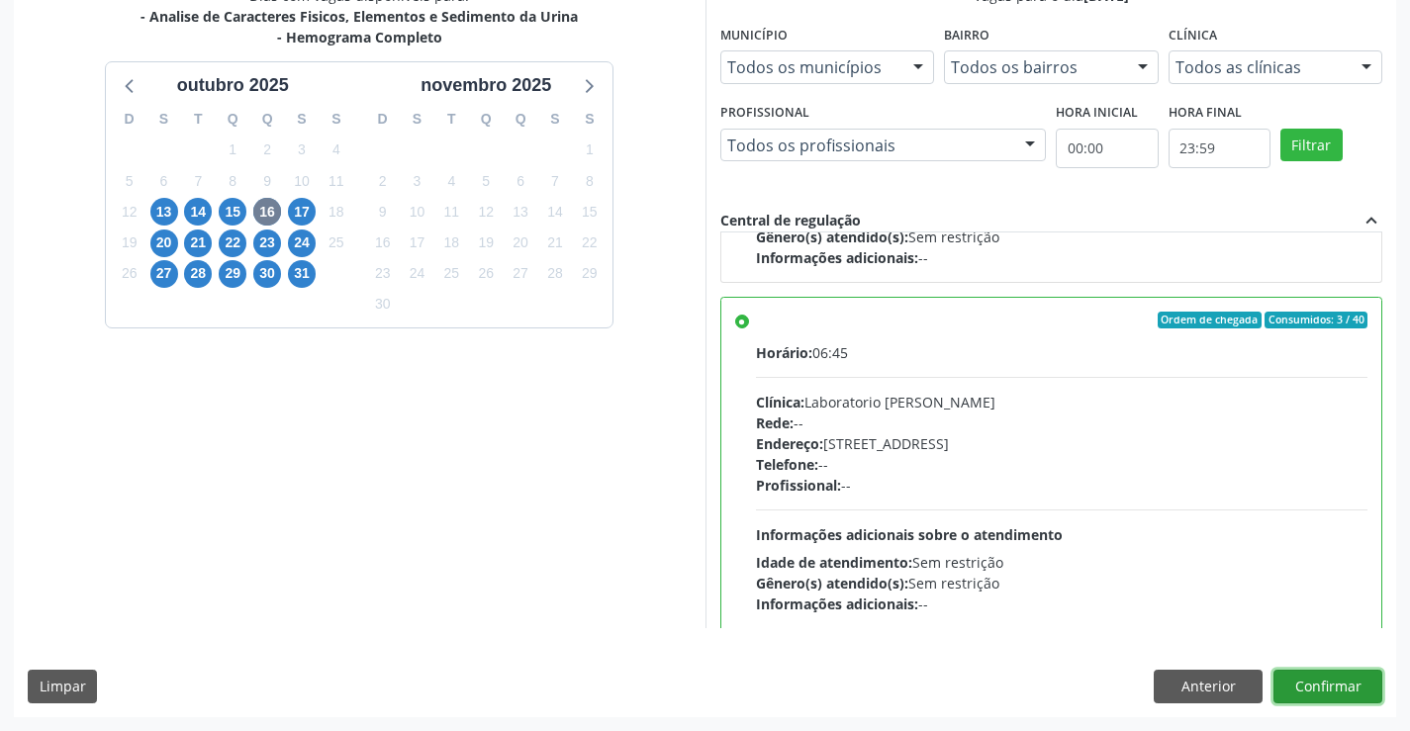
click at [1328, 686] on button "Confirmar" at bounding box center [1327, 687] width 109 height 34
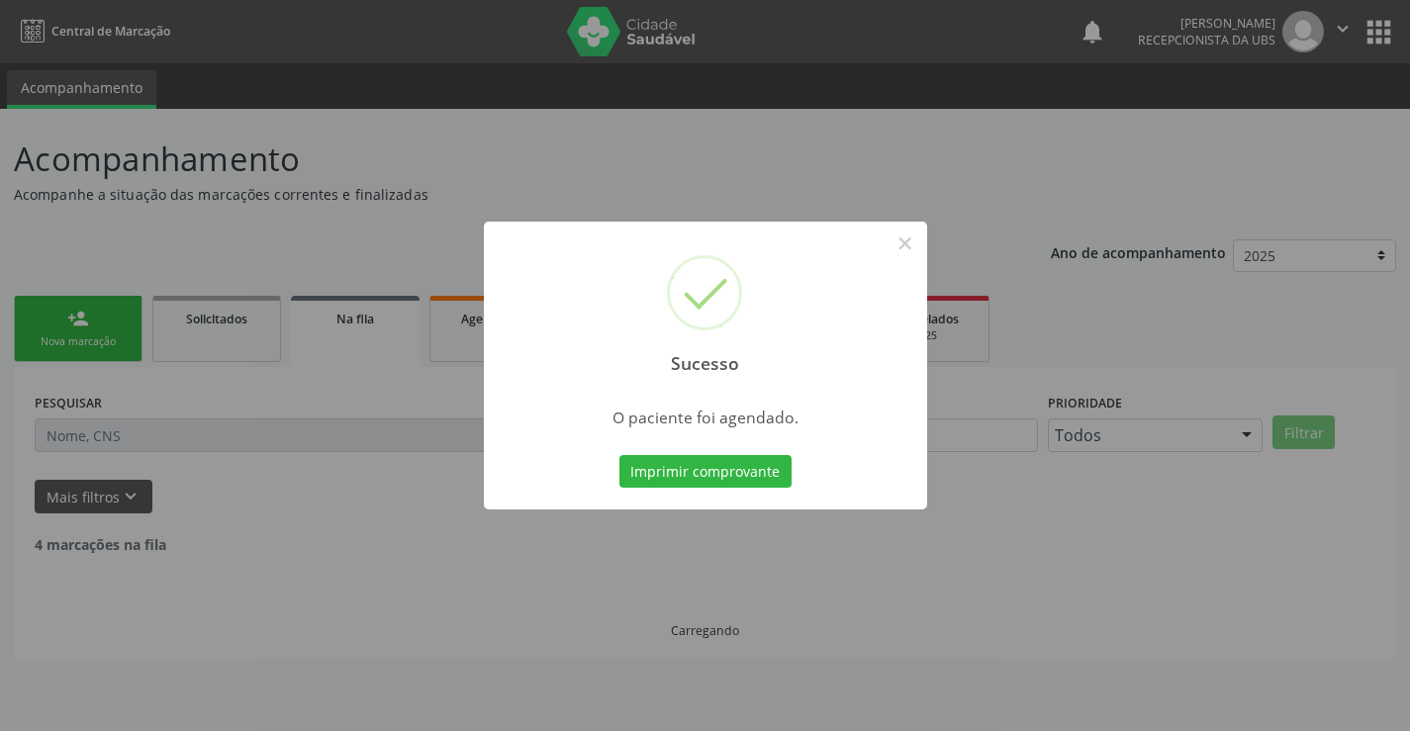
scroll to position [0, 0]
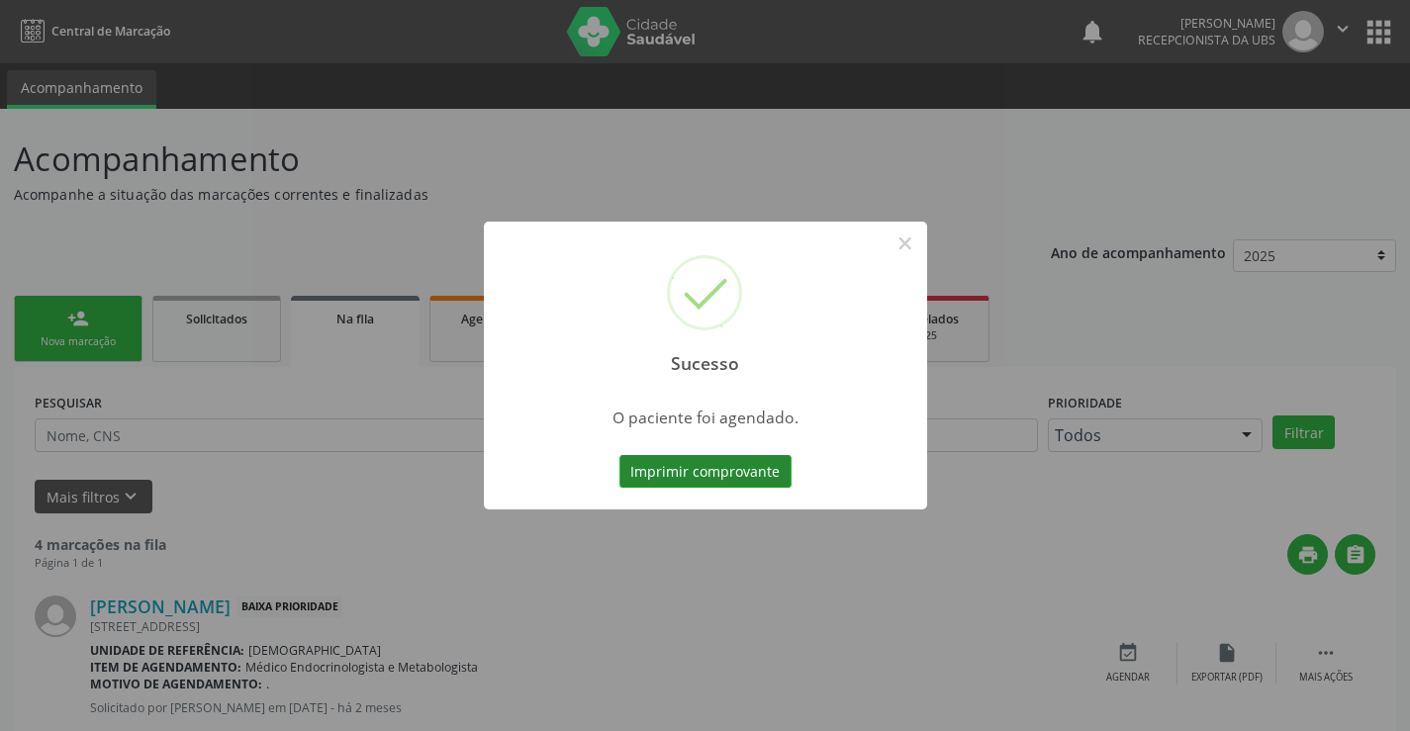
click at [695, 474] on button "Imprimir comprovante" at bounding box center [705, 472] width 172 height 34
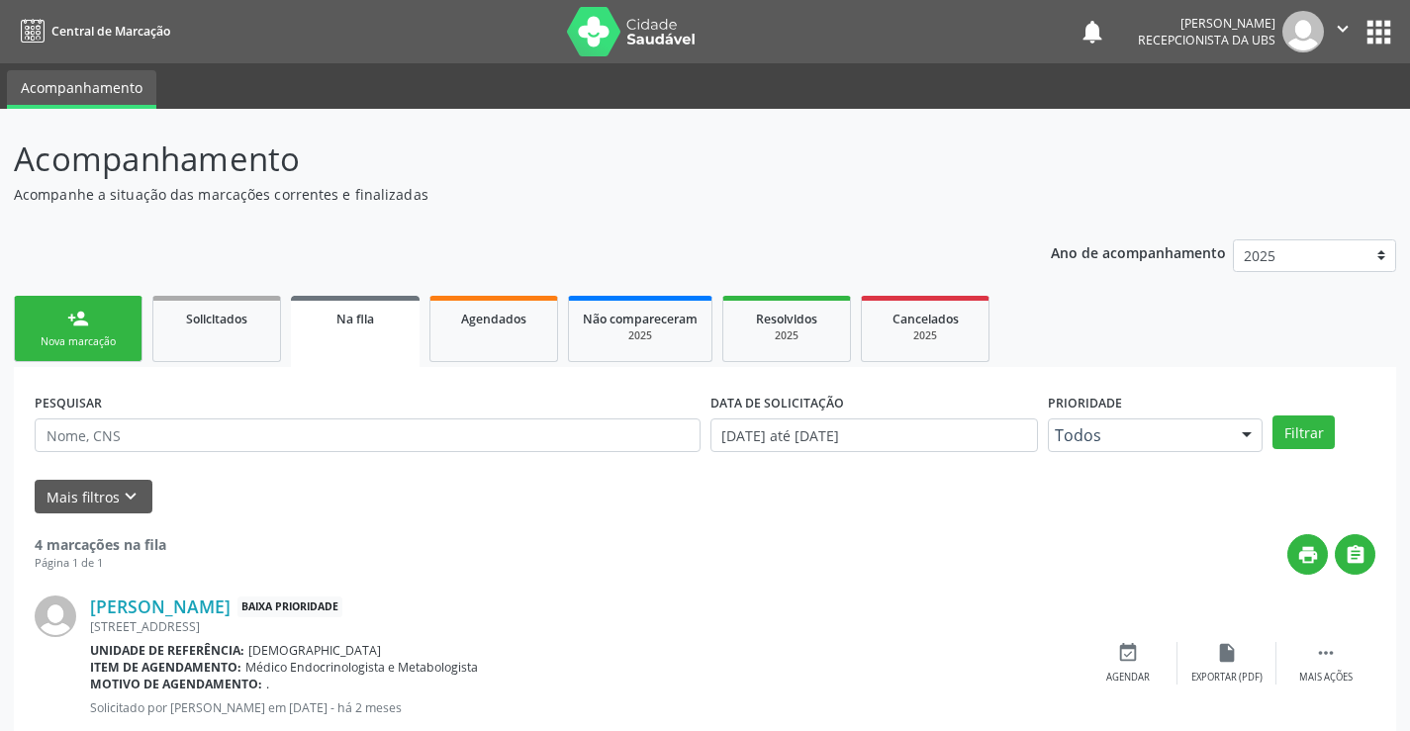
click at [84, 325] on div "person_add" at bounding box center [78, 319] width 22 height 22
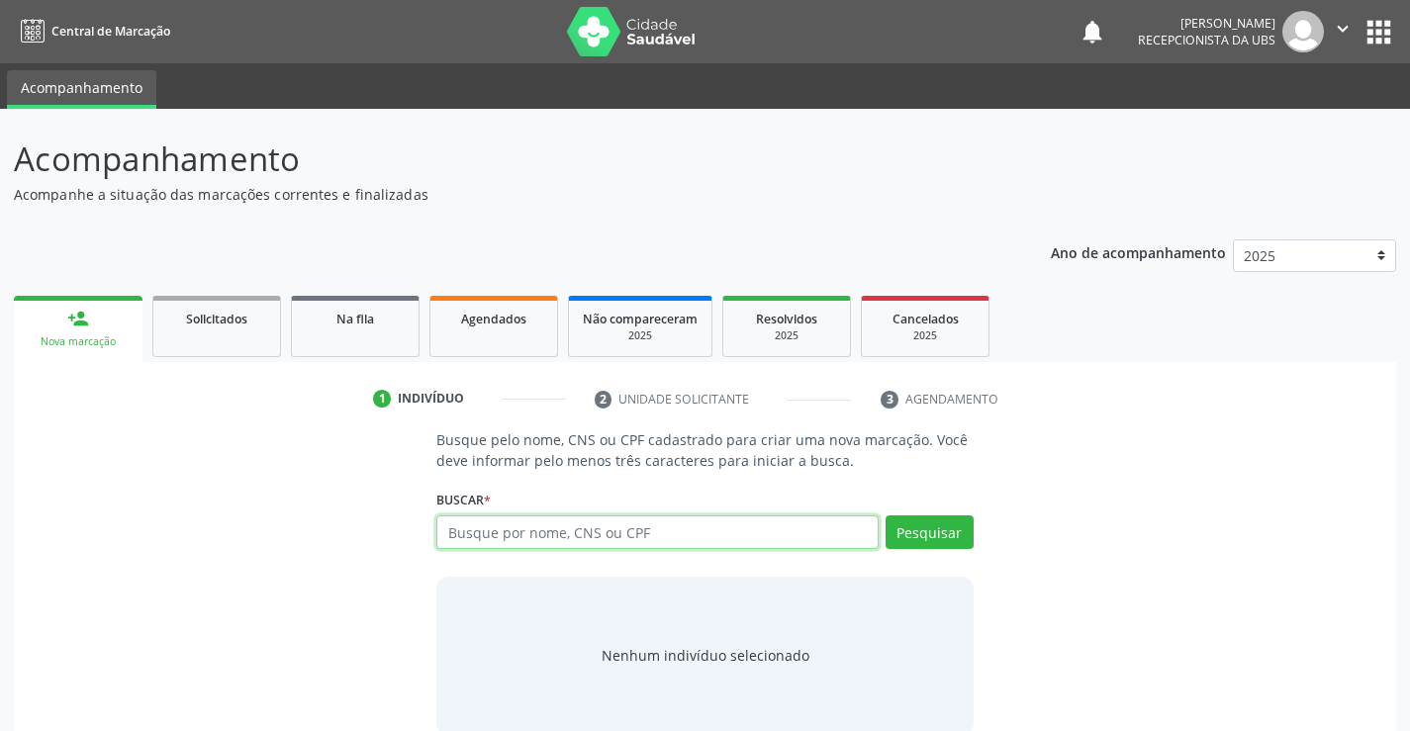
click at [515, 540] on input "text" at bounding box center [656, 532] width 441 height 34
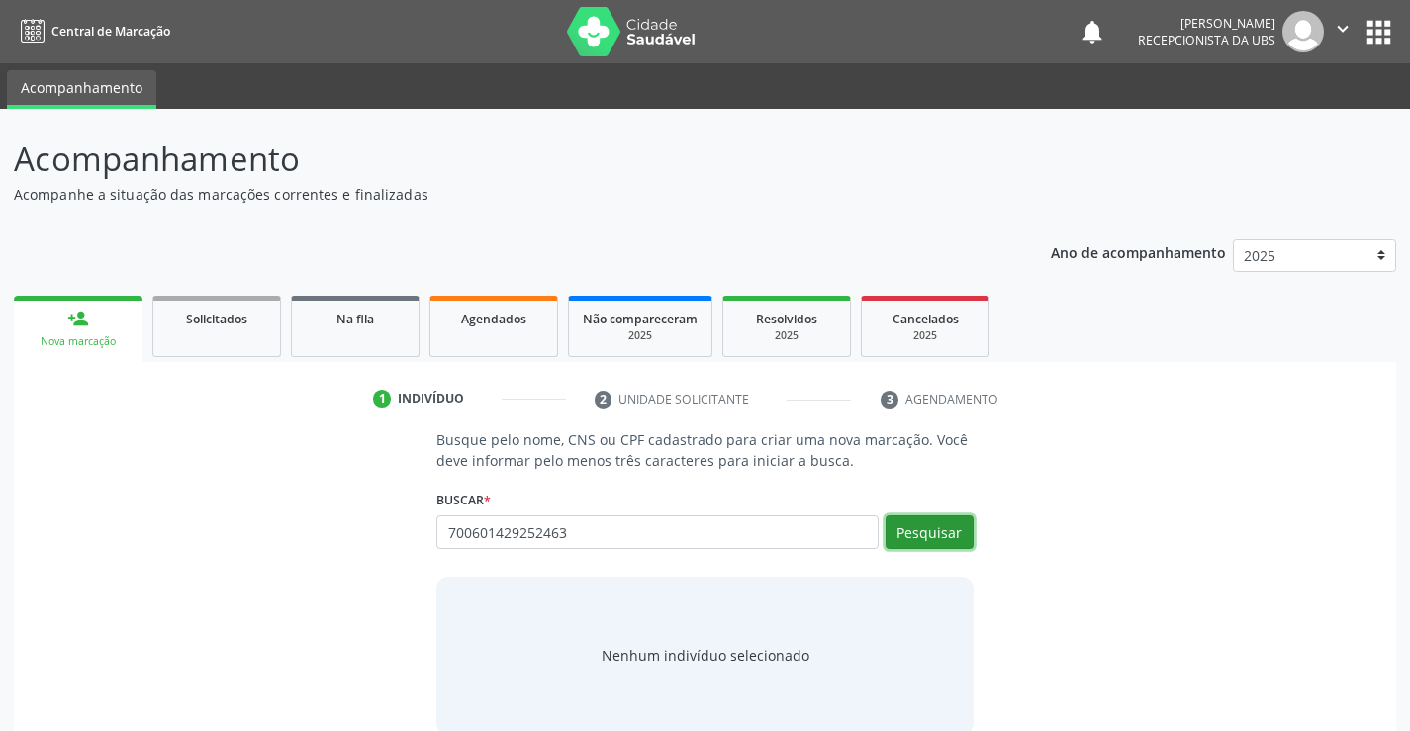
click at [955, 529] on button "Pesquisar" at bounding box center [929, 532] width 88 height 34
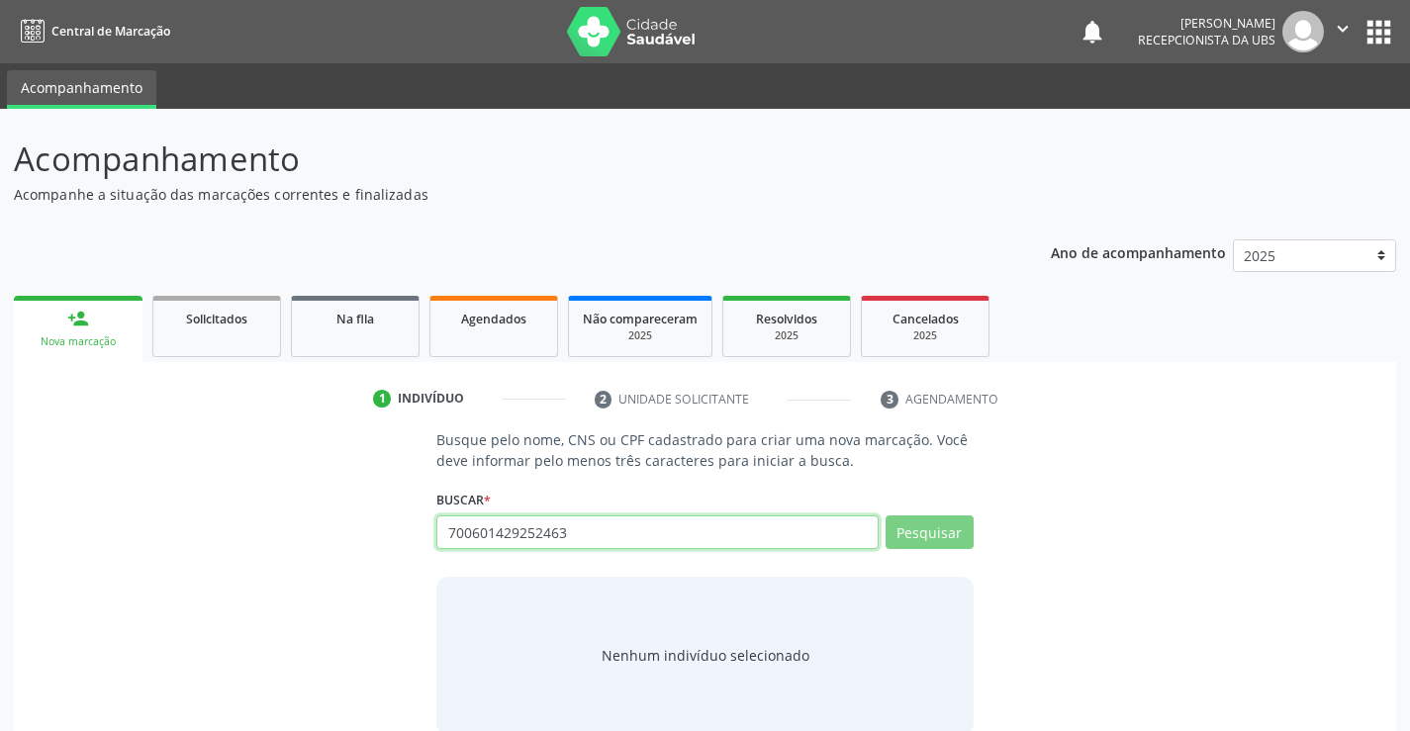
click at [688, 524] on input "700601429252463" at bounding box center [656, 532] width 441 height 34
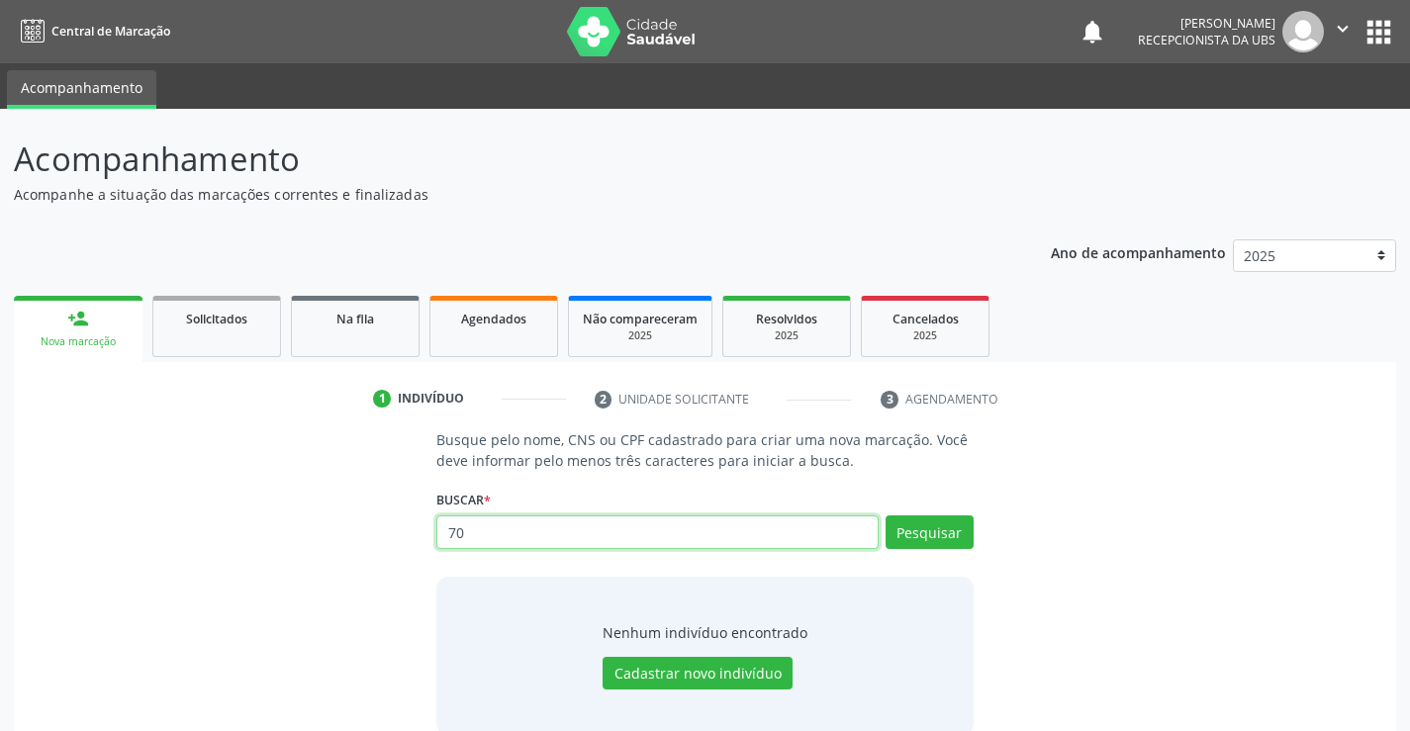
type input "7"
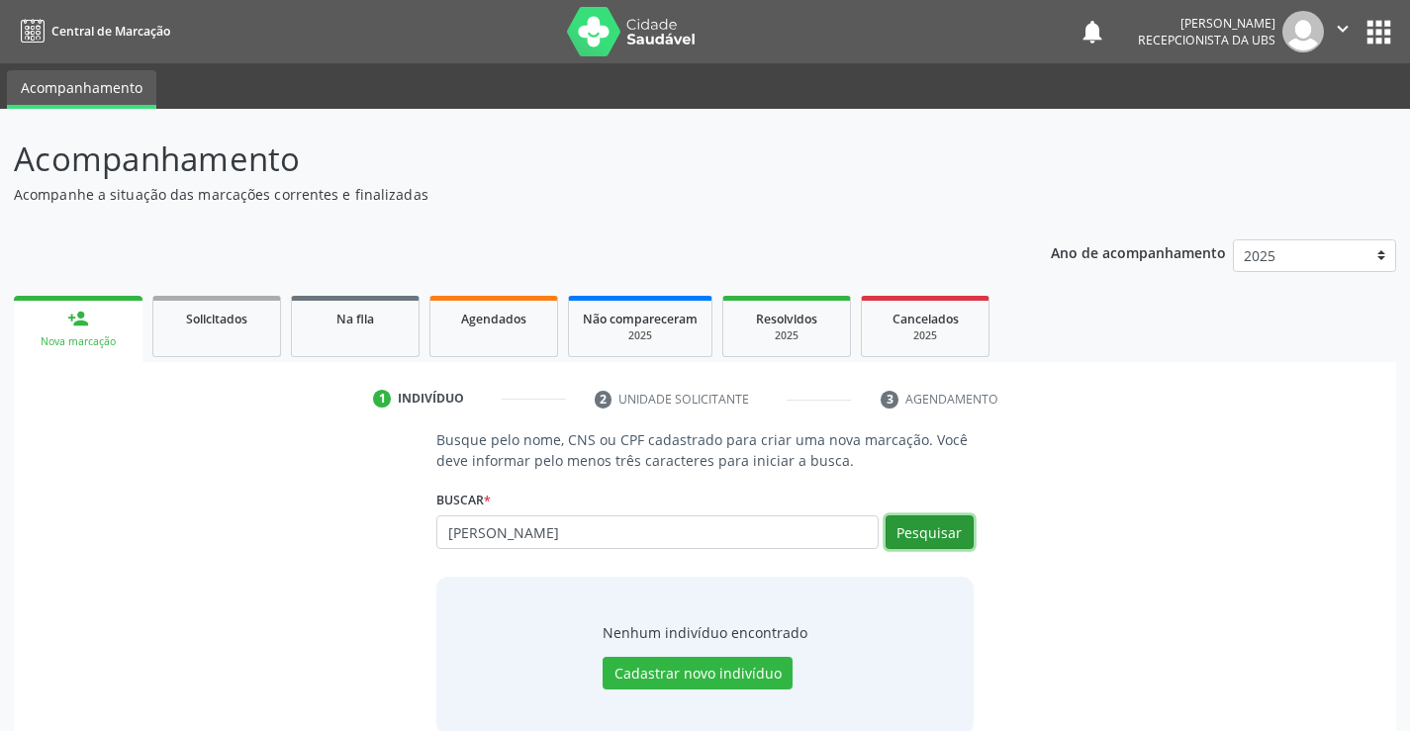
click at [943, 528] on button "Pesquisar" at bounding box center [929, 532] width 88 height 34
click at [921, 526] on button "Pesquisar" at bounding box center [929, 532] width 88 height 34
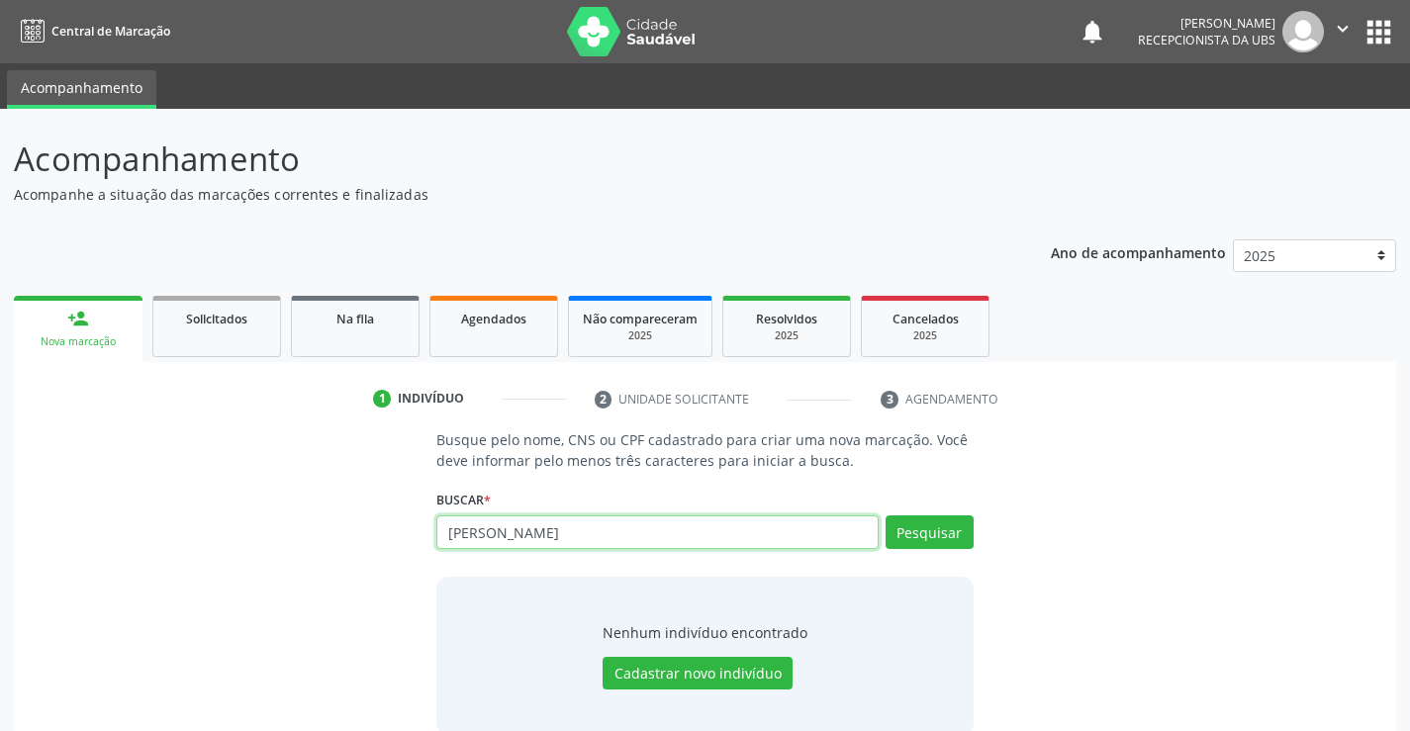
click at [715, 532] on input "[PERSON_NAME]" at bounding box center [656, 532] width 441 height 34
type input "L"
type input "[PERSON_NAME]"
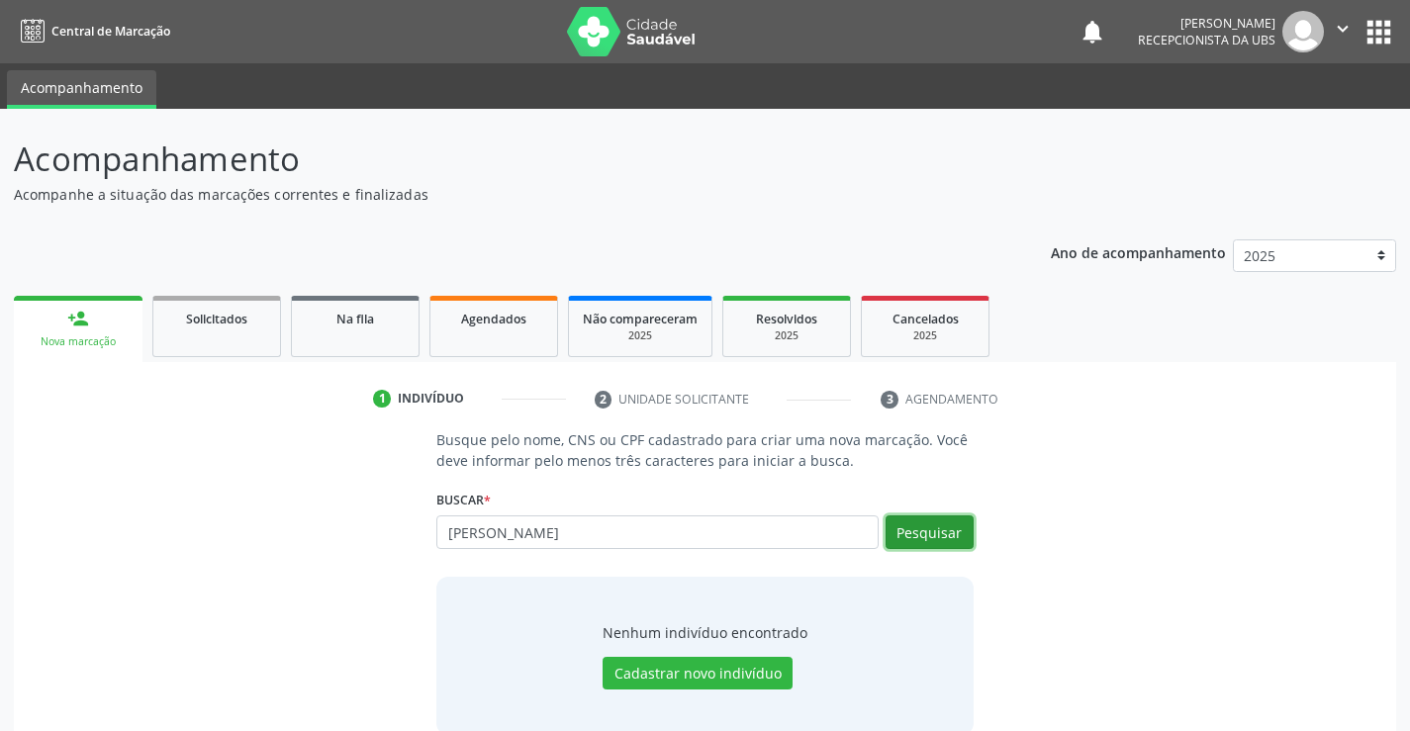
click at [904, 535] on button "Pesquisar" at bounding box center [929, 532] width 88 height 34
click at [43, 335] on div "Nova marcação" at bounding box center [78, 341] width 101 height 15
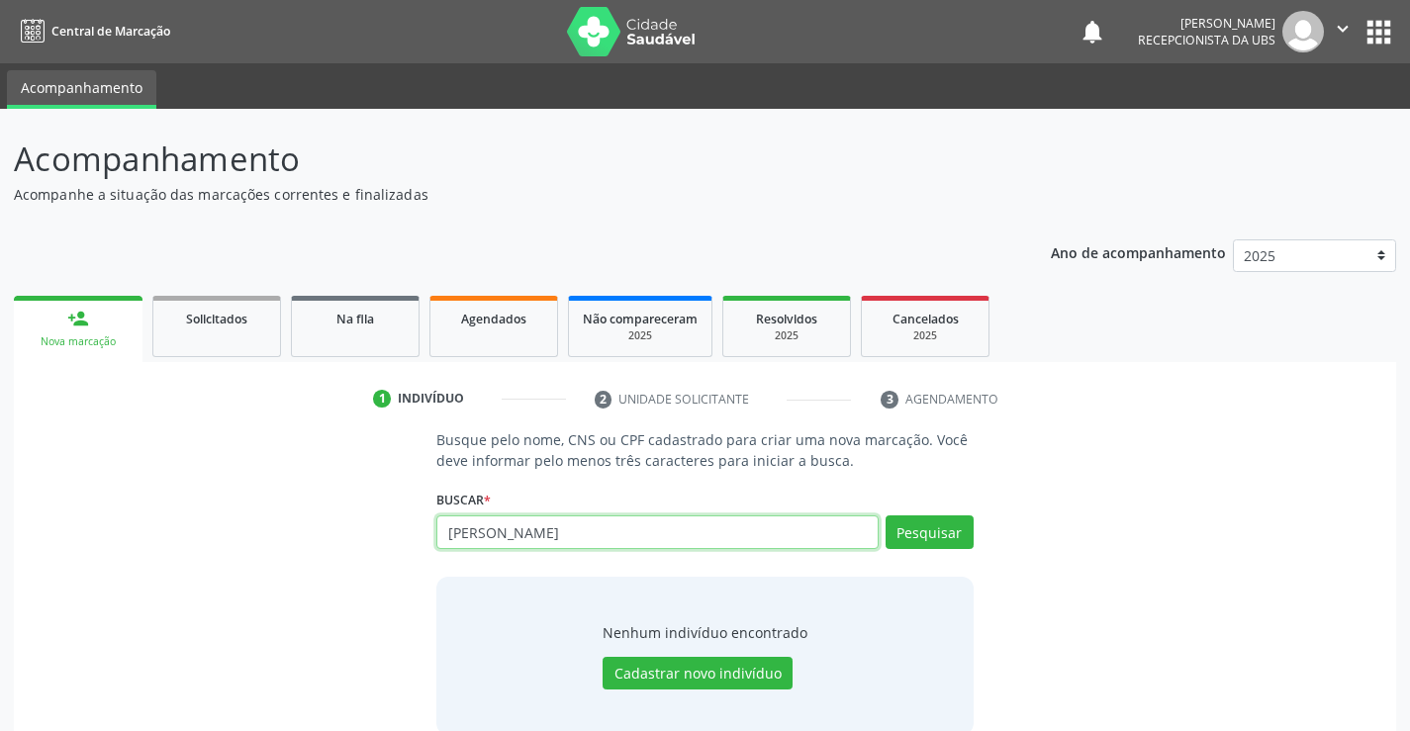
click at [718, 542] on input "[PERSON_NAME]" at bounding box center [656, 532] width 441 height 34
type input "L"
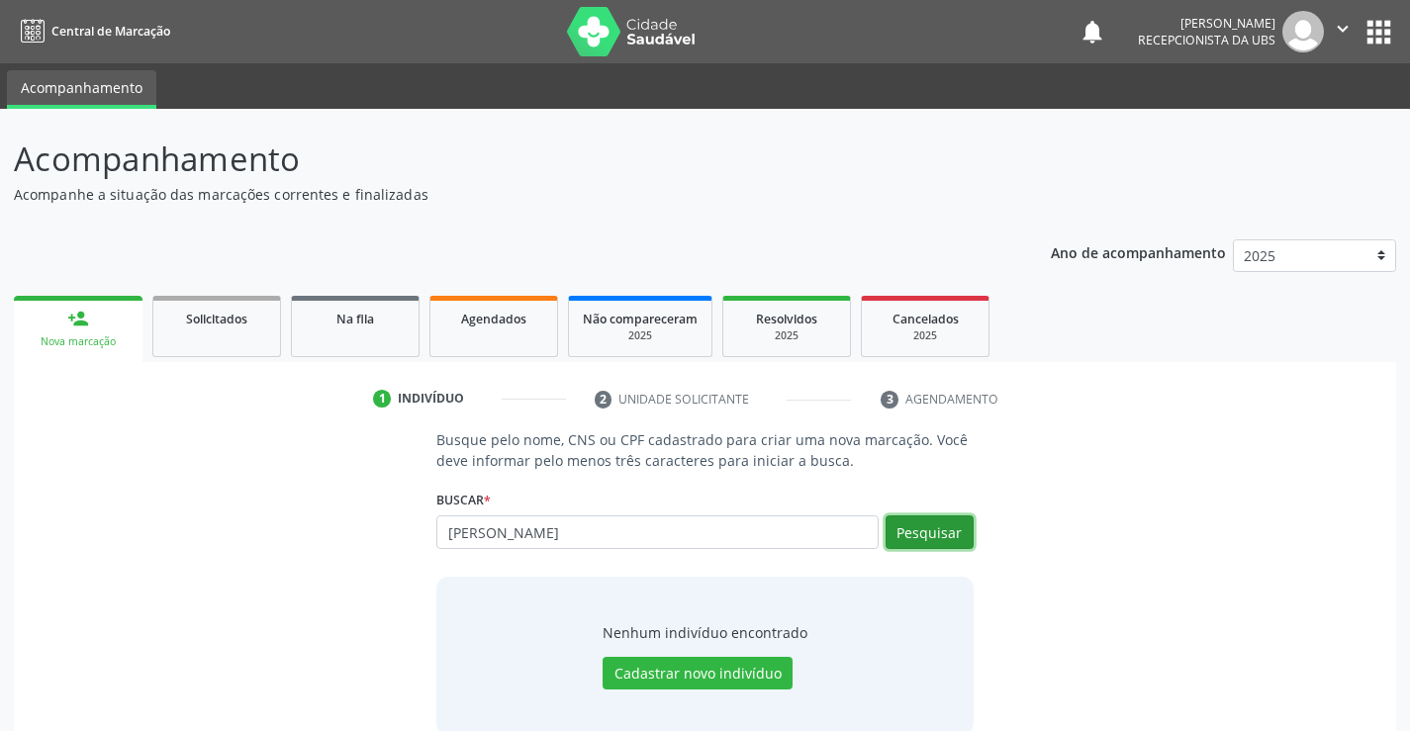
click at [918, 520] on button "Pesquisar" at bounding box center [929, 532] width 88 height 34
click at [914, 531] on button "Pesquisar" at bounding box center [929, 532] width 88 height 34
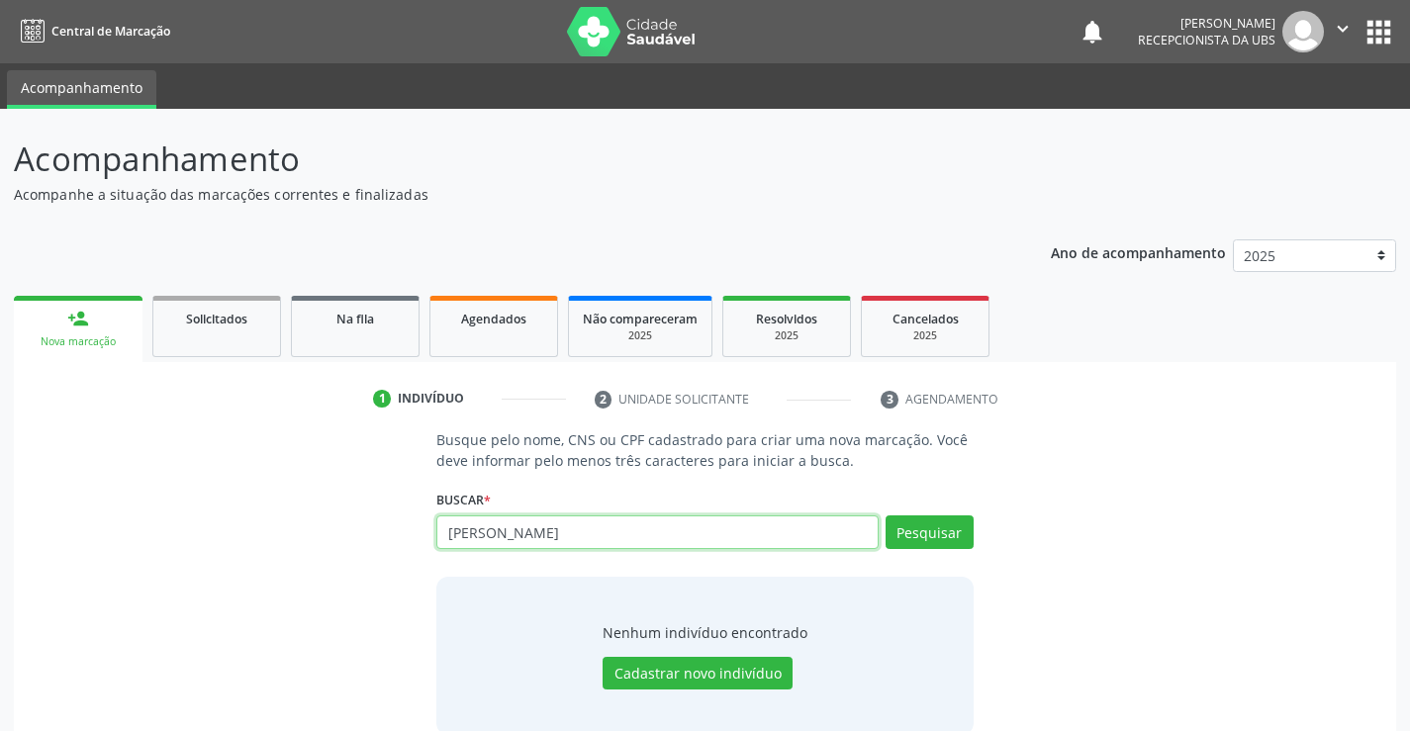
click at [688, 528] on input "[PERSON_NAME]" at bounding box center [656, 532] width 441 height 34
type input "L"
type input "12650572493"
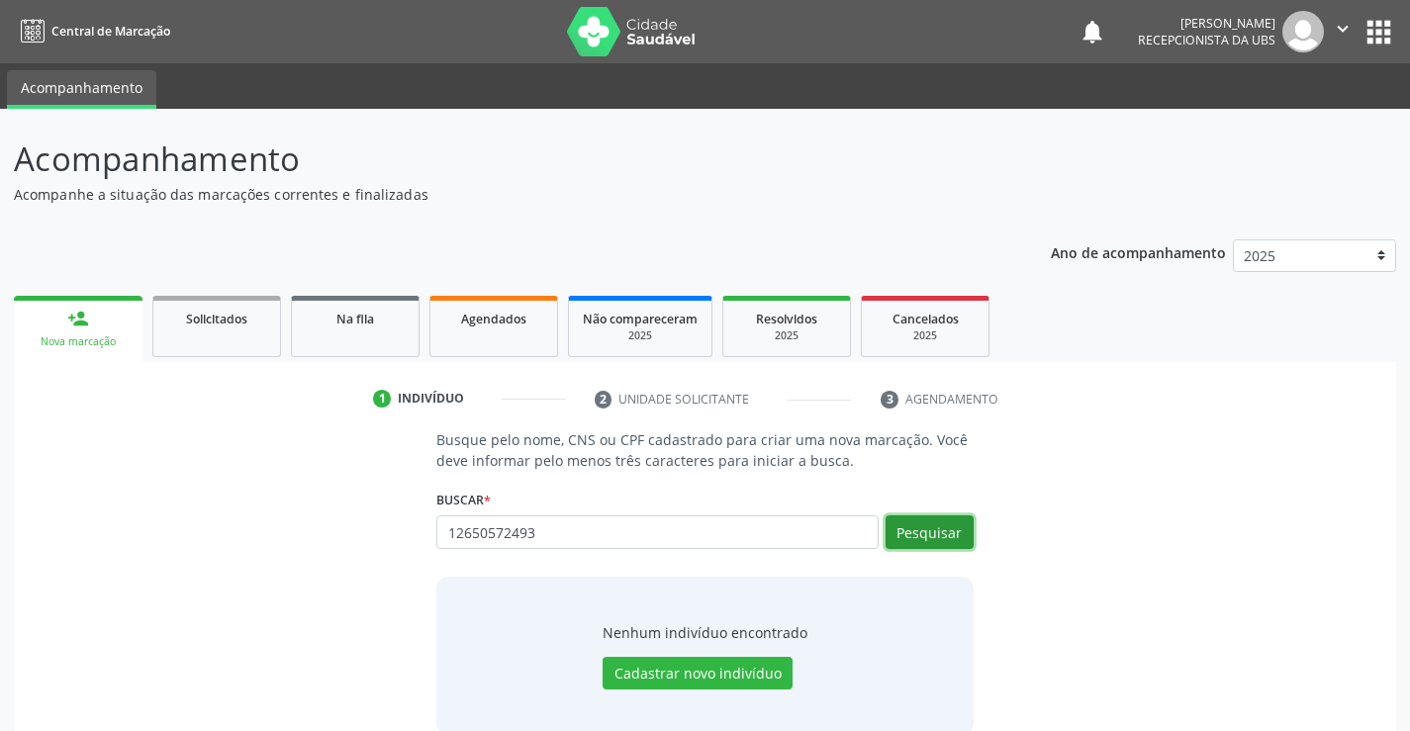
click at [920, 533] on button "Pesquisar" at bounding box center [929, 532] width 88 height 34
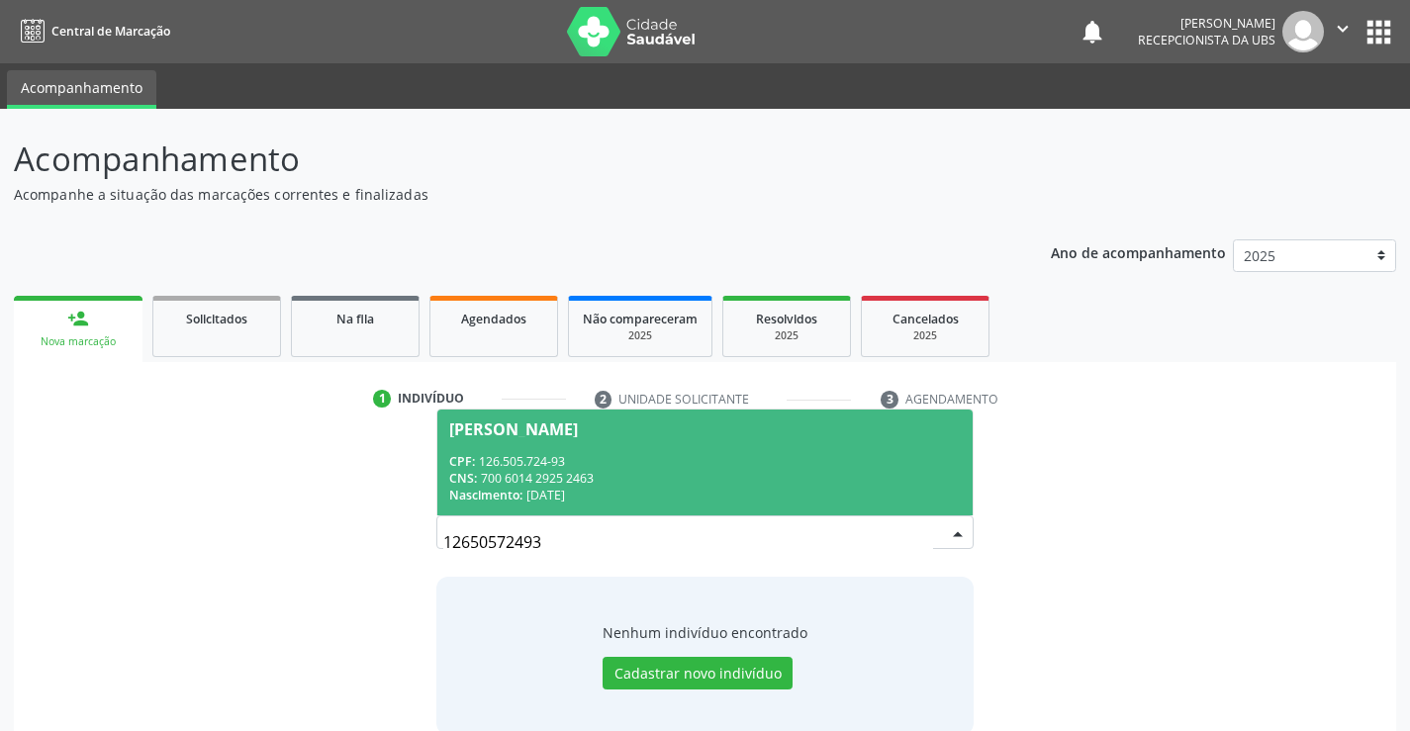
click at [690, 472] on div "CNS: 700 6014 2925 2463" at bounding box center [704, 478] width 510 height 17
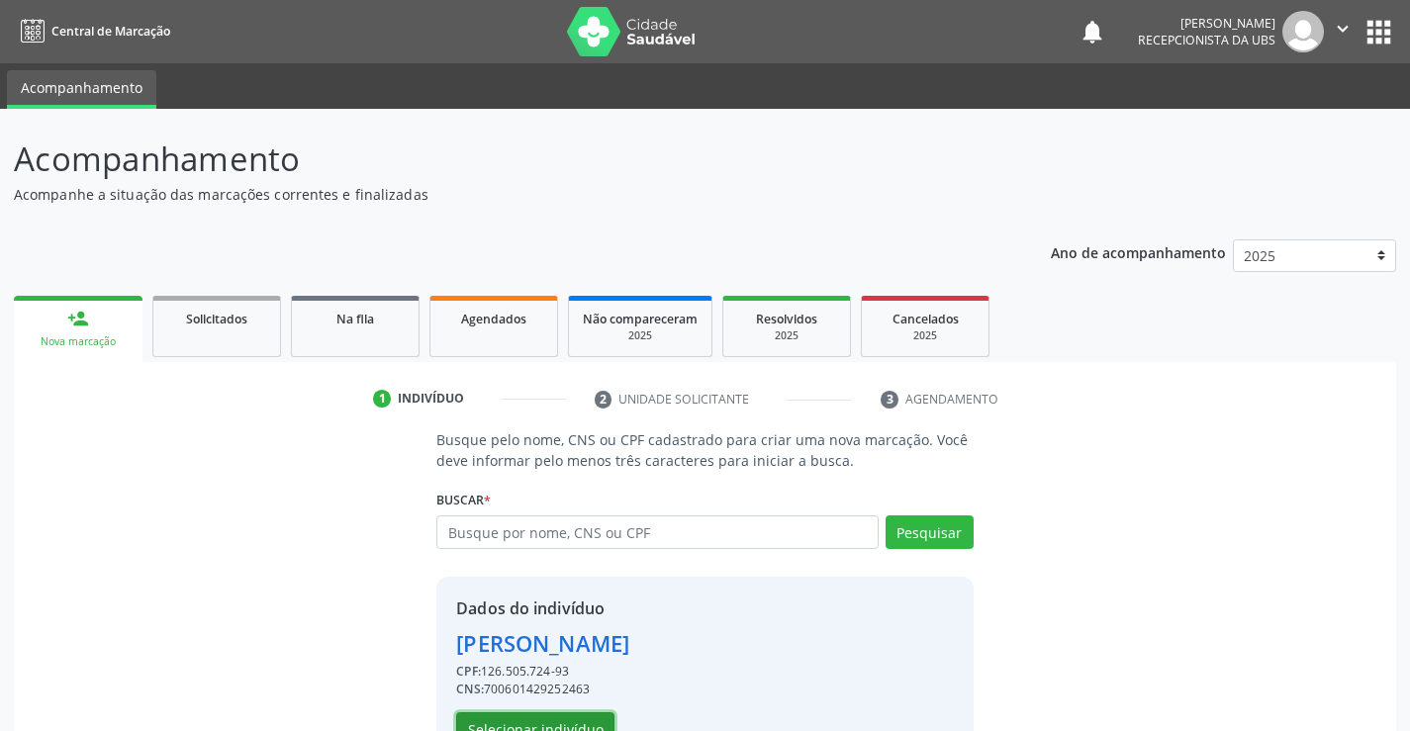
click at [489, 718] on button "Selecionar indivíduo" at bounding box center [535, 729] width 158 height 34
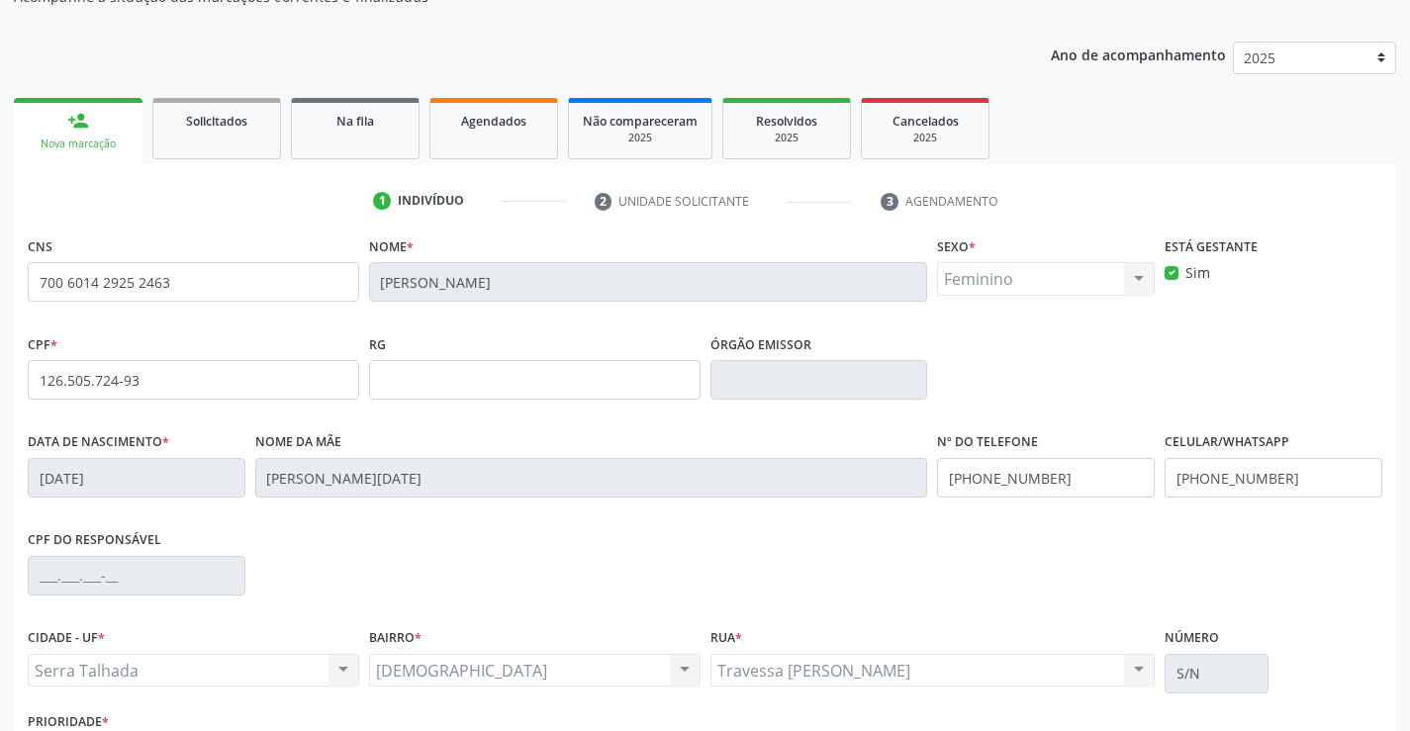
scroll to position [341, 0]
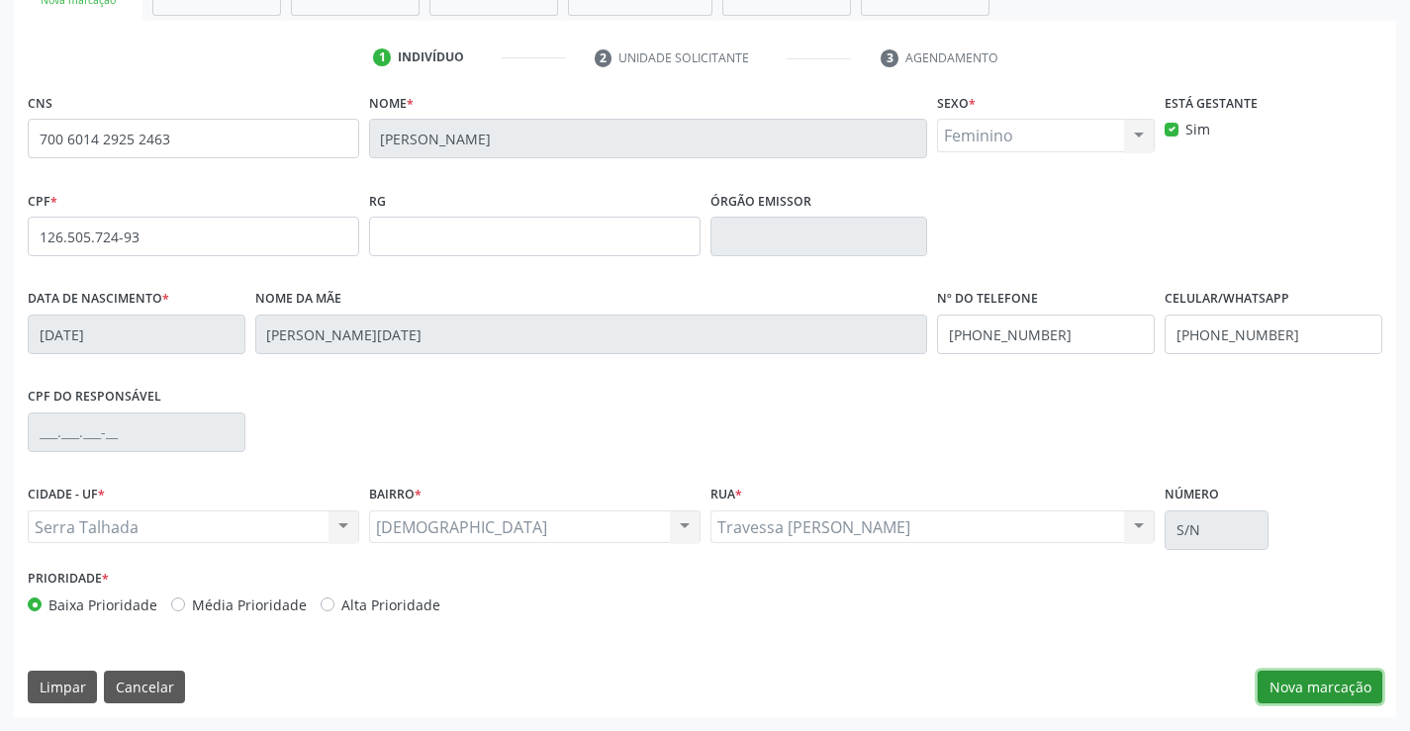
click at [1306, 691] on button "Nova marcação" at bounding box center [1319, 688] width 125 height 34
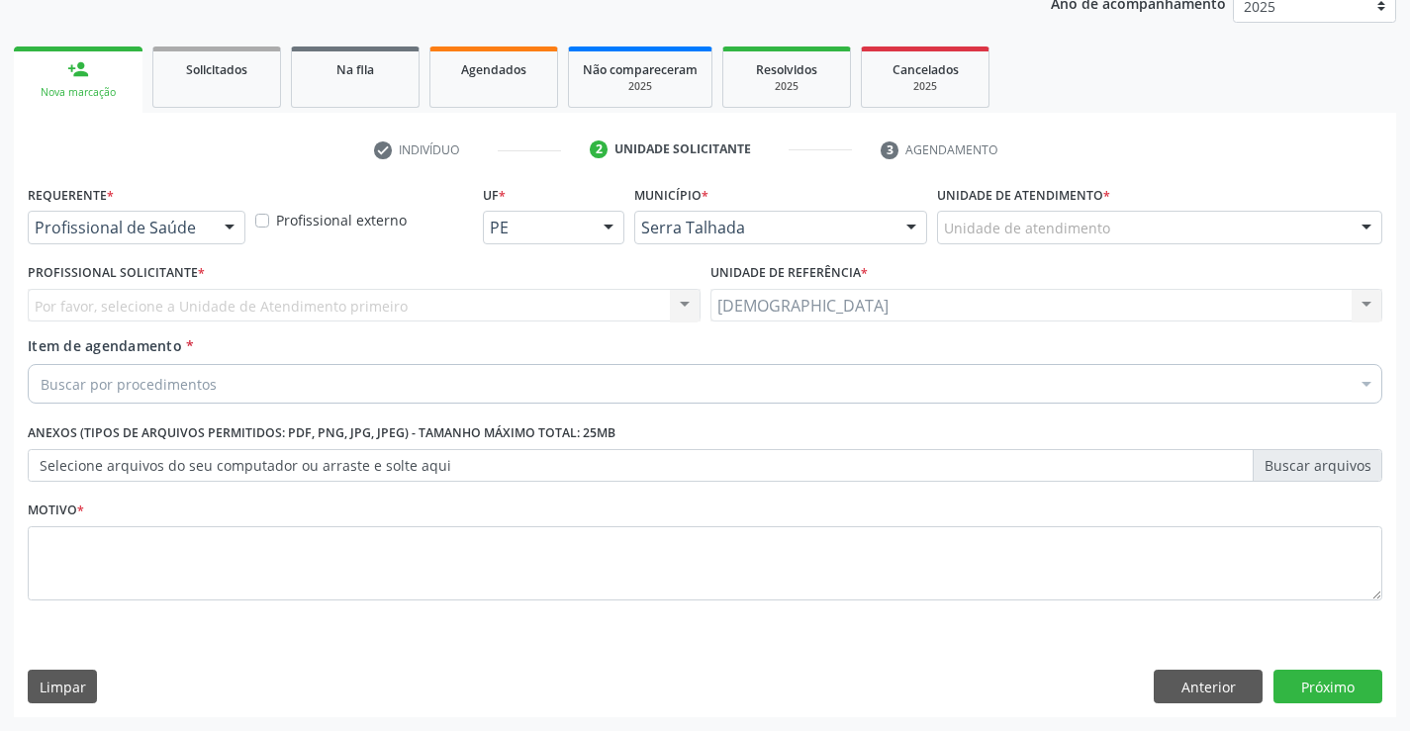
scroll to position [249, 0]
click at [227, 228] on div at bounding box center [230, 229] width 30 height 34
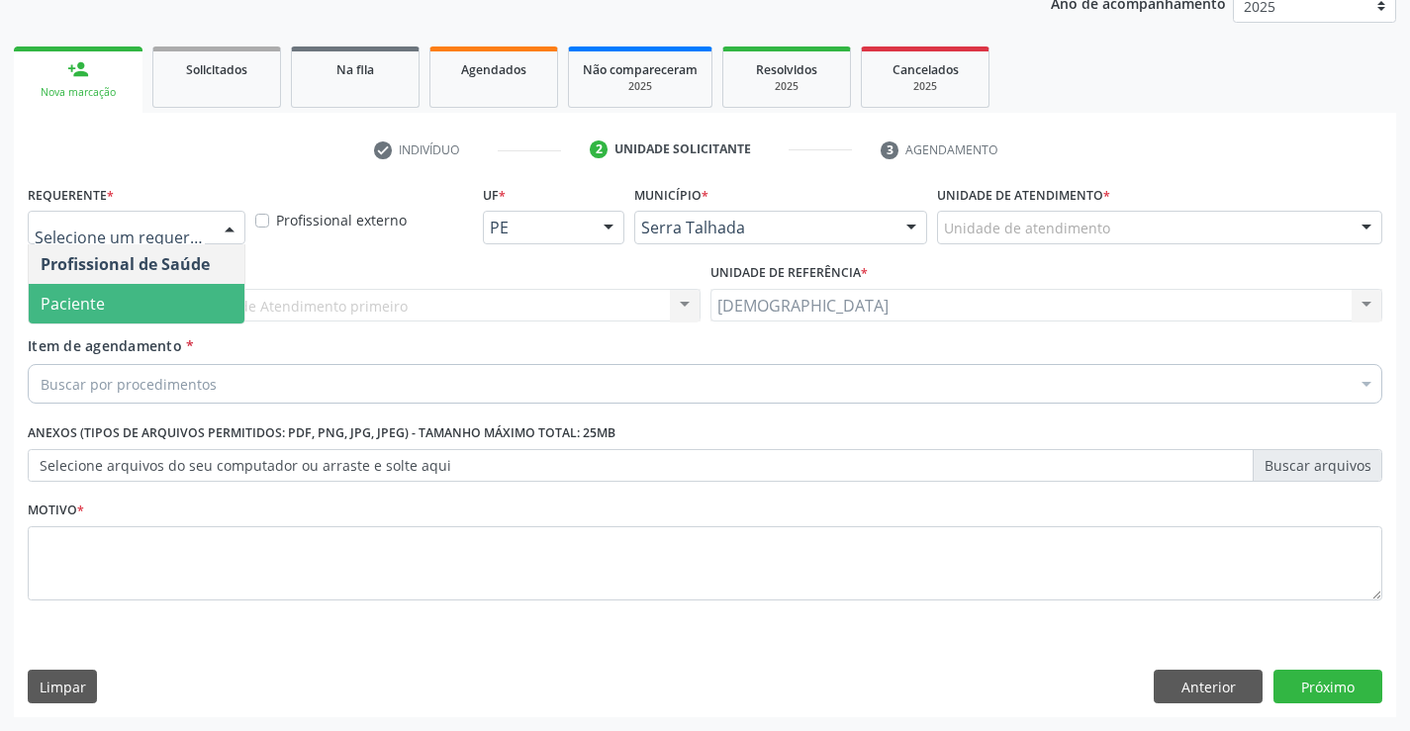
click at [143, 303] on span "Paciente" at bounding box center [137, 304] width 216 height 40
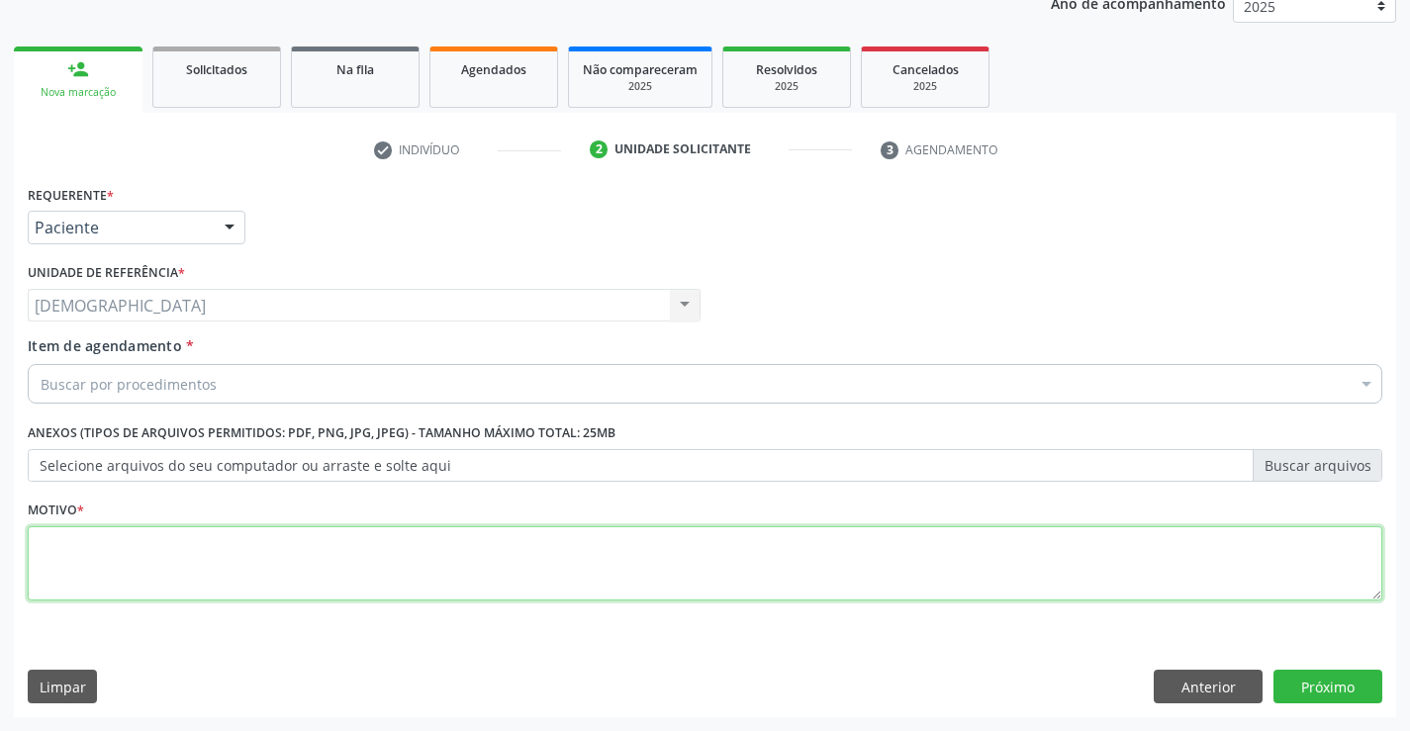
click at [108, 533] on textarea at bounding box center [705, 563] width 1354 height 75
type textarea "."
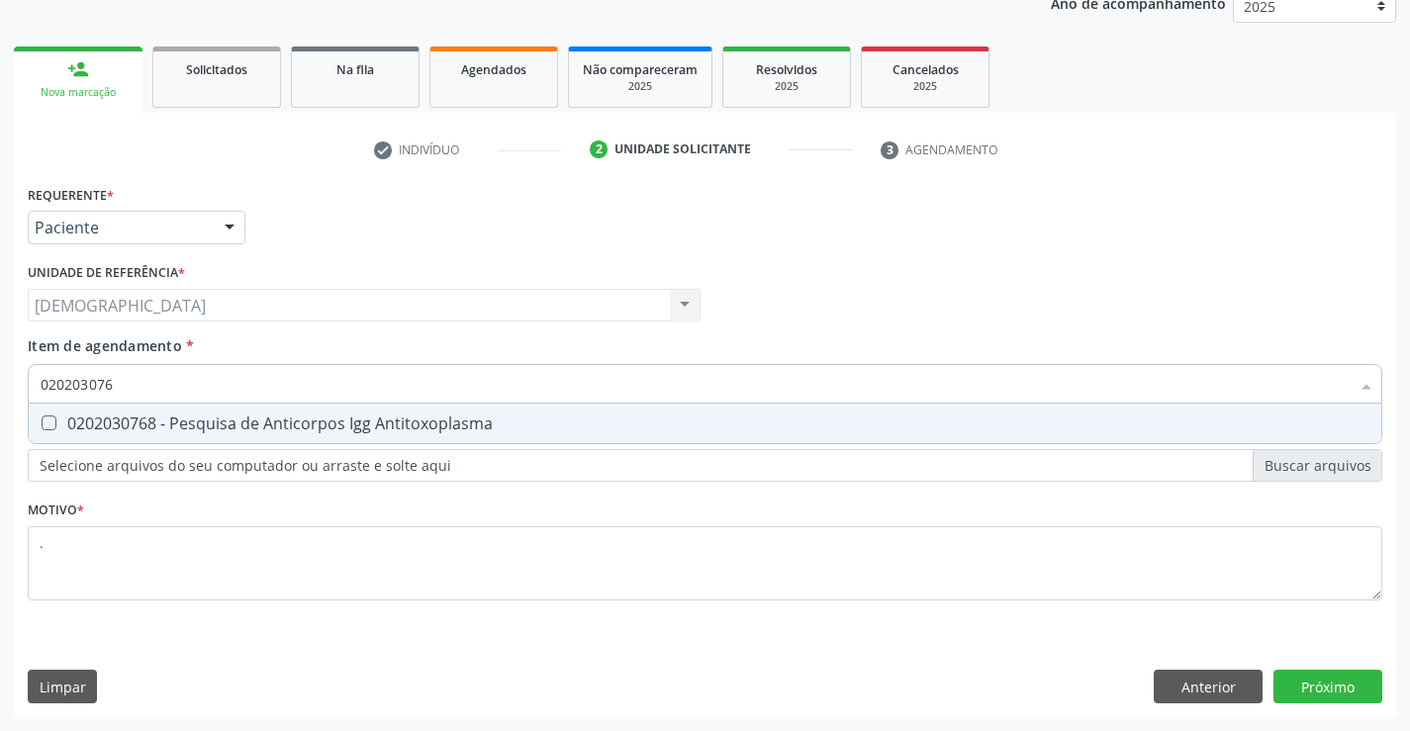
type input "0202030768"
click at [203, 417] on div "0202030768 - Pesquisa de Anticorpos Igg Antitoxoplasma" at bounding box center [705, 423] width 1329 height 16
checkbox Antitoxoplasma "true"
click at [206, 376] on input "0202030768" at bounding box center [695, 384] width 1309 height 40
type input "02020307"
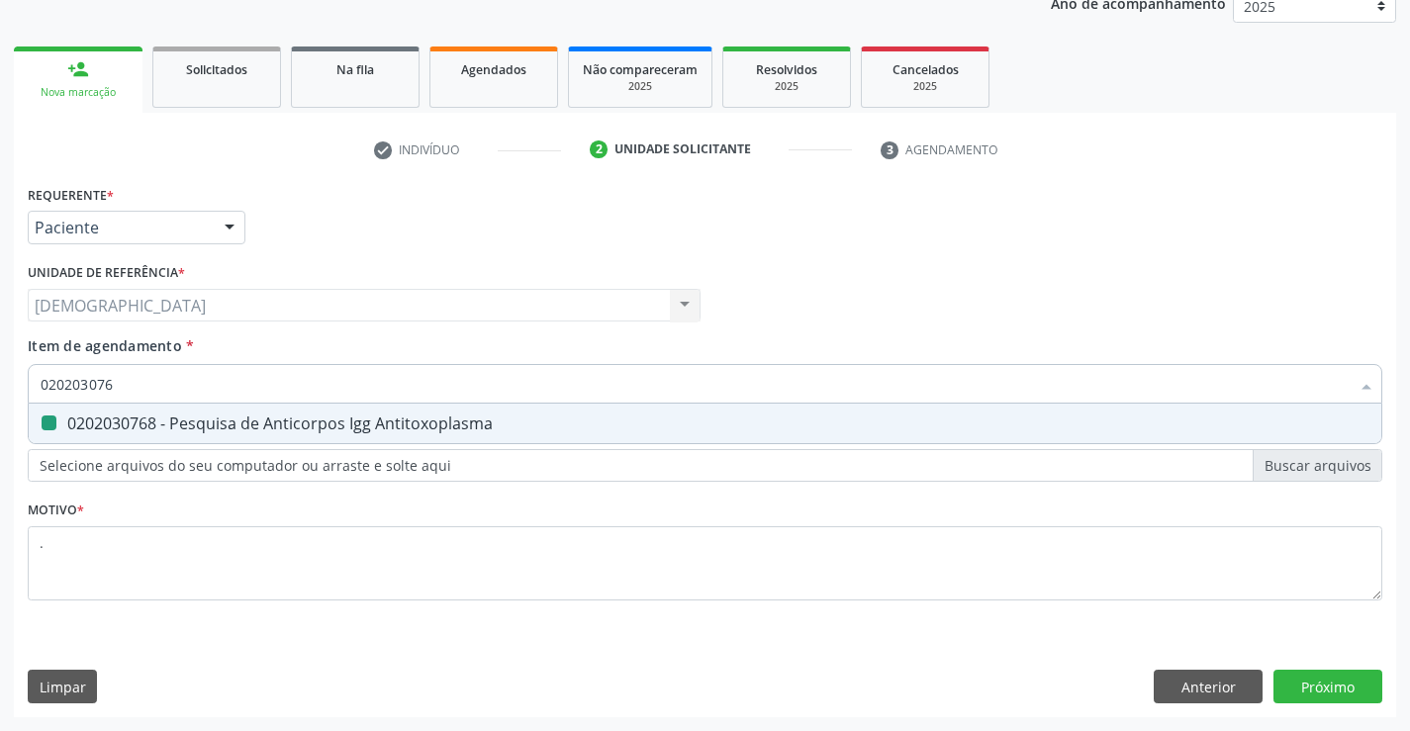
checkbox Antitoxoplasma "false"
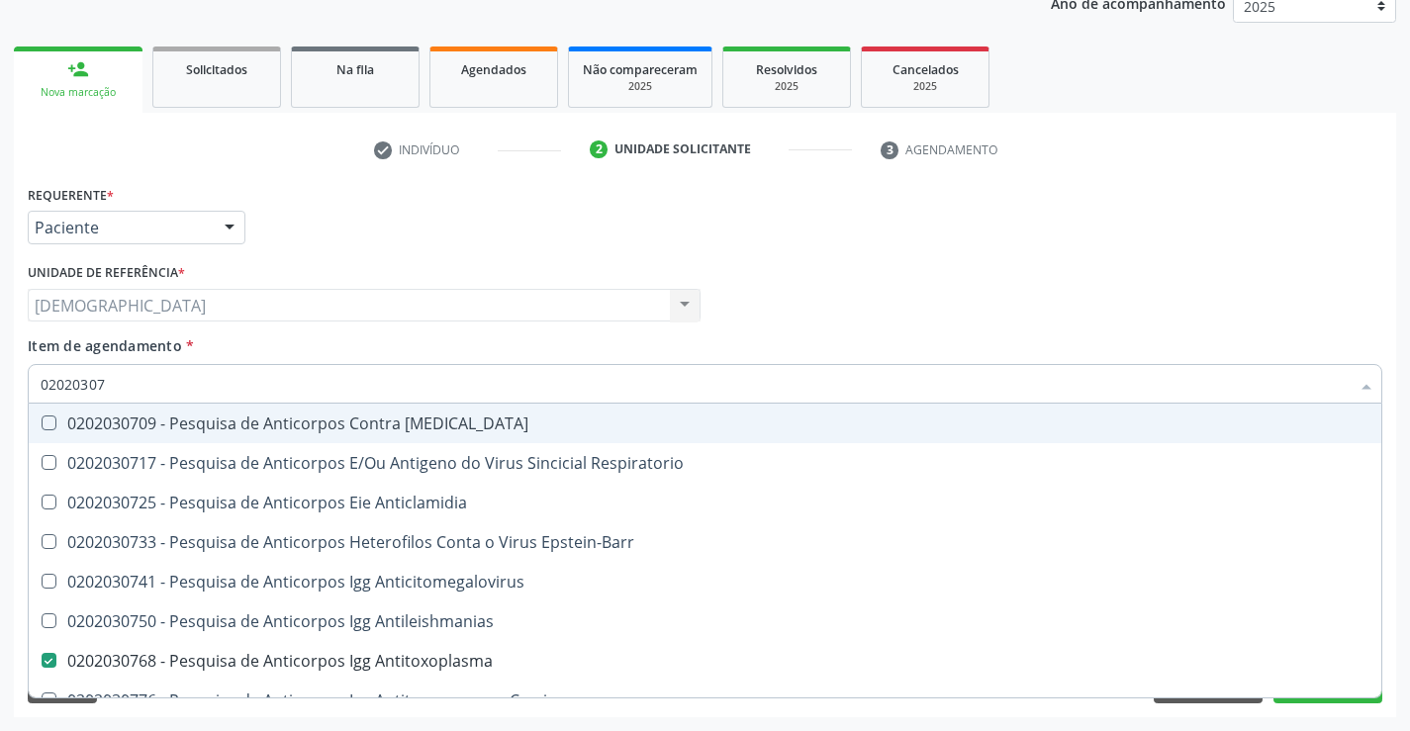
type input "0202030"
checkbox Antitoxoplasma "false"
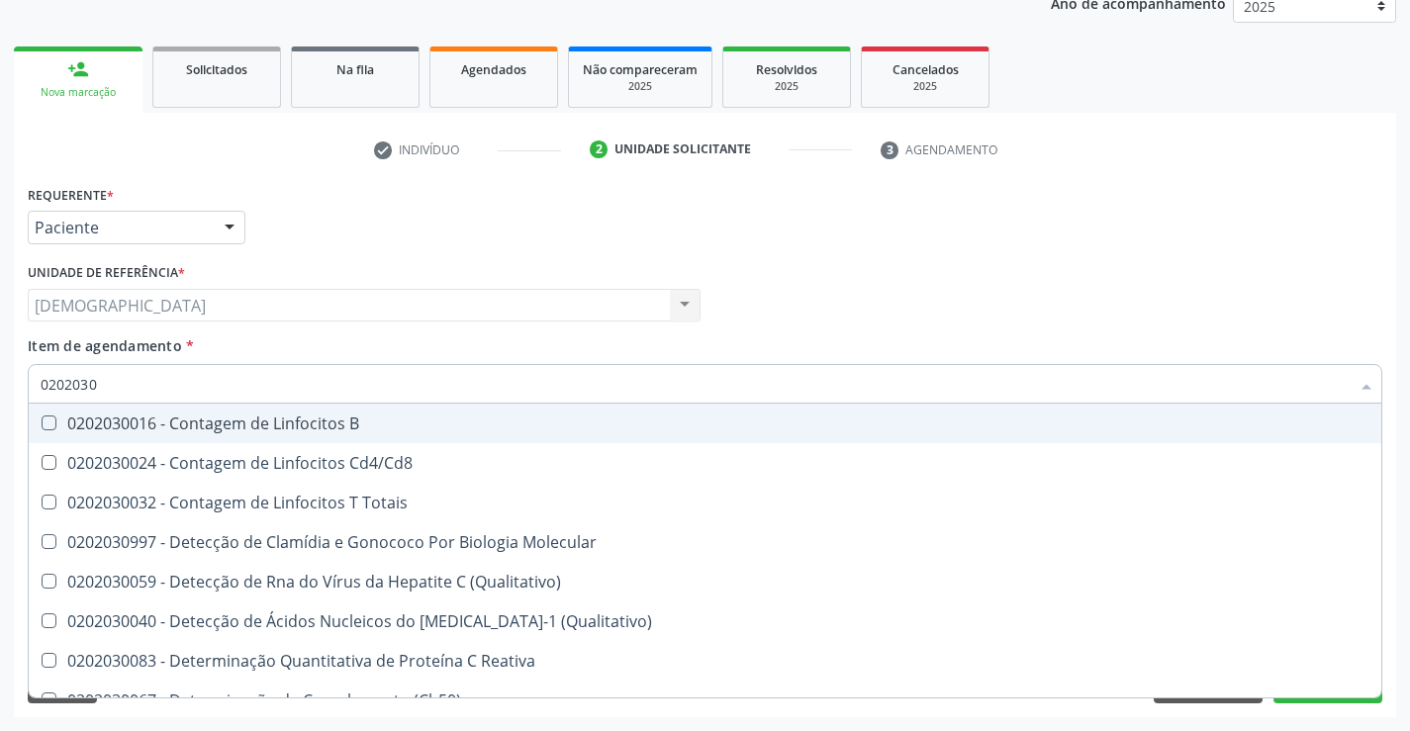
type input "020203"
checkbox Antitoxoplasma "false"
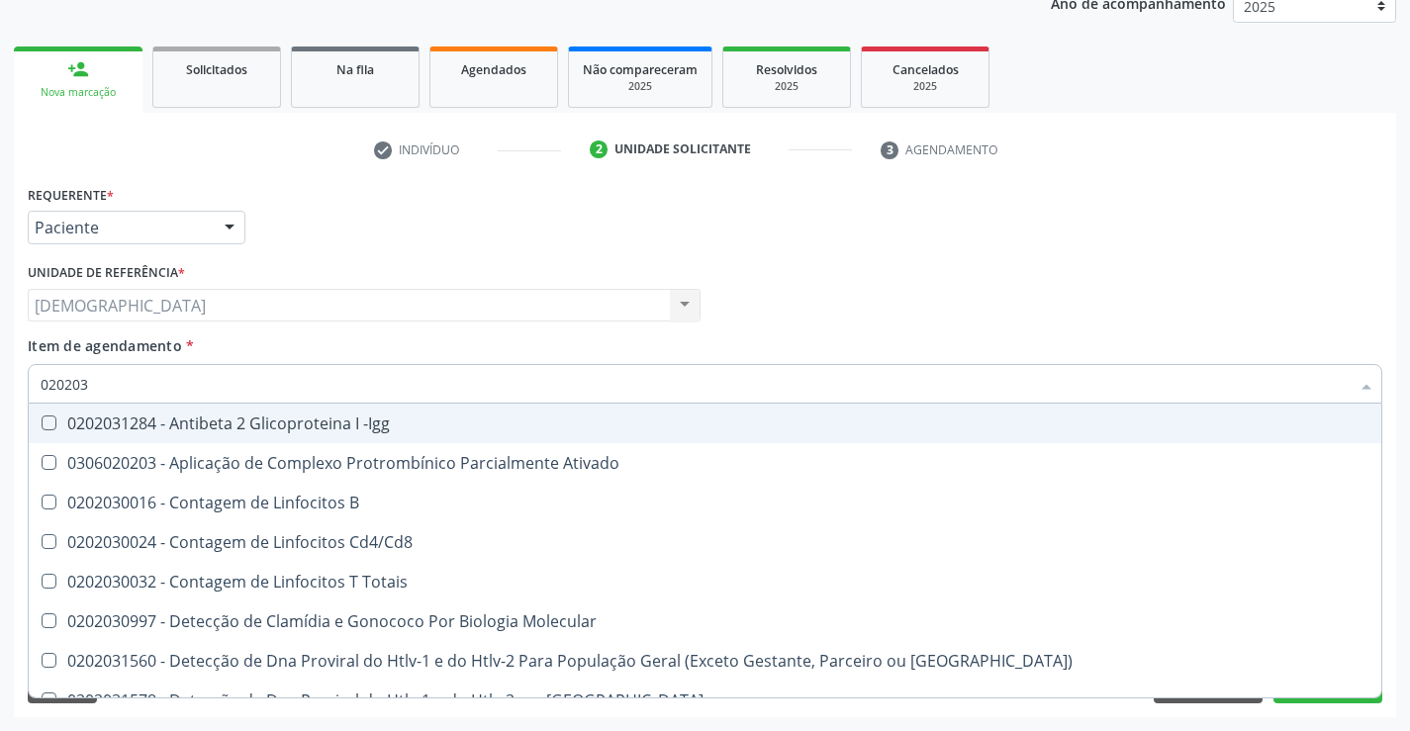
type input "02020"
checkbox Antitoxoplasma "false"
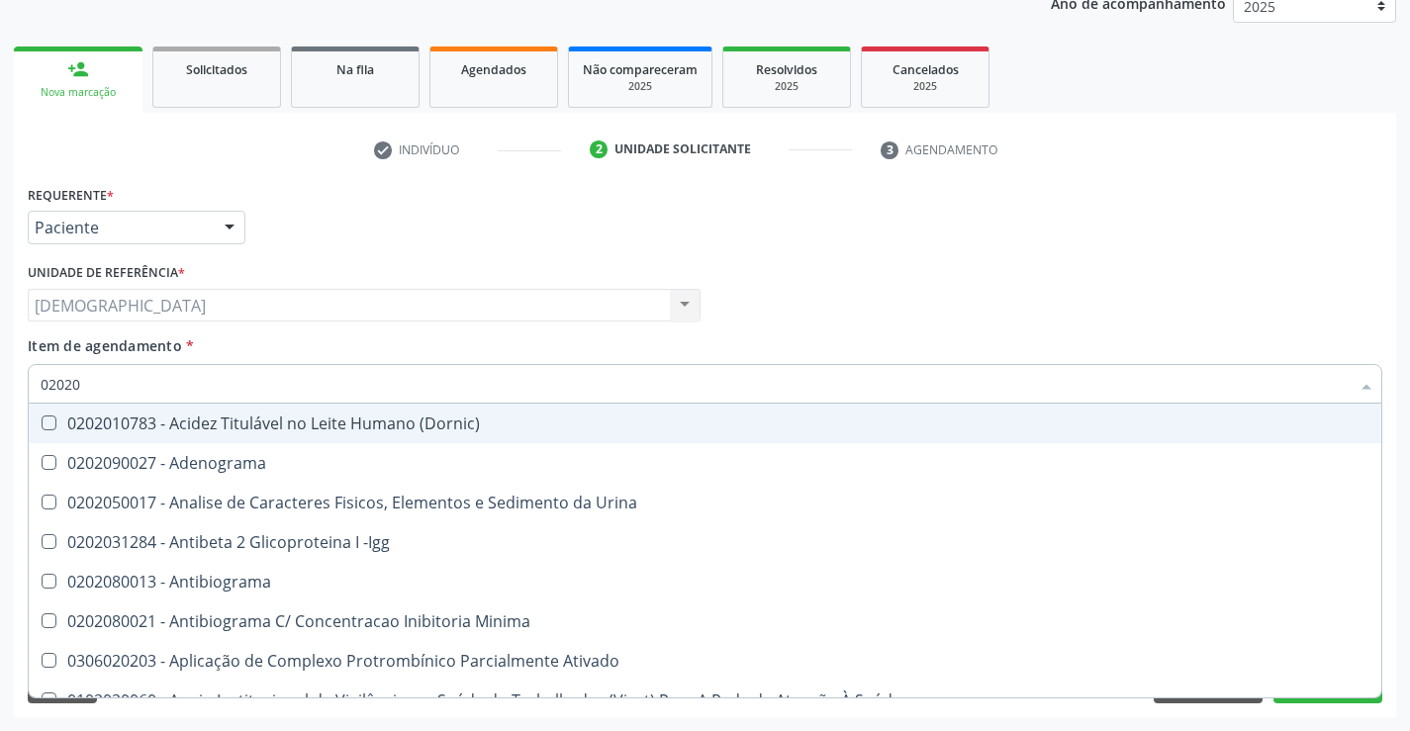
type input "020203"
checkbox Anti-Achr "true"
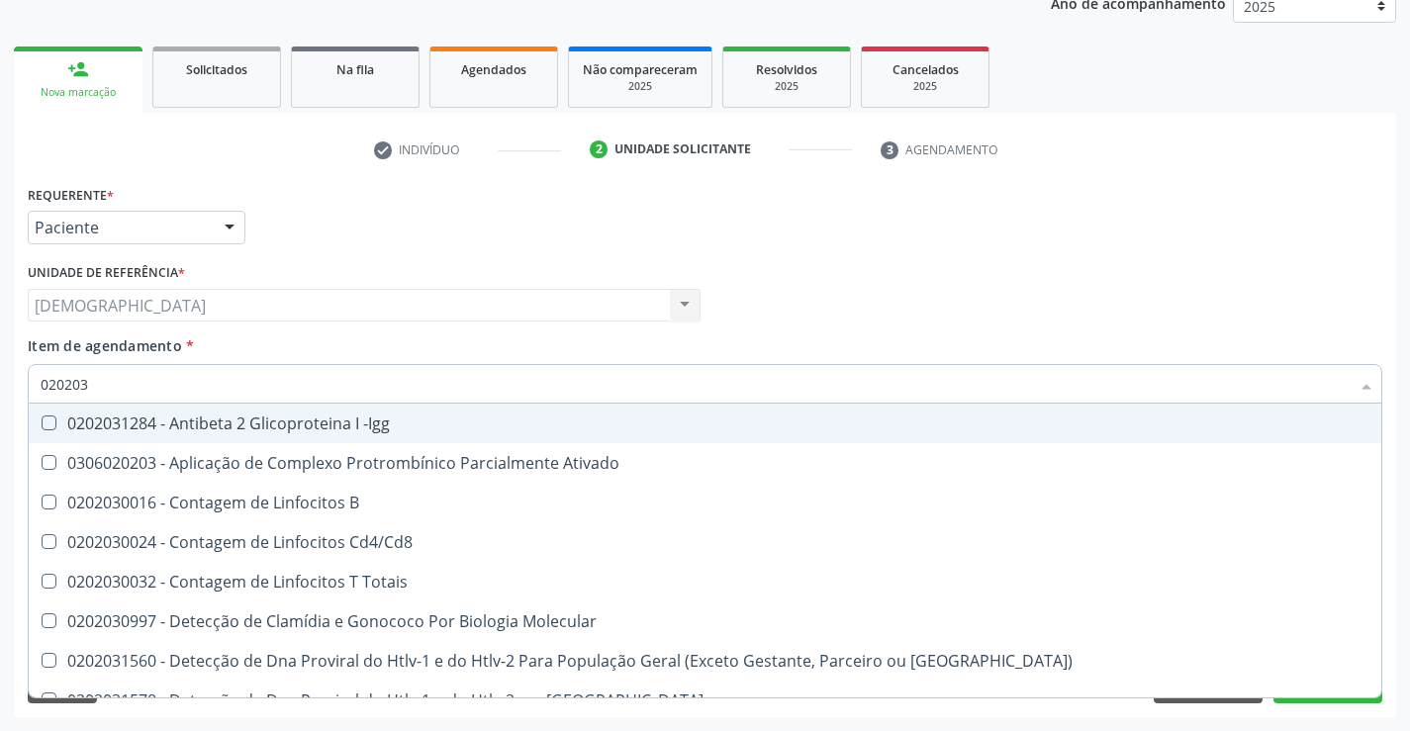
type input "0202030"
checkbox \(Ro\) "true"
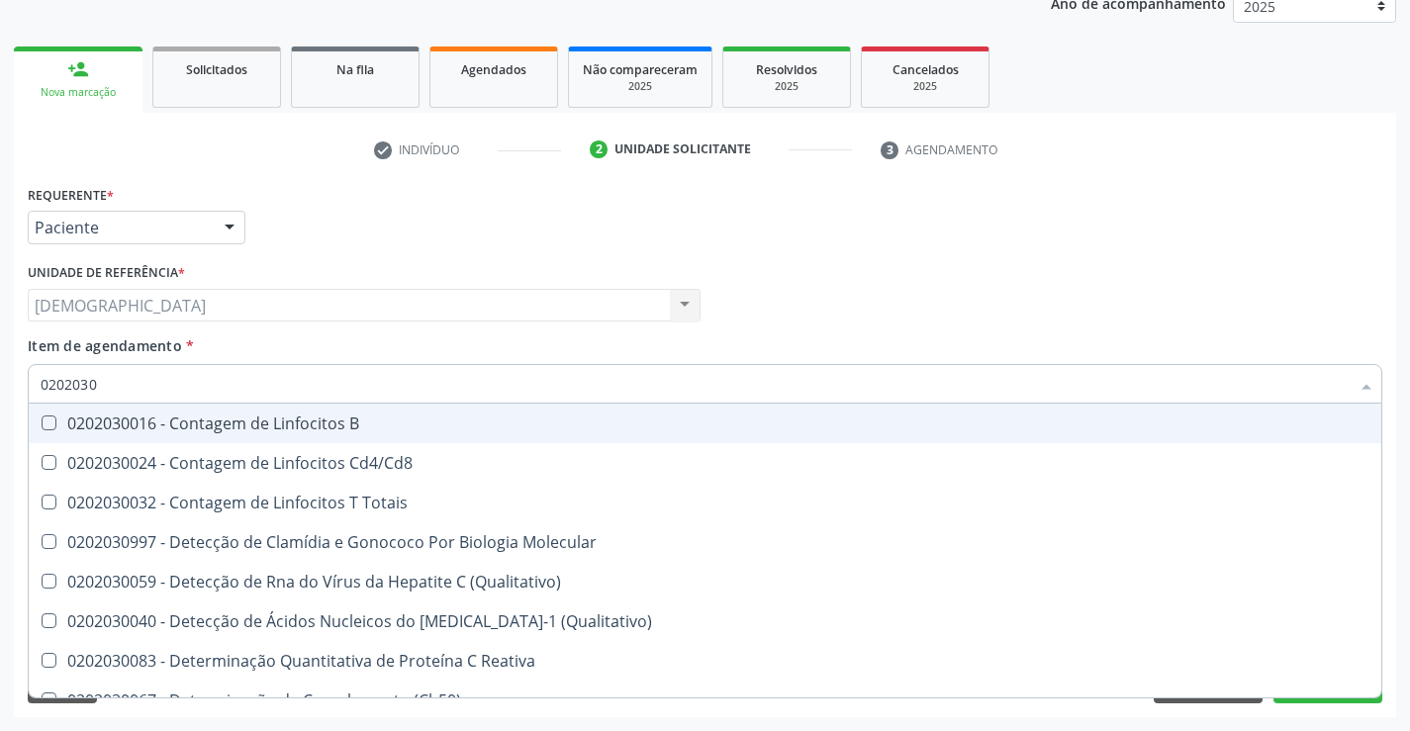
type input "020203"
checkbox Antitoxoplasma "false"
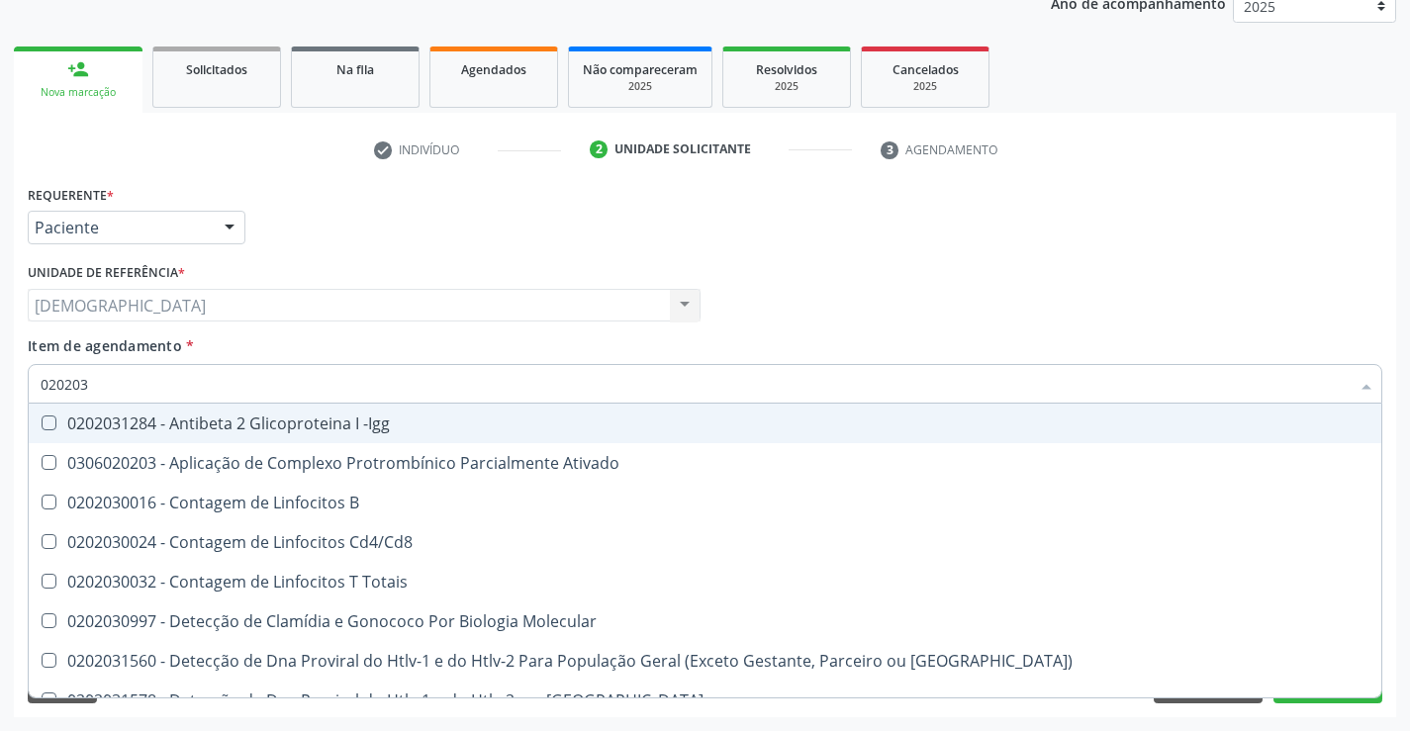
type input "02020"
checkbox Antitoxoplasma "false"
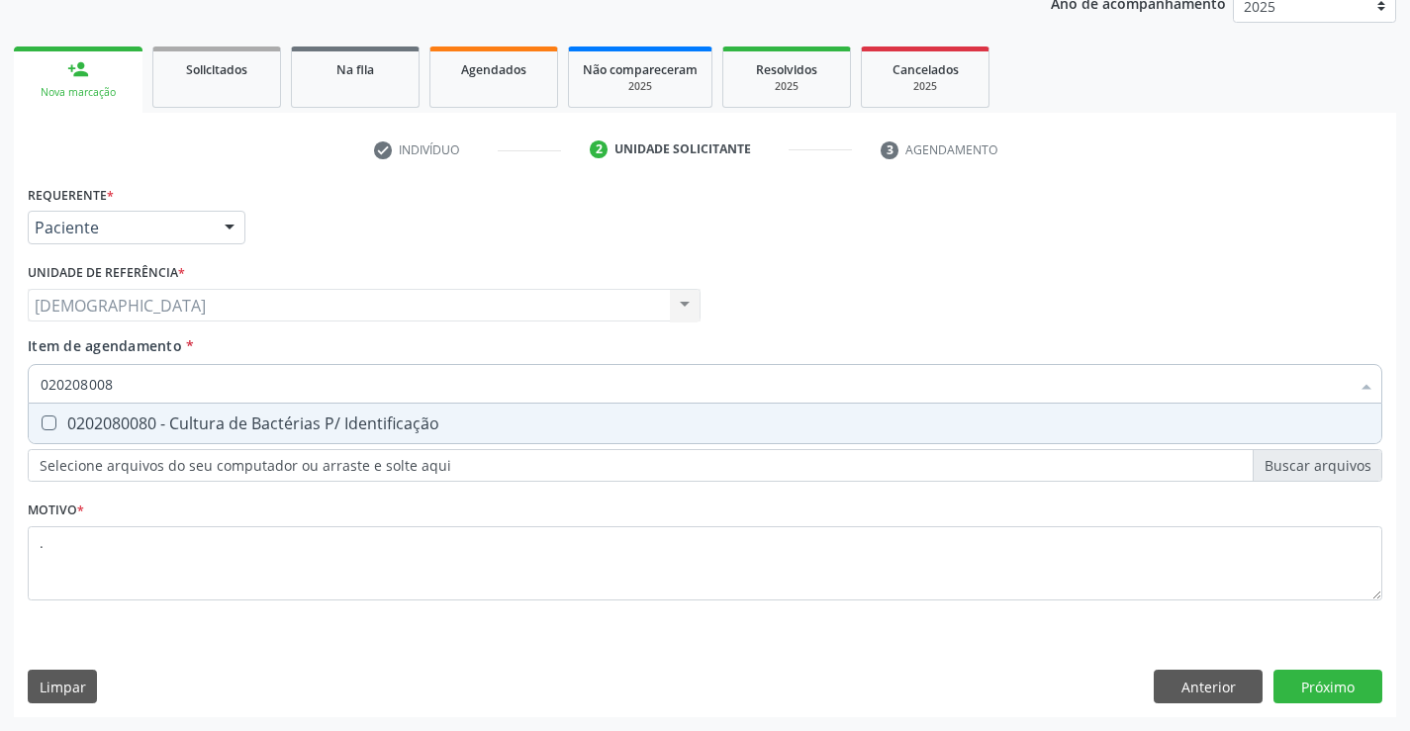
type input "0202080080"
click at [212, 419] on div "0202080080 - Cultura de Bactérias P/ Identificação" at bounding box center [705, 423] width 1329 height 16
checkbox Identificação "true"
type input "02020800"
checkbox Identificação "false"
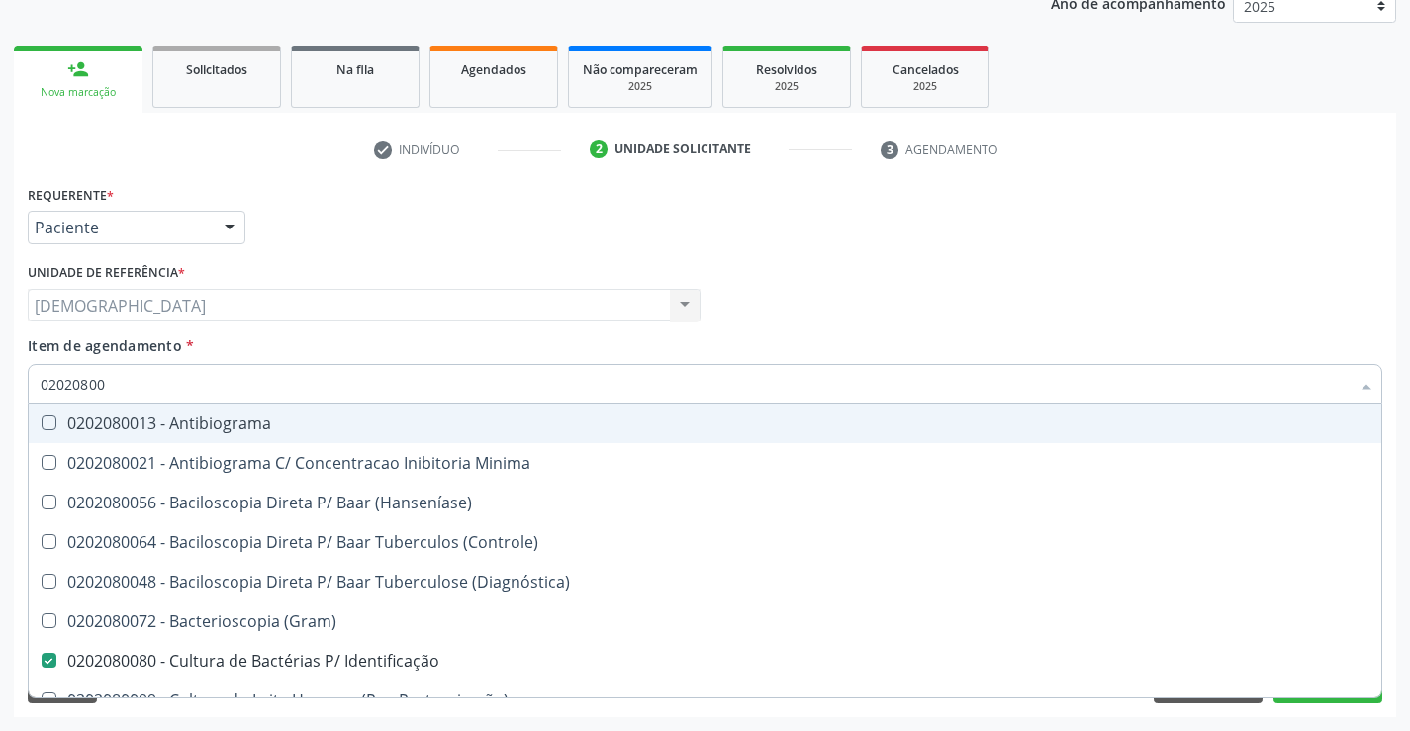
type input "0202080"
checkbox Identificação "false"
type input "02020"
checkbox Identificação "false"
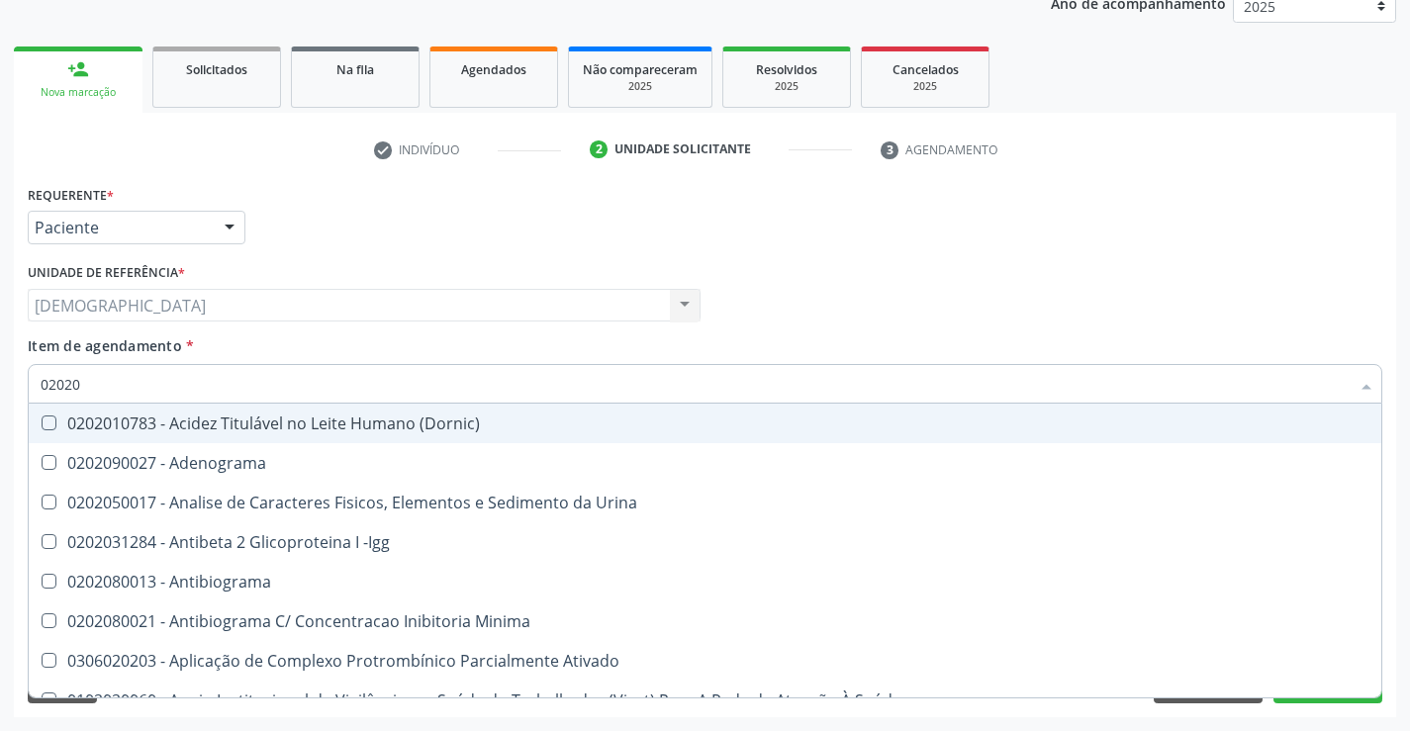
type input "0202"
checkbox Identificação "false"
checkbox Parceria\) "true"
checkbox Antitoxoplasma "false"
checkbox Fezes "true"
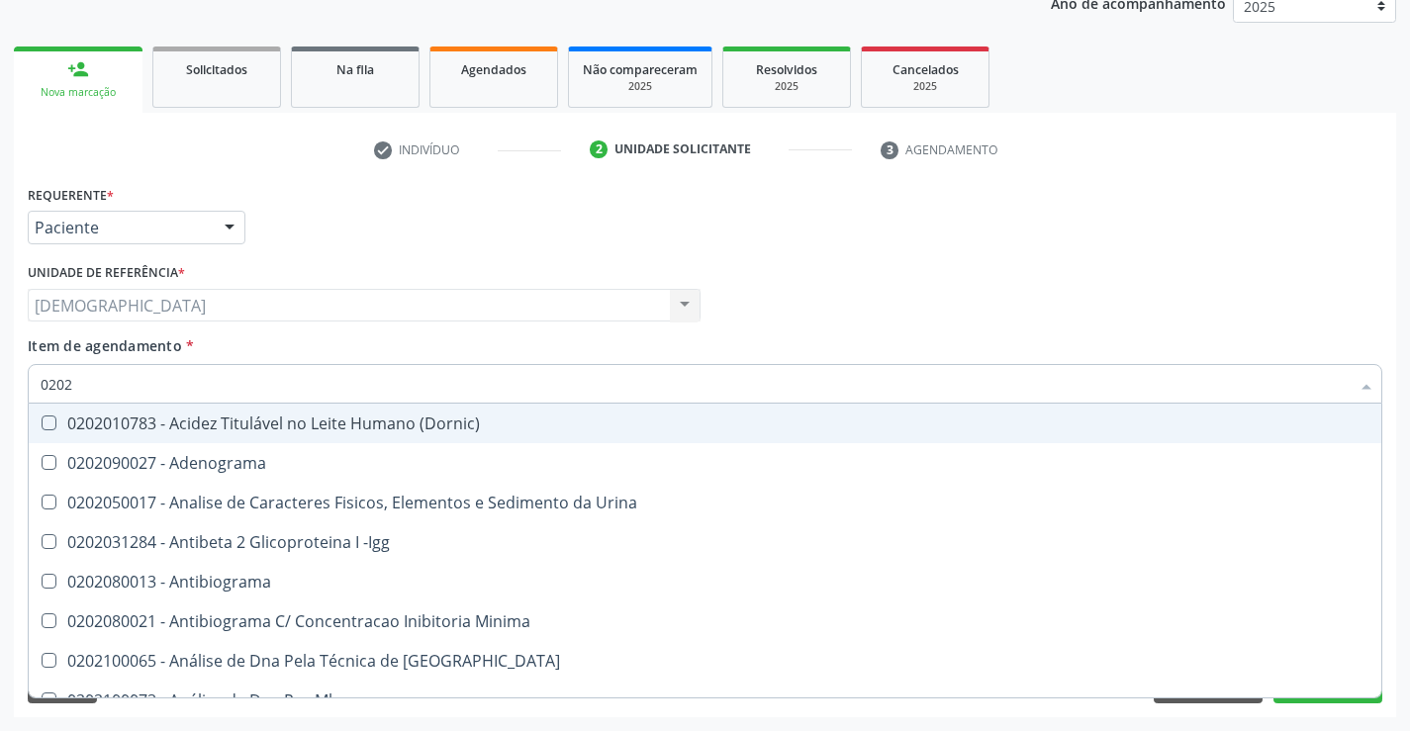
type input "02021"
checkbox Identificação "false"
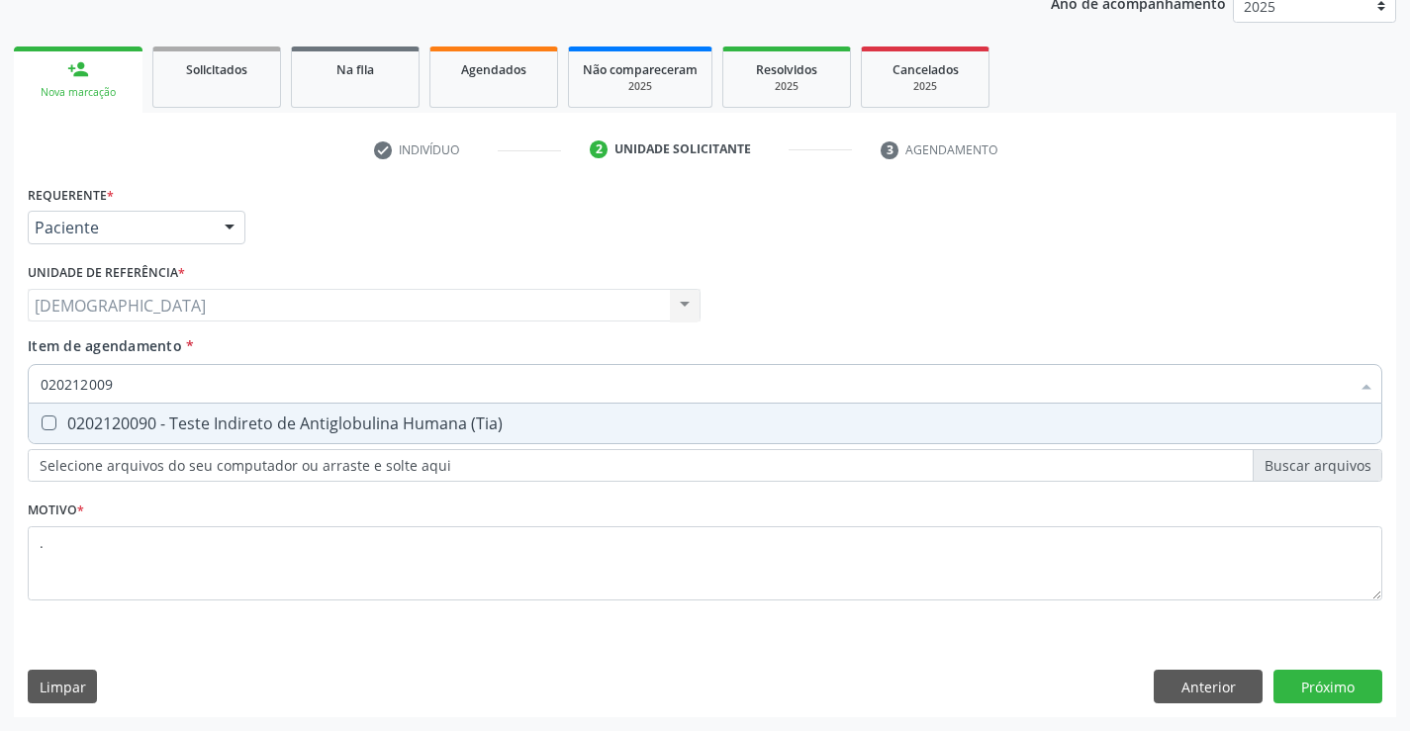
type input "0202120090"
click at [212, 418] on div "0202120090 - Teste Indireto de Antiglobulina Humana (Tia)" at bounding box center [705, 423] width 1329 height 16
checkbox \(Tia\) "true"
type input "0202120090"
click at [1339, 681] on div "Requerente * Paciente Profissional de Saúde Paciente Nenhum resultado encontrad…" at bounding box center [705, 448] width 1382 height 537
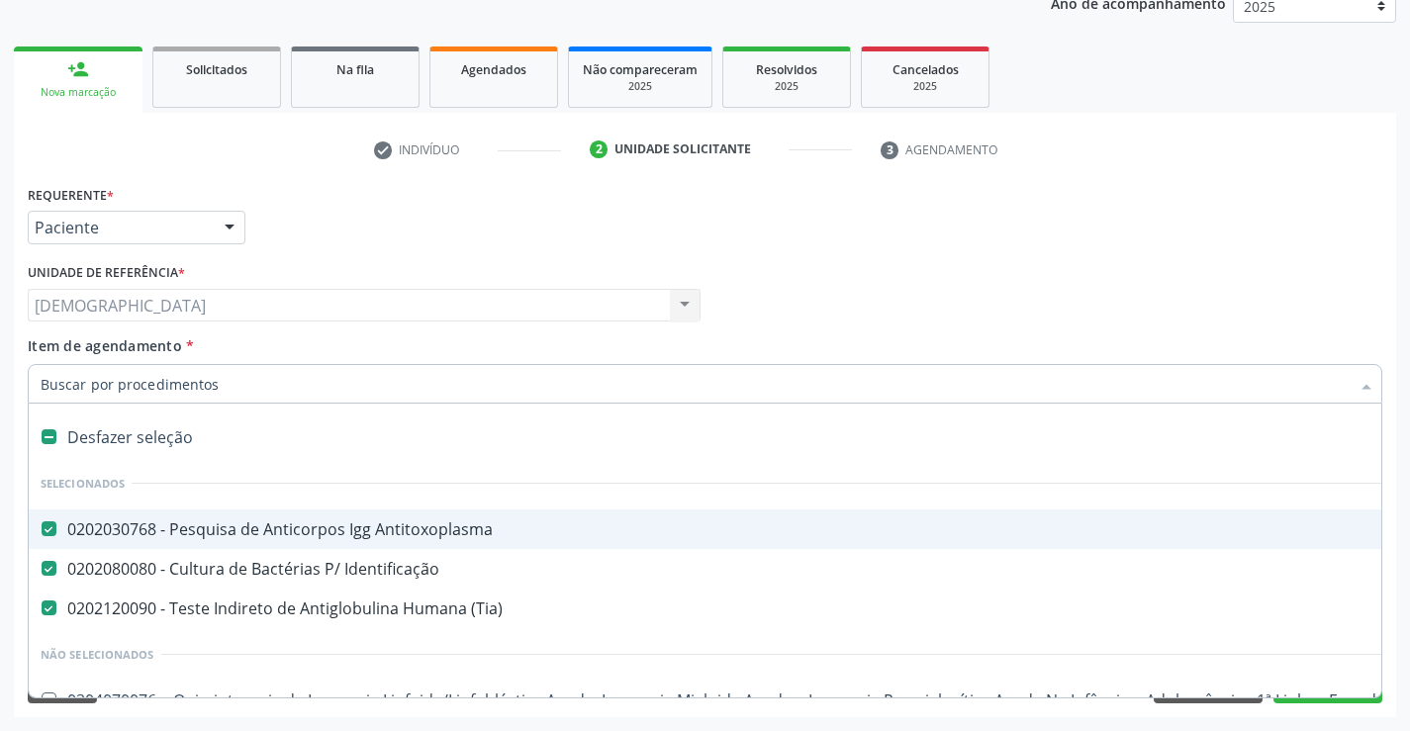
click at [258, 384] on input "Item de agendamento *" at bounding box center [695, 384] width 1309 height 40
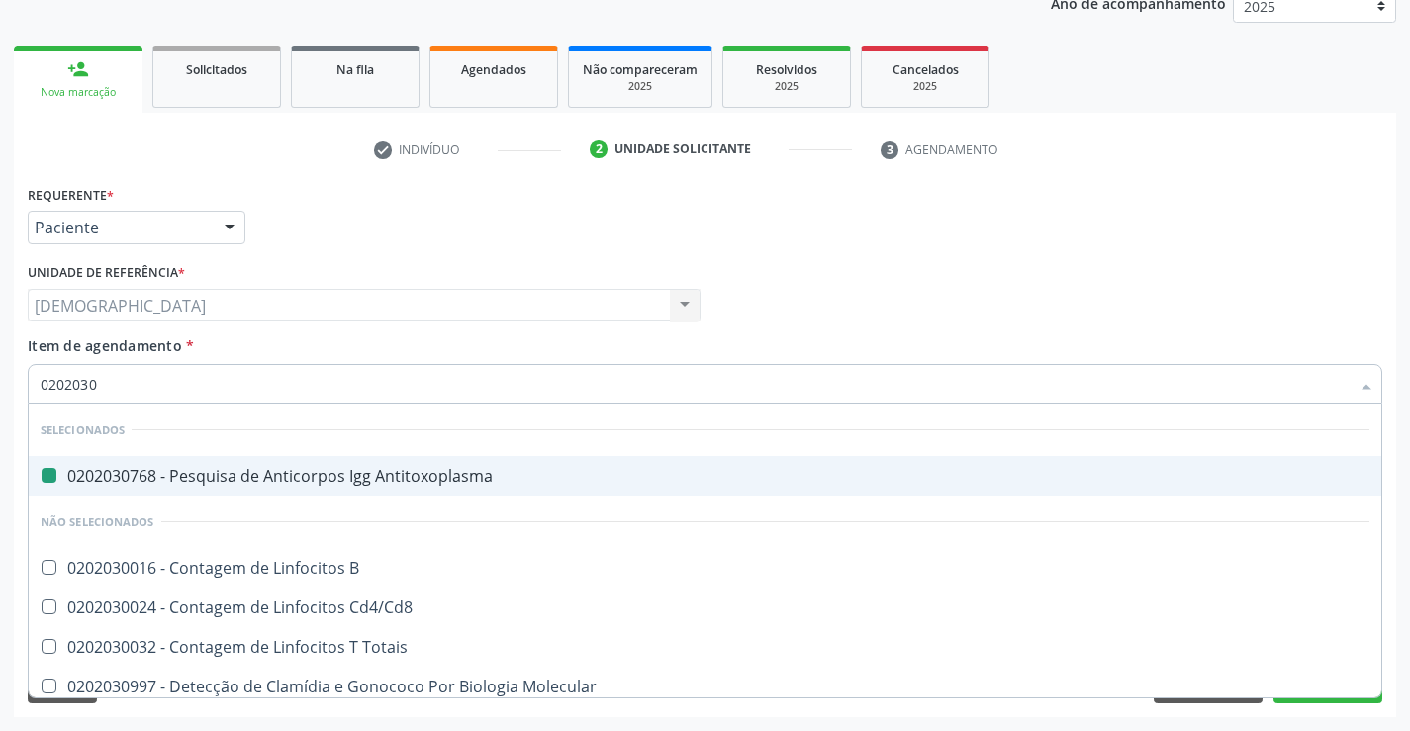
type input "02020308"
checkbox Antitoxoplasma "false"
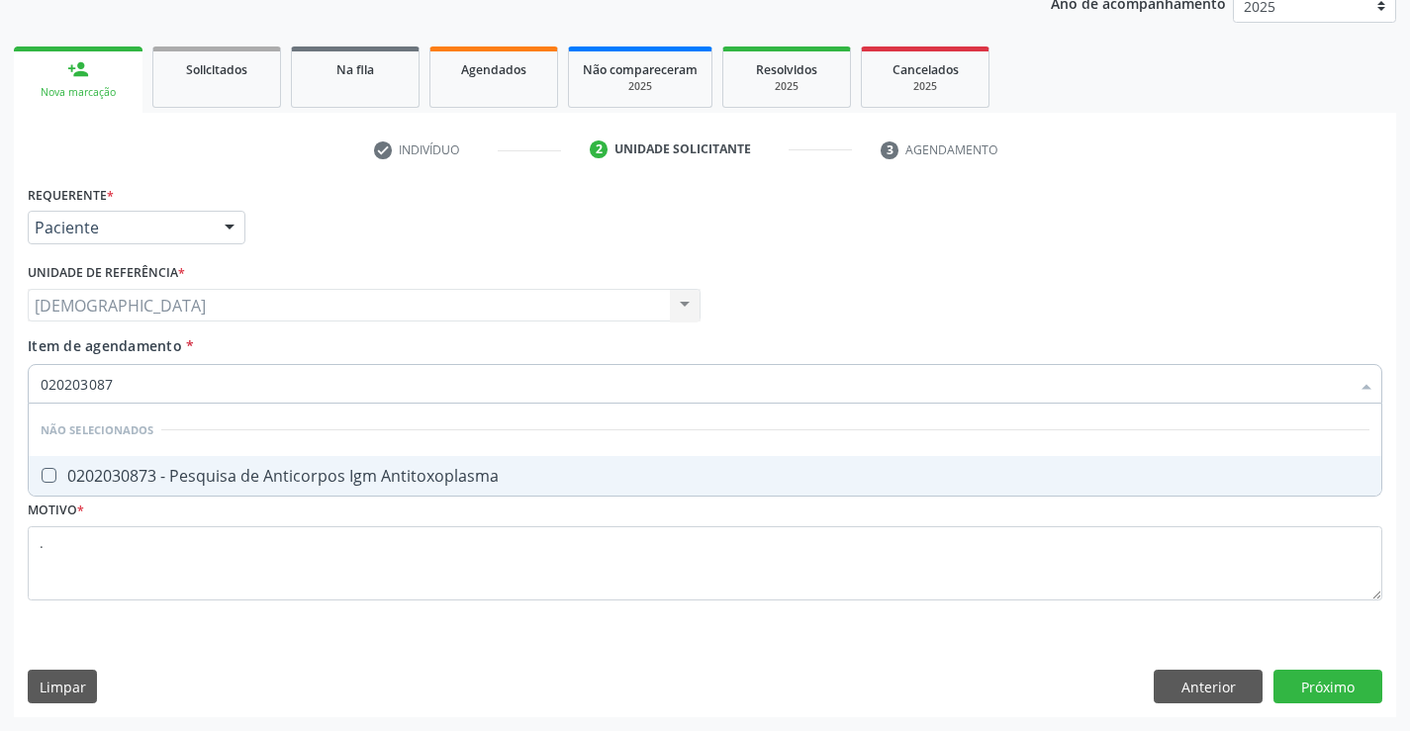
type input "0202030873"
click at [272, 483] on div "0202030873 - Pesquisa de Anticorpos Igm Antitoxoplasma" at bounding box center [705, 476] width 1329 height 16
checkbox Antitoxoplasma "true"
click at [1320, 692] on div "Requerente * Paciente Profissional de Saúde Paciente Nenhum resultado encontrad…" at bounding box center [705, 448] width 1382 height 537
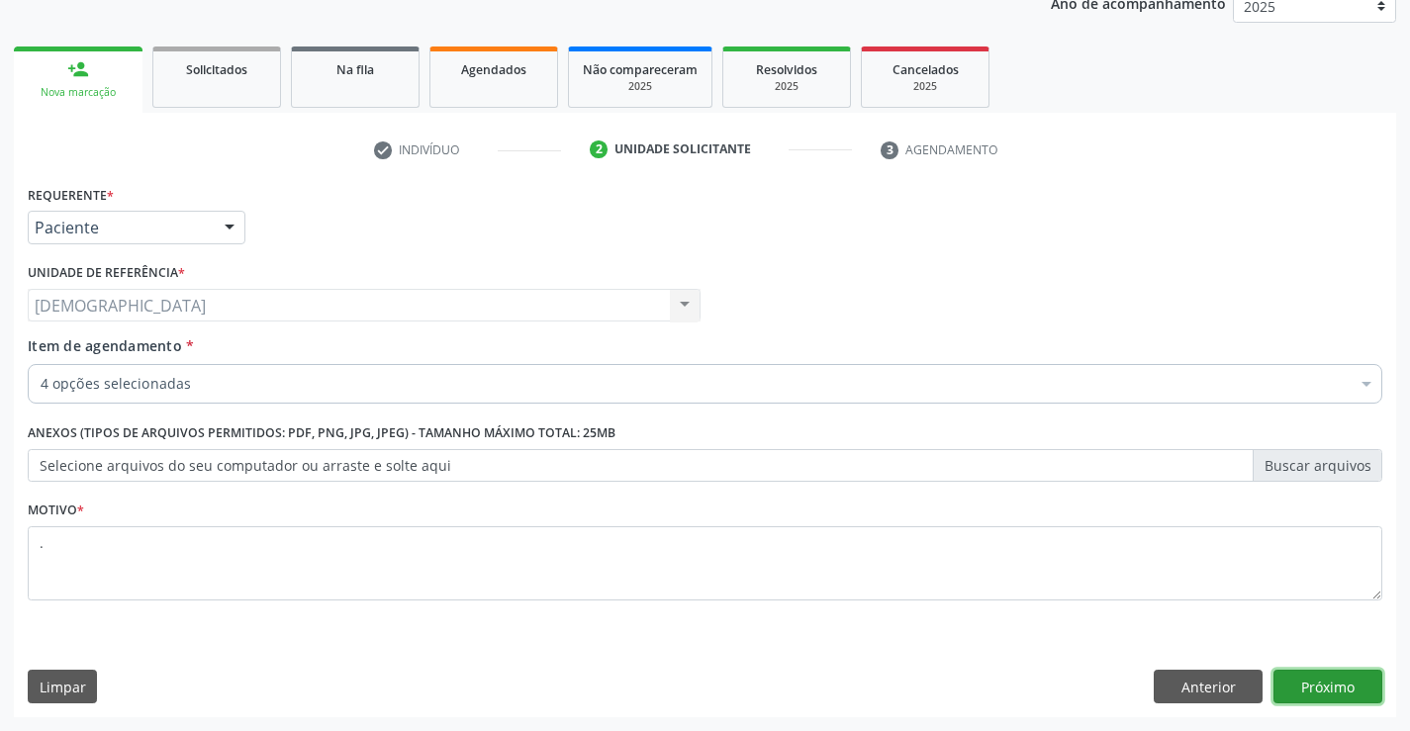
click at [1320, 692] on button "Próximo" at bounding box center [1327, 687] width 109 height 34
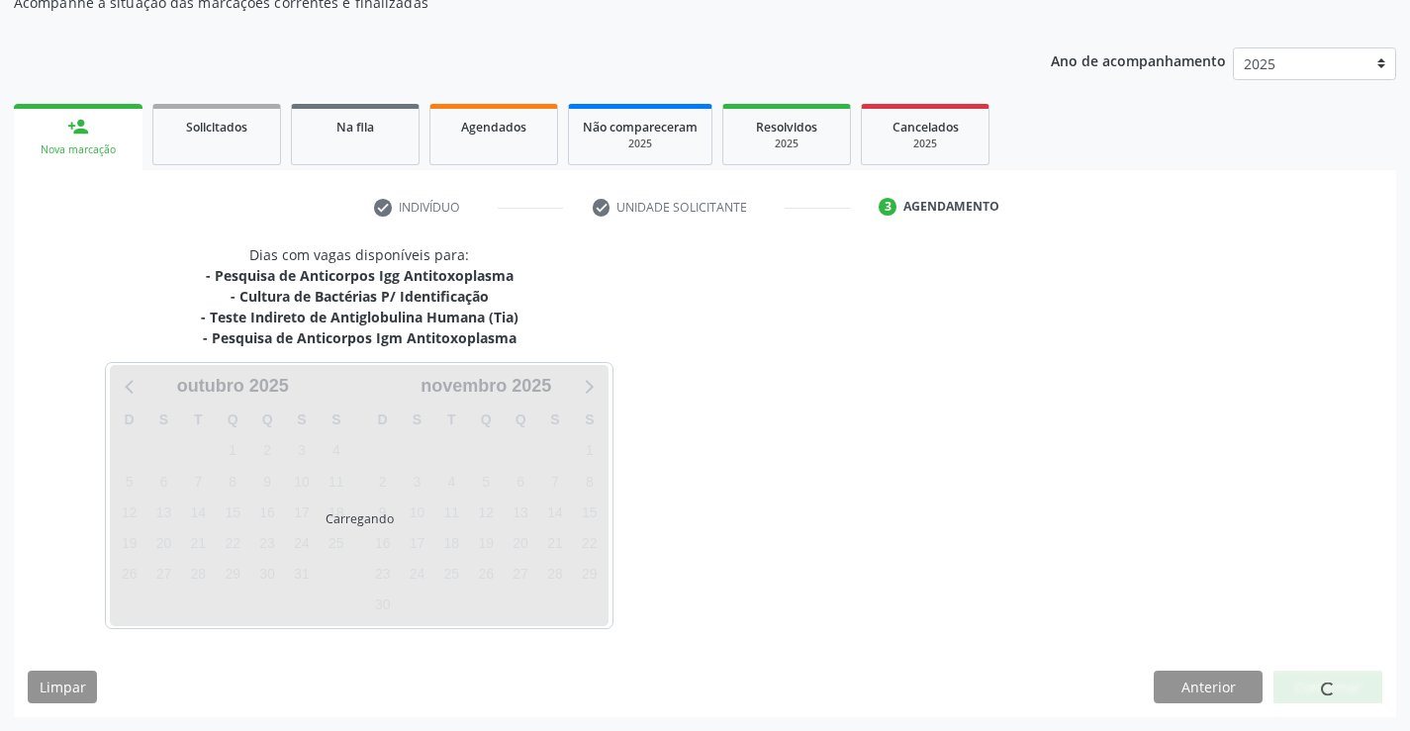
scroll to position [192, 0]
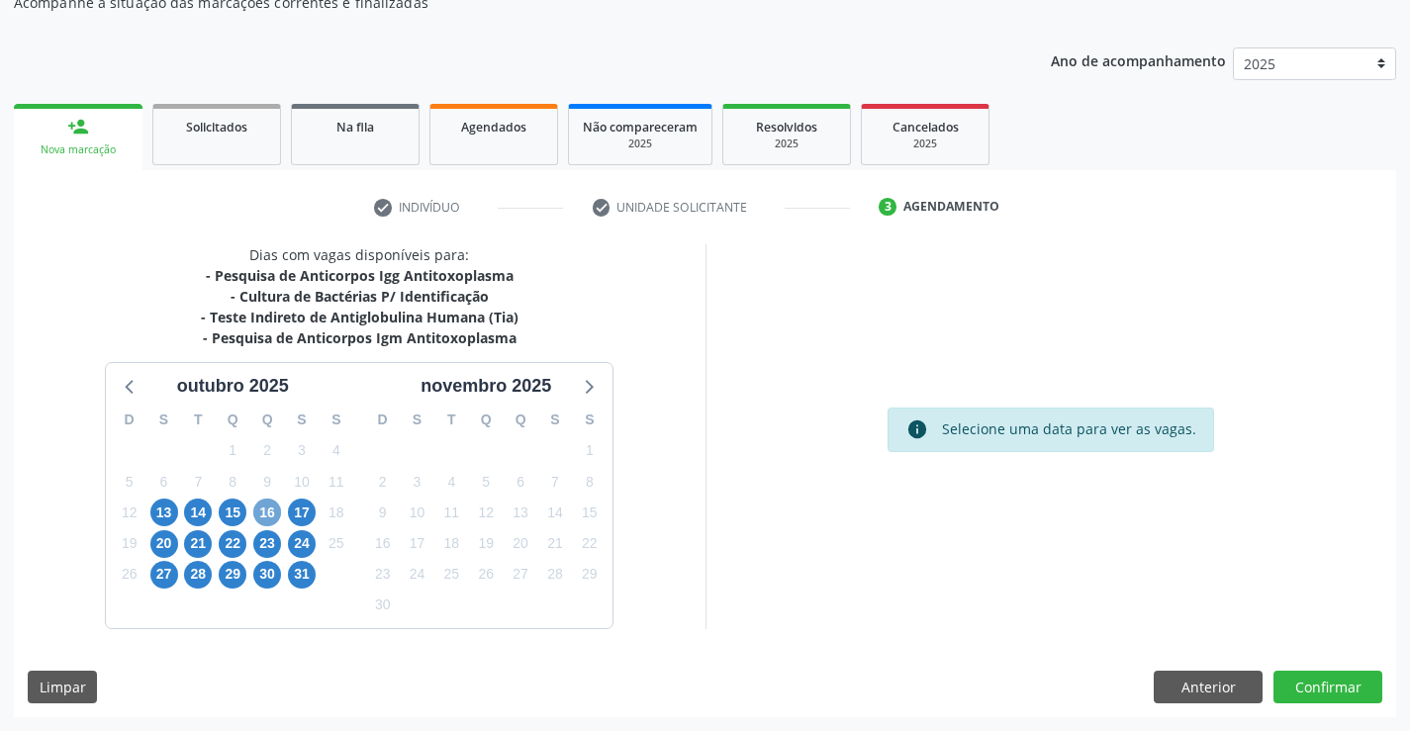
click at [272, 515] on span "16" at bounding box center [267, 513] width 28 height 28
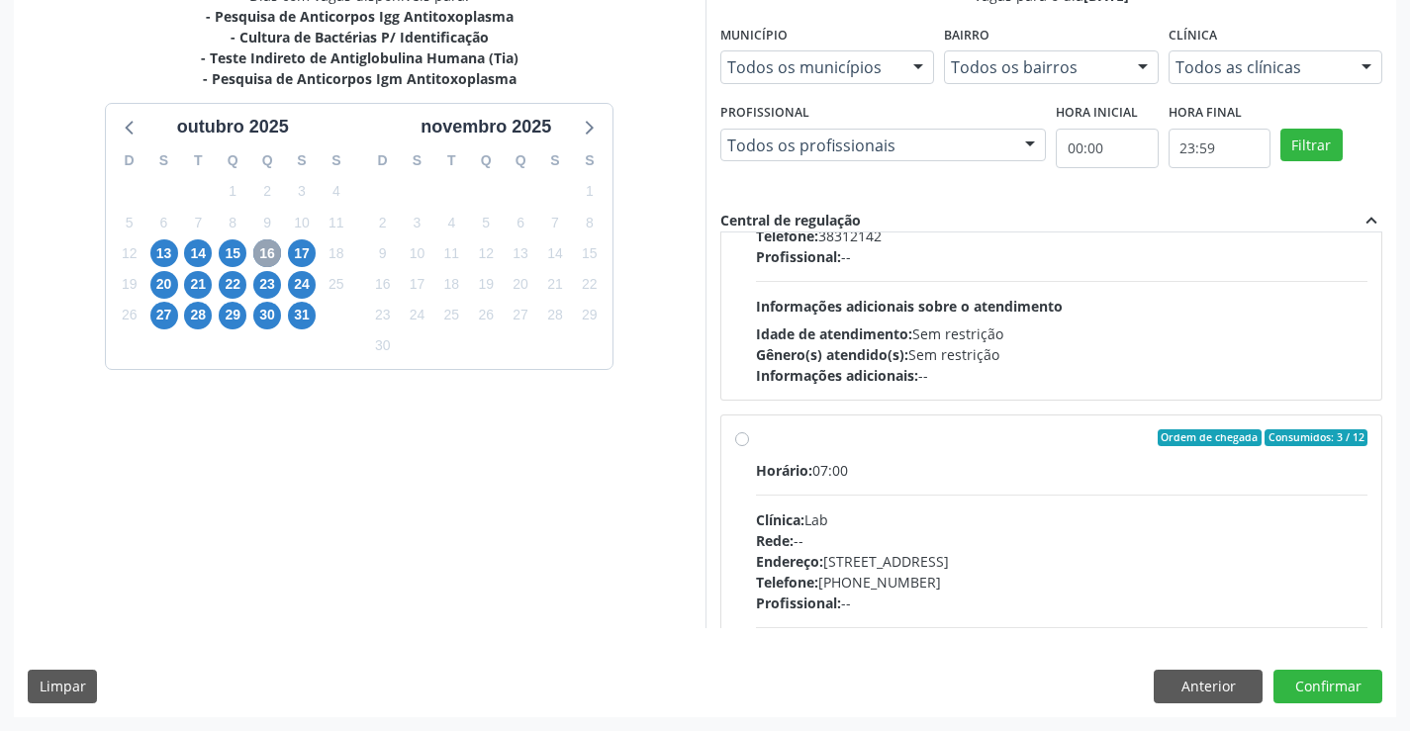
scroll to position [201, 0]
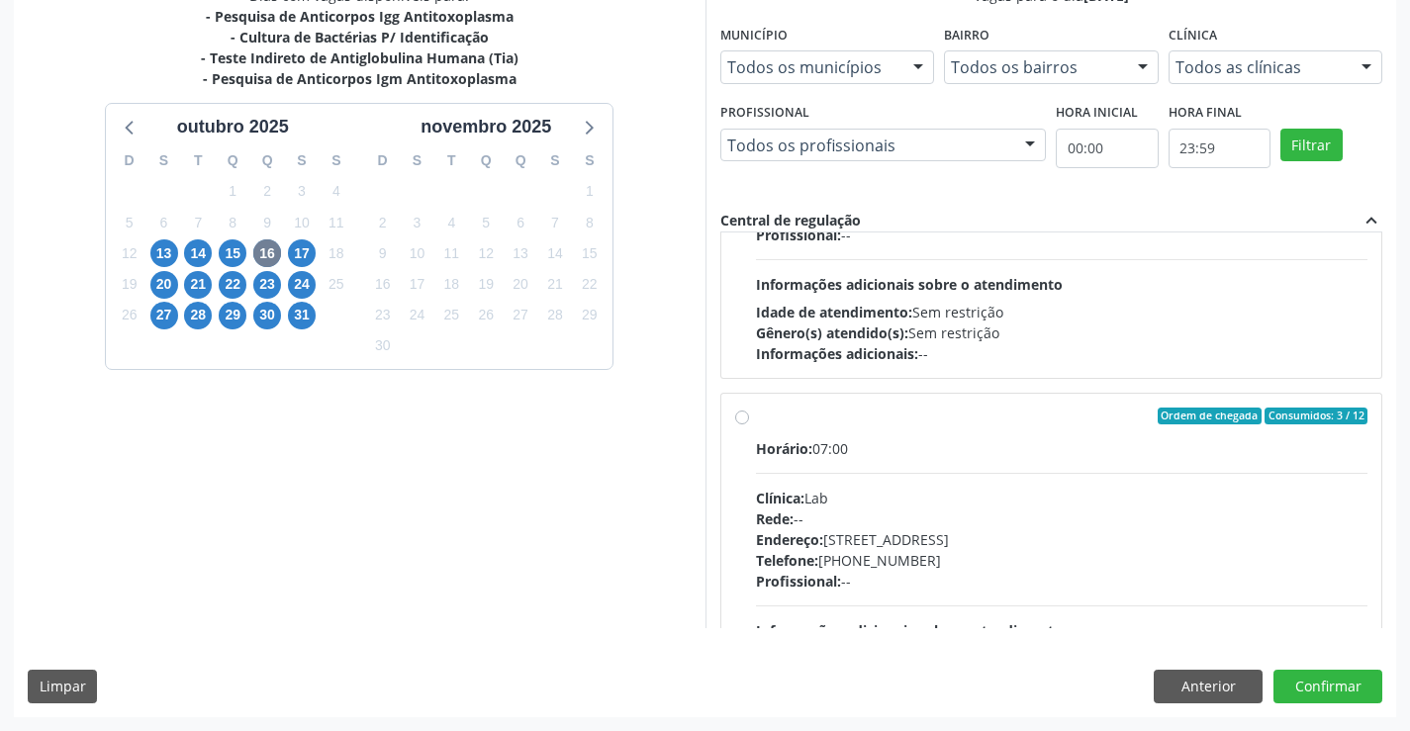
click at [842, 434] on label "Ordem de chegada Consumidos: 3 / 12 Horário: 07:00 Clínica: Lab Rede: -- Endere…" at bounding box center [1062, 560] width 612 height 304
click at [749, 425] on input "Ordem de chegada Consumidos: 3 / 12 Horário: 07:00 Clínica: Lab Rede: -- Endere…" at bounding box center [742, 417] width 14 height 18
radio input "true"
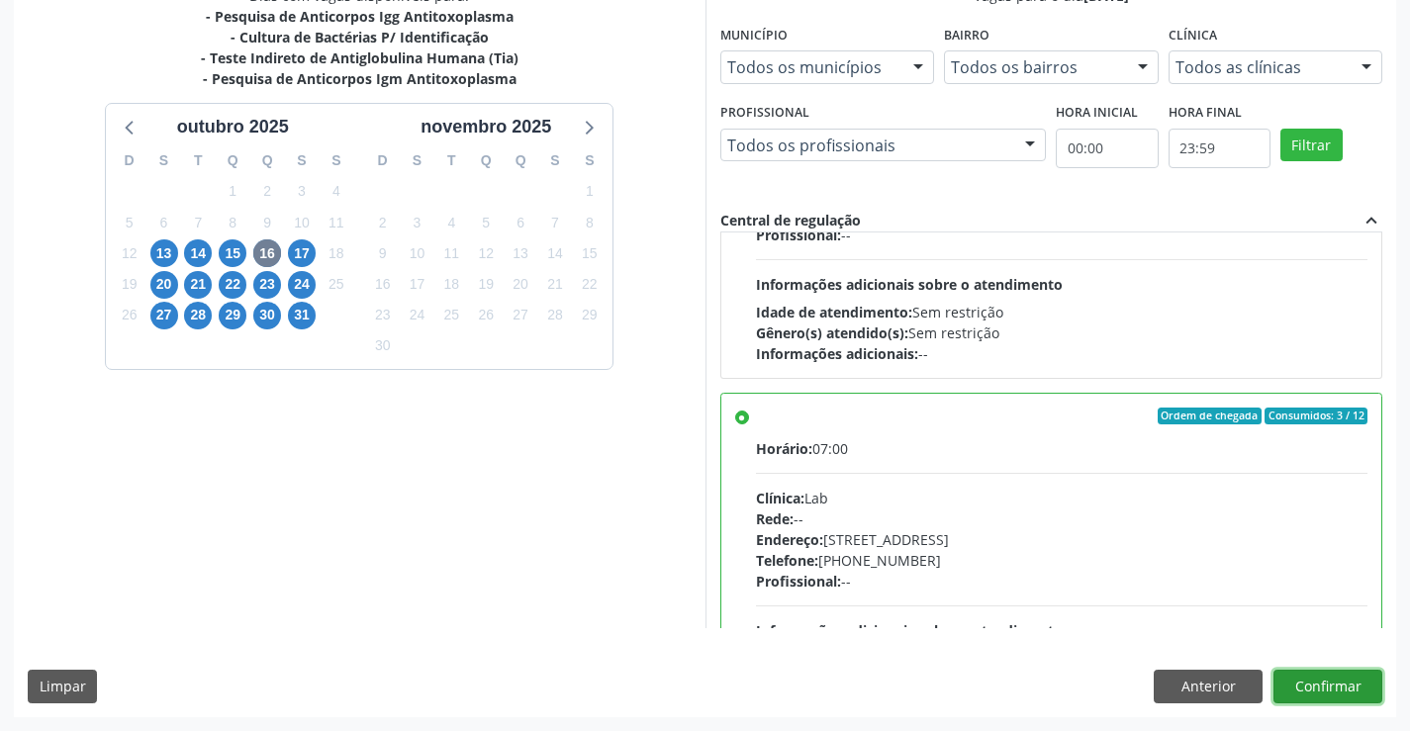
click at [1297, 684] on button "Confirmar" at bounding box center [1327, 687] width 109 height 34
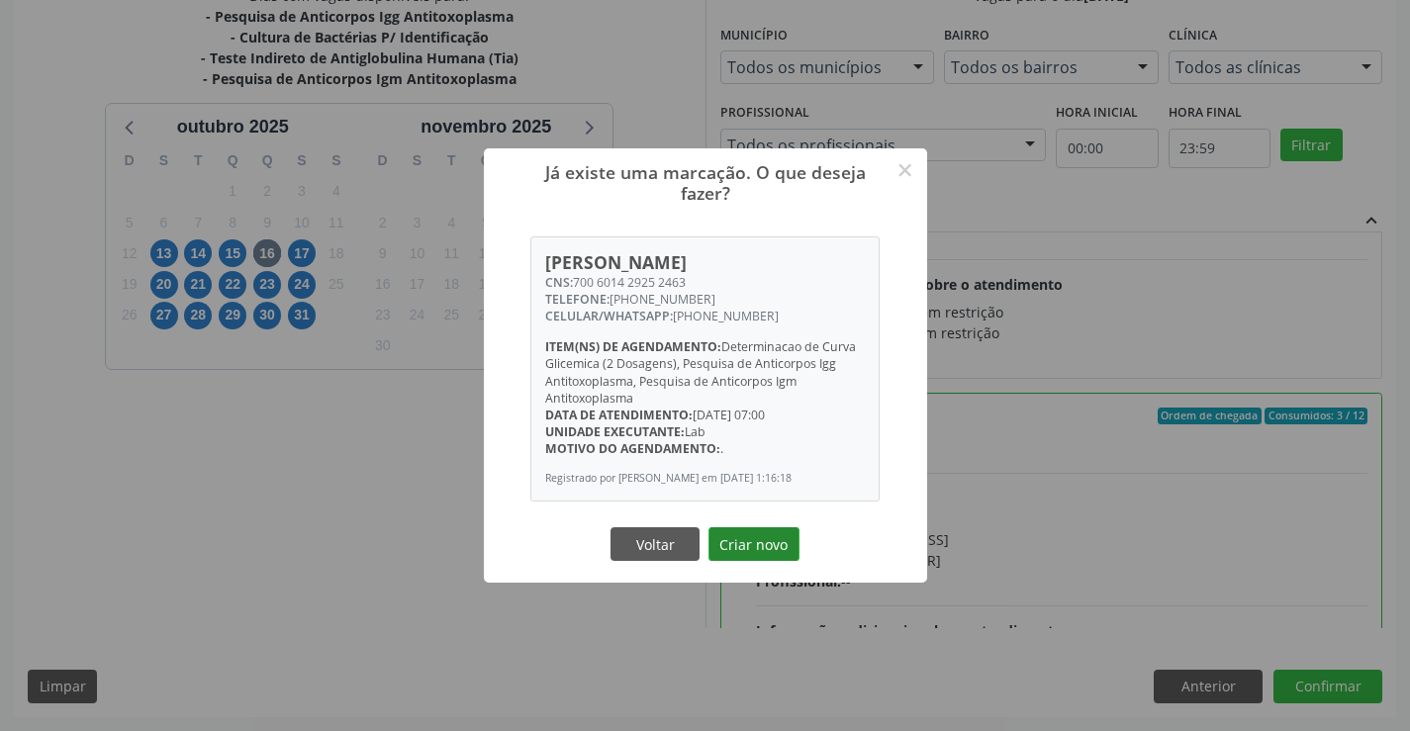
click at [761, 556] on button "Criar novo" at bounding box center [753, 544] width 91 height 34
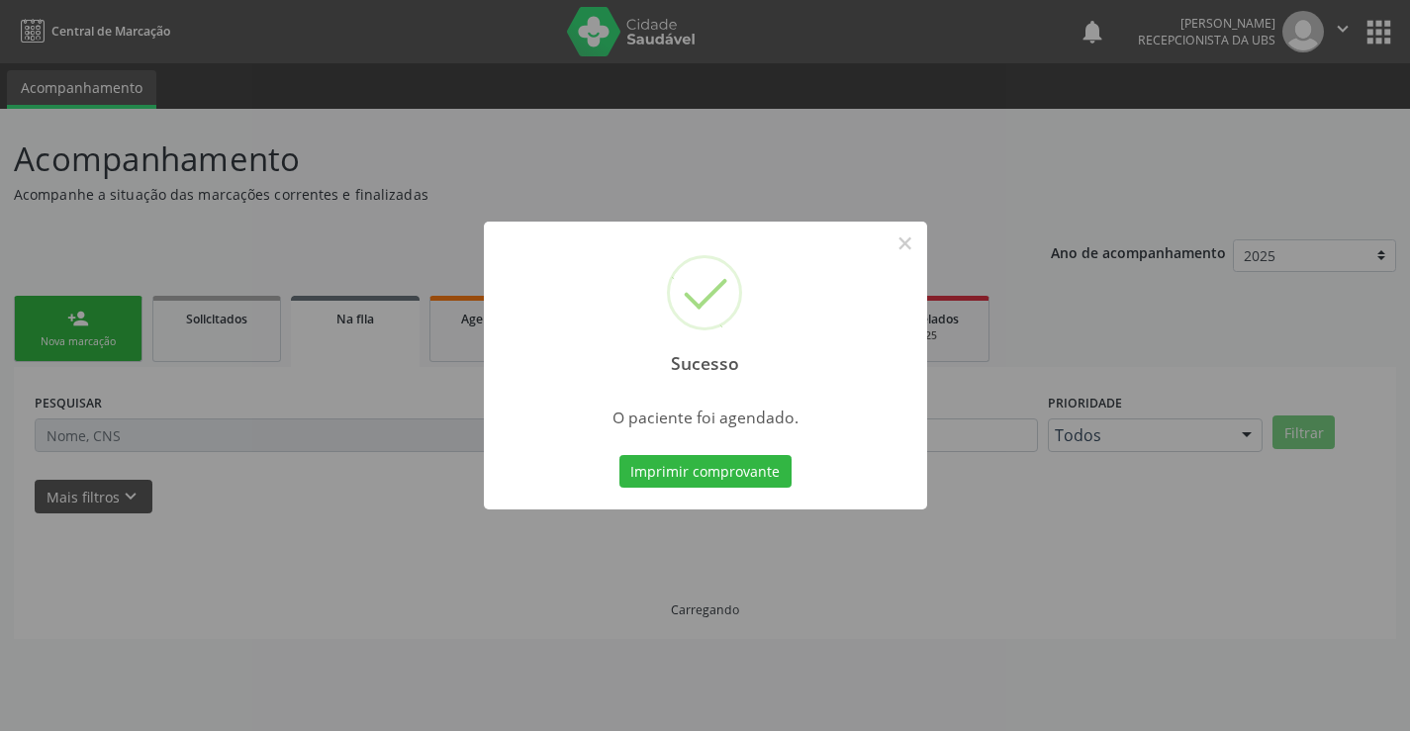
scroll to position [0, 0]
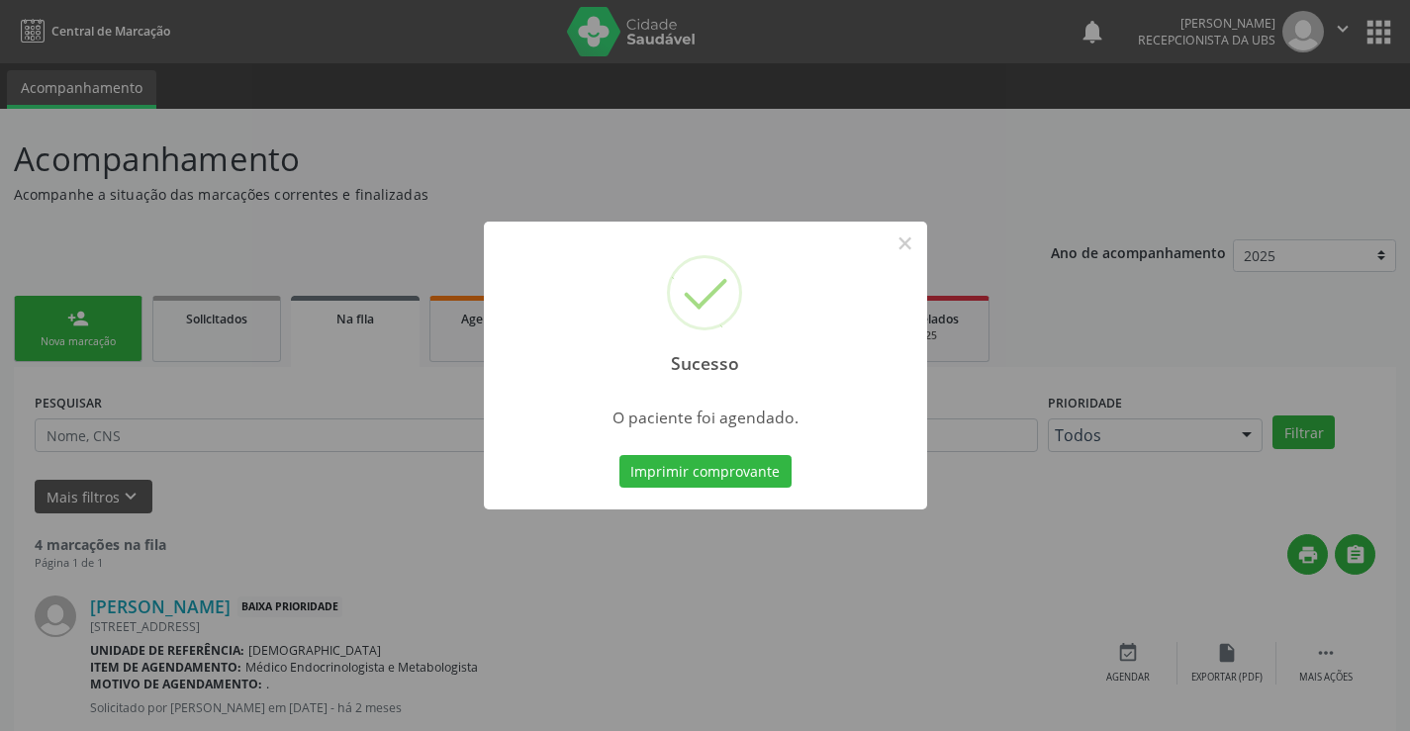
click at [1371, 523] on div "Sucesso × O paciente foi agendado. Imprimir comprovante Cancel" at bounding box center [705, 365] width 1410 height 731
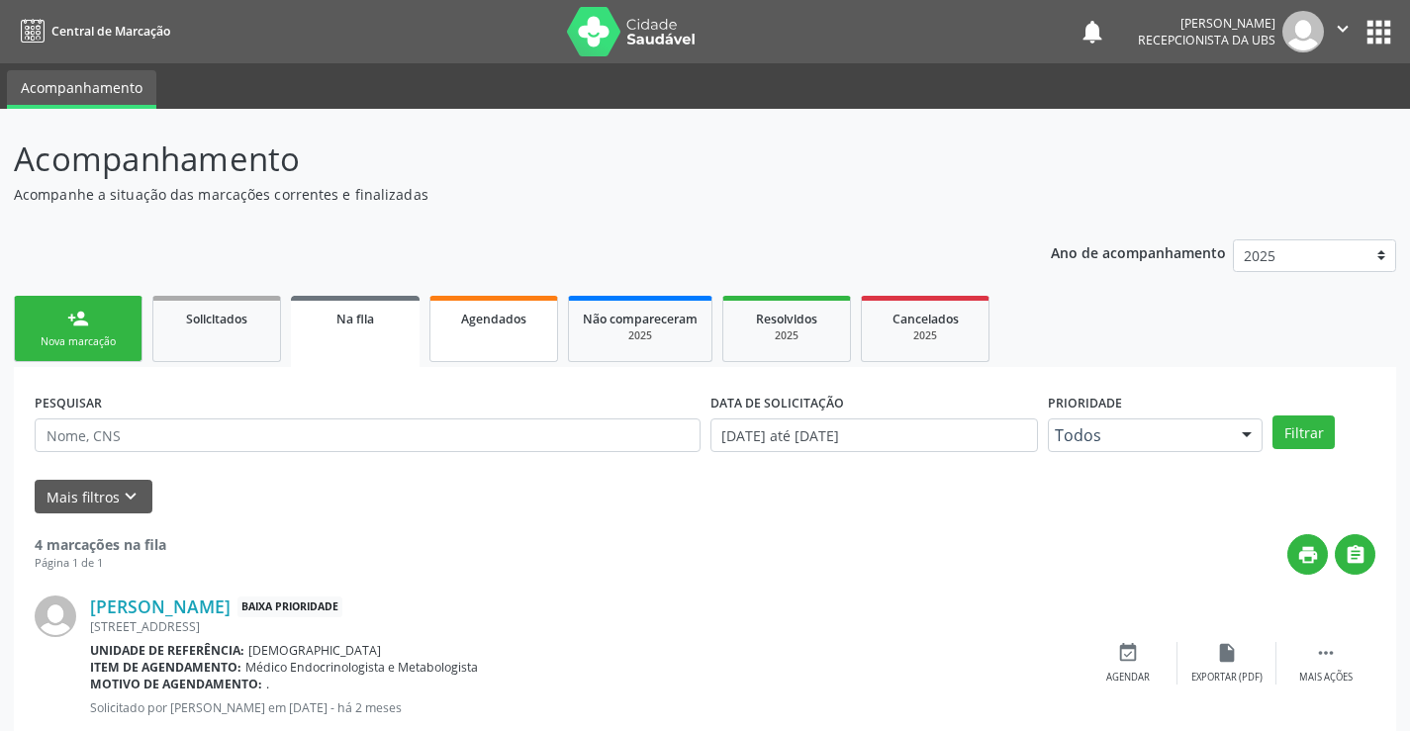
click at [533, 346] on link "Agendados" at bounding box center [493, 329] width 129 height 66
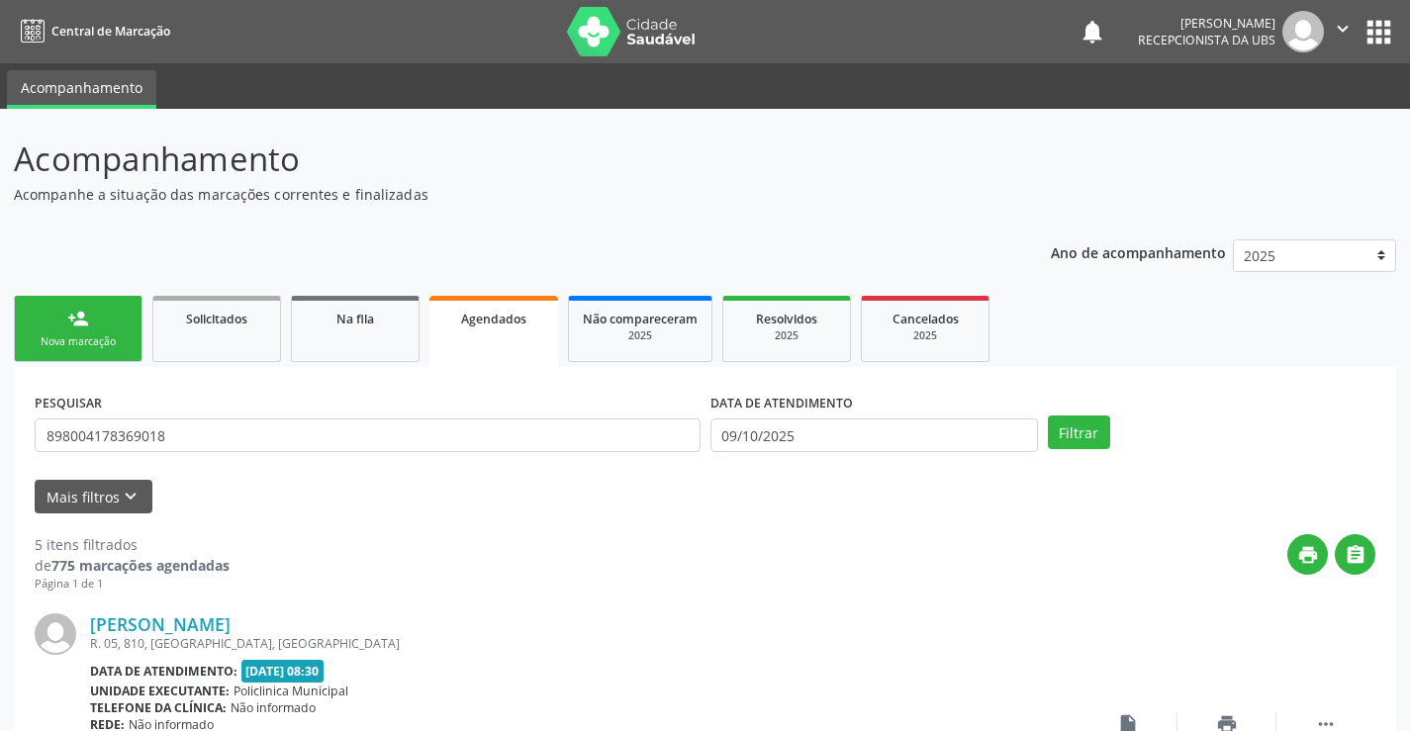
click at [527, 335] on link "Agendados" at bounding box center [493, 331] width 129 height 71
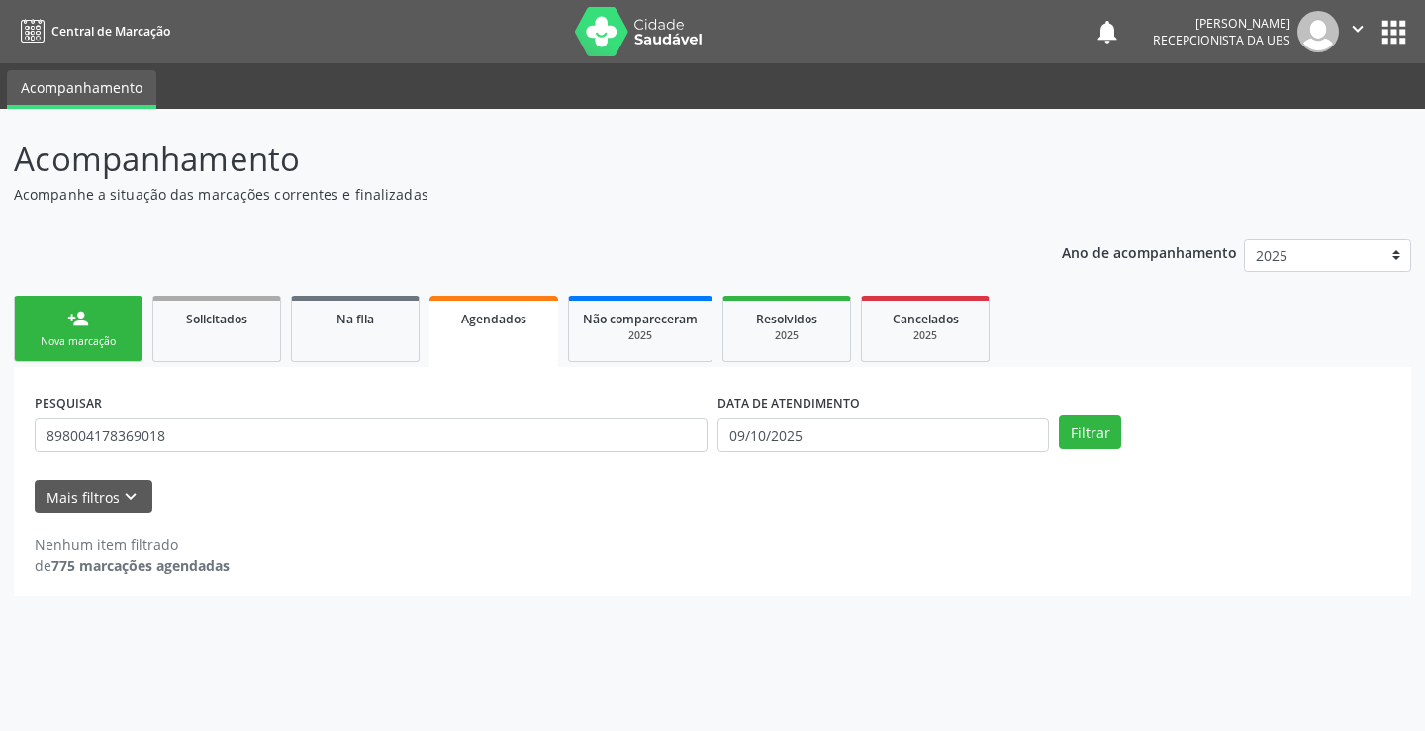
click at [522, 336] on link "Agendados" at bounding box center [493, 331] width 129 height 71
click at [397, 433] on input "898004178369018" at bounding box center [371, 435] width 673 height 34
click at [533, 325] on div "Agendados" at bounding box center [493, 318] width 101 height 21
click at [446, 426] on input "898004178369018" at bounding box center [371, 435] width 673 height 34
click at [498, 335] on link "Agendados" at bounding box center [493, 331] width 129 height 71
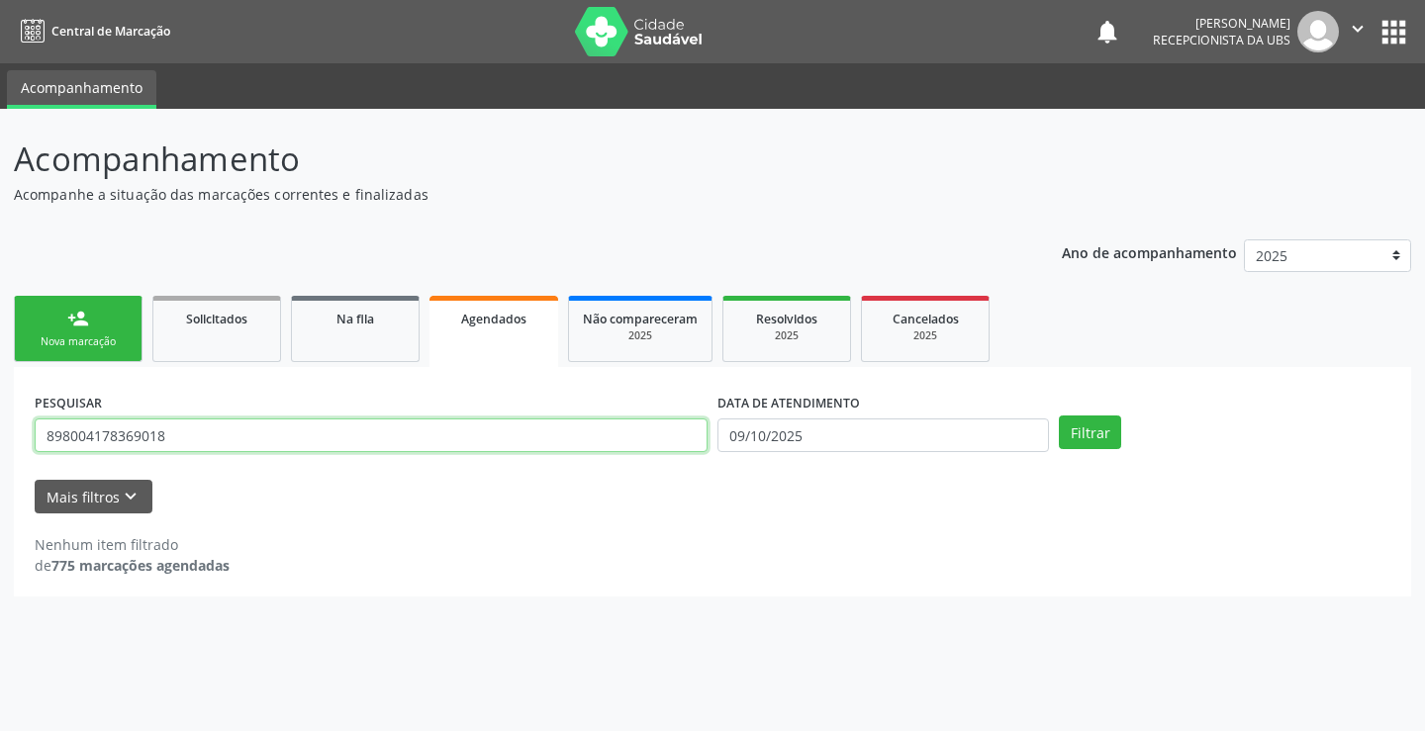
click at [449, 439] on input "898004178369018" at bounding box center [371, 435] width 673 height 34
click at [447, 439] on input "898004178369018" at bounding box center [371, 435] width 673 height 34
type input "8"
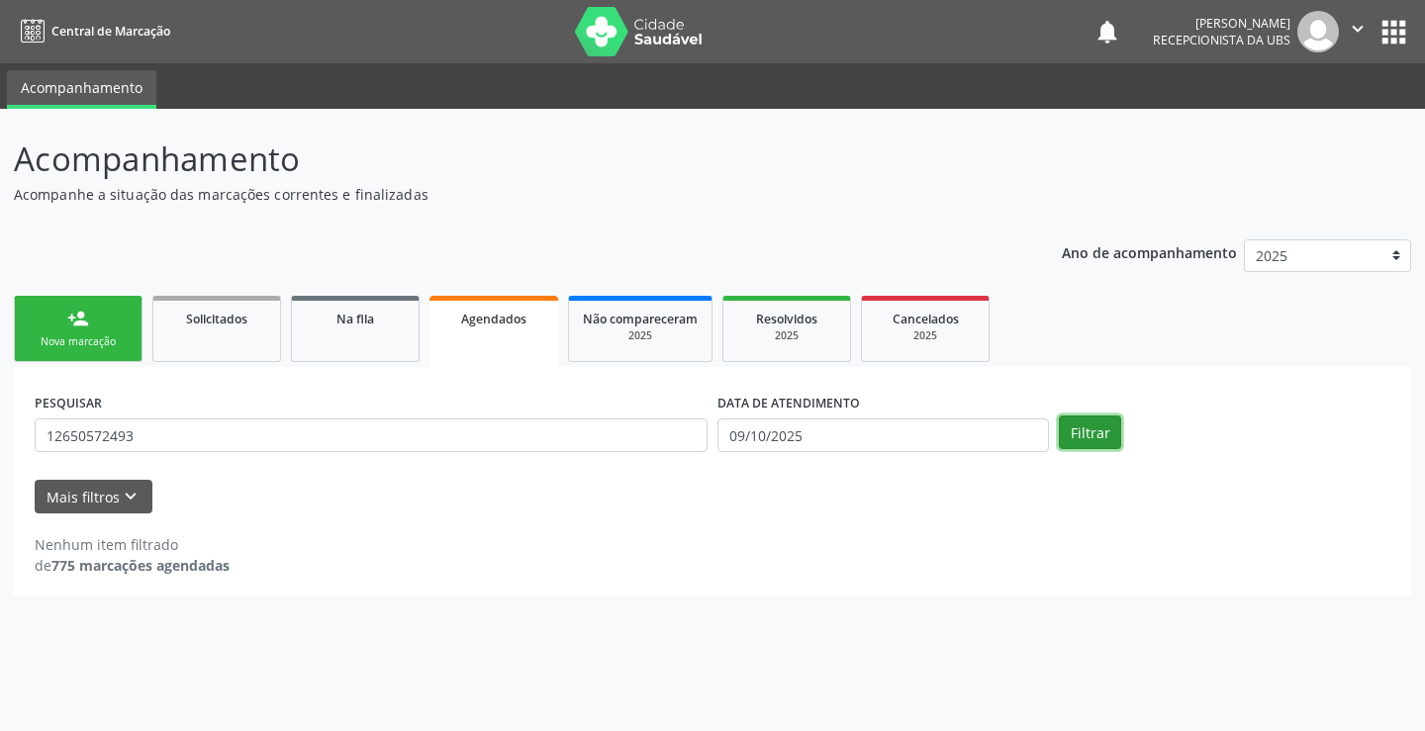
click at [1107, 438] on button "Filtrar" at bounding box center [1089, 432] width 62 height 34
click at [138, 438] on input "12650572493" at bounding box center [371, 435] width 673 height 34
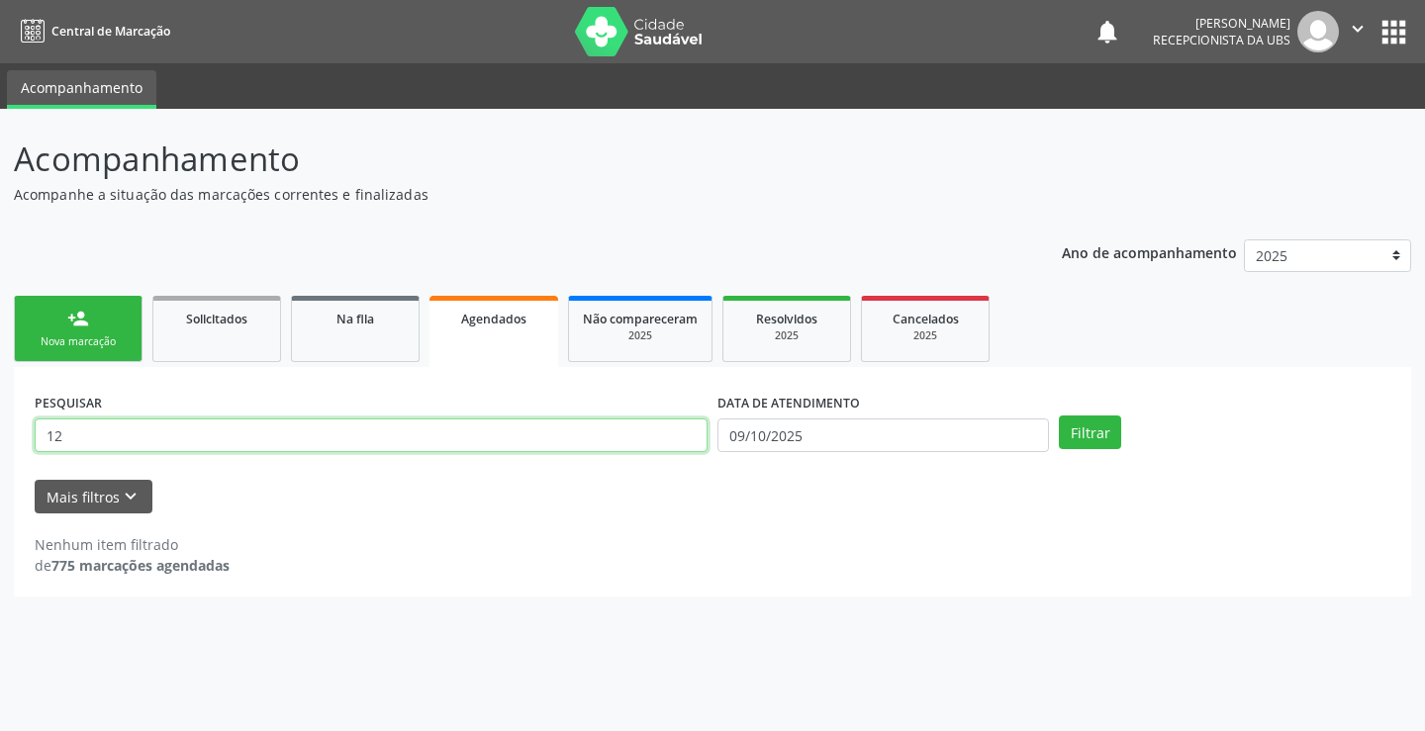
type input "1"
type input "L"
click at [107, 317] on link "person_add Nova marcação" at bounding box center [78, 329] width 129 height 66
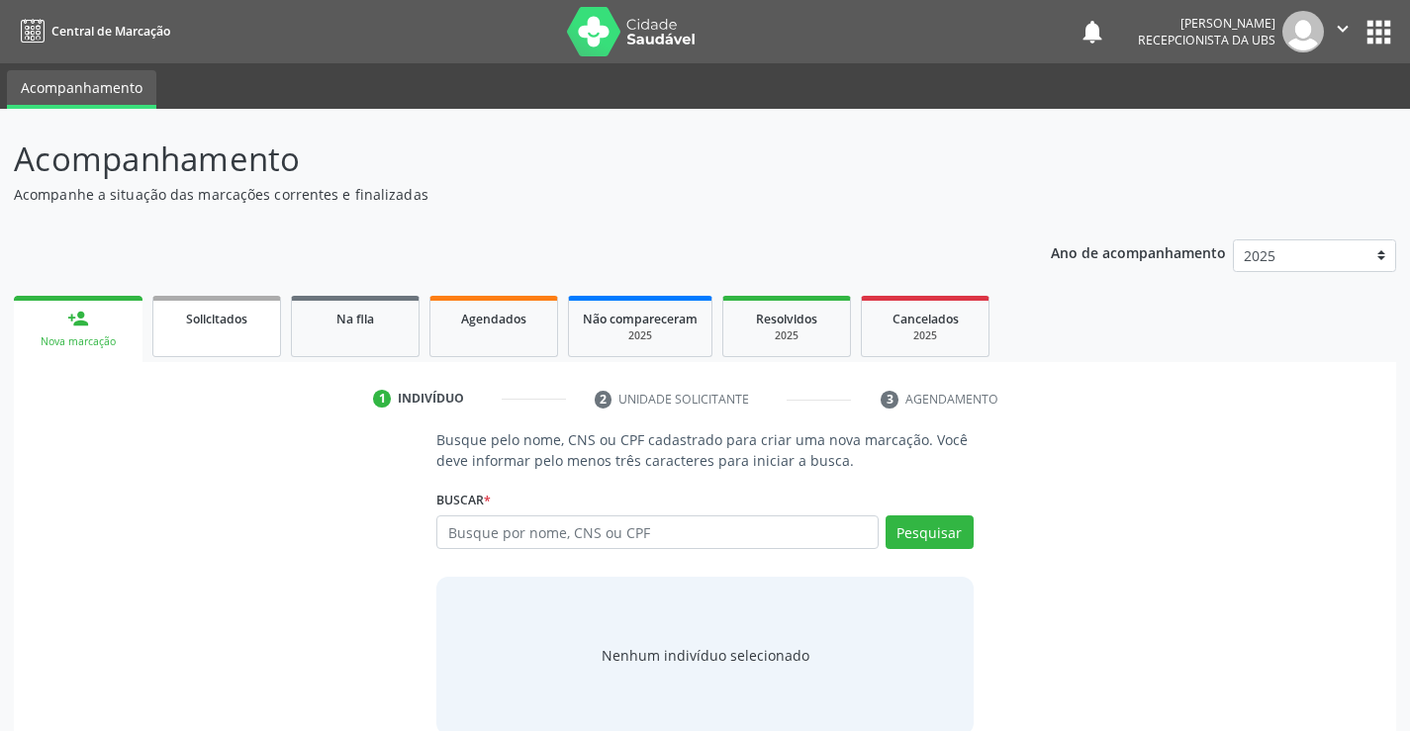
click at [189, 324] on span "Solicitados" at bounding box center [216, 319] width 61 height 17
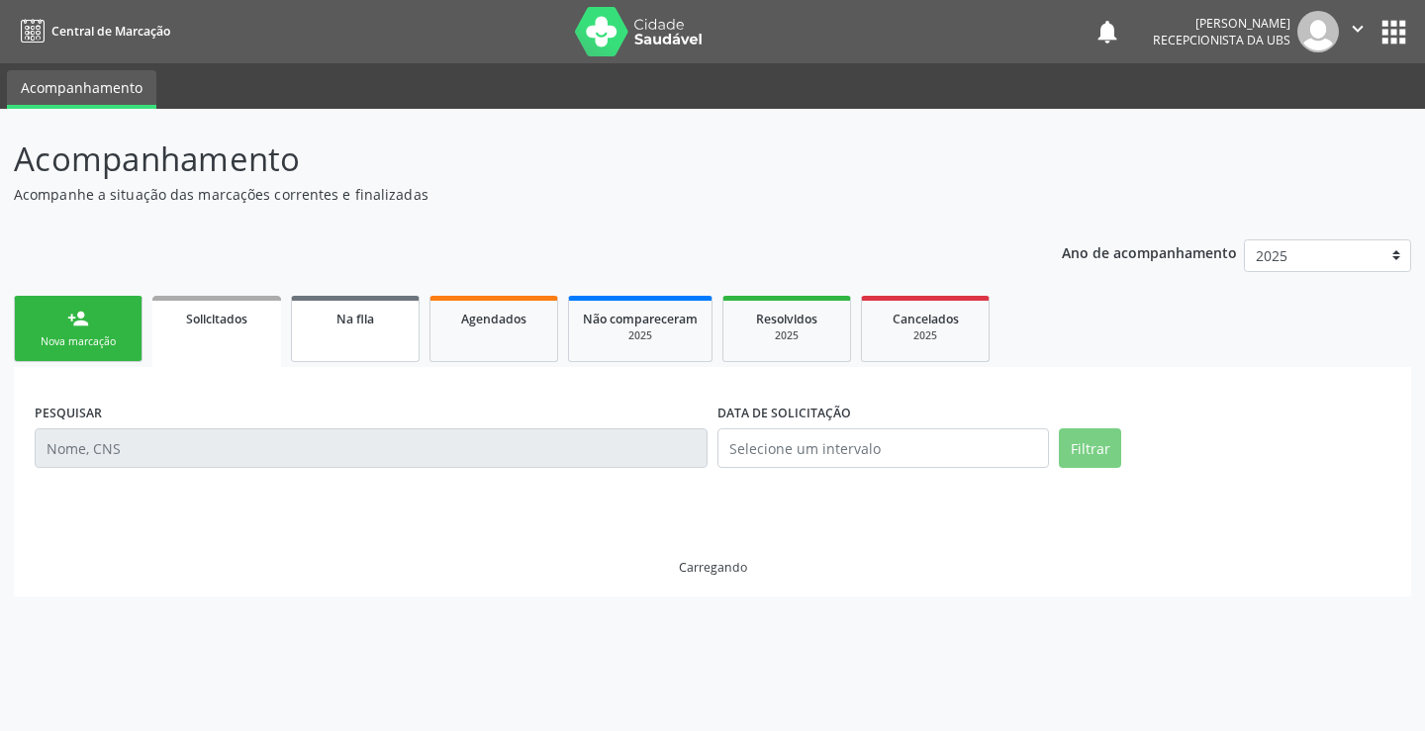
click at [355, 327] on div "Na fila" at bounding box center [355, 318] width 99 height 21
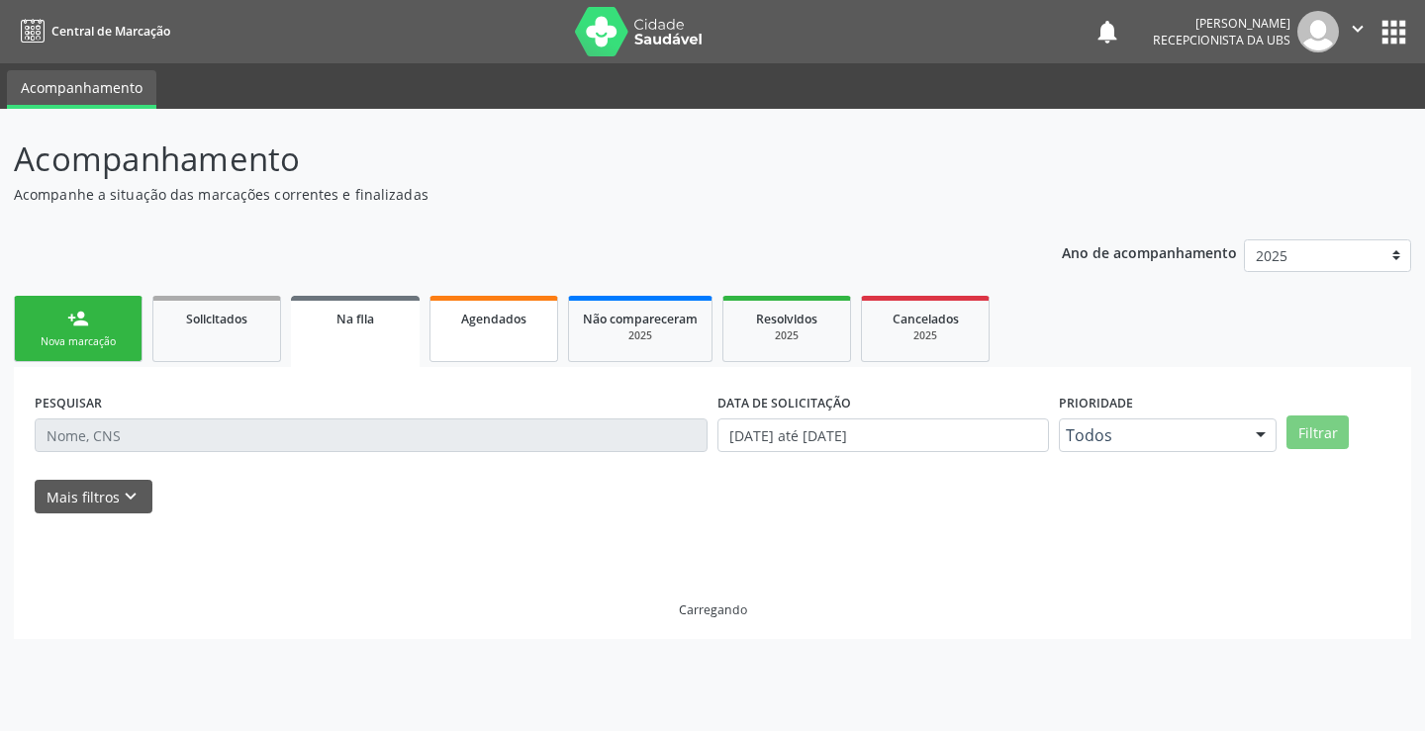
click at [518, 333] on link "Agendados" at bounding box center [493, 329] width 129 height 66
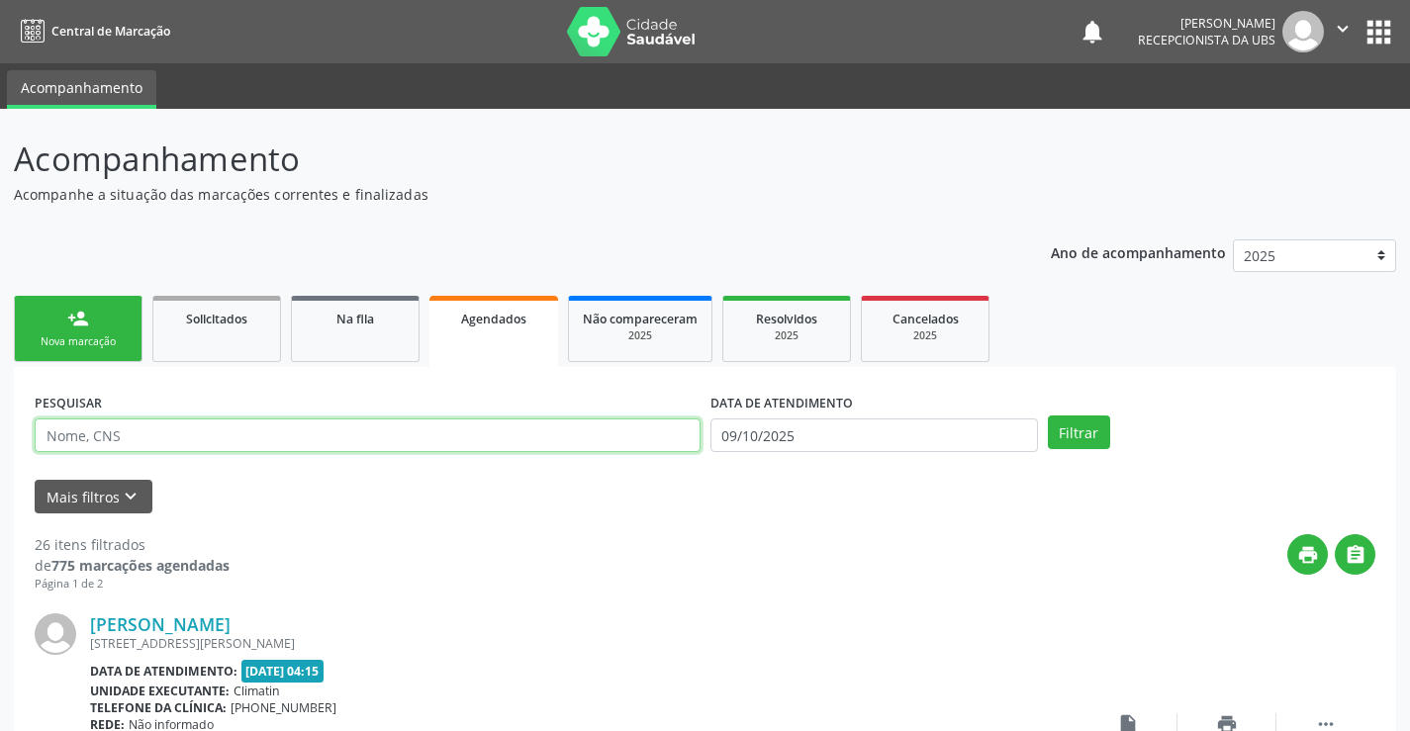
click at [345, 433] on input "text" at bounding box center [368, 435] width 666 height 34
type input "1"
click at [500, 328] on link "Agendados" at bounding box center [493, 331] width 129 height 71
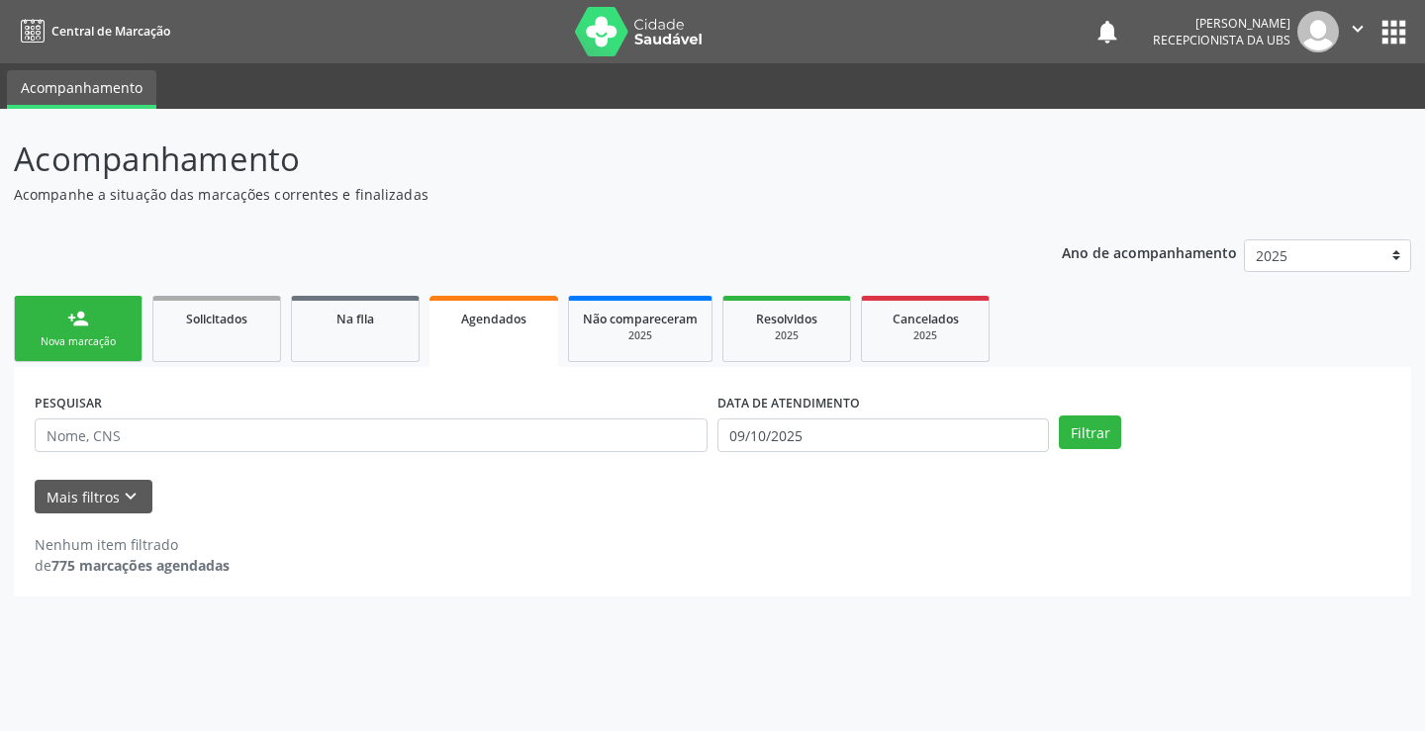
click at [109, 338] on div "Nova marcação" at bounding box center [78, 341] width 99 height 15
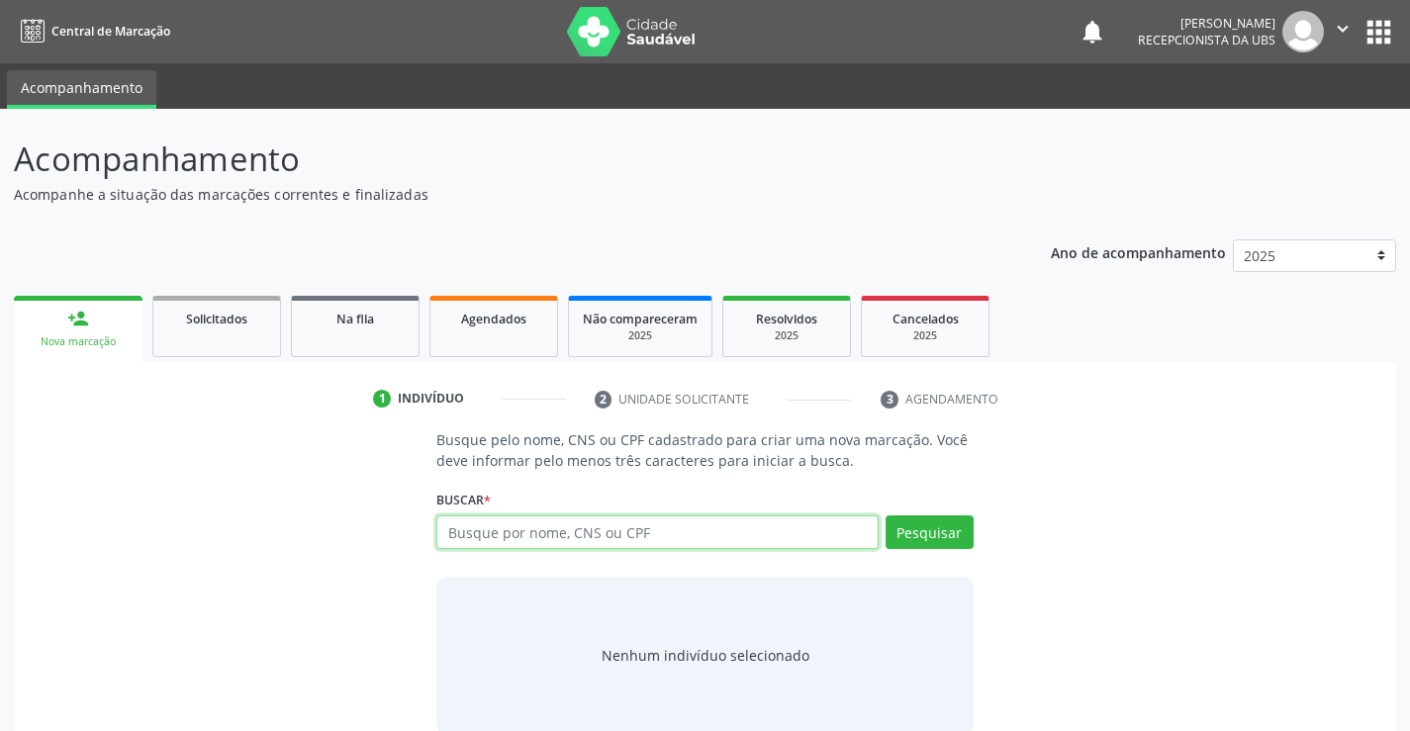
click at [489, 544] on input "text" at bounding box center [656, 532] width 441 height 34
type input "12650572493"
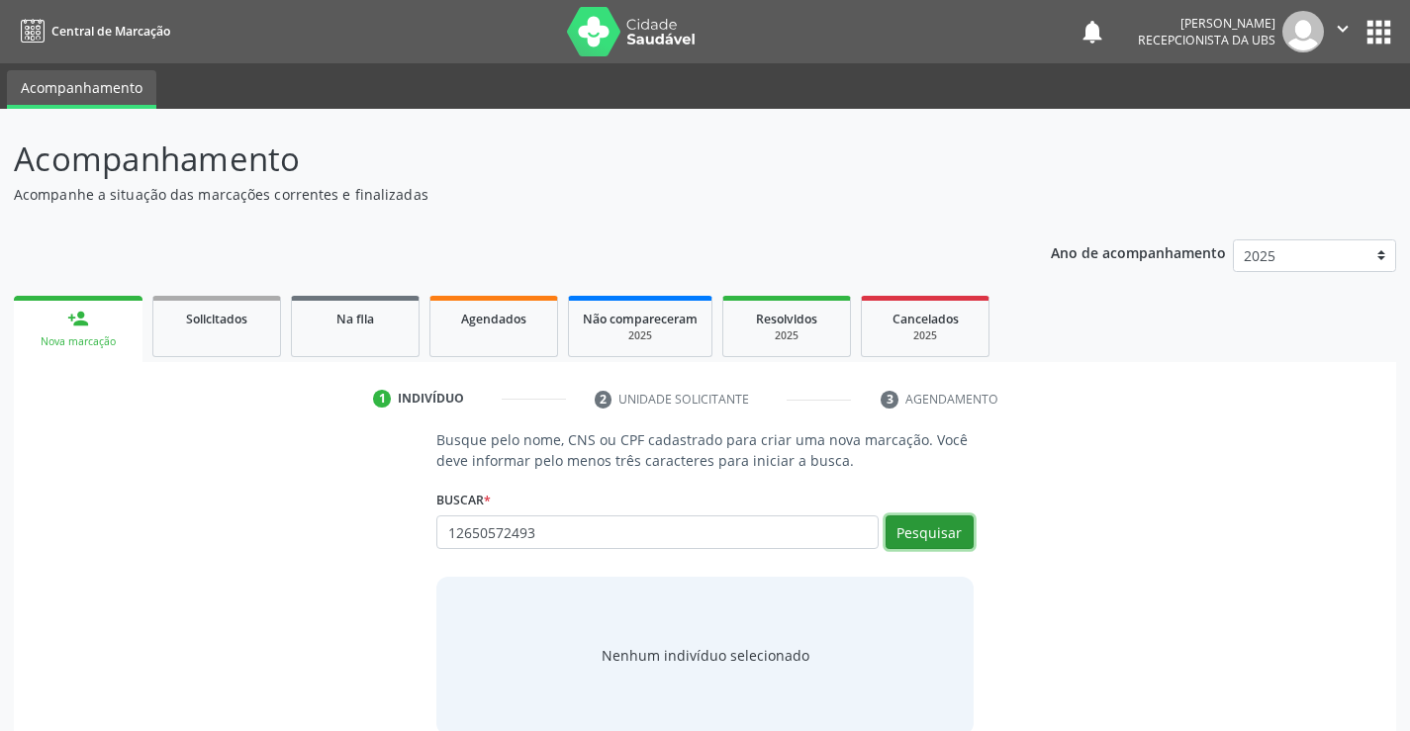
click at [910, 527] on button "Pesquisar" at bounding box center [929, 532] width 88 height 34
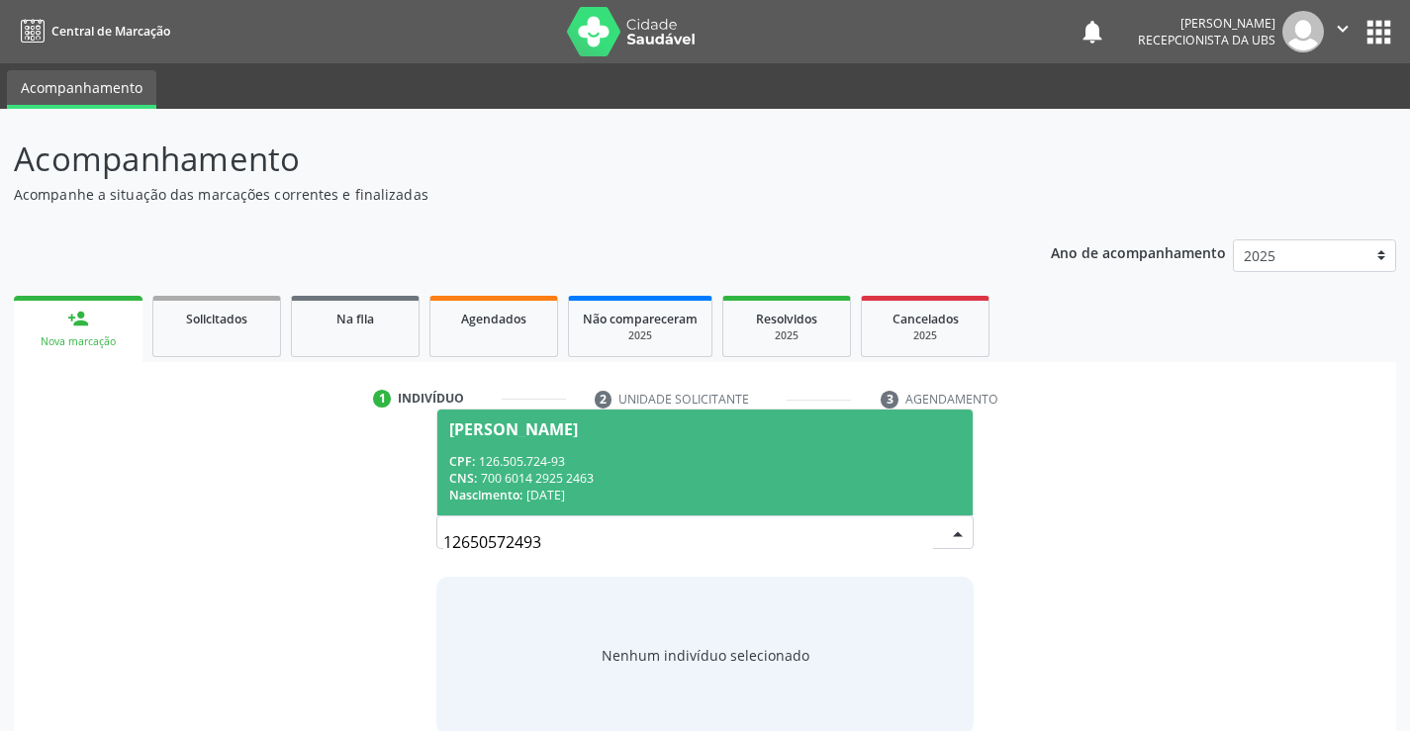
click at [788, 498] on div "Nascimento: [DATE]" at bounding box center [704, 495] width 510 height 17
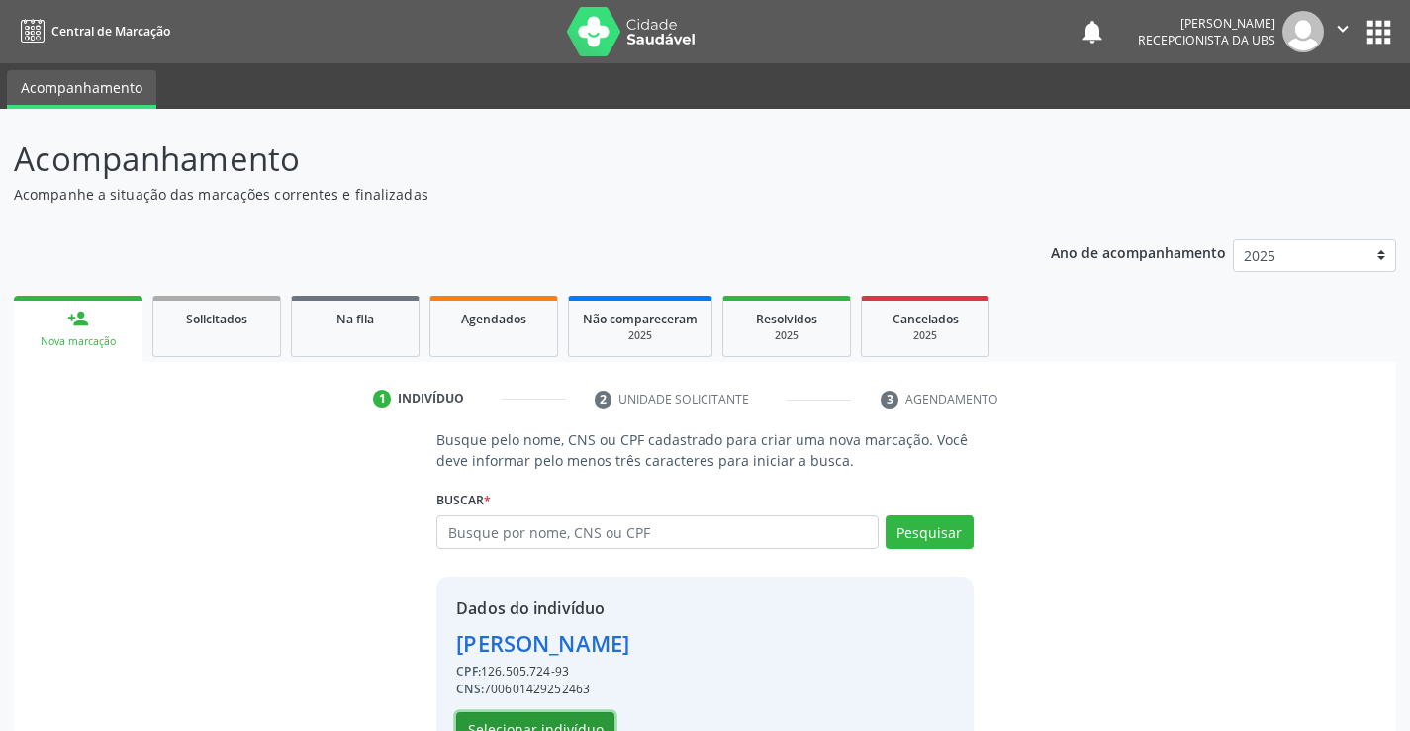
click at [527, 715] on button "Selecionar indivíduo" at bounding box center [535, 729] width 158 height 34
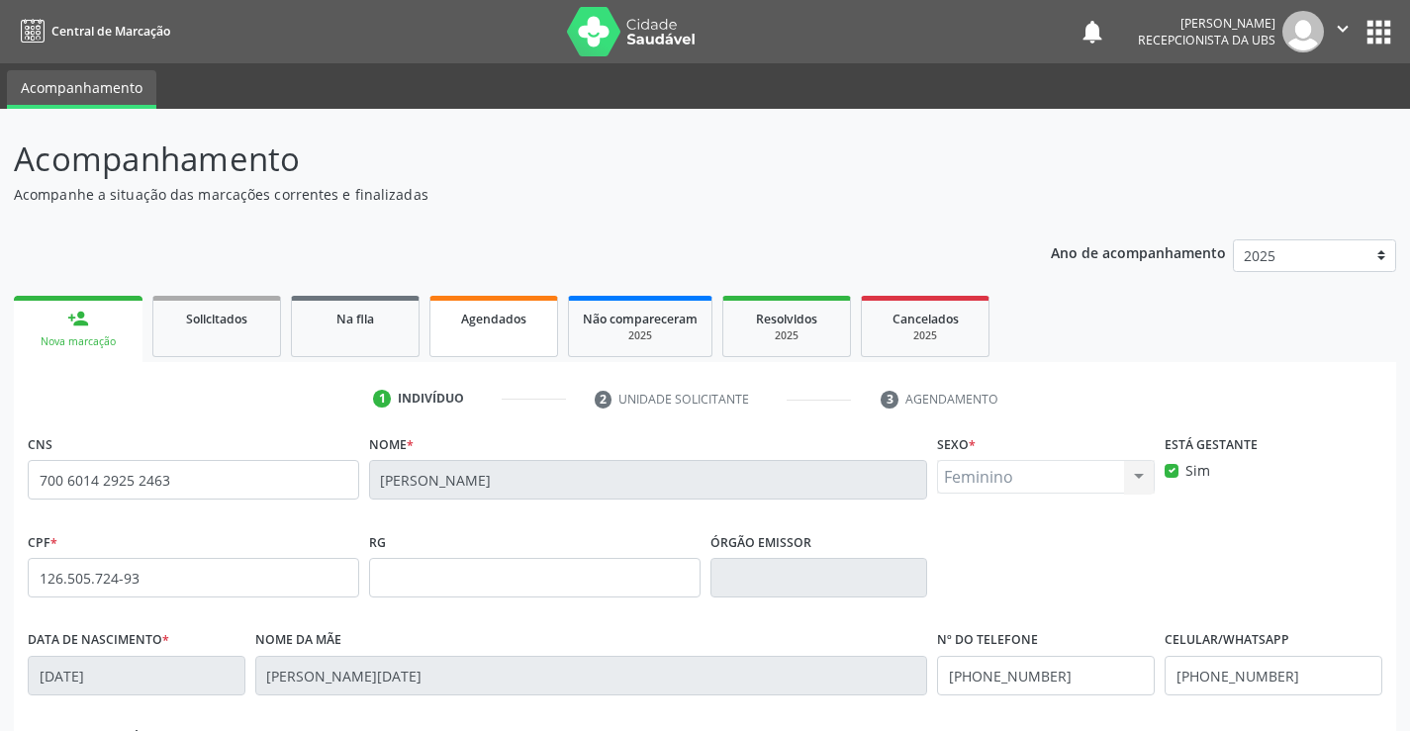
click at [478, 341] on link "Agendados" at bounding box center [493, 326] width 129 height 61
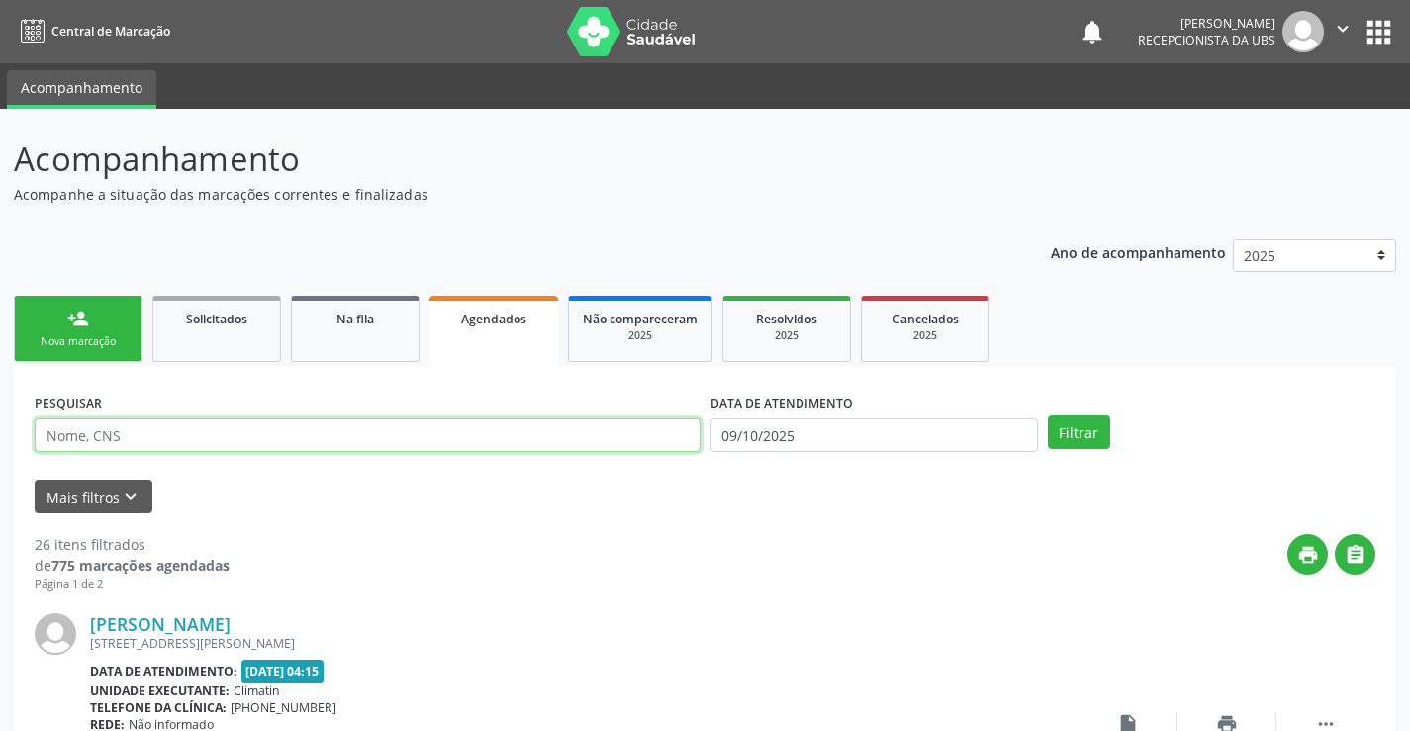
click at [472, 431] on input "text" at bounding box center [368, 435] width 666 height 34
type input "12650572493"
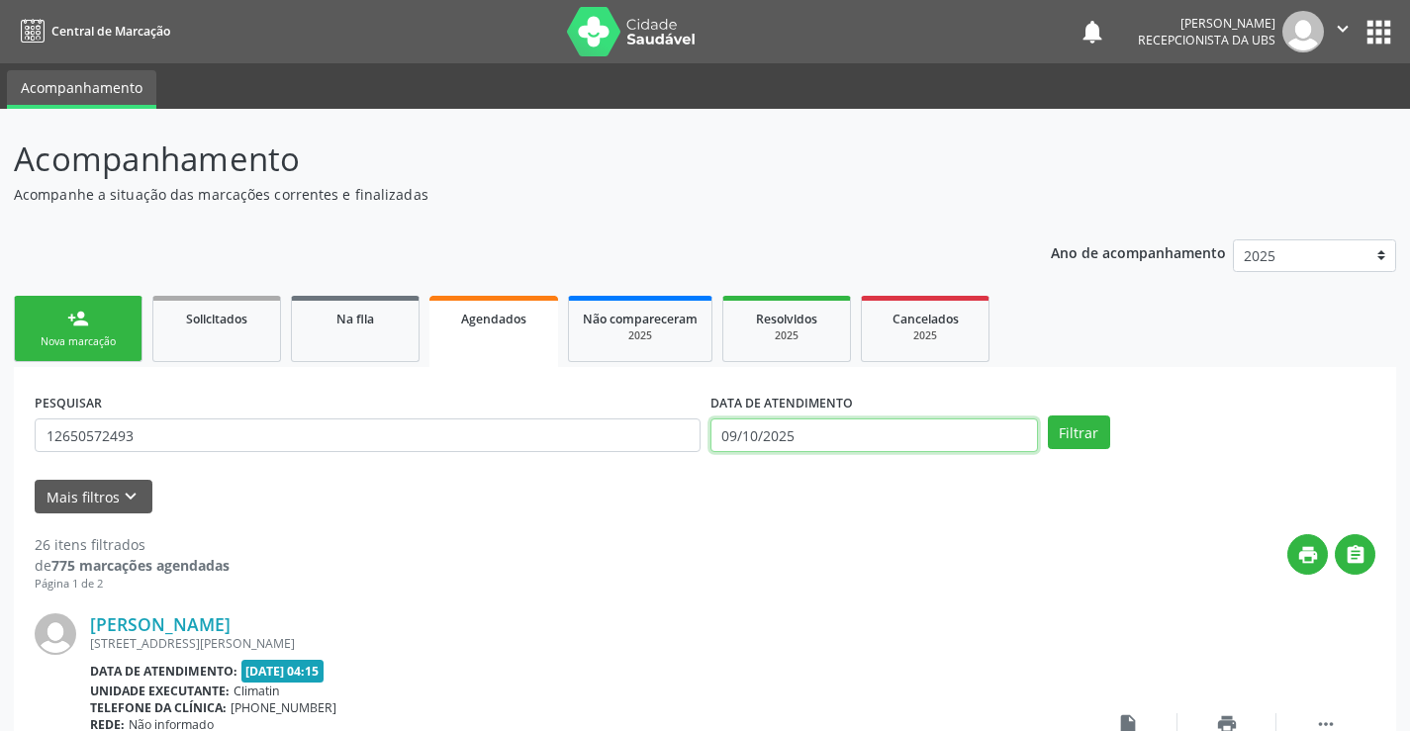
click at [835, 446] on input "09/10/2025" at bounding box center [873, 435] width 327 height 34
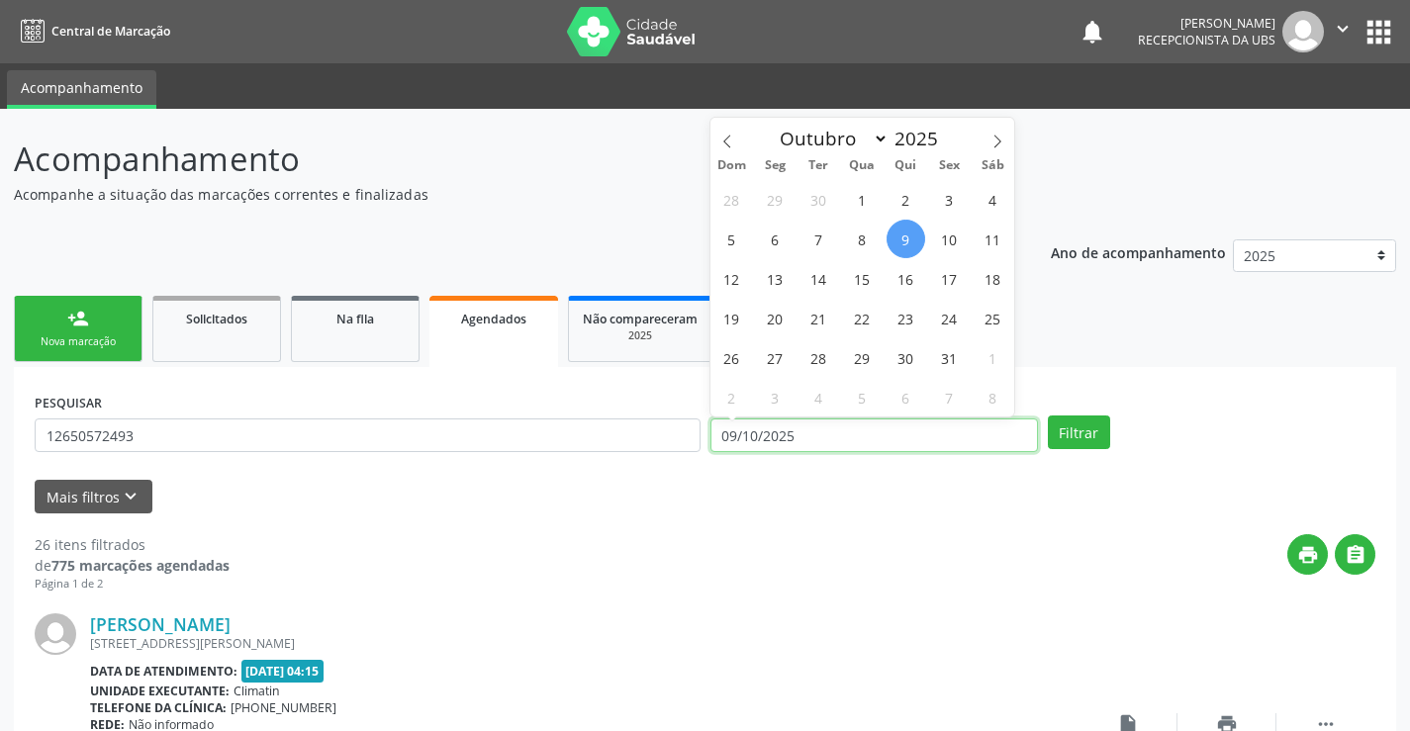
click at [835, 438] on input "09/10/2025" at bounding box center [873, 435] width 327 height 34
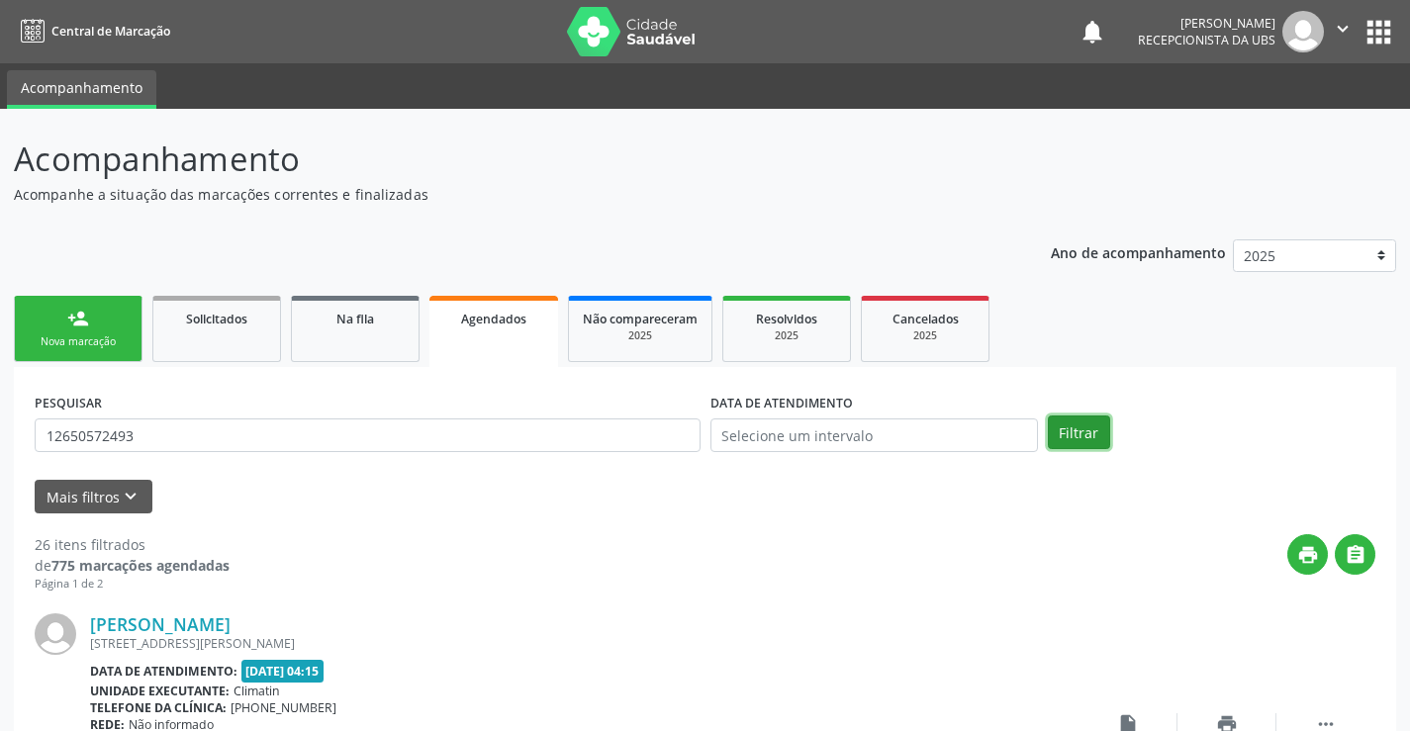
click at [1069, 420] on button "Filtrar" at bounding box center [1079, 432] width 62 height 34
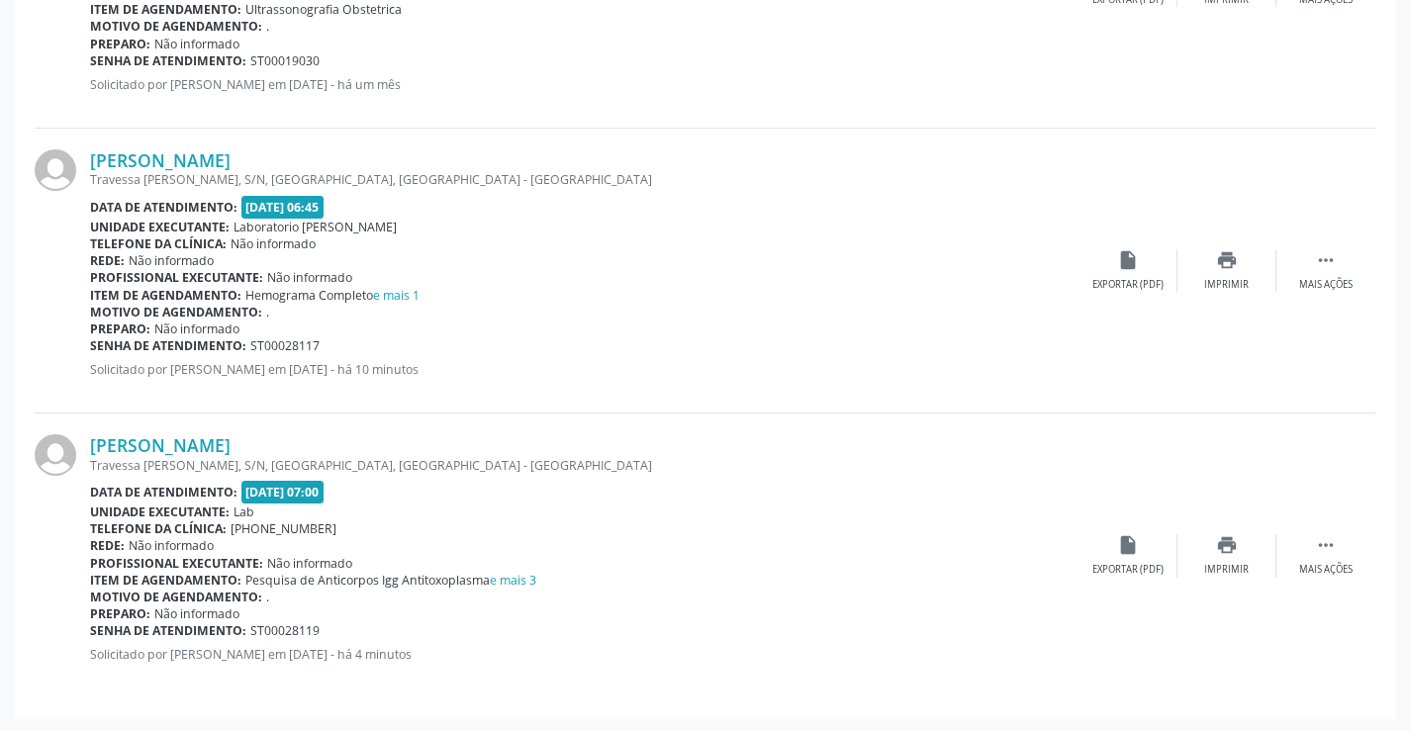
scroll to position [1607, 0]
click at [1233, 556] on div "print Imprimir" at bounding box center [1226, 553] width 99 height 43
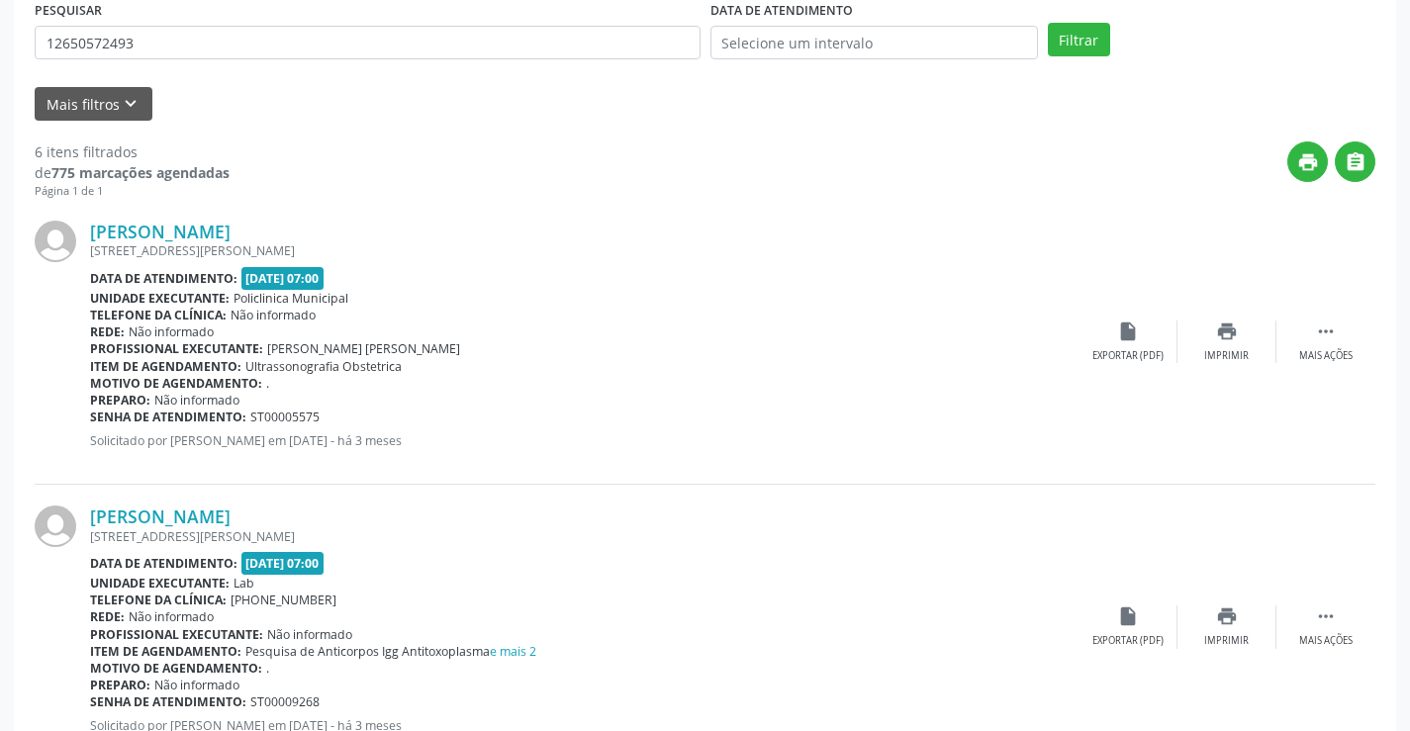
scroll to position [0, 0]
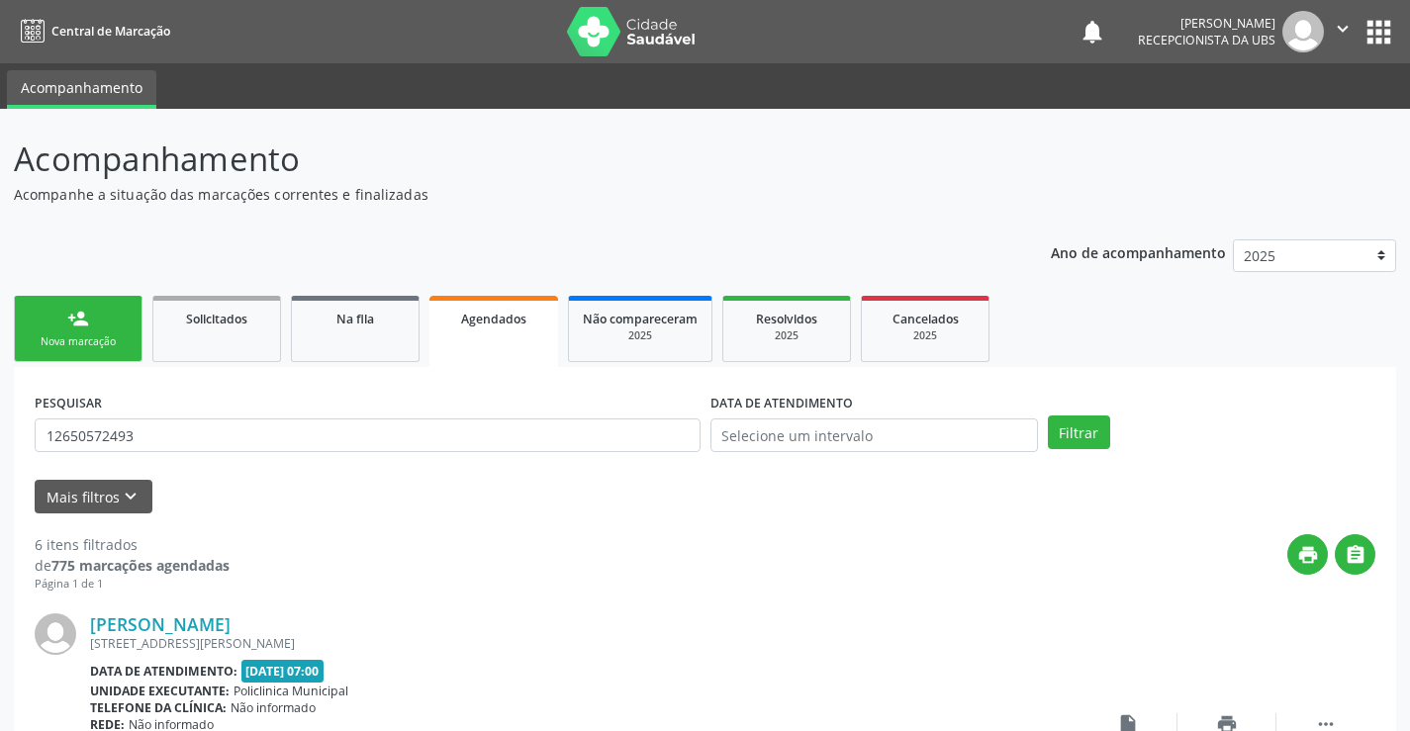
click at [535, 336] on link "Agendados" at bounding box center [493, 331] width 129 height 71
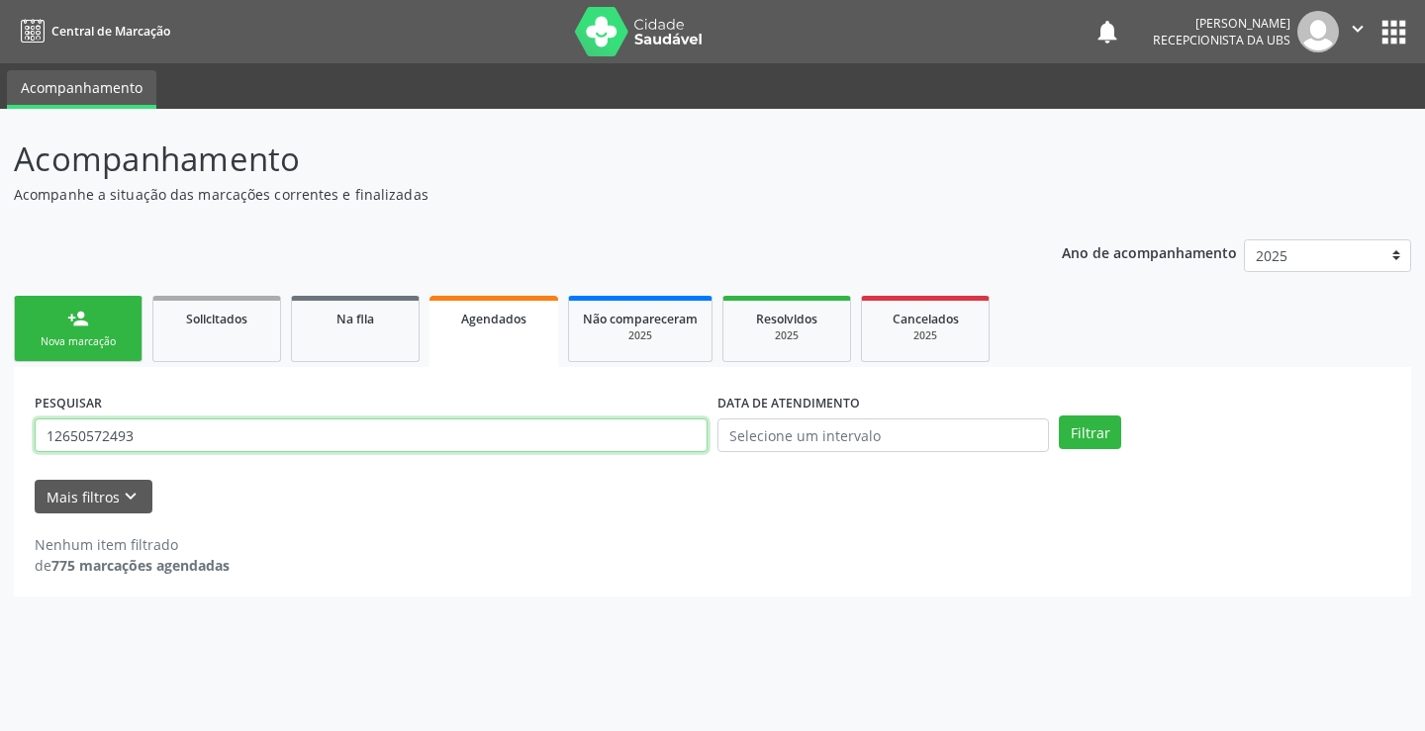
click at [370, 428] on input "12650572493" at bounding box center [371, 435] width 673 height 34
type input "1"
click at [71, 322] on div "person_add" at bounding box center [78, 319] width 22 height 22
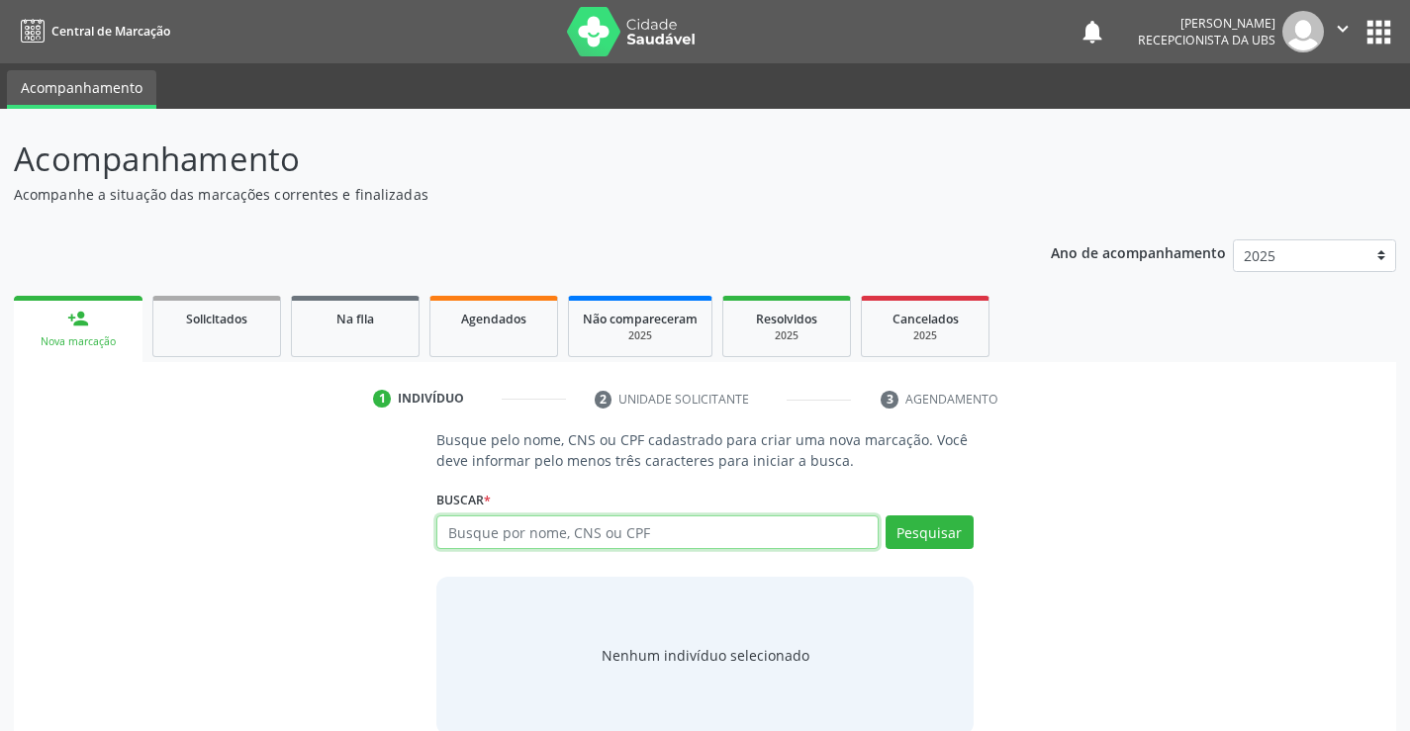
click at [472, 528] on input "text" at bounding box center [656, 532] width 441 height 34
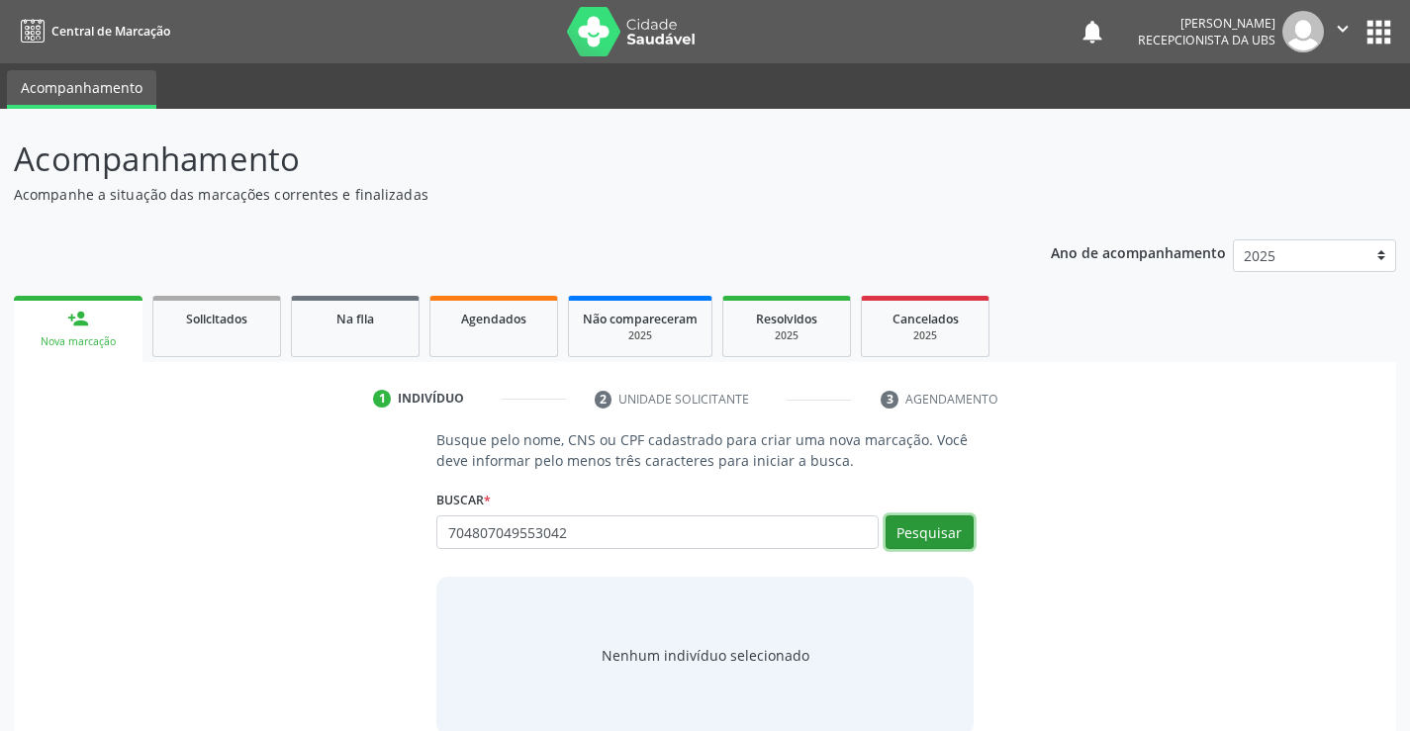
click at [941, 527] on button "Pesquisar" at bounding box center [929, 532] width 88 height 34
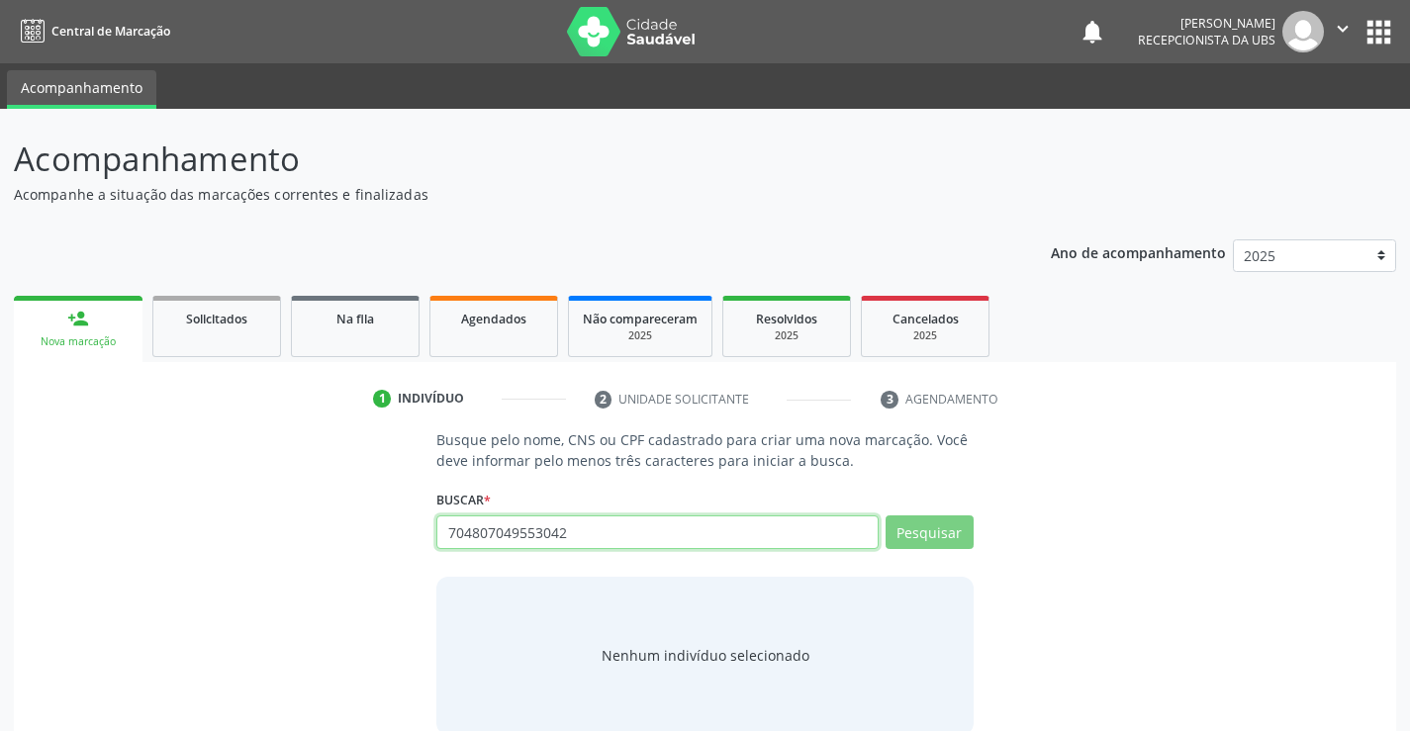
click at [798, 535] on input "704807049553042" at bounding box center [656, 532] width 441 height 34
type input "7"
type input "FRANCINWTW"
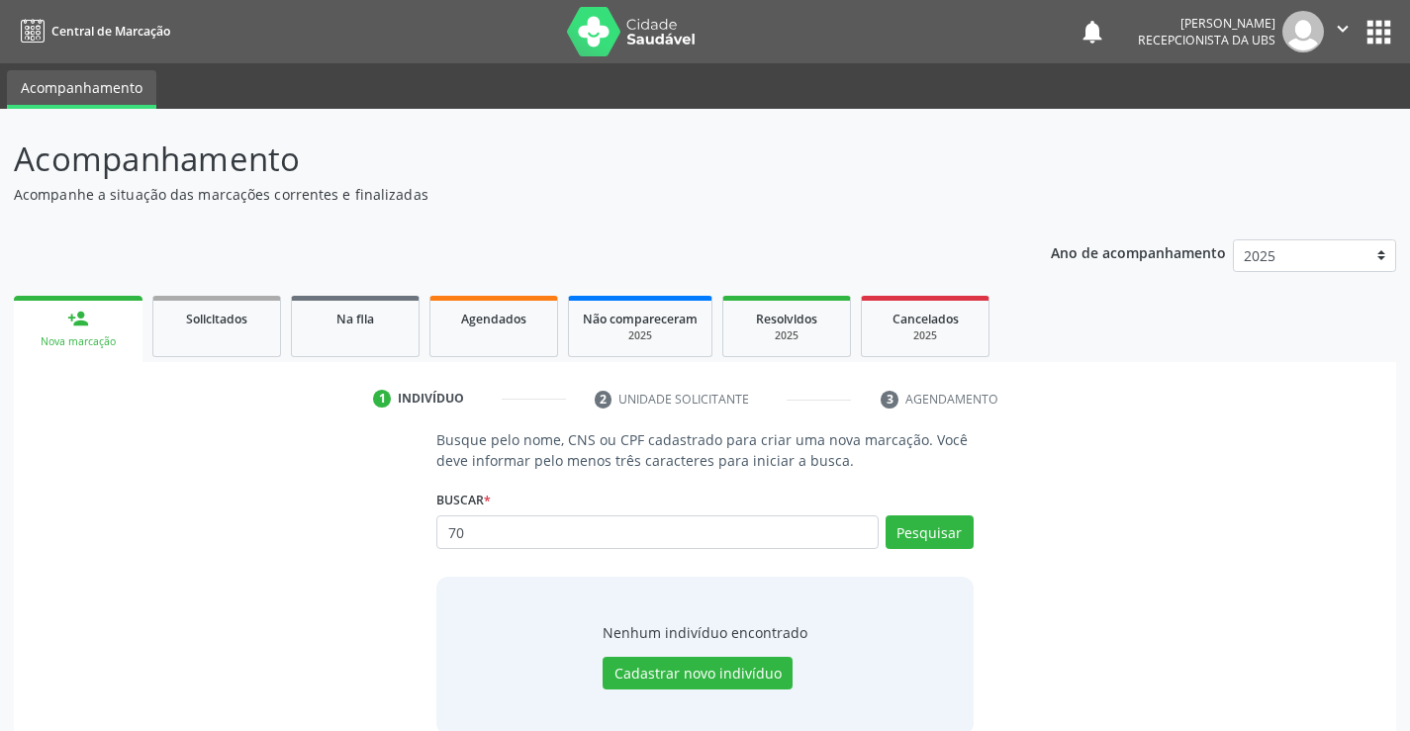
type input "7"
type input "FRANCINETE [PERSON_NAME]"
click at [917, 528] on button "Pesquisar" at bounding box center [929, 532] width 88 height 34
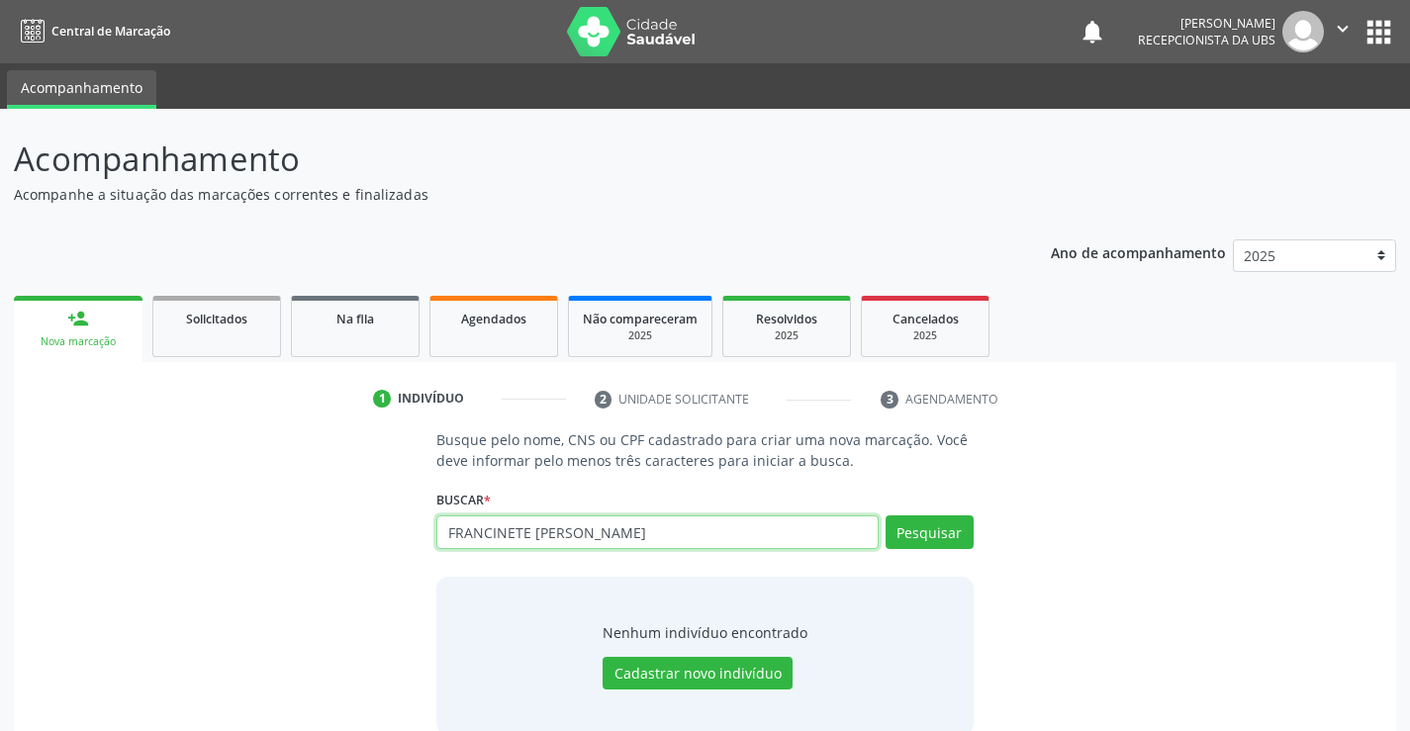
click at [502, 547] on input "FRANCINETE [PERSON_NAME]" at bounding box center [656, 532] width 441 height 34
click at [668, 533] on input "FRANCINETE [PERSON_NAME]" at bounding box center [656, 532] width 441 height 34
type input "F"
type input "04852294470"
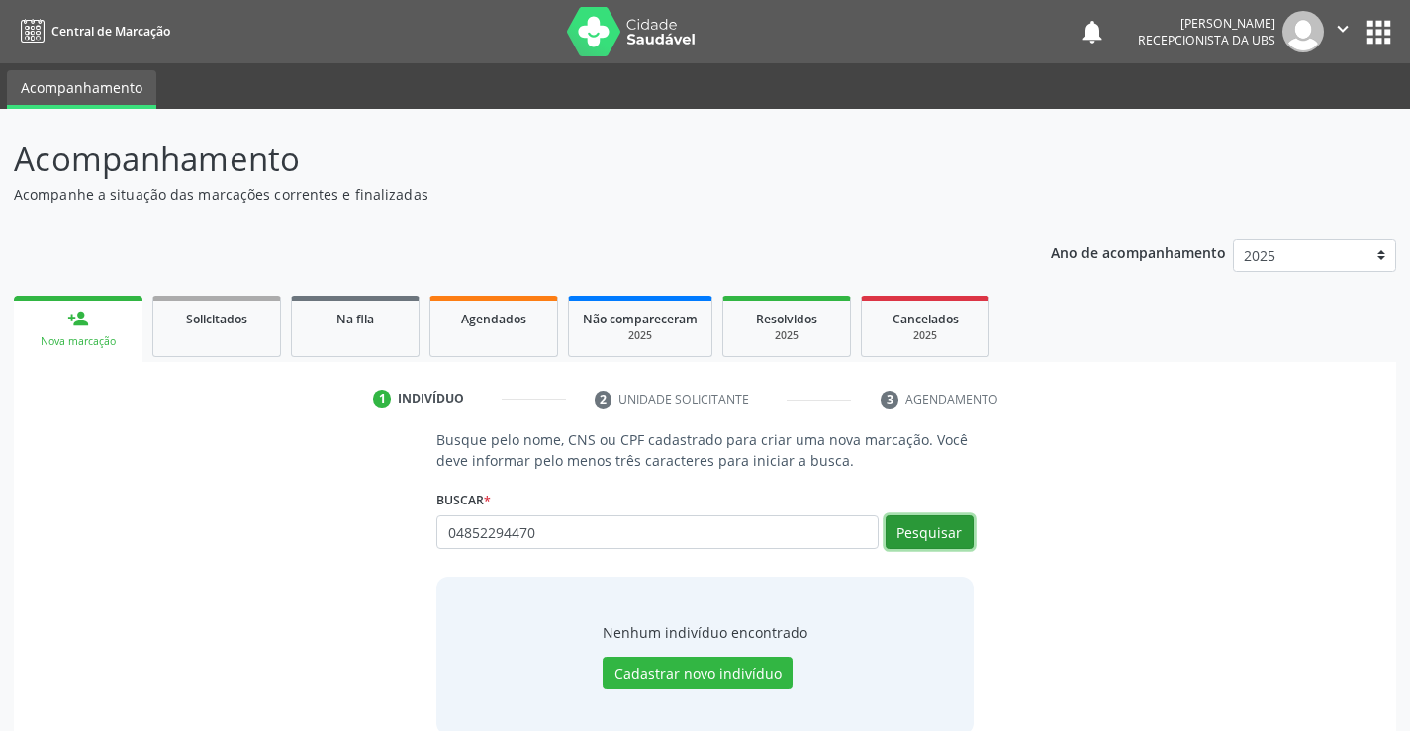
click at [937, 526] on button "Pesquisar" at bounding box center [929, 532] width 88 height 34
type input "04852294470"
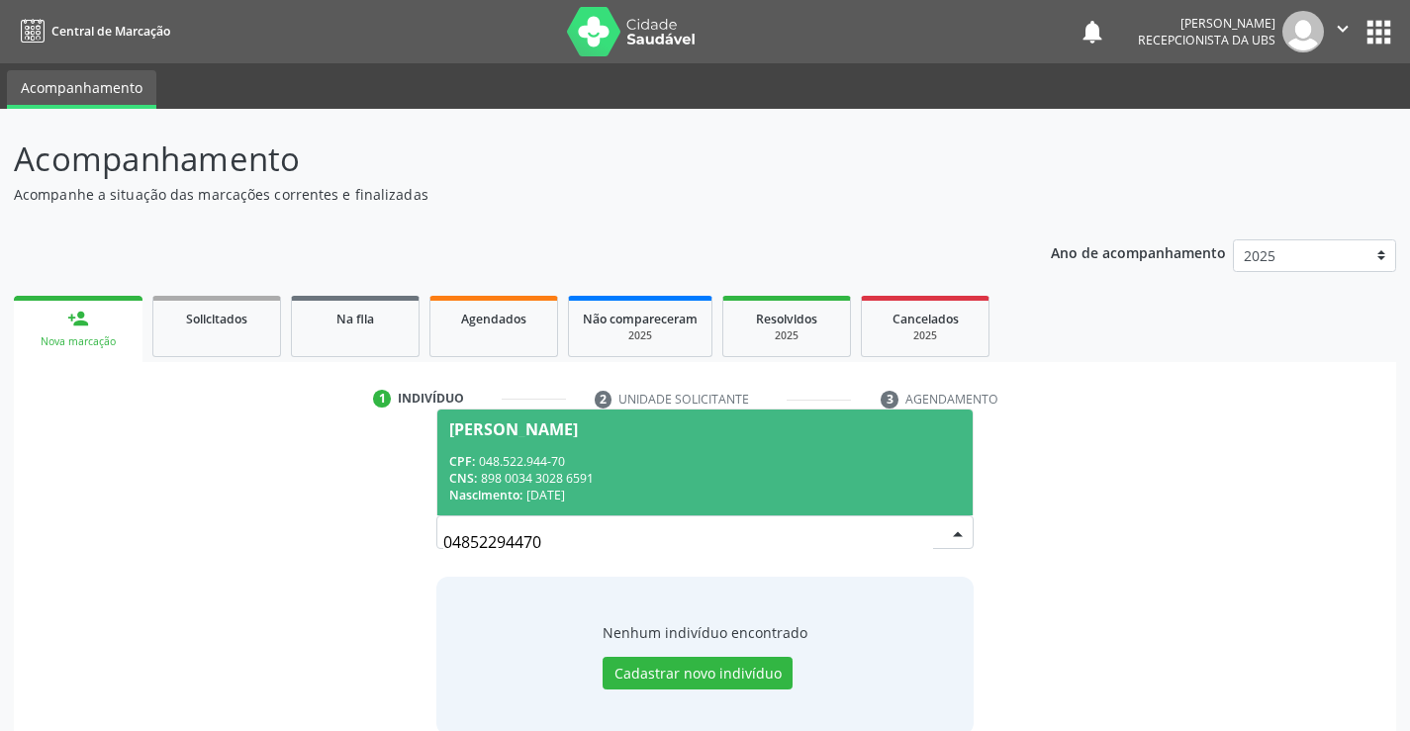
click at [836, 485] on div "CNS: 898 0034 3028 6591" at bounding box center [704, 478] width 510 height 17
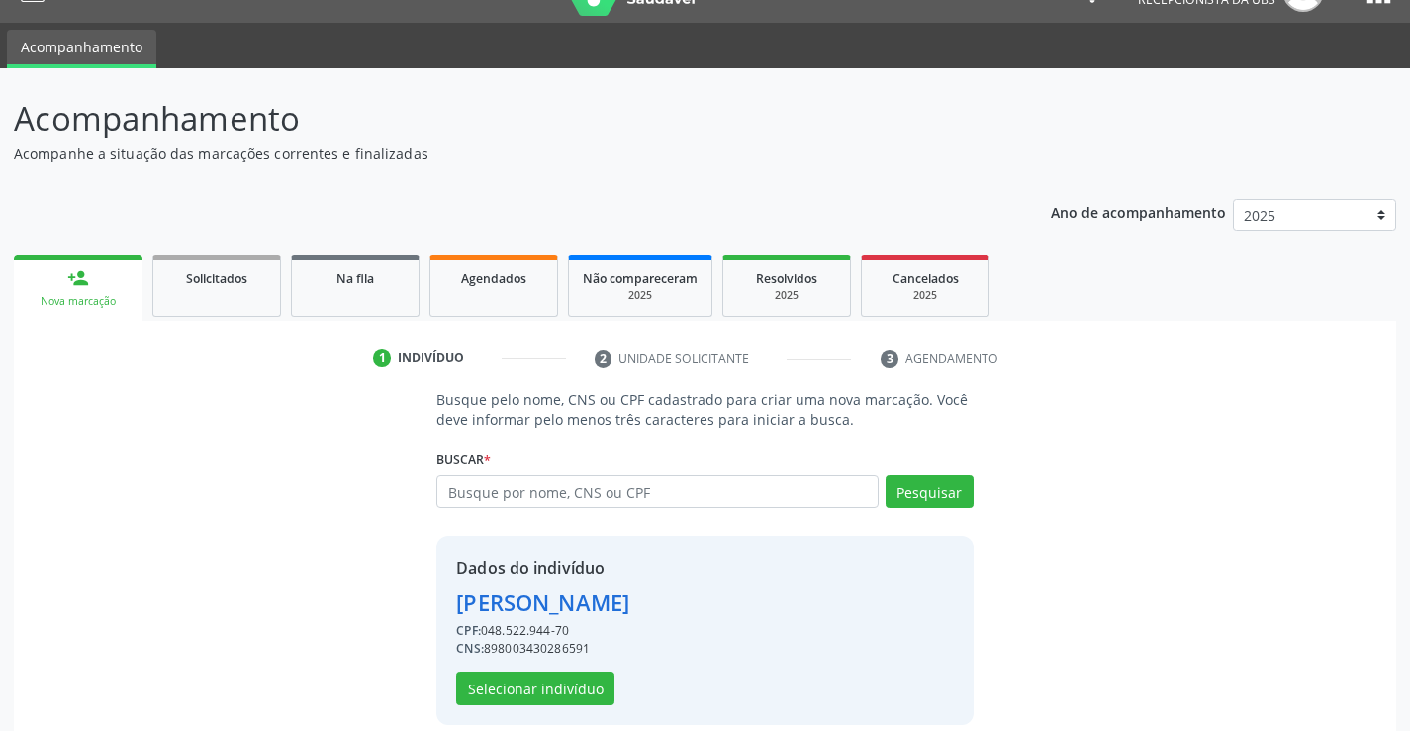
scroll to position [62, 0]
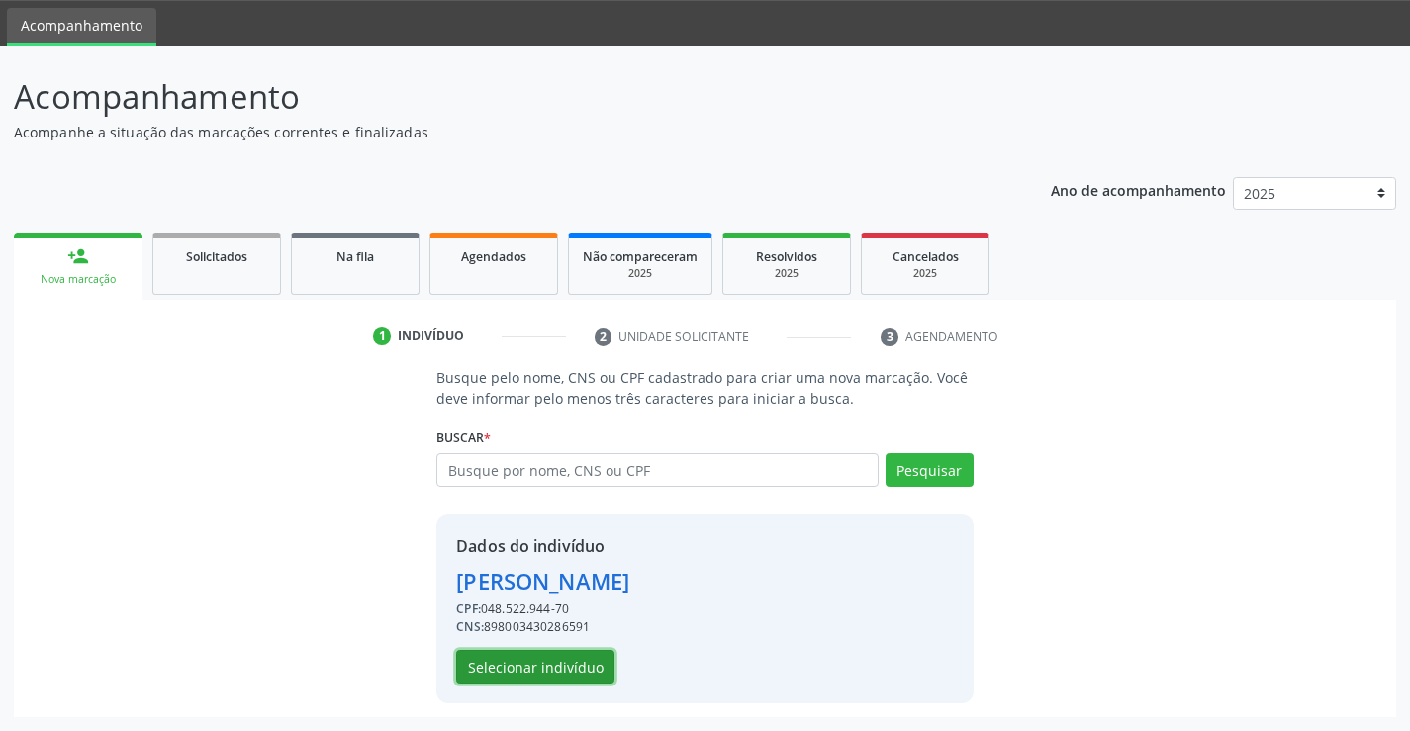
click at [514, 669] on button "Selecionar indivíduo" at bounding box center [535, 667] width 158 height 34
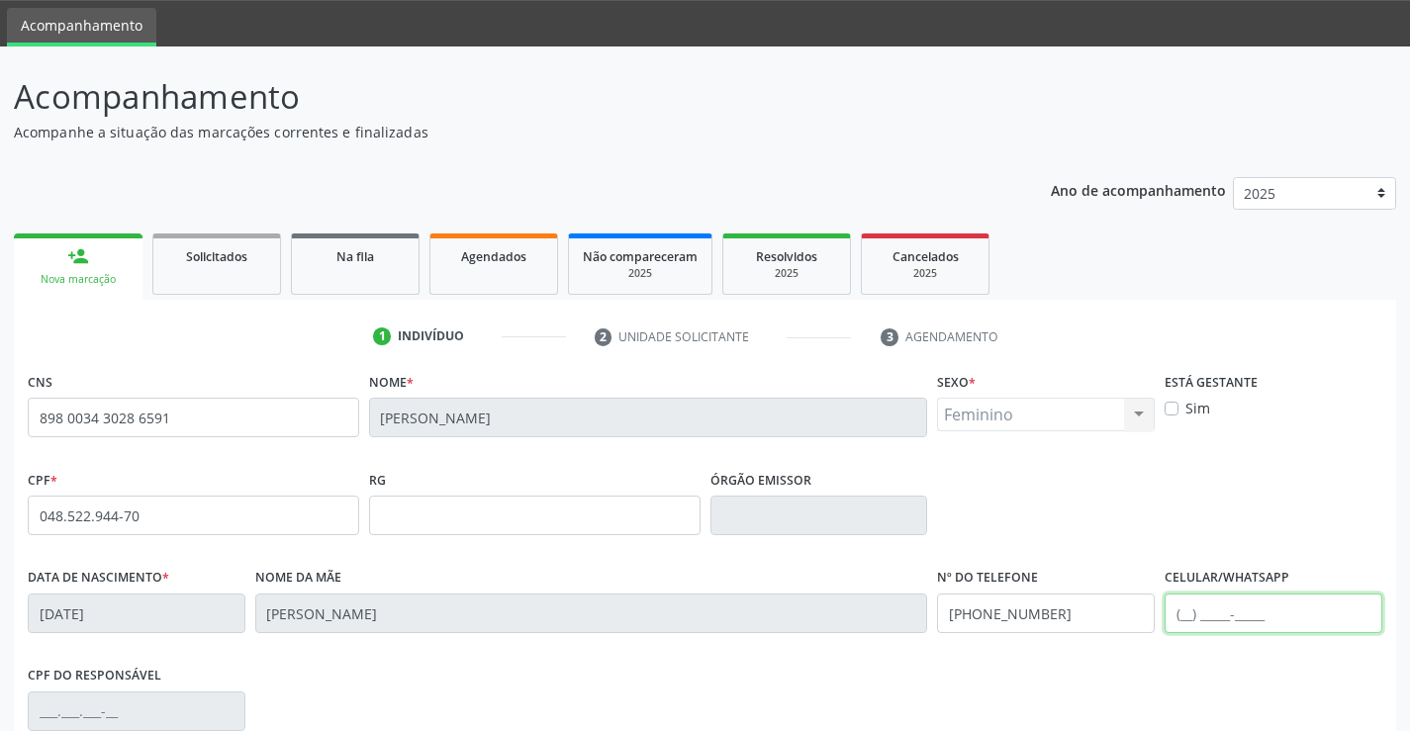
click at [1176, 612] on input "text" at bounding box center [1273, 614] width 218 height 40
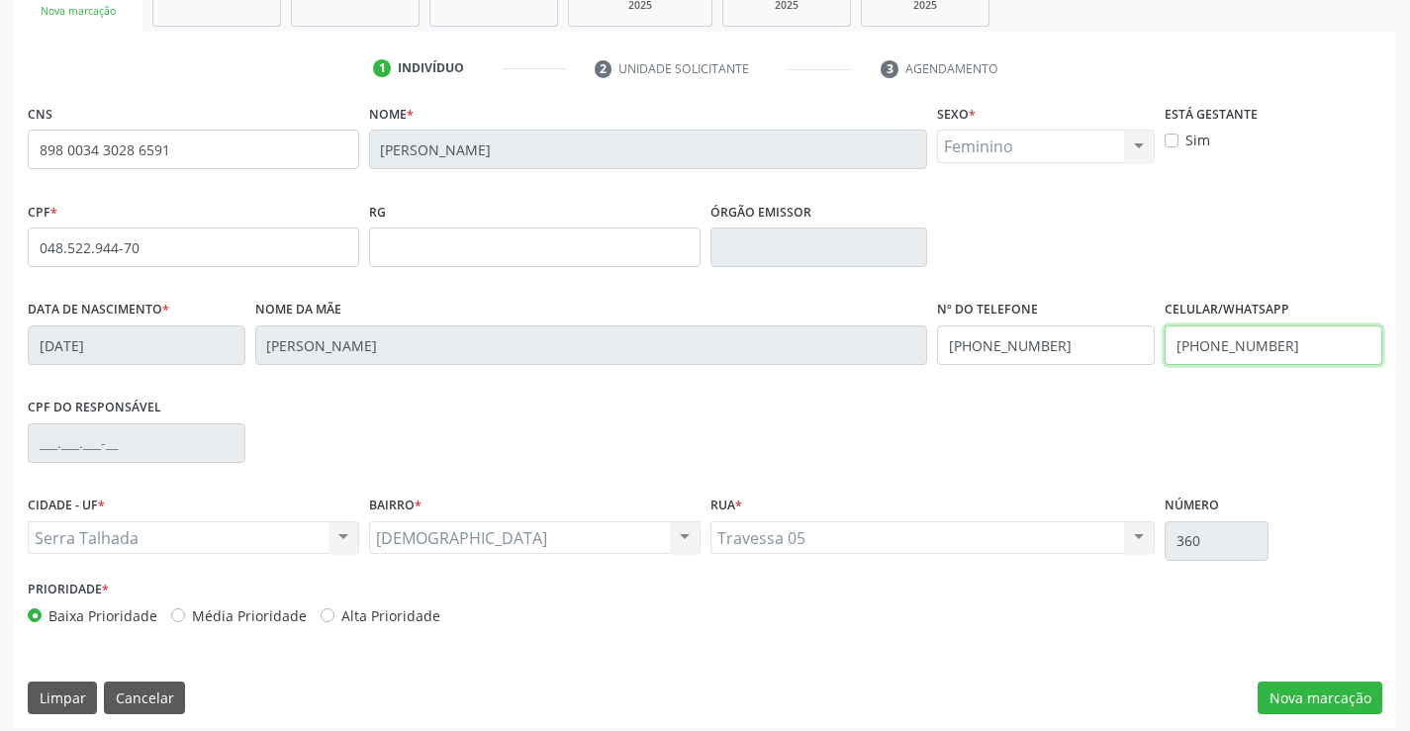
scroll to position [341, 0]
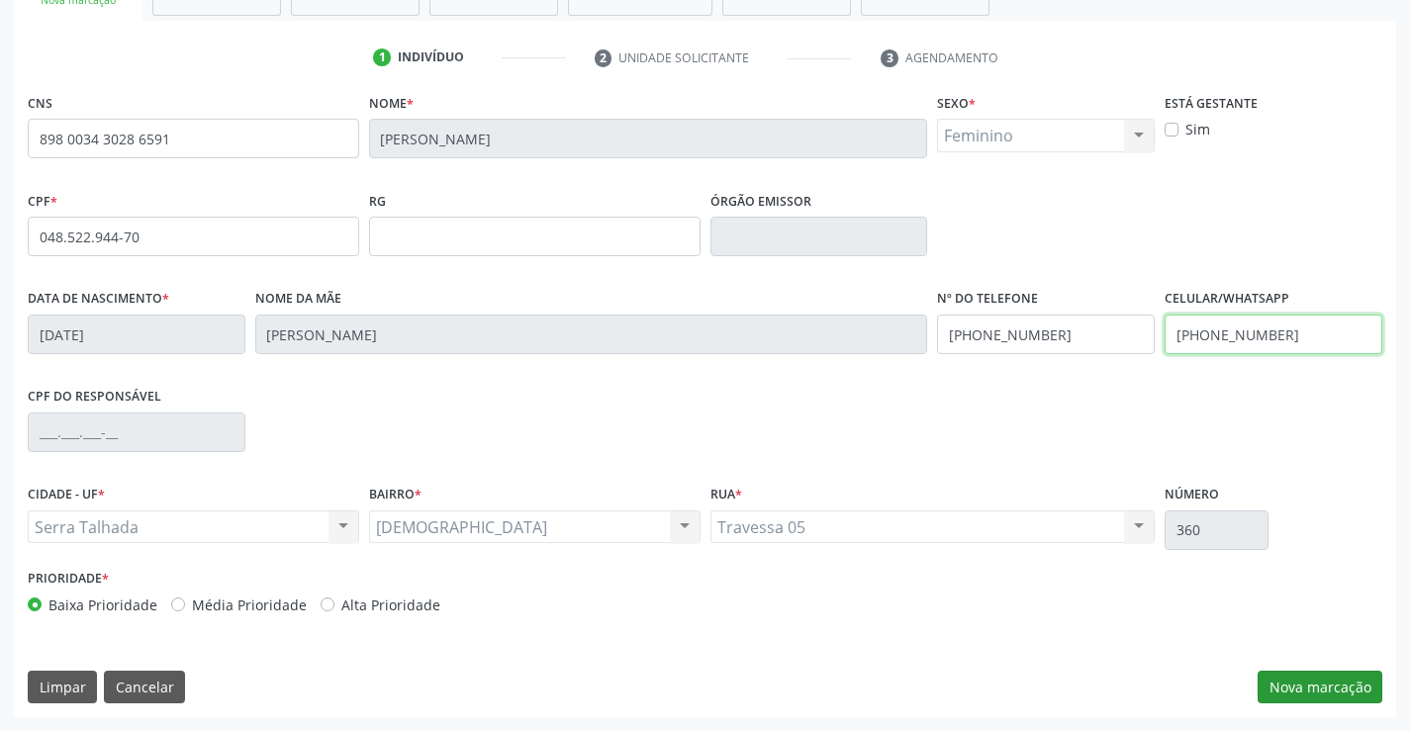
type input "[PHONE_NUMBER]"
click at [1328, 689] on button "Nova marcação" at bounding box center [1319, 688] width 125 height 34
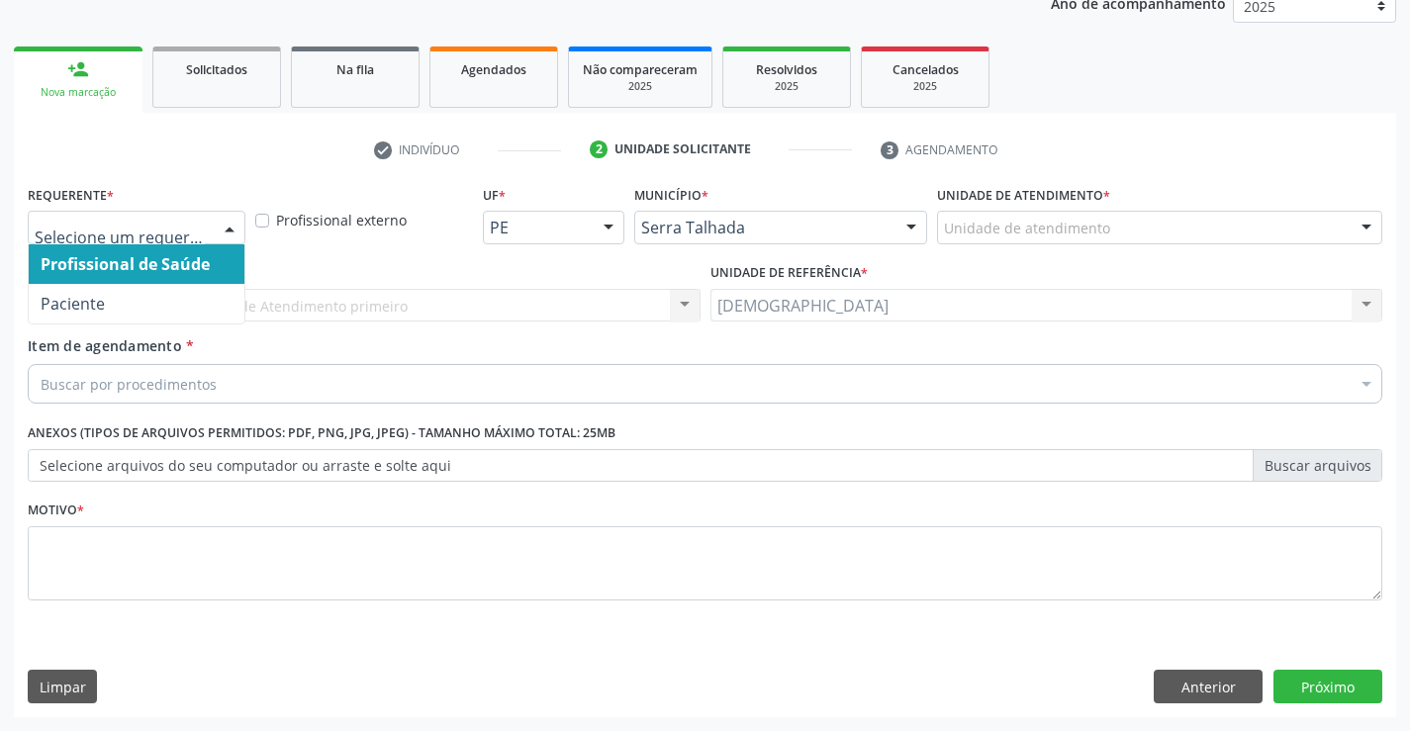
click at [224, 227] on div at bounding box center [230, 229] width 30 height 34
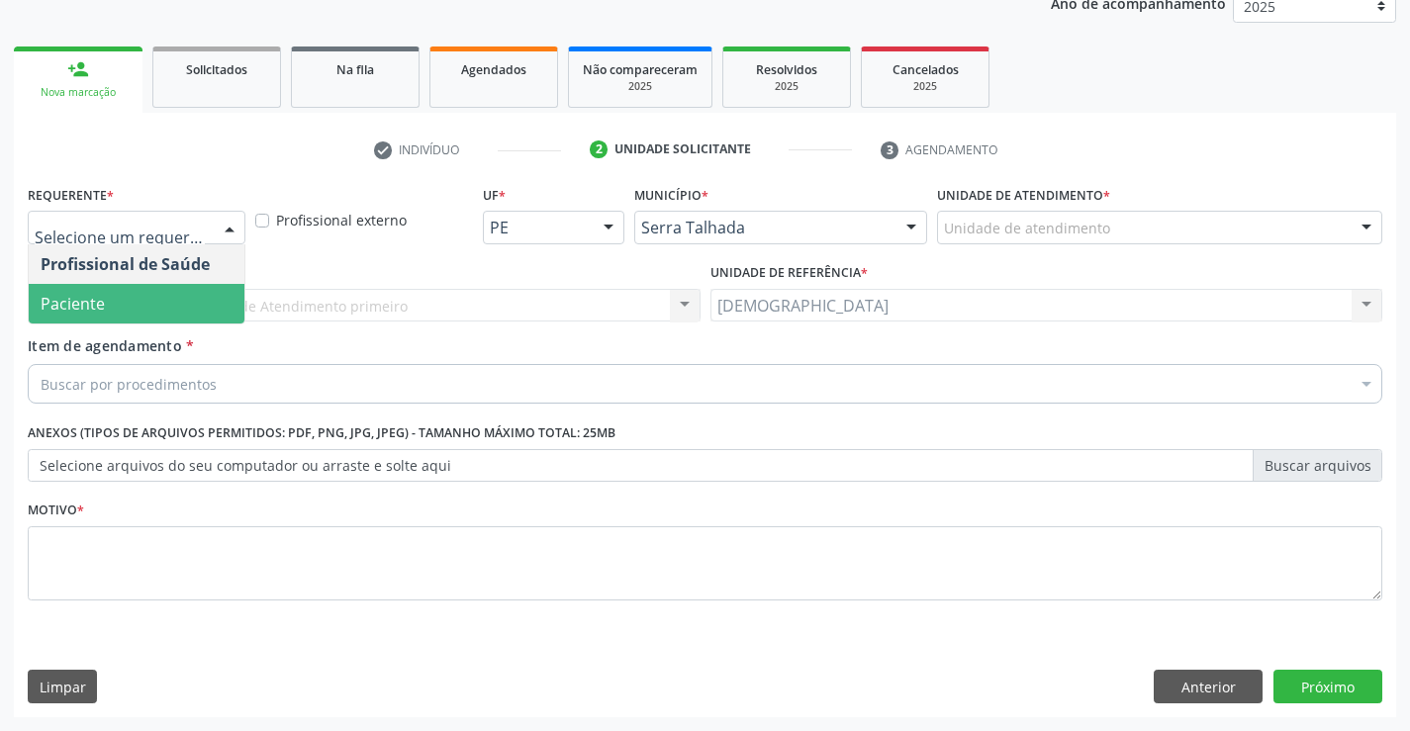
click at [111, 299] on span "Paciente" at bounding box center [137, 304] width 216 height 40
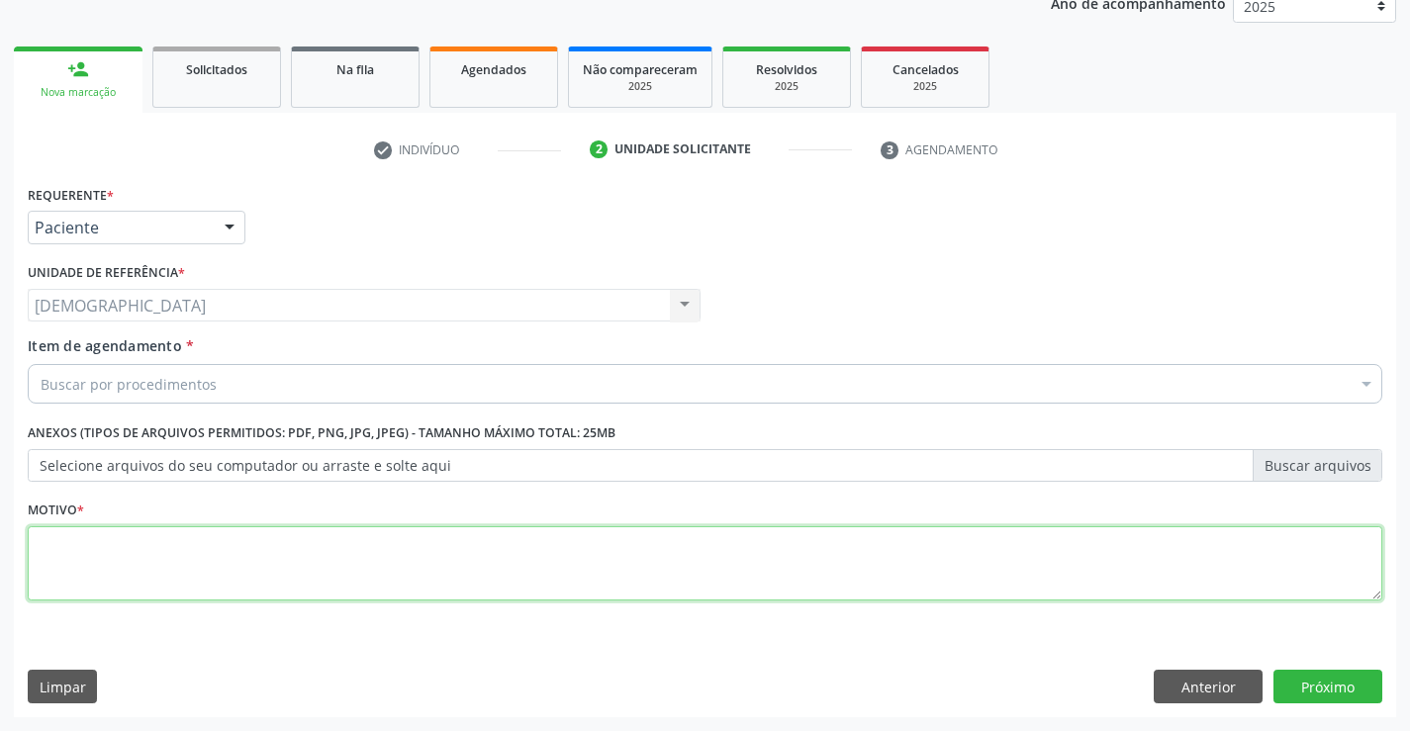
click at [155, 567] on textarea at bounding box center [705, 563] width 1354 height 75
type textarea "."
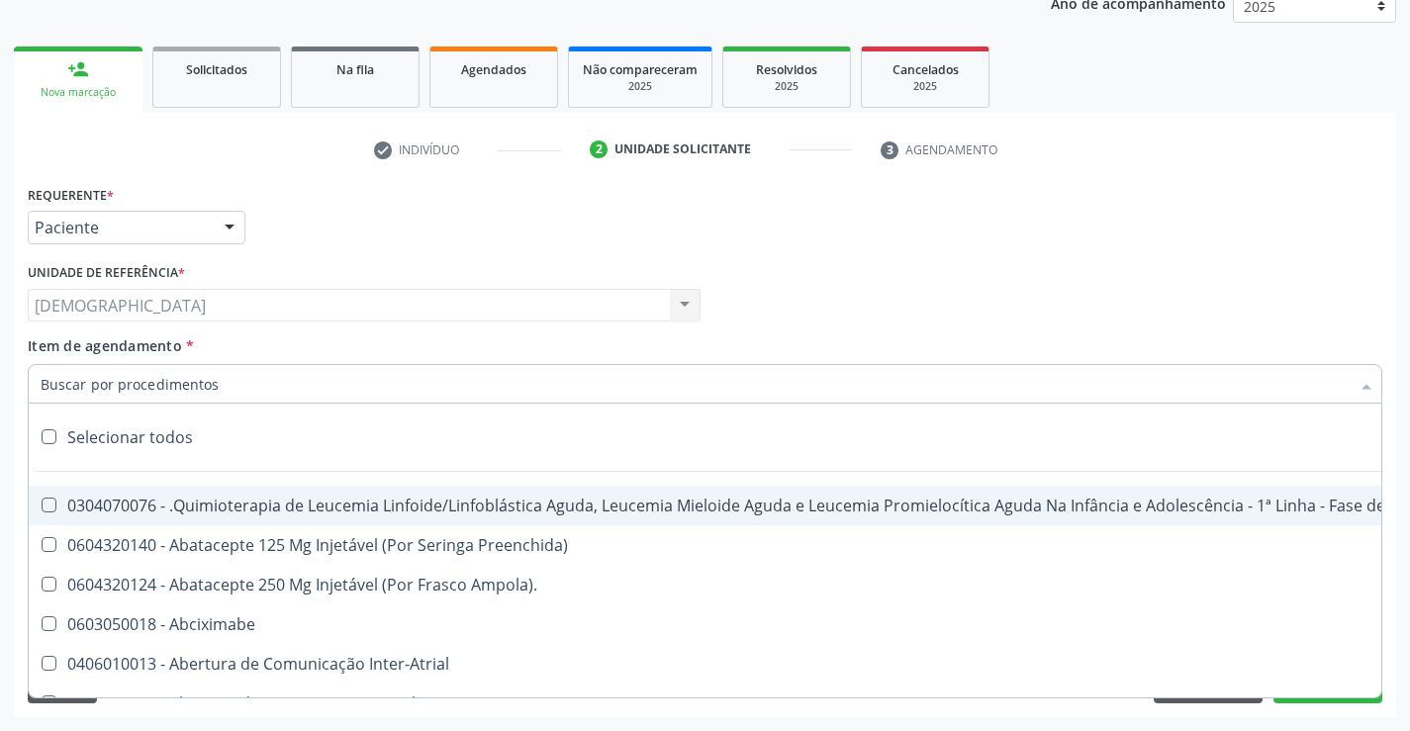
click at [216, 369] on div at bounding box center [705, 384] width 1354 height 40
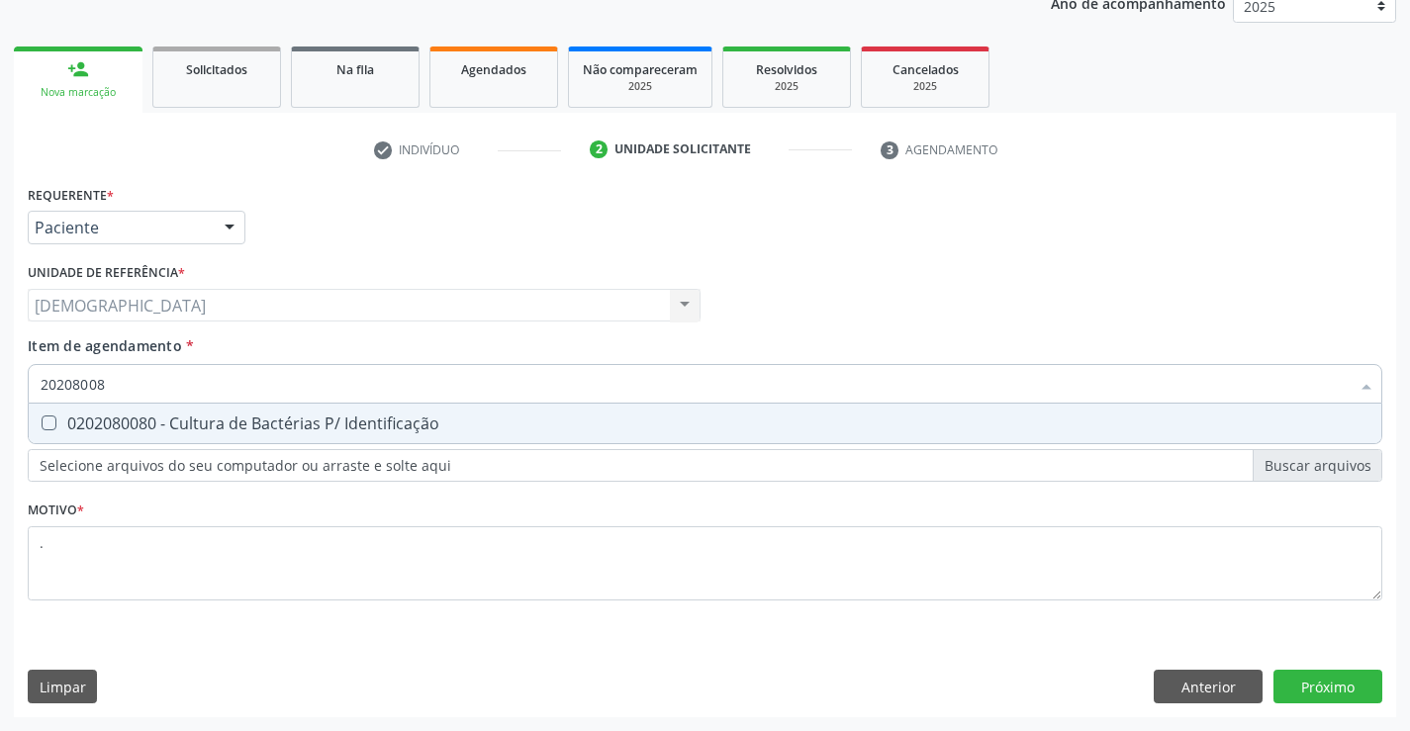
type input "202080080"
click at [250, 422] on div "0202080080 - Cultura de Bactérias P/ Identificação" at bounding box center [705, 423] width 1329 height 16
checkbox Identificação "true"
click at [1318, 680] on div "Requerente * Paciente Profissional de Saúde Paciente Nenhum resultado encontrad…" at bounding box center [705, 448] width 1382 height 537
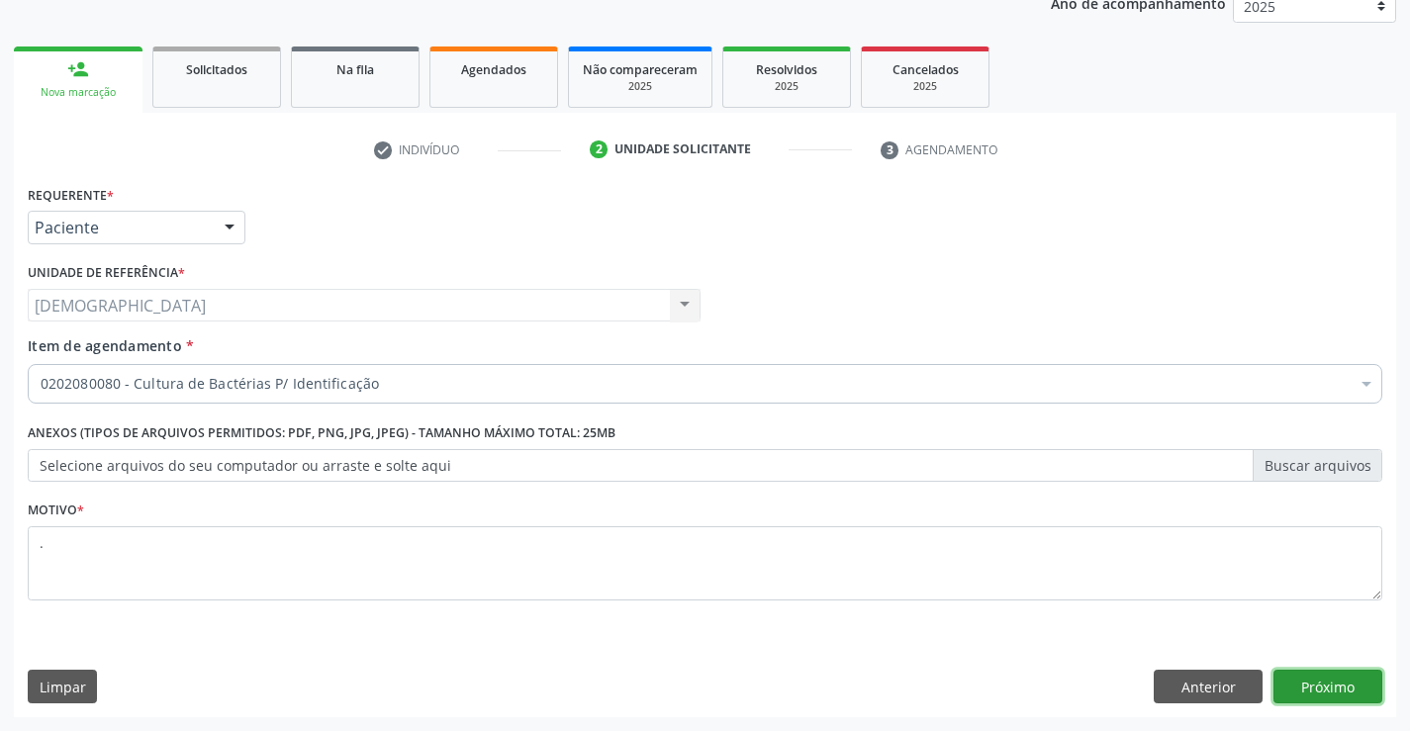
click at [1338, 685] on button "Próximo" at bounding box center [1327, 687] width 109 height 34
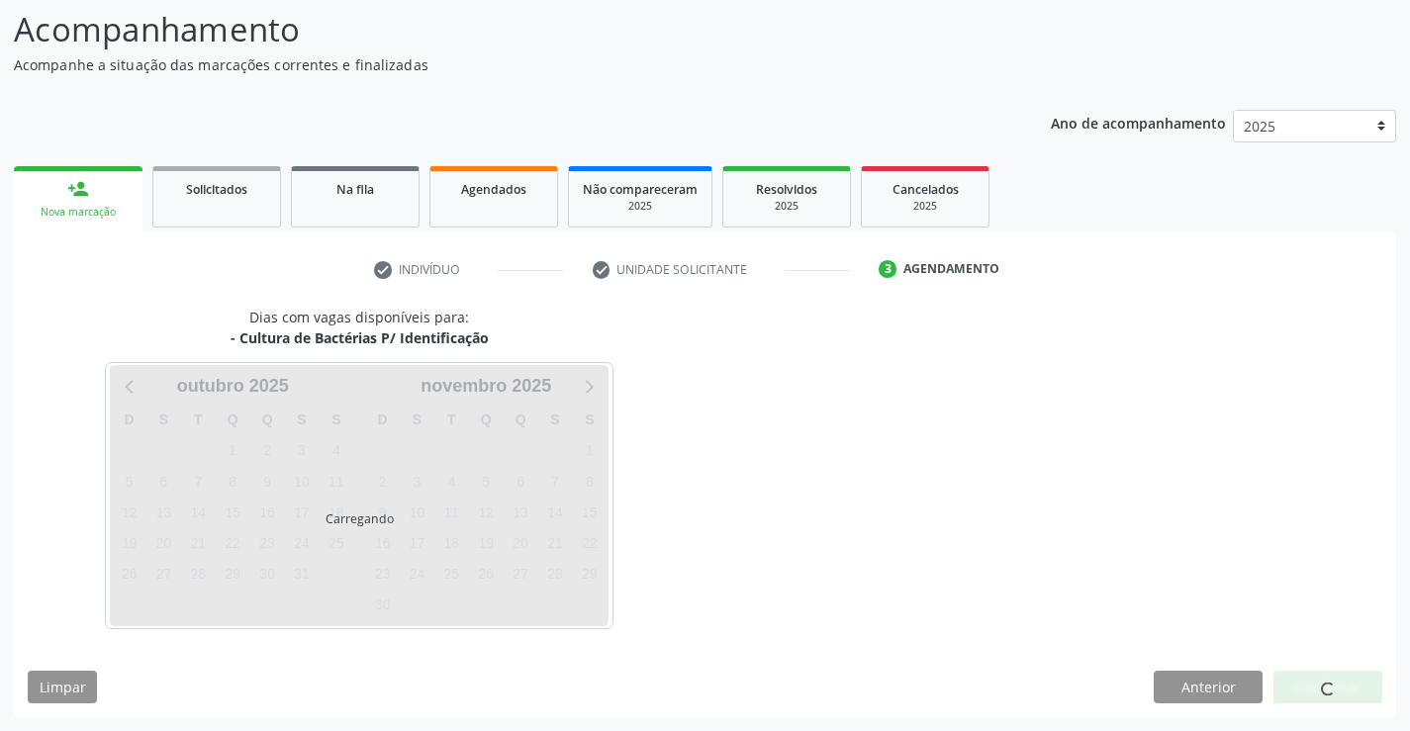
scroll to position [130, 0]
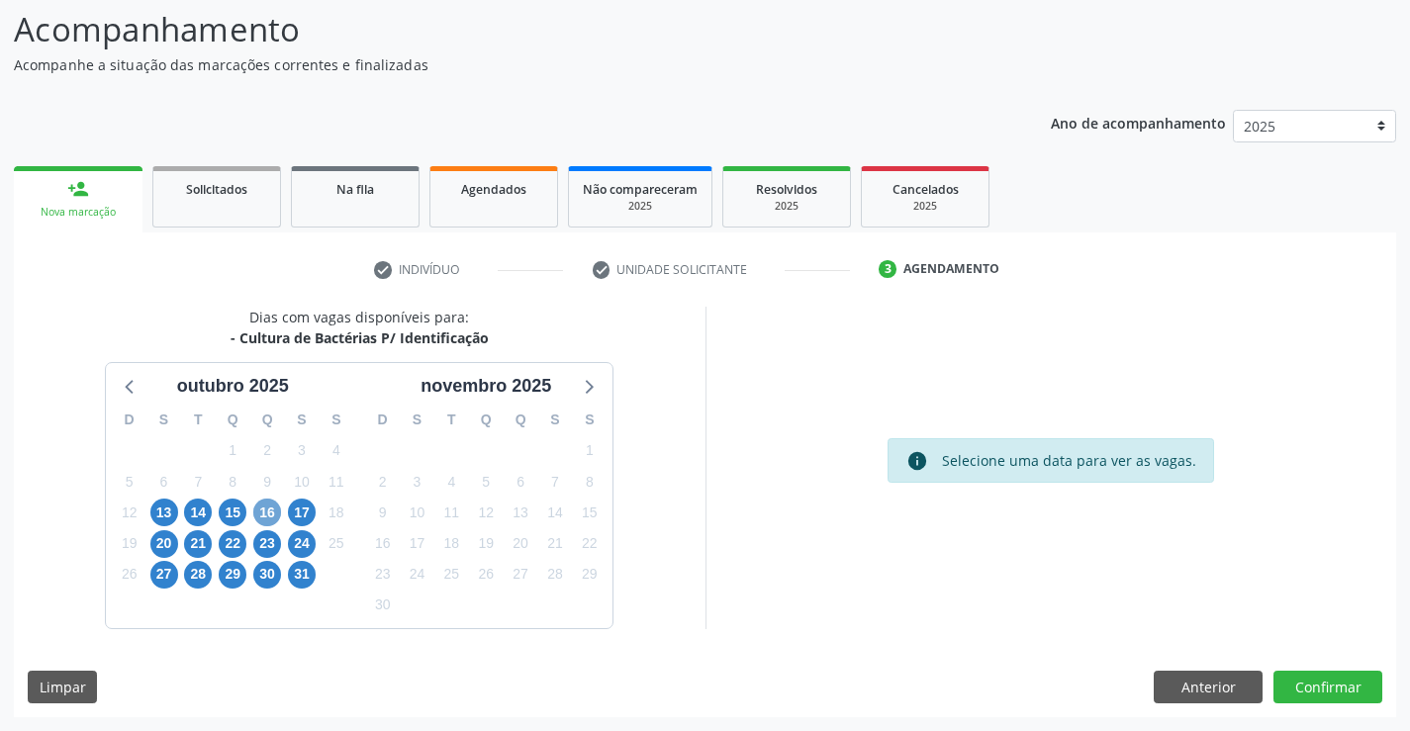
click at [266, 512] on span "16" at bounding box center [267, 513] width 28 height 28
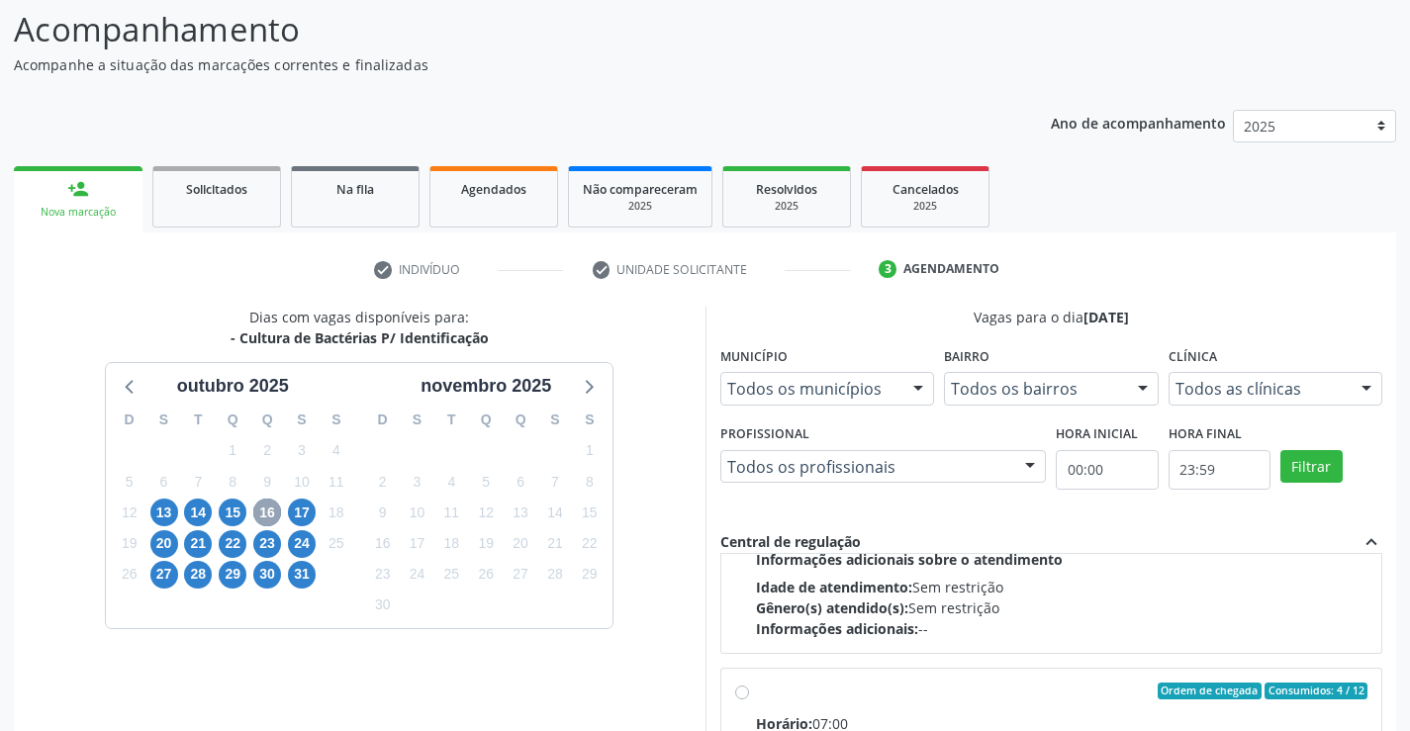
scroll to position [297, 0]
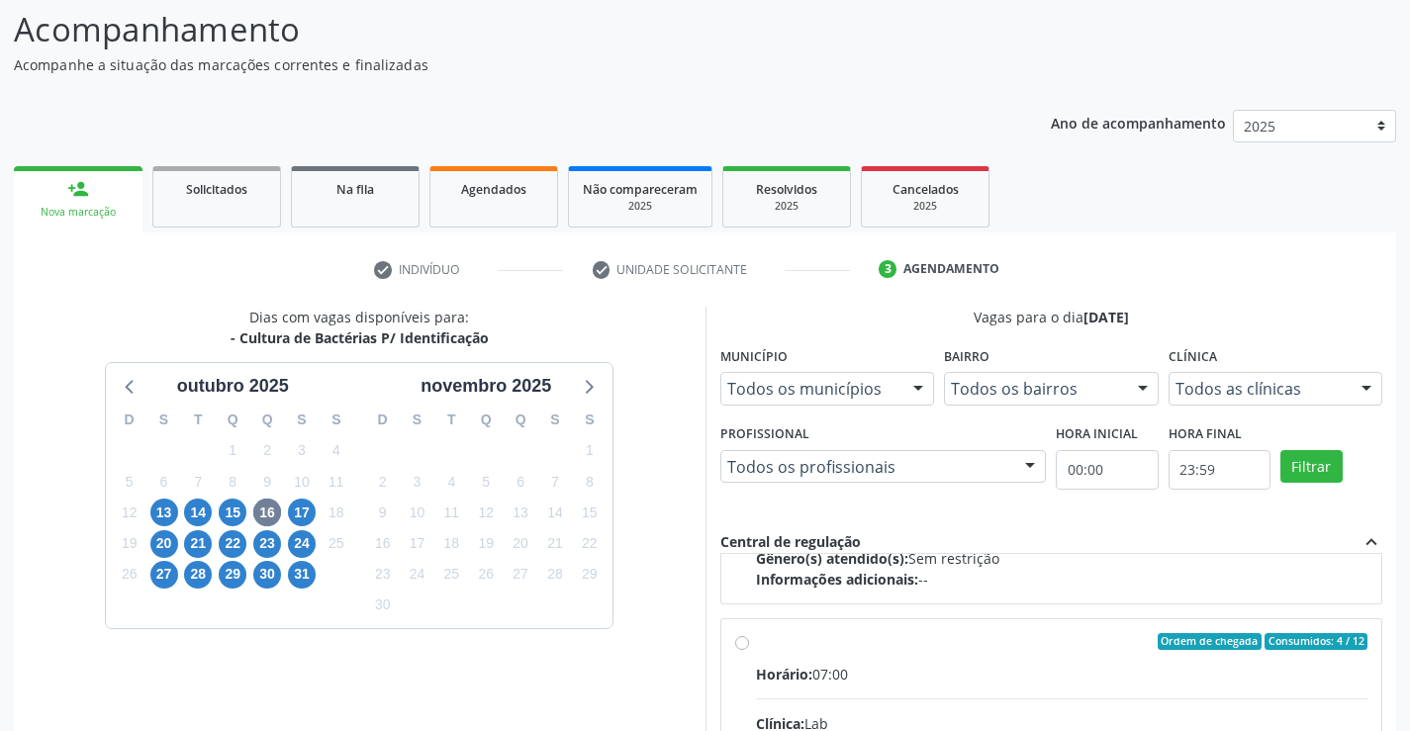
click at [793, 638] on div "Ordem de chegada Consumidos: 4 / 12" at bounding box center [1062, 642] width 612 height 18
click at [749, 638] on input "Ordem de chegada Consumidos: 4 / 12 Horário: 07:00 Clínica: Lab Rede: -- Endere…" at bounding box center [742, 642] width 14 height 18
radio input "true"
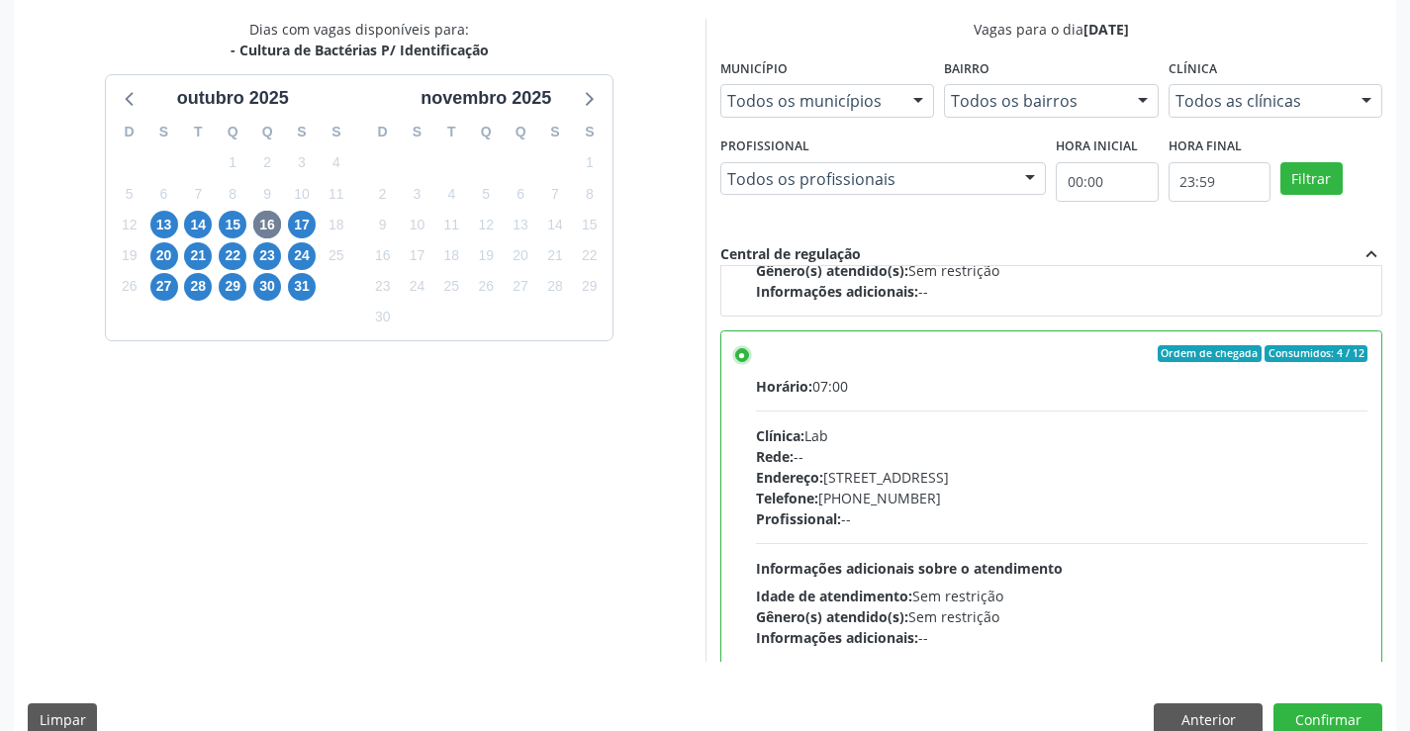
scroll to position [451, 0]
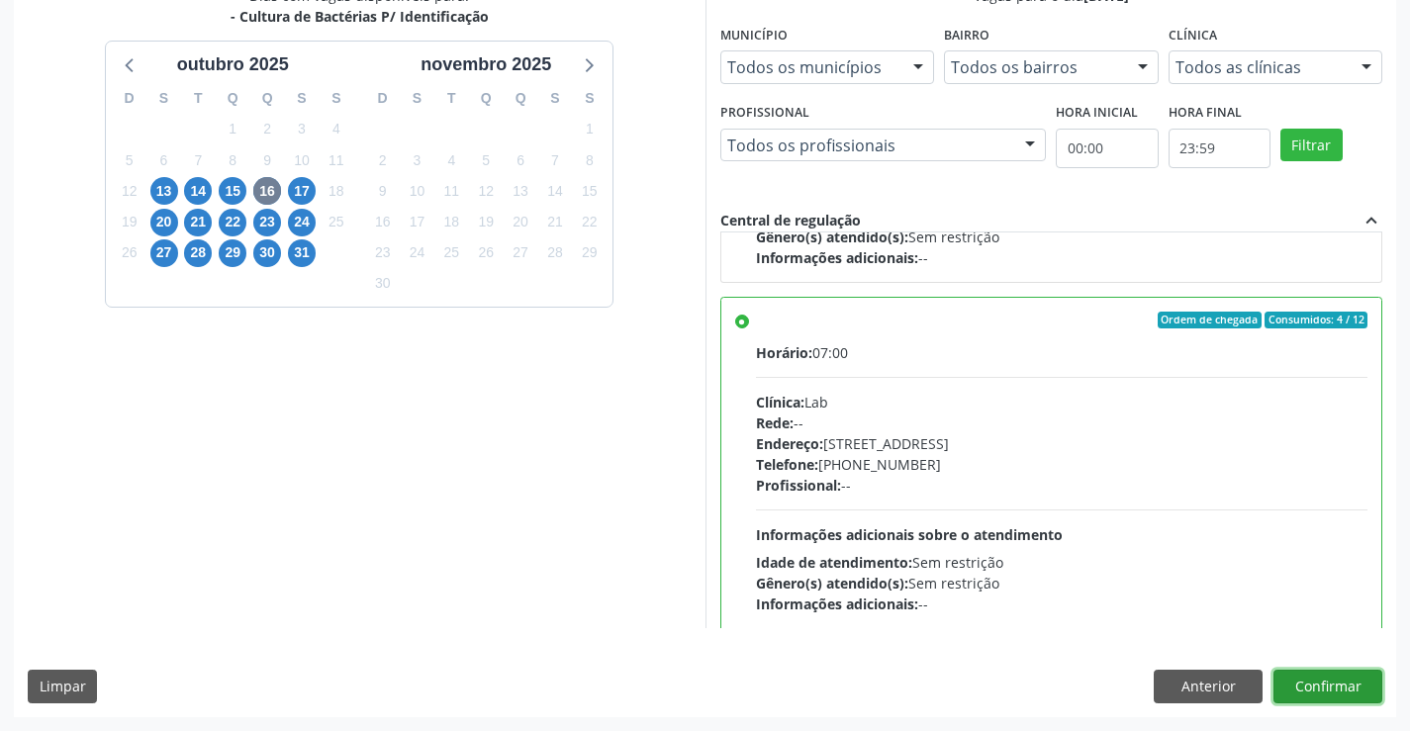
click at [1335, 687] on button "Confirmar" at bounding box center [1327, 687] width 109 height 34
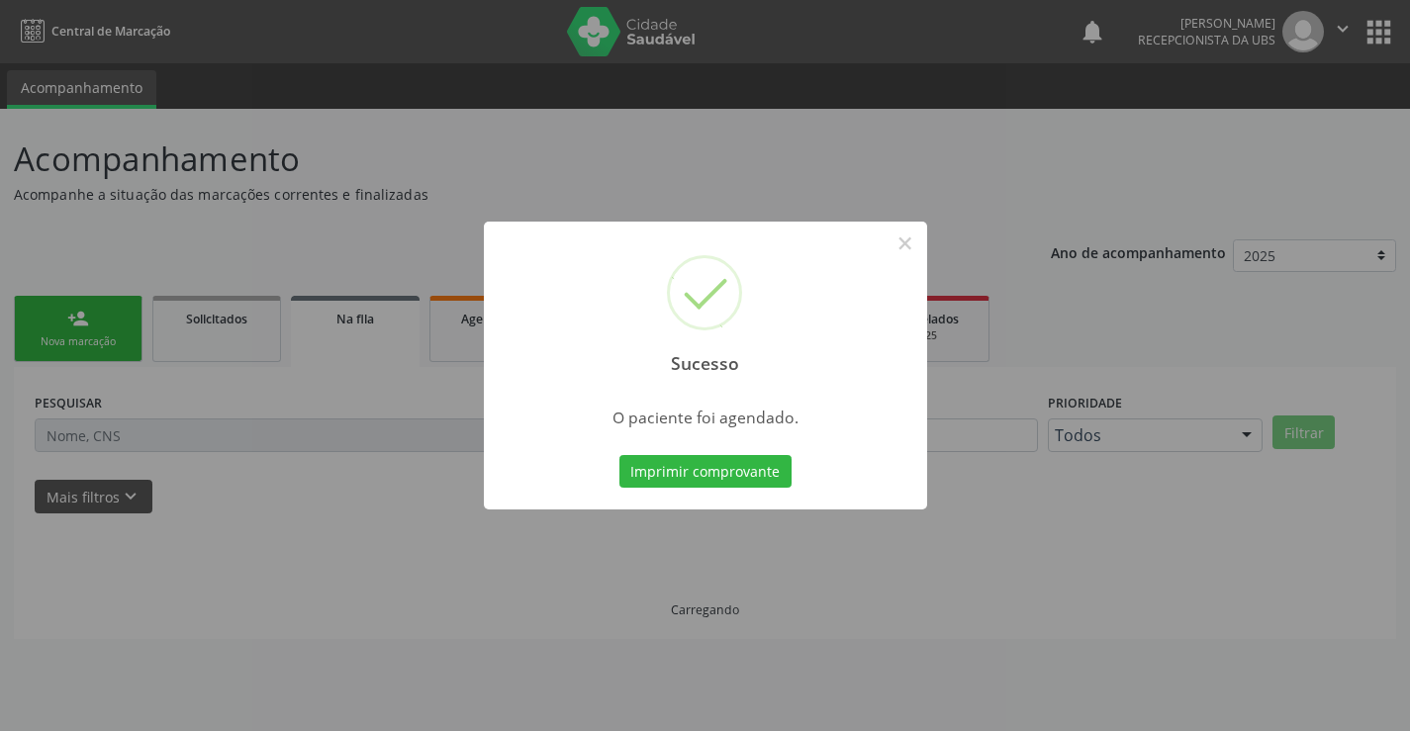
scroll to position [0, 0]
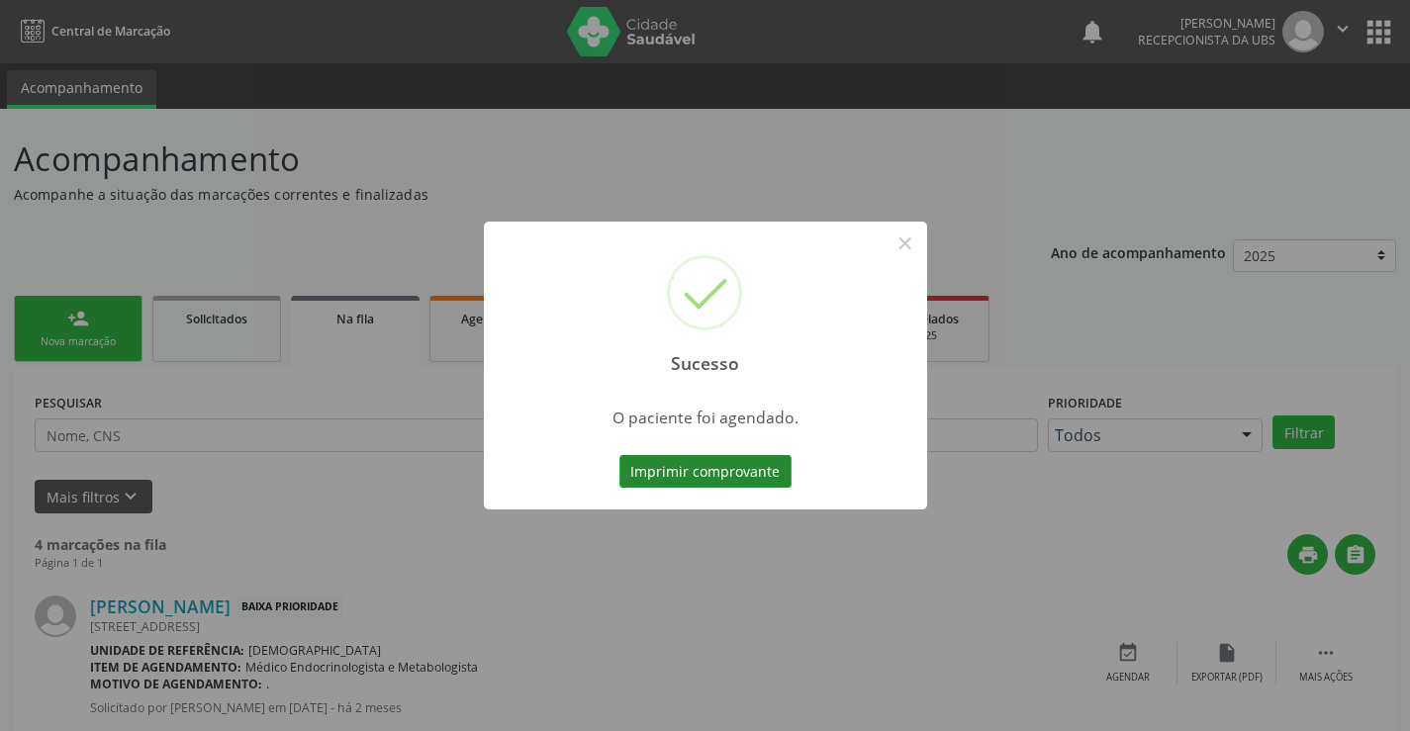
click at [694, 474] on button "Imprimir comprovante" at bounding box center [705, 472] width 172 height 34
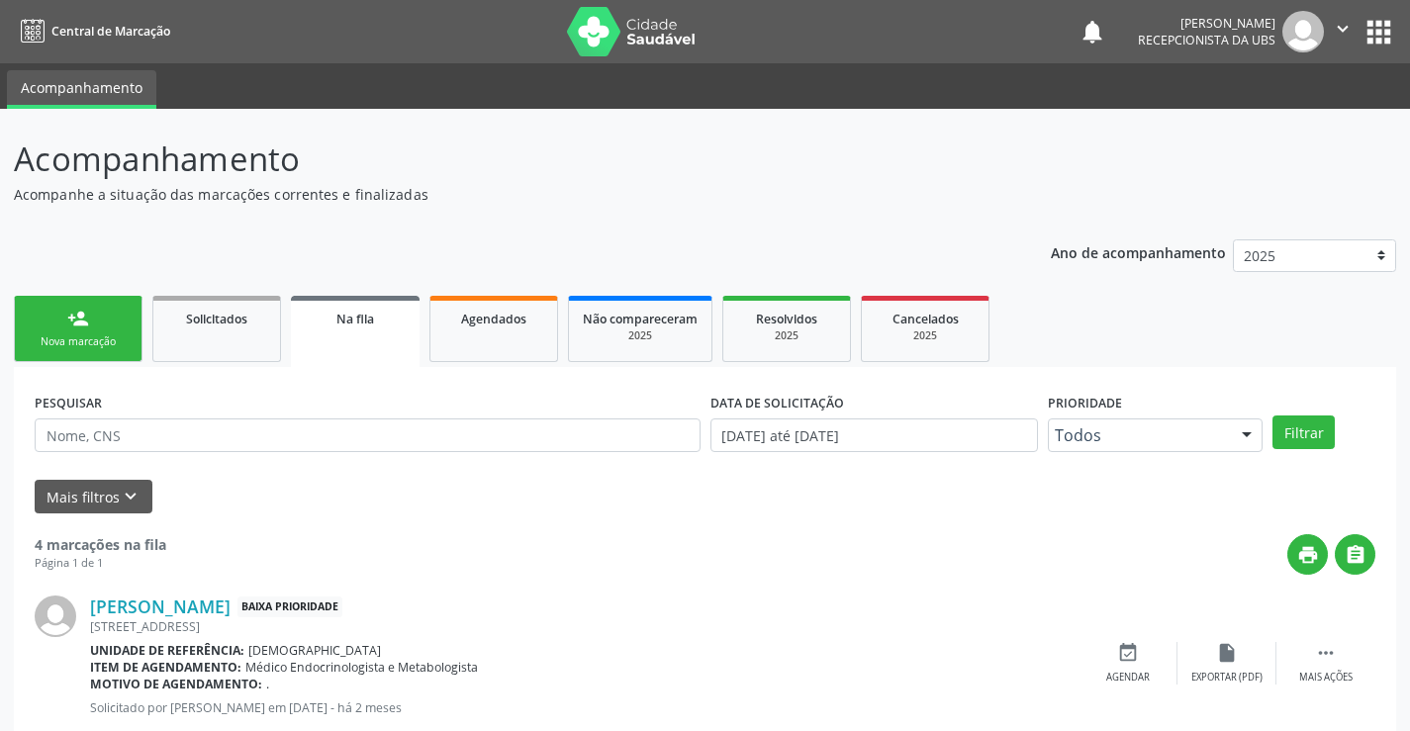
click at [1337, 24] on icon "" at bounding box center [1343, 29] width 22 height 22
click at [1286, 131] on link "Sair" at bounding box center [1292, 121] width 137 height 28
